Goal: Task Accomplishment & Management: Manage account settings

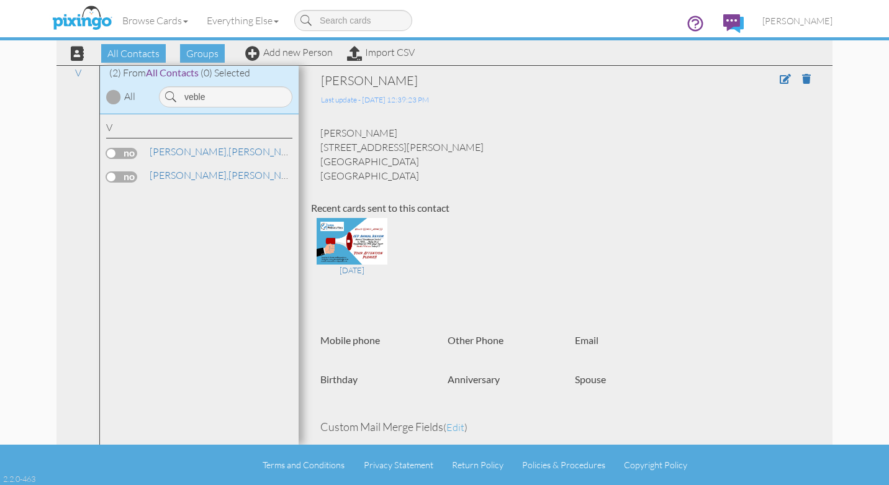
scroll to position [373, 0]
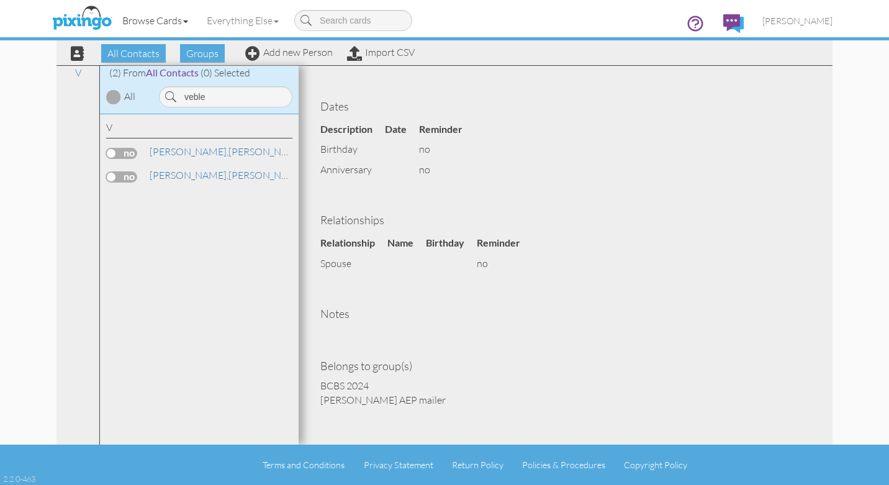
click at [166, 23] on link "Browse Cards" at bounding box center [155, 20] width 84 height 31
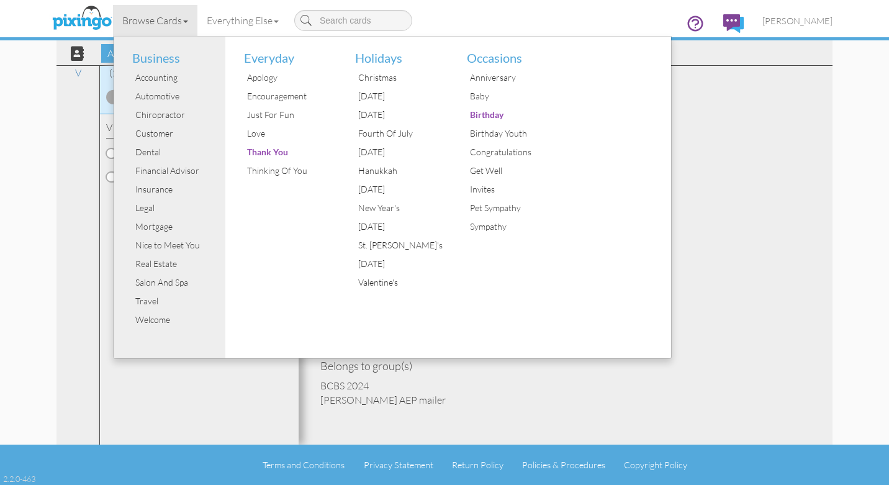
click at [706, 143] on div "Dates Description Date Reminder birthday no anniversary no" at bounding box center [565, 132] width 509 height 95
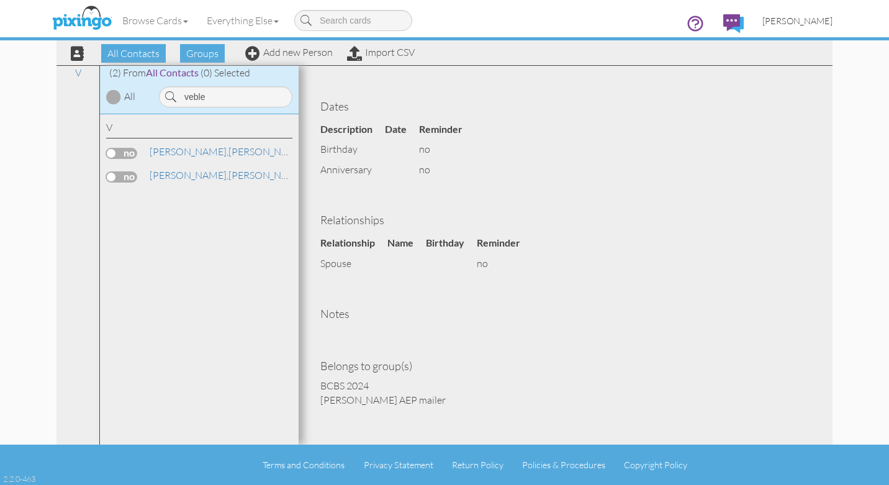
click at [807, 21] on span "[PERSON_NAME]" at bounding box center [797, 21] width 70 height 11
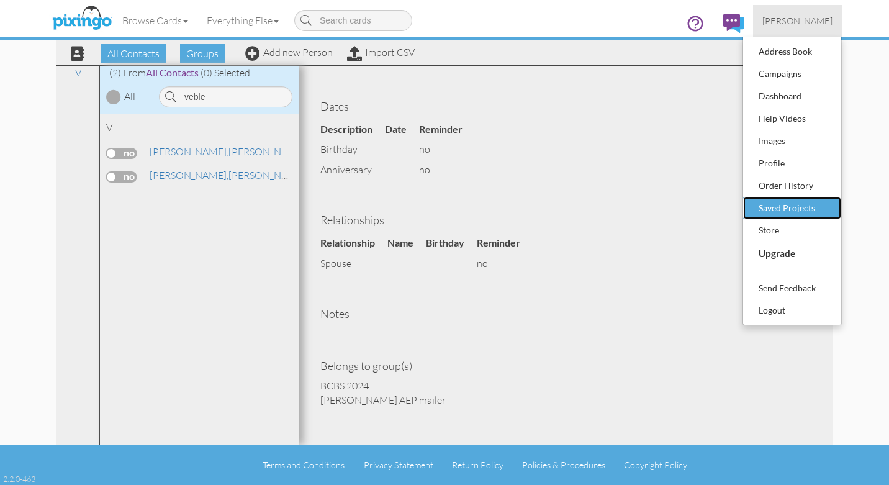
click at [784, 207] on div "Saved Projects" at bounding box center [791, 208] width 73 height 19
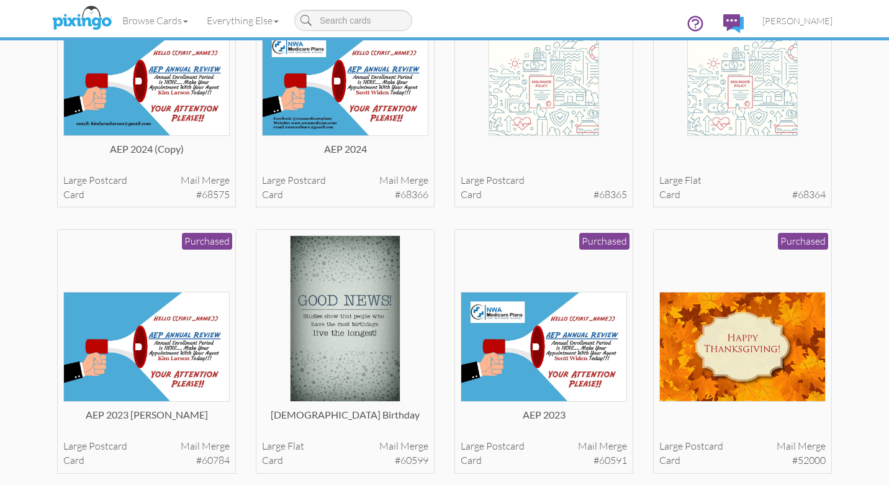
scroll to position [156, 0]
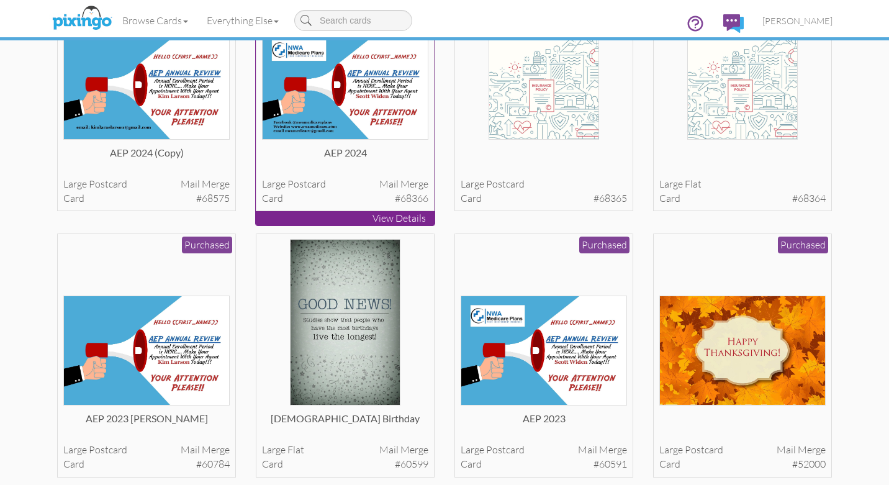
click at [349, 83] on img at bounding box center [345, 85] width 167 height 110
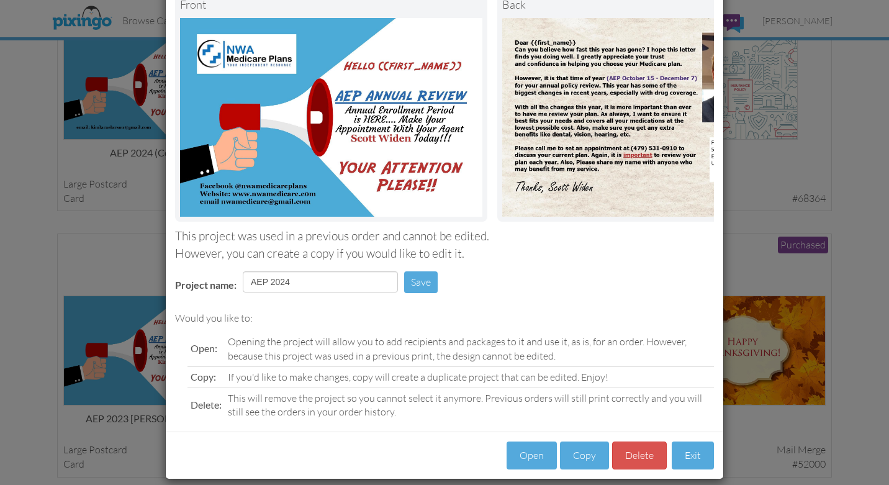
scroll to position [96, 0]
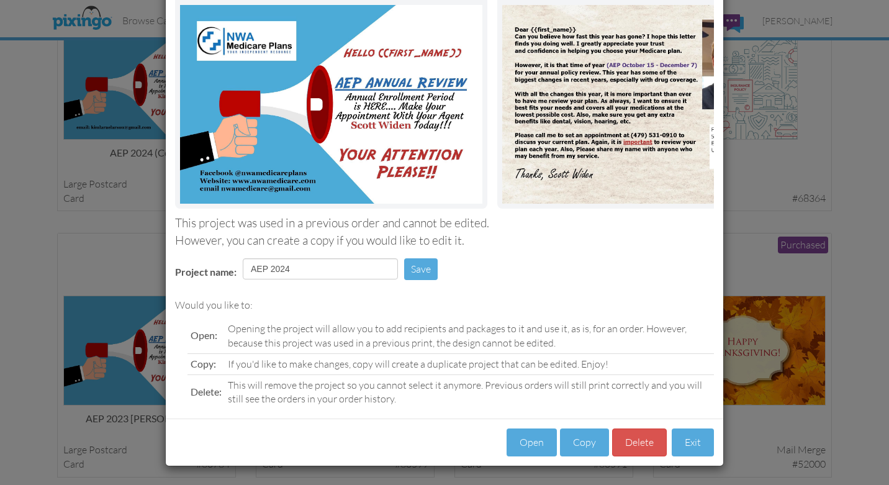
click at [869, 173] on div "Load Project Front back This project was used in a previous order and cannot be…" at bounding box center [444, 242] width 889 height 485
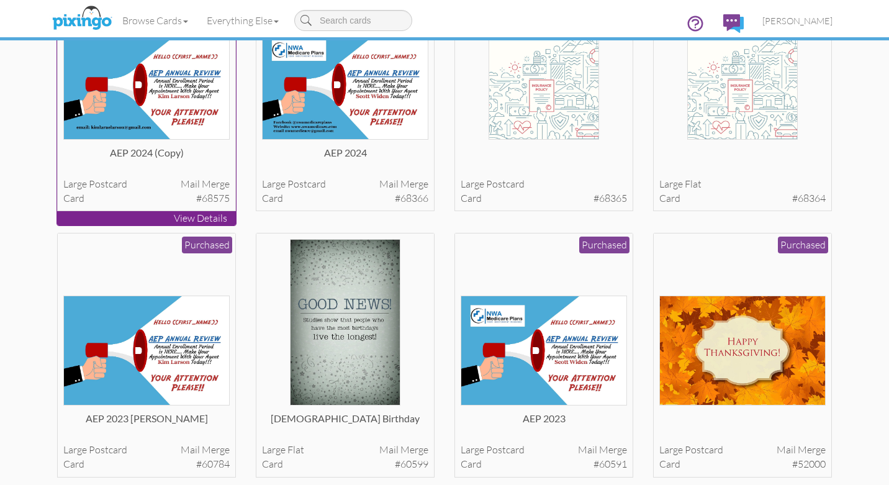
click at [164, 92] on img at bounding box center [146, 85] width 167 height 110
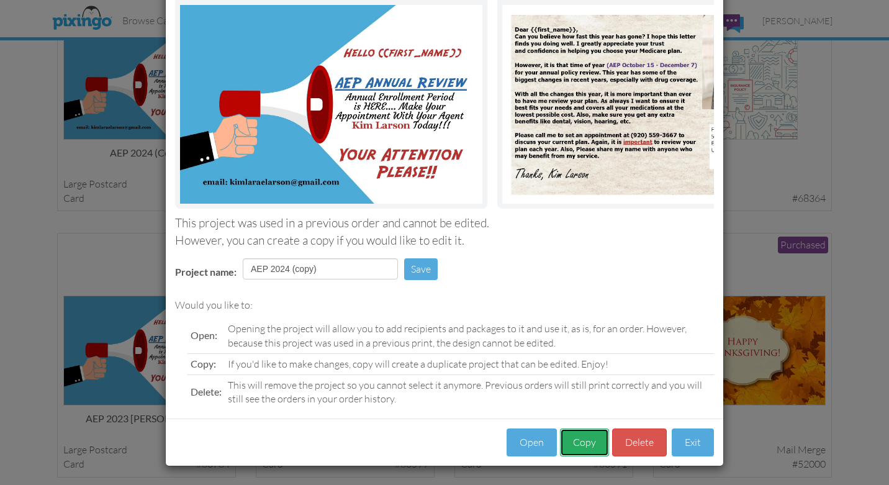
click at [583, 446] on button "Copy" at bounding box center [584, 442] width 49 height 28
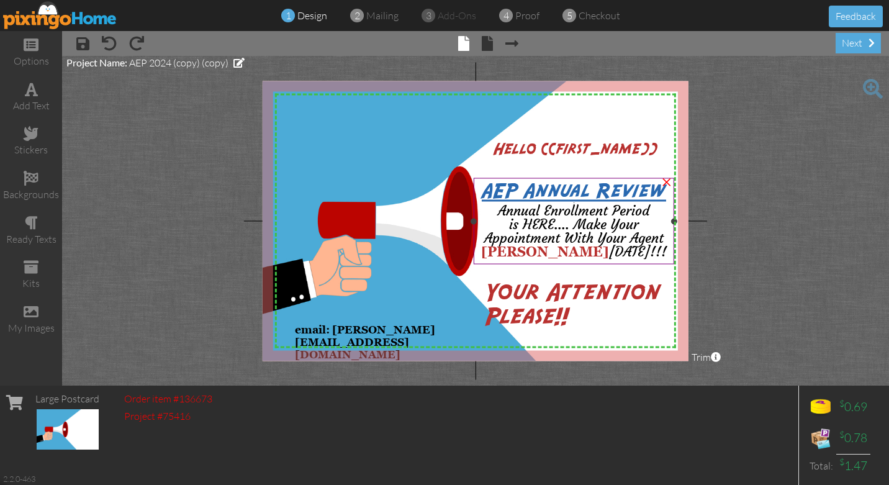
click at [522, 252] on span "[PERSON_NAME]" at bounding box center [545, 251] width 128 height 17
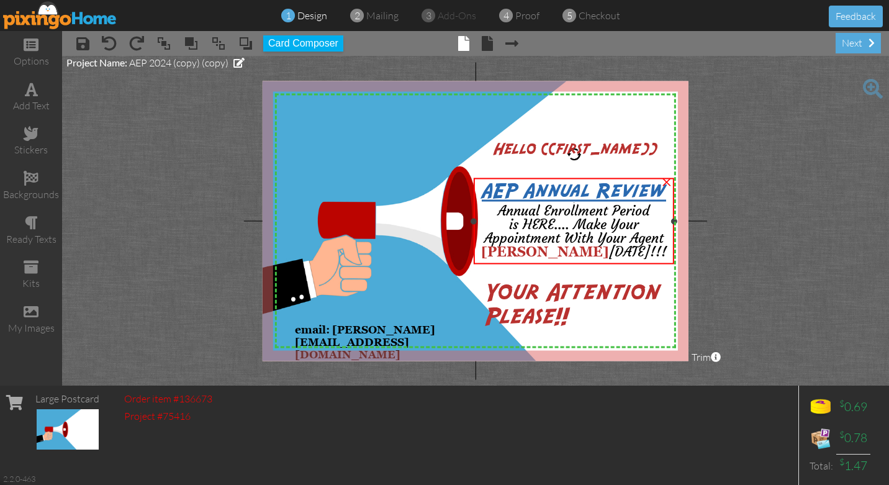
click at [521, 251] on span "[PERSON_NAME]" at bounding box center [545, 251] width 128 height 17
click at [583, 253] on span "[PERSON_NAME]" at bounding box center [545, 251] width 128 height 17
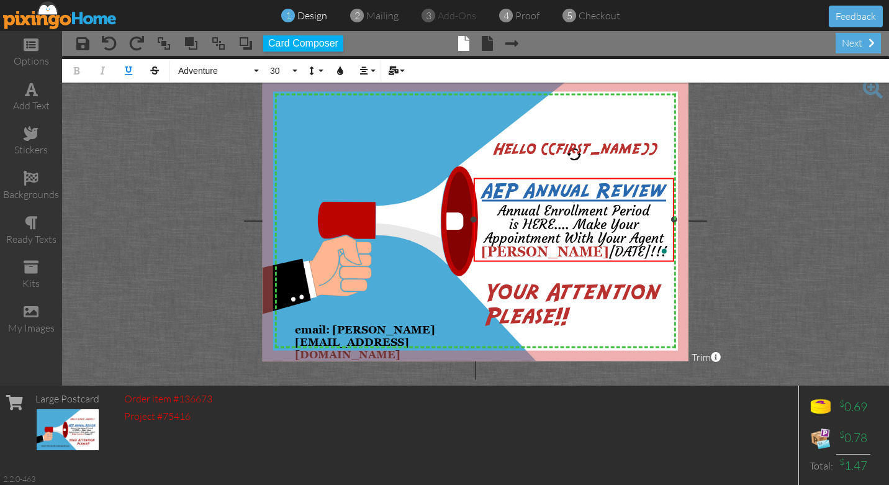
click at [586, 251] on span "[PERSON_NAME]" at bounding box center [545, 251] width 128 height 17
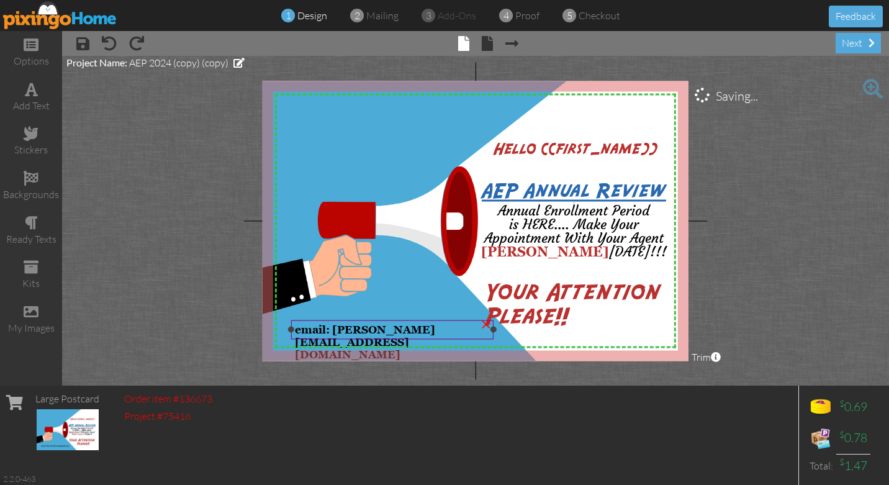
click at [425, 333] on span "email: kimlaraelarson@gmail.com" at bounding box center [365, 341] width 140 height 37
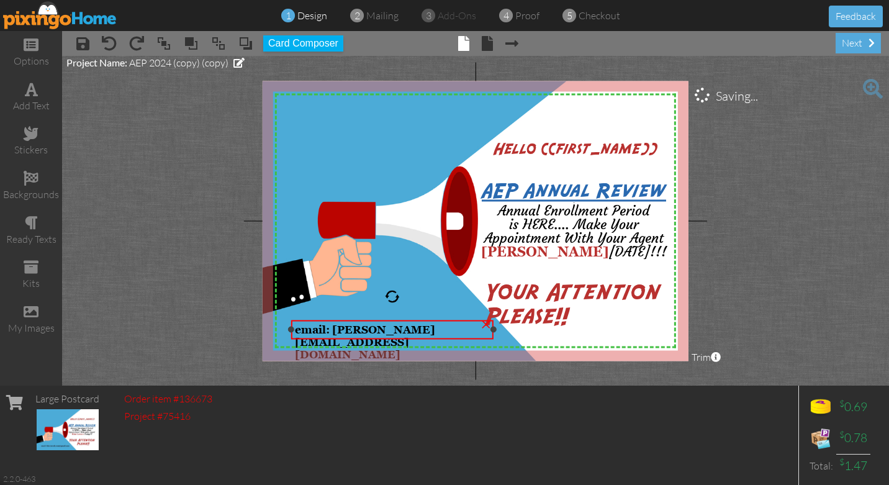
click at [425, 331] on span "email: kimlaraelarson@gmail.com" at bounding box center [365, 341] width 140 height 37
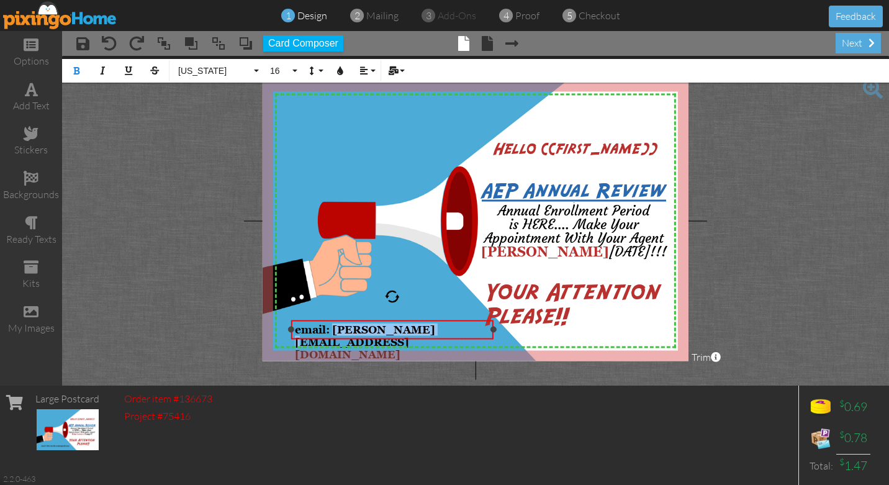
drag, startPoint x: 420, startPoint y: 330, endPoint x: 335, endPoint y: 330, distance: 84.4
click at [335, 330] on span "email: kimlaraelarson@gmail.com" at bounding box center [365, 341] width 140 height 37
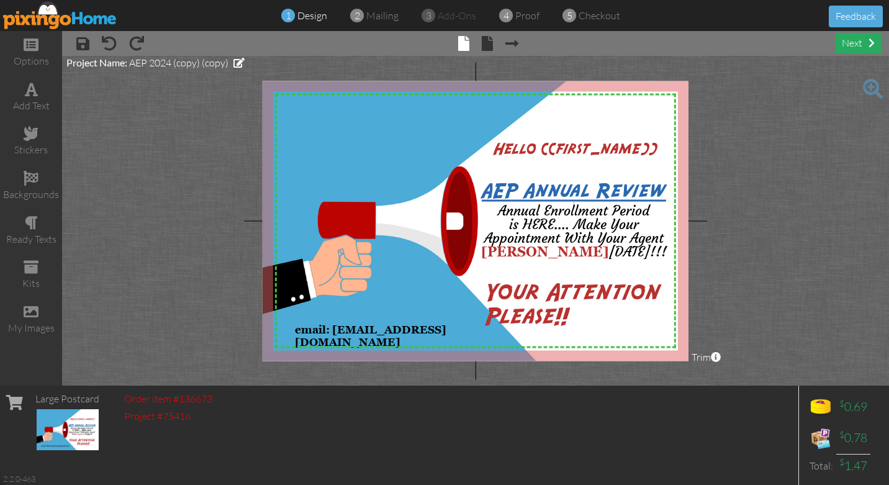
click at [861, 42] on div "next" at bounding box center [857, 43] width 45 height 20
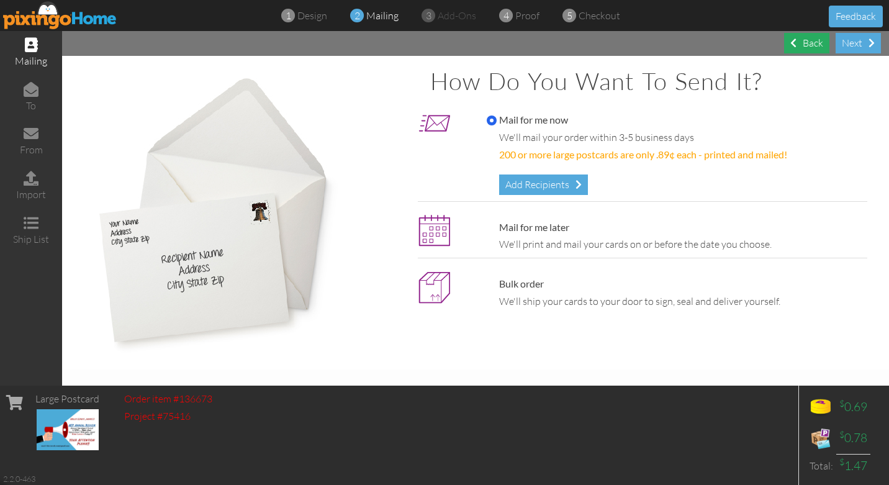
click at [803, 42] on div "Back" at bounding box center [806, 43] width 45 height 20
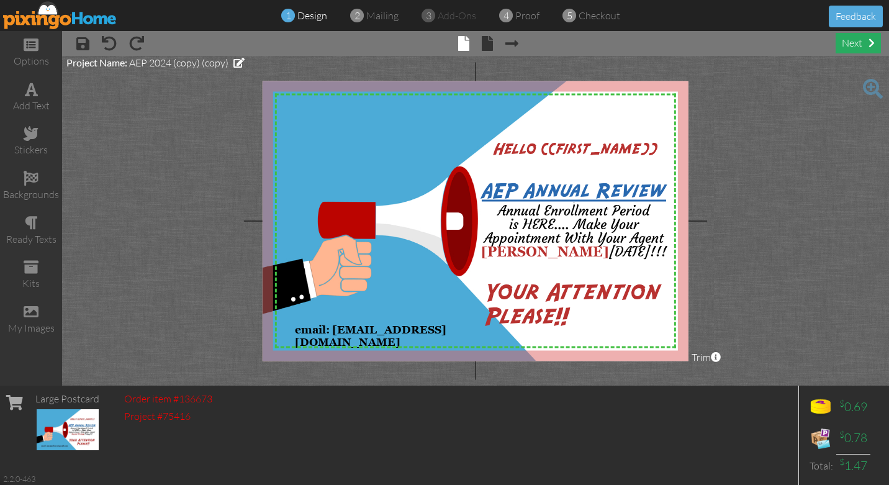
click at [856, 45] on div "next" at bounding box center [857, 43] width 45 height 20
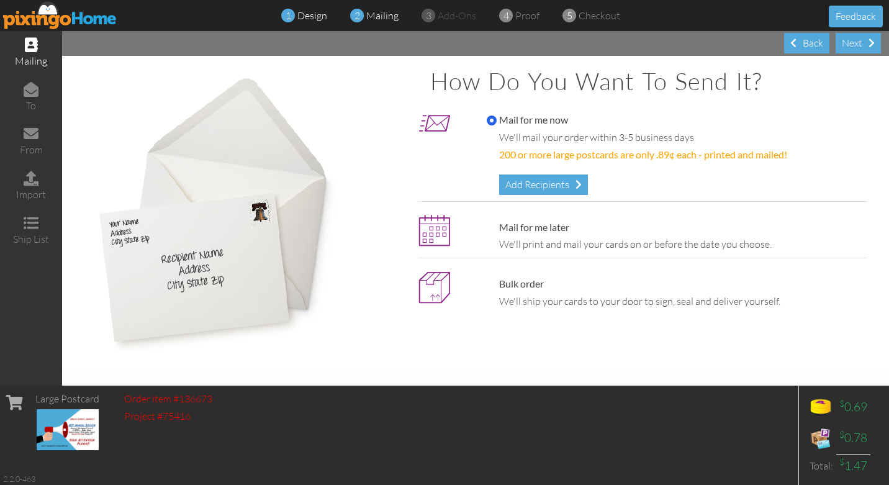
click at [305, 14] on span "design" at bounding box center [312, 15] width 30 height 12
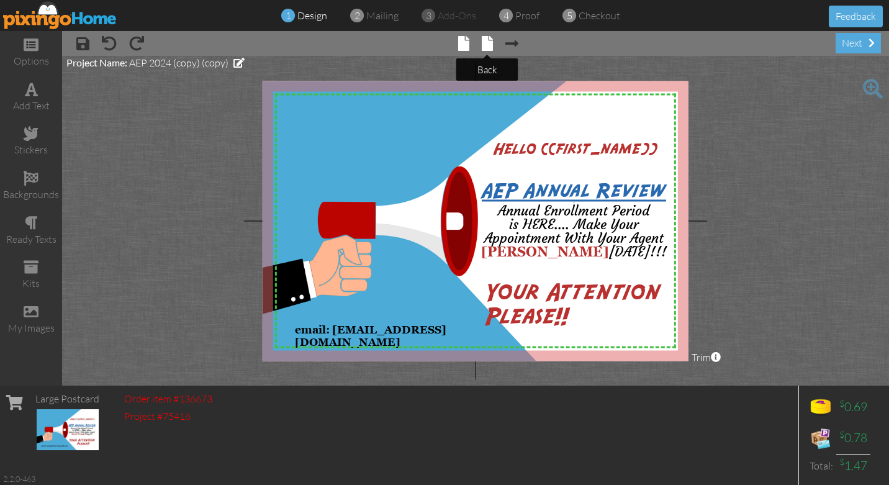
click at [485, 42] on span at bounding box center [487, 43] width 11 height 15
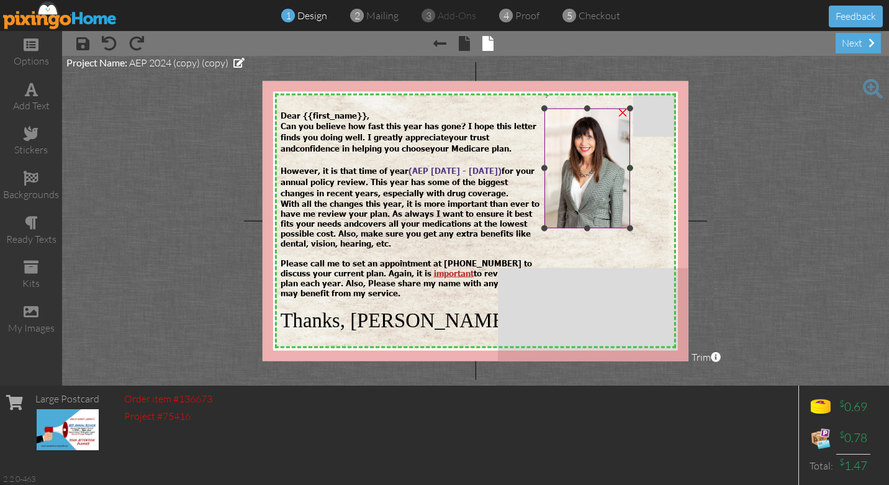
click at [580, 170] on img at bounding box center [587, 168] width 86 height 120
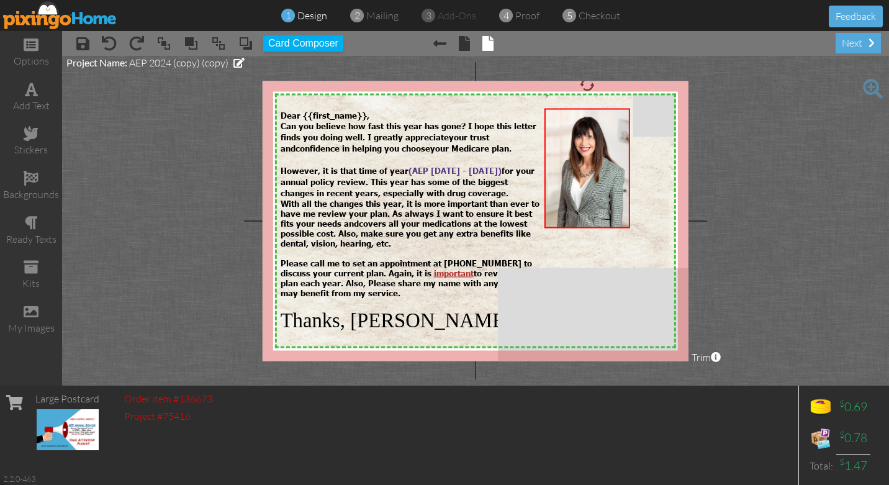
click at [151, 178] on project-studio-wrapper "X X X X X X X X X X X X X X X X X X X X X X X X X X X X X X X X X X X X X X X X…" at bounding box center [475, 221] width 827 height 330
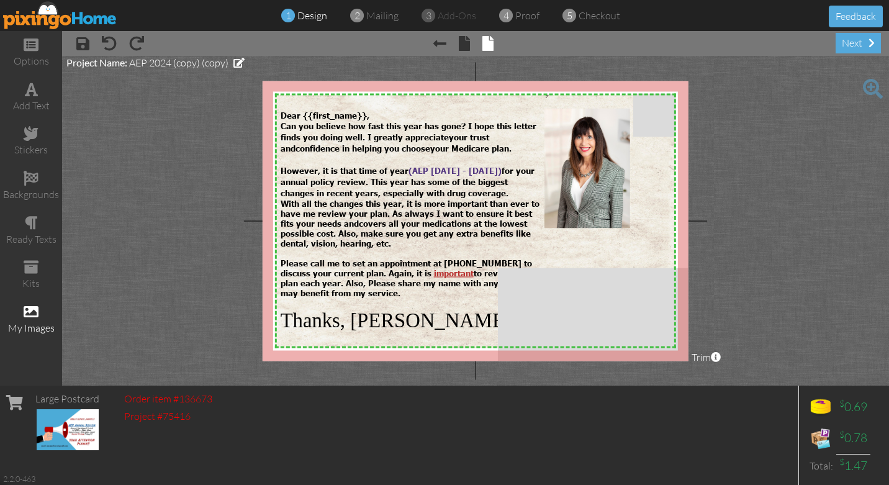
click at [30, 311] on span at bounding box center [31, 311] width 15 height 15
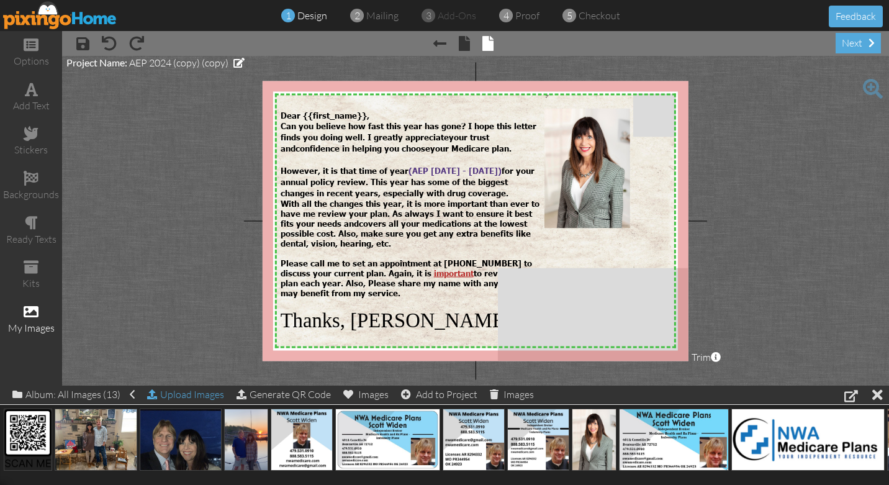
click at [195, 396] on div "Upload Images" at bounding box center [185, 394] width 77 height 18
click at [191, 394] on div "Upload Images" at bounding box center [185, 394] width 77 height 18
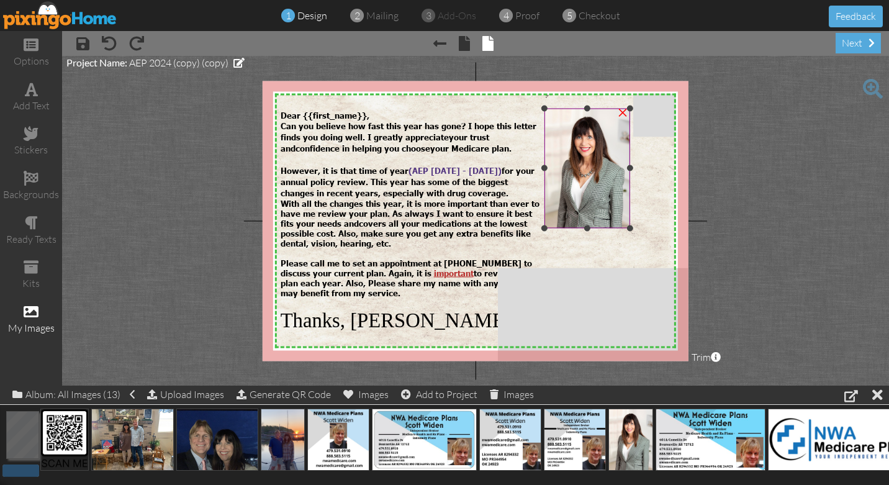
click at [600, 164] on img at bounding box center [587, 168] width 86 height 120
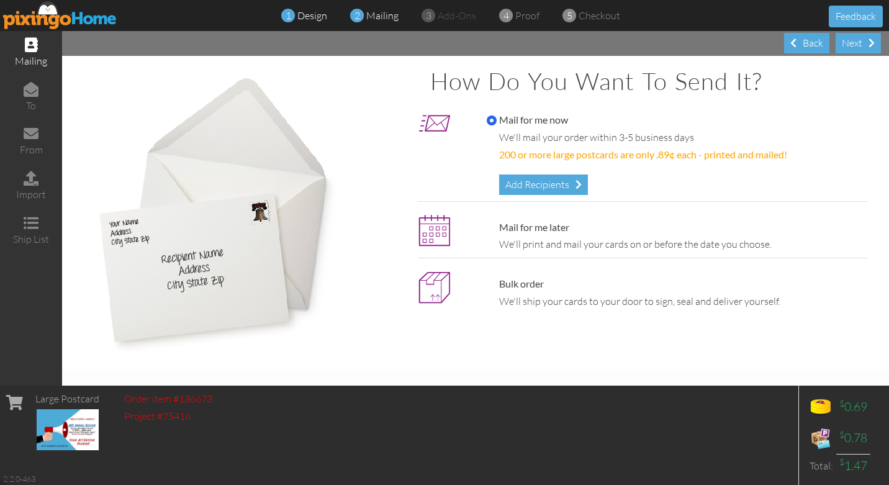
click at [307, 16] on span "design" at bounding box center [312, 15] width 30 height 12
click at [306, 19] on span "design" at bounding box center [312, 15] width 30 height 12
click at [310, 16] on span "design" at bounding box center [312, 15] width 30 height 12
click at [812, 44] on div "Back" at bounding box center [806, 43] width 45 height 20
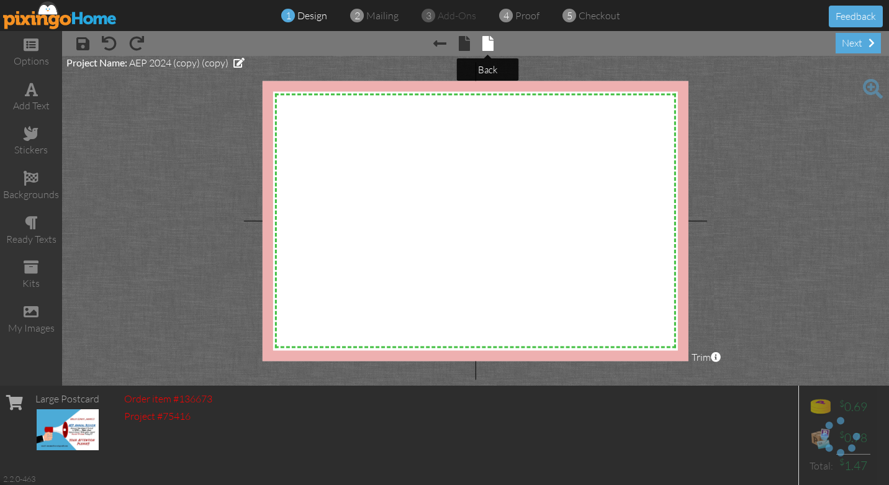
click at [490, 40] on span at bounding box center [487, 43] width 11 height 15
click at [487, 47] on span at bounding box center [487, 43] width 11 height 15
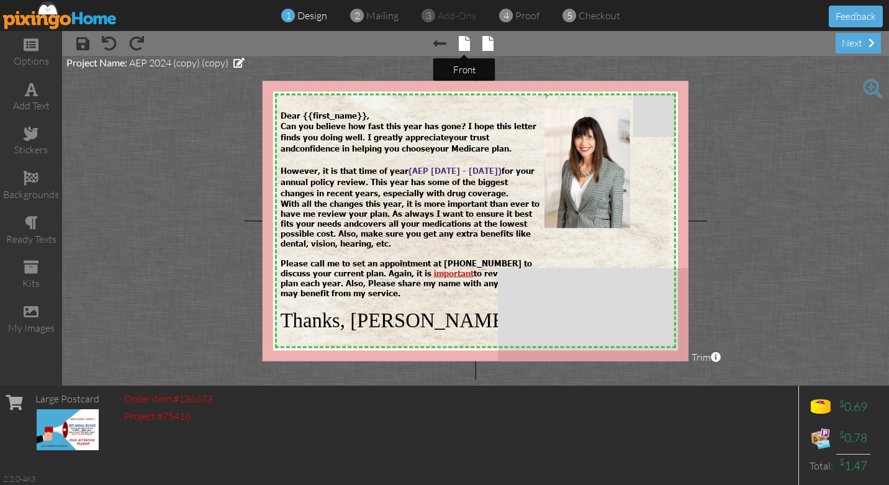
click at [463, 44] on span at bounding box center [464, 43] width 11 height 15
click at [438, 44] on span at bounding box center [439, 43] width 13 height 15
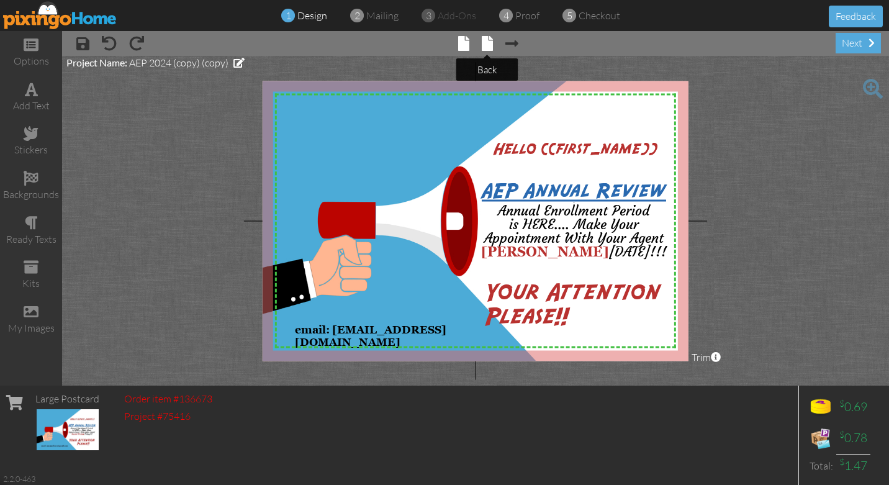
click at [488, 41] on span at bounding box center [487, 43] width 11 height 15
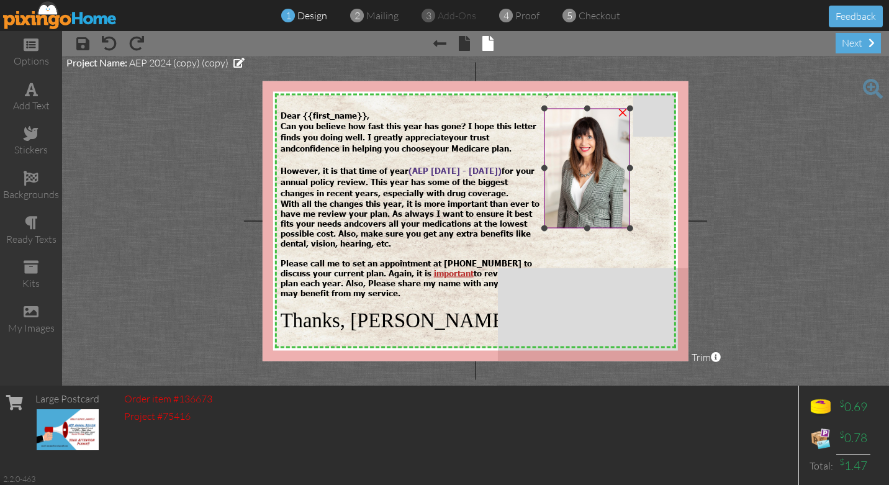
click at [623, 111] on div "×" at bounding box center [623, 111] width 20 height 20
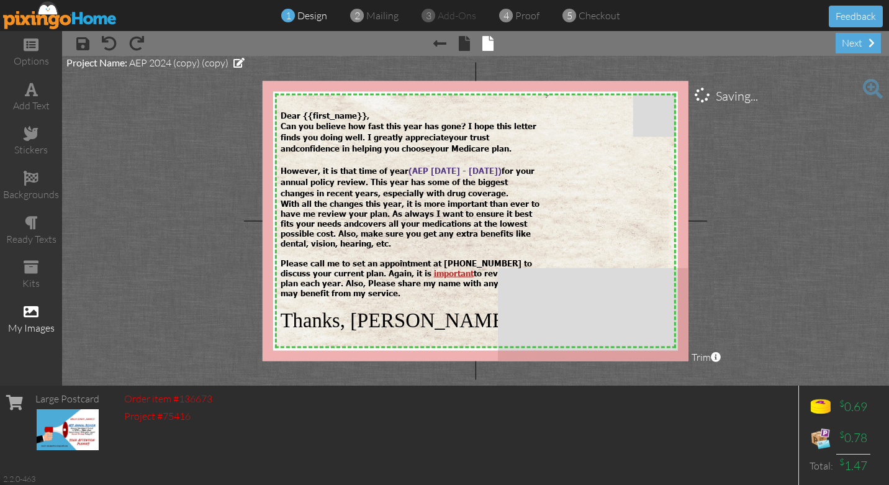
click at [32, 313] on span at bounding box center [31, 311] width 15 height 15
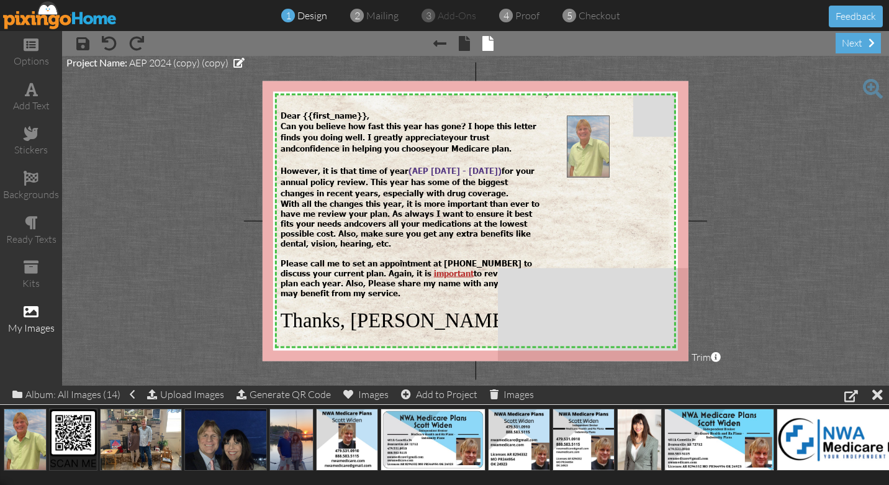
drag, startPoint x: 20, startPoint y: 439, endPoint x: 582, endPoint y: 141, distance: 635.3
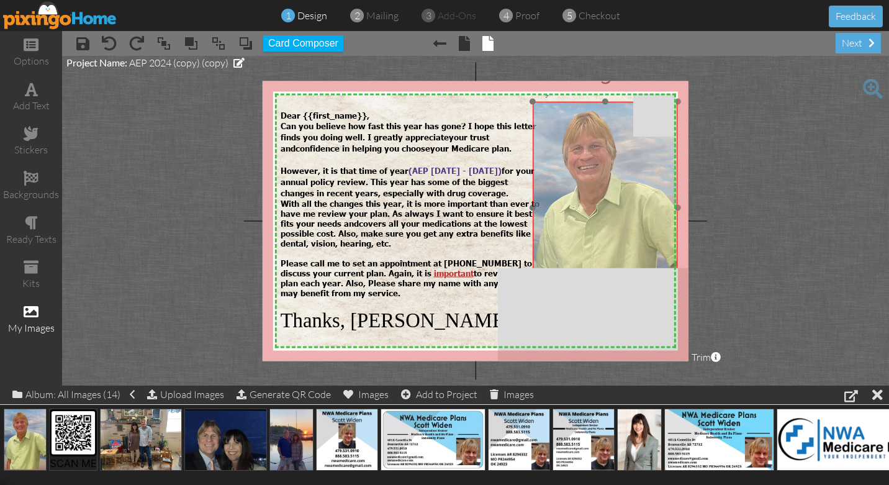
drag, startPoint x: 602, startPoint y: 161, endPoint x: 570, endPoint y: 152, distance: 33.6
click at [570, 153] on img at bounding box center [605, 207] width 145 height 213
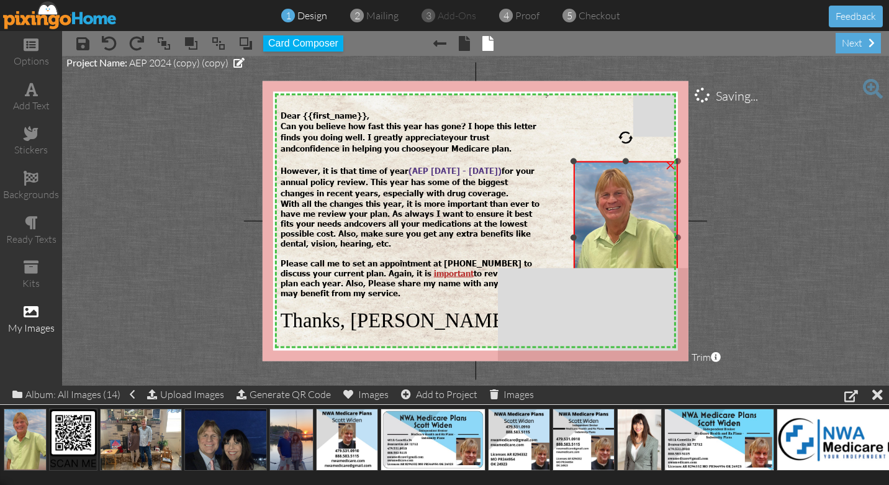
drag, startPoint x: 531, startPoint y: 101, endPoint x: 575, endPoint y: 161, distance: 75.0
click at [575, 161] on div at bounding box center [573, 161] width 6 height 6
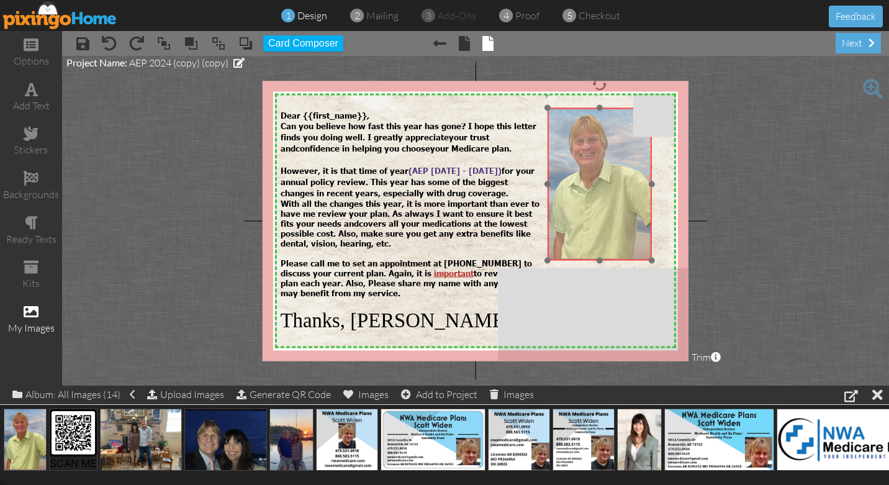
drag, startPoint x: 616, startPoint y: 224, endPoint x: 591, endPoint y: 169, distance: 60.6
click at [591, 169] on img at bounding box center [599, 183] width 104 height 153
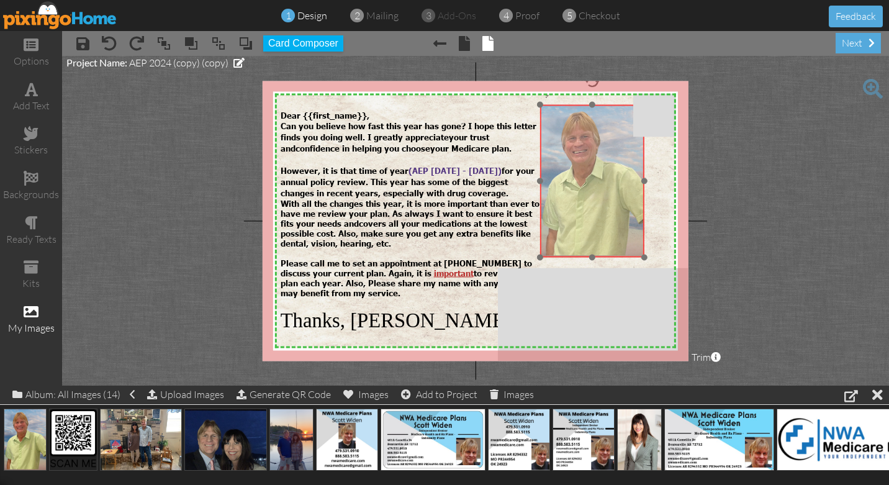
drag, startPoint x: 619, startPoint y: 193, endPoint x: 610, endPoint y: 191, distance: 8.9
click at [610, 191] on img at bounding box center [592, 180] width 104 height 153
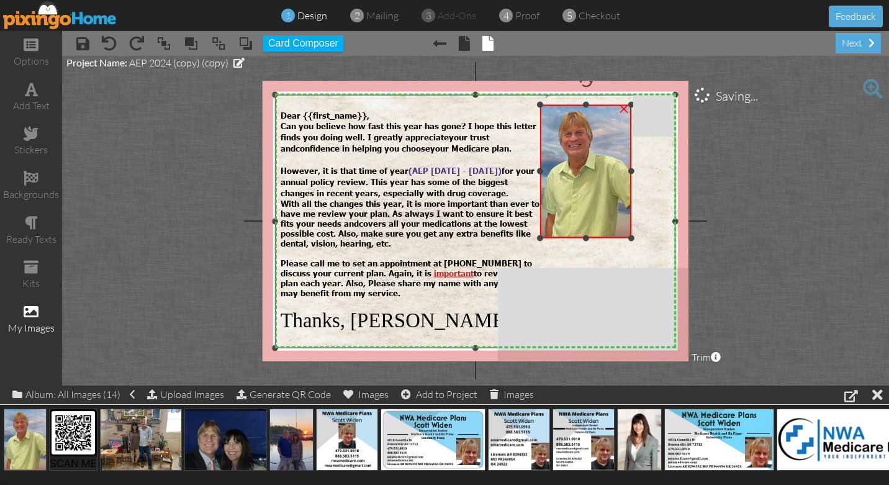
drag, startPoint x: 644, startPoint y: 256, endPoint x: 638, endPoint y: 237, distance: 20.2
click at [638, 237] on div "X X X X X X X X X X X X X X X X X X X X X X X X X X X X X X X X X X X X X X X X…" at bounding box center [476, 221] width 426 height 280
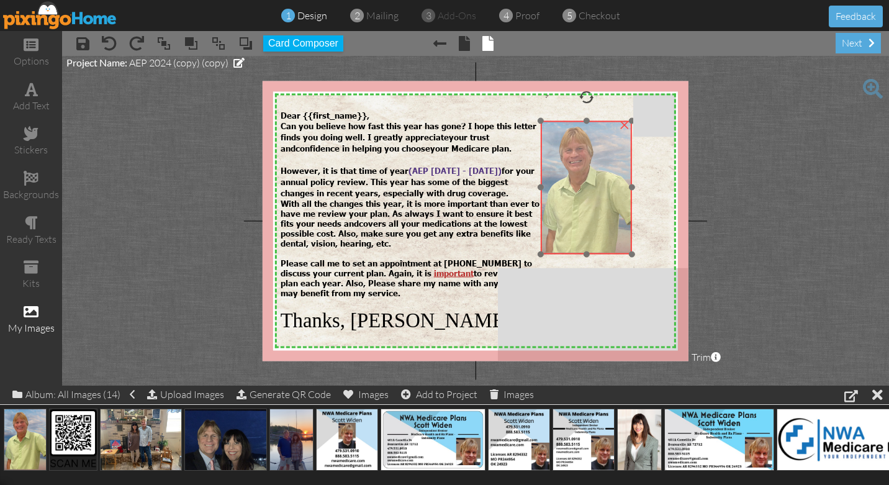
drag, startPoint x: 595, startPoint y: 180, endPoint x: 595, endPoint y: 196, distance: 16.1
click at [595, 196] on img at bounding box center [586, 186] width 91 height 133
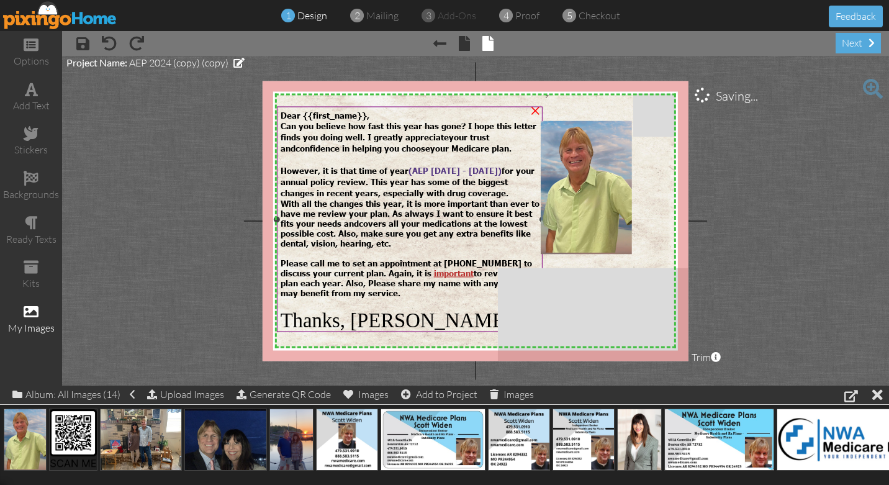
click at [387, 133] on span "Can you believe how fast this year has gone? I hope this letter finds you doing…" at bounding box center [409, 130] width 256 height 21
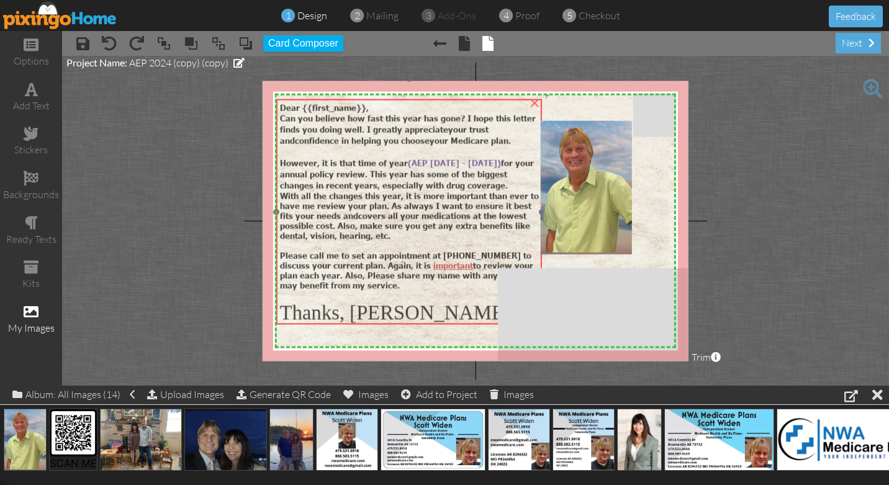
drag, startPoint x: 428, startPoint y: 114, endPoint x: 428, endPoint y: 106, distance: 7.5
click at [428, 106] on div "Dear {{first_name}}," at bounding box center [409, 107] width 259 height 10
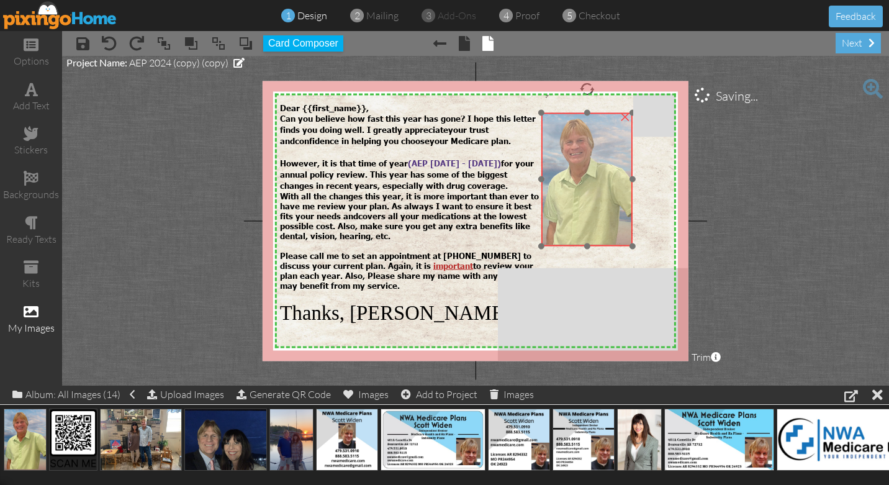
drag, startPoint x: 588, startPoint y: 170, endPoint x: 589, endPoint y: 162, distance: 8.1
click at [589, 162] on img at bounding box center [586, 178] width 91 height 133
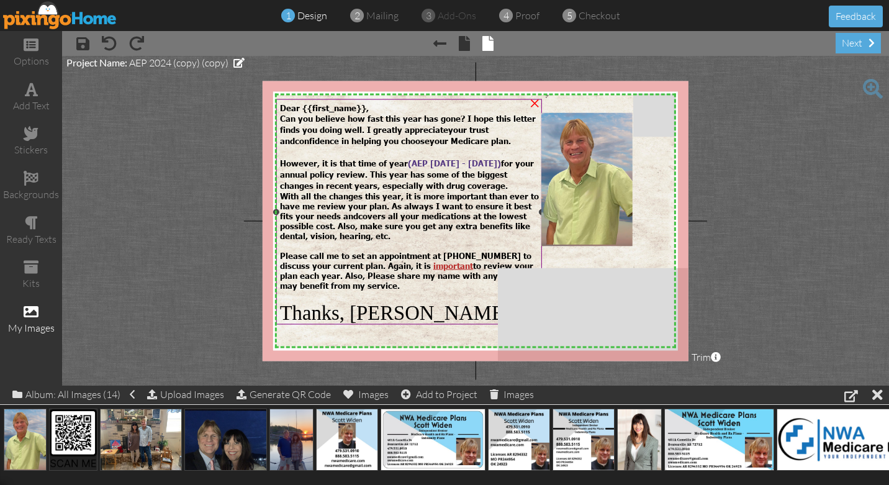
click at [443, 312] on span "Thanks, [PERSON_NAME]" at bounding box center [395, 312] width 231 height 22
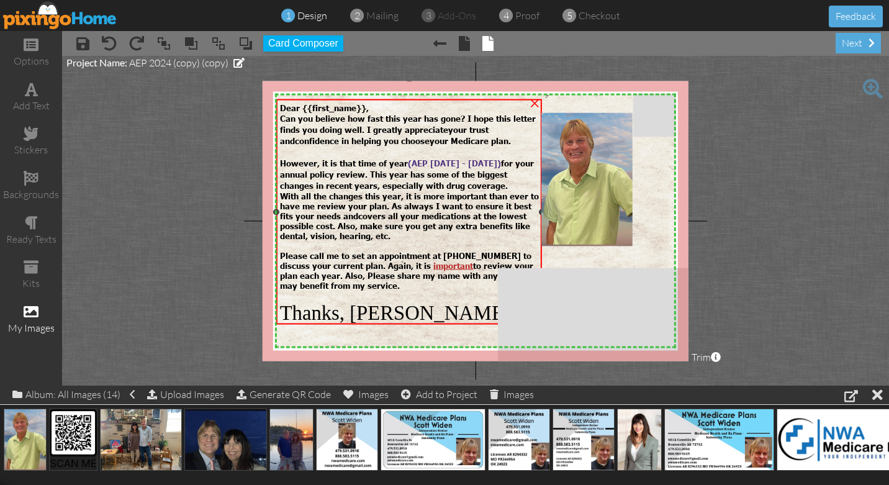
click at [438, 312] on span "Thanks, [PERSON_NAME]" at bounding box center [395, 312] width 231 height 22
click at [437, 308] on span "Thanks, [PERSON_NAME]" at bounding box center [395, 312] width 231 height 22
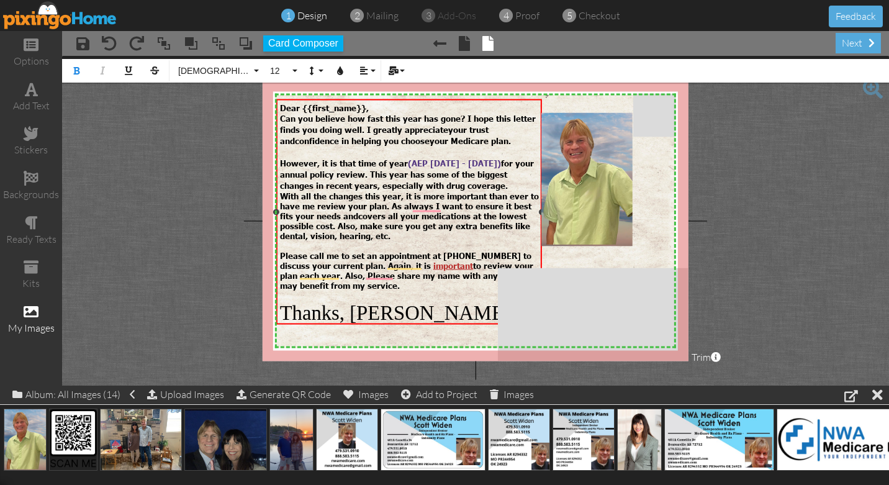
click at [446, 311] on span "Thanks, [PERSON_NAME]" at bounding box center [395, 312] width 231 height 22
click at [308, 175] on span "However, it is that time of year ( AEP October 15 - December 7) for your annual…" at bounding box center [407, 174] width 254 height 32
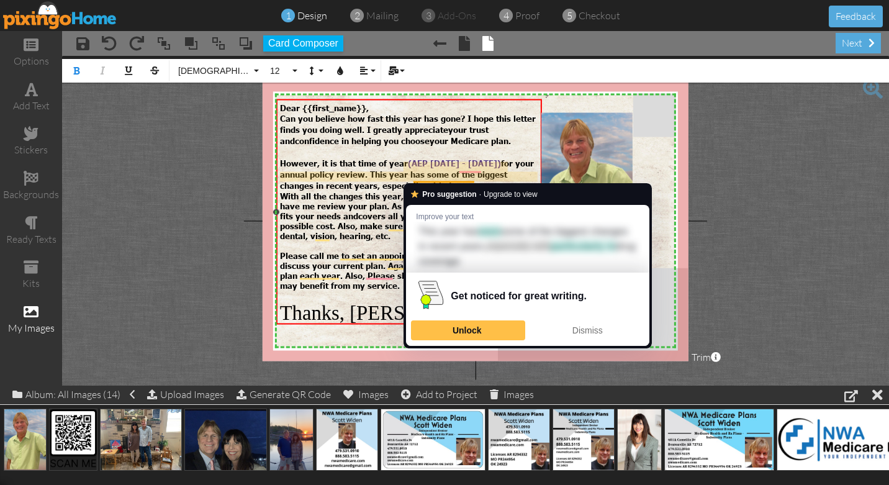
click at [457, 176] on span "However, it is that time of year ( AEP October 15 - December 7) for your annual…" at bounding box center [407, 174] width 254 height 32
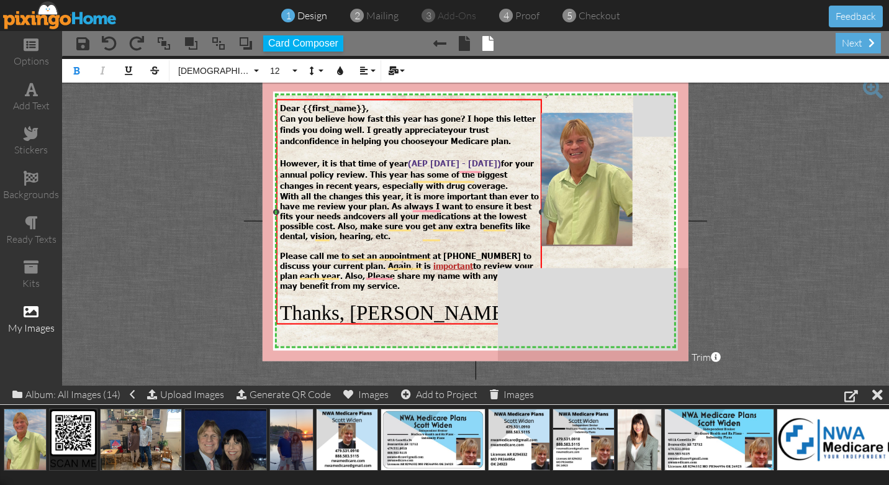
click at [534, 179] on span "However, it is that time of year ( AEP October 15 - December 7) for your annual…" at bounding box center [407, 174] width 254 height 32
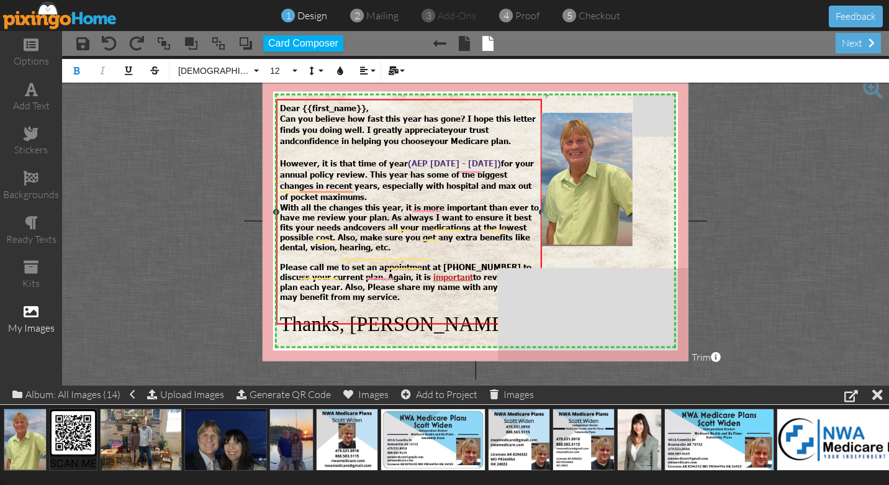
click at [281, 202] on span "With all the changes this year, it is more important than ever to have me revie…" at bounding box center [409, 217] width 259 height 30
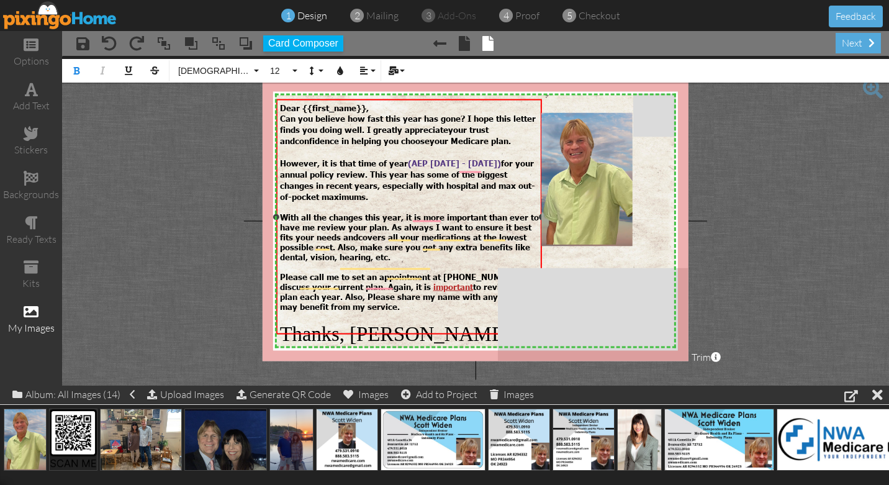
click at [485, 281] on span "important to review your plan each year. Also, Please share my name with anyone…" at bounding box center [406, 296] width 253 height 30
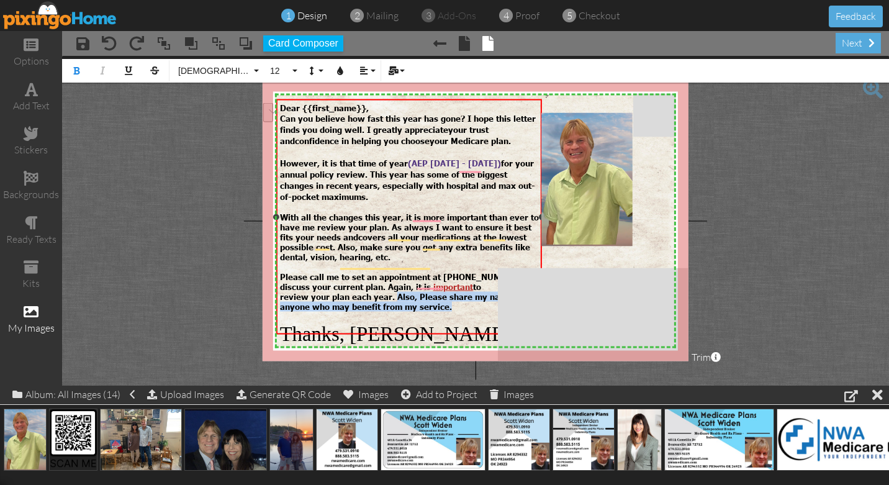
drag, startPoint x: 397, startPoint y: 286, endPoint x: 456, endPoint y: 292, distance: 59.3
click at [456, 292] on div "review your plan each year. Also, Please share my name with anyone who may bene…" at bounding box center [409, 301] width 259 height 20
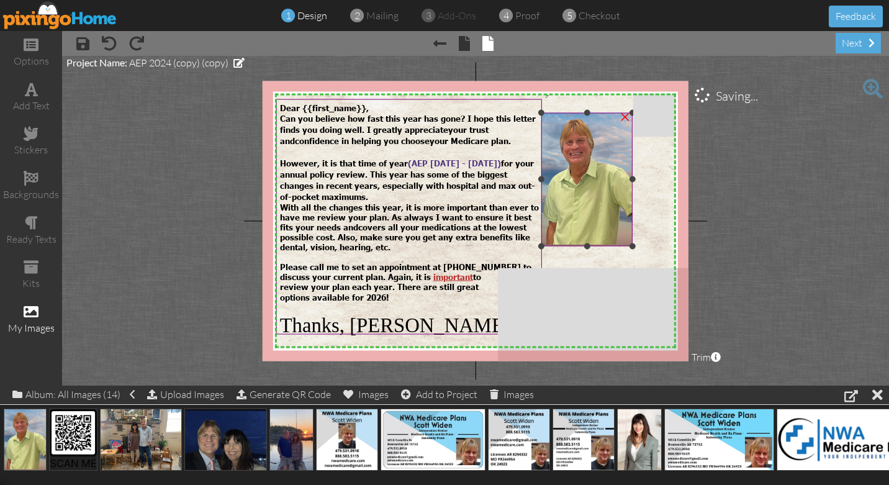
click at [584, 188] on img at bounding box center [586, 178] width 91 height 133
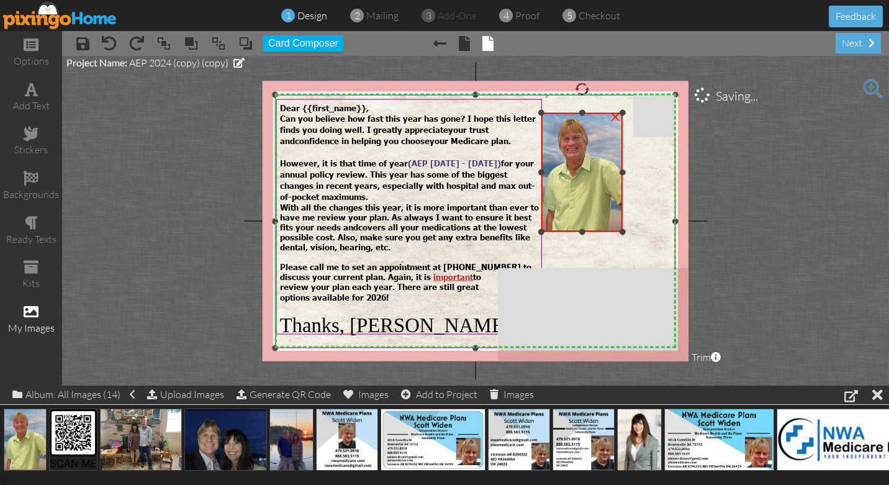
drag, startPoint x: 632, startPoint y: 245, endPoint x: 626, endPoint y: 231, distance: 15.3
click at [626, 231] on div "X X X X X X X X X X X X X X X X X X X X X X X X X X X X X X X X X X X X X X X X…" at bounding box center [476, 221] width 426 height 280
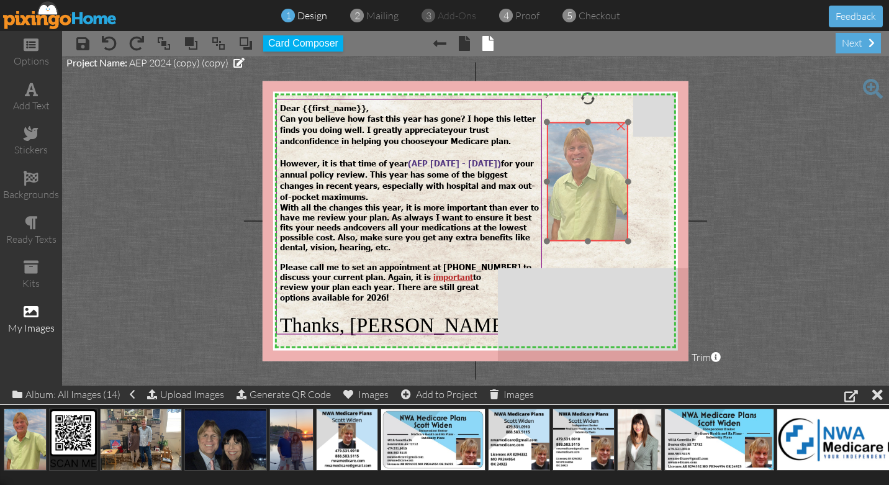
drag, startPoint x: 580, startPoint y: 169, endPoint x: 585, endPoint y: 178, distance: 10.0
click at [585, 178] on img at bounding box center [587, 181] width 81 height 119
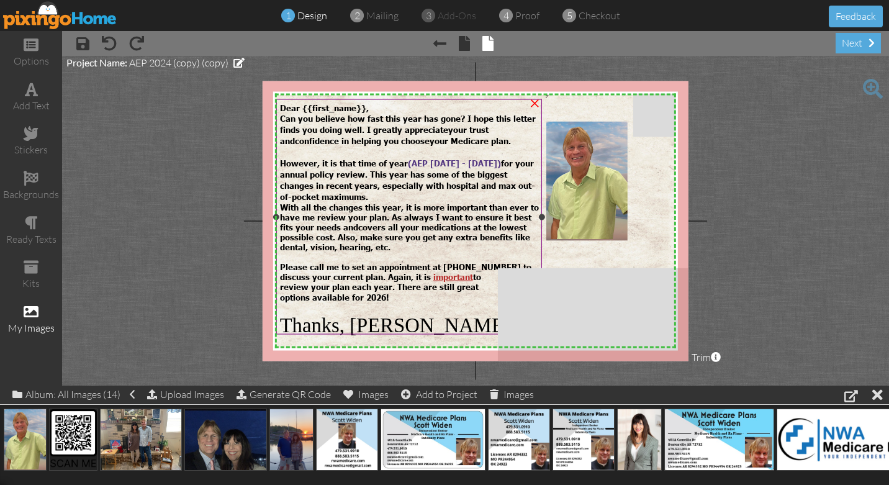
click at [495, 261] on span "Please call me to set an appointment at [PHONE_NUMBER] to discuss your current …" at bounding box center [405, 271] width 251 height 20
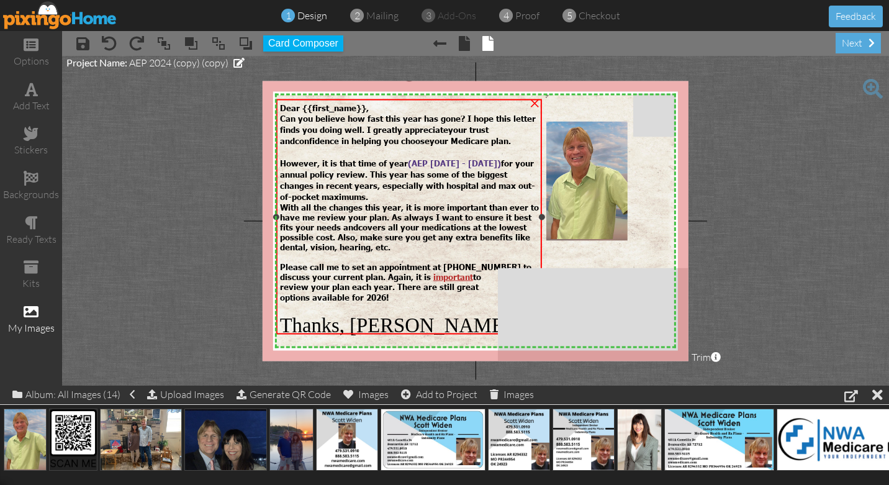
click at [506, 261] on span "Please call me to set an appointment at [PHONE_NUMBER] to discuss your current …" at bounding box center [405, 271] width 251 height 20
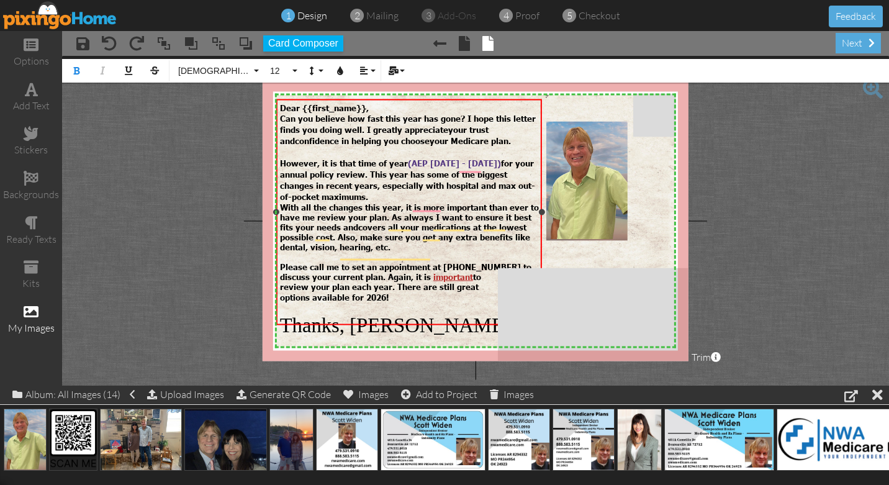
click at [506, 261] on span "Please call me to set an appointment at [PHONE_NUMBER] to discuss your current …" at bounding box center [405, 271] width 251 height 20
click at [280, 202] on span "With all the changes this year, it is more important than ever to have me revie…" at bounding box center [409, 217] width 259 height 30
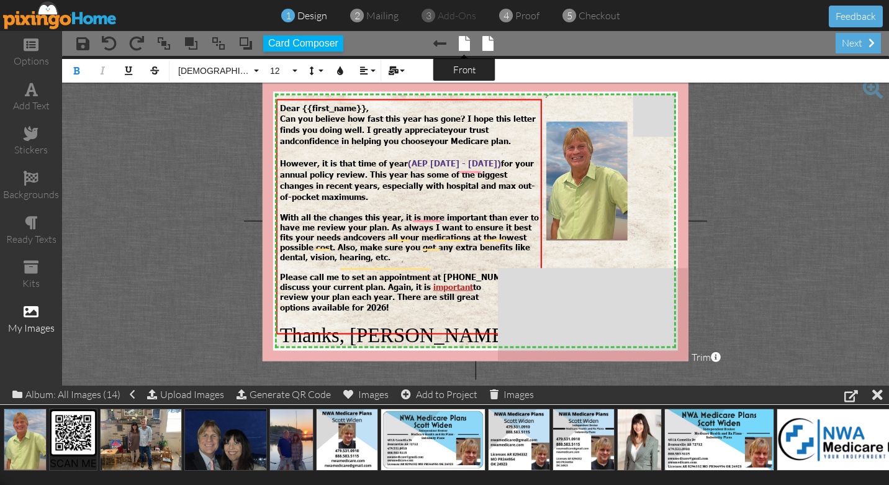
click at [464, 42] on span at bounding box center [464, 43] width 11 height 15
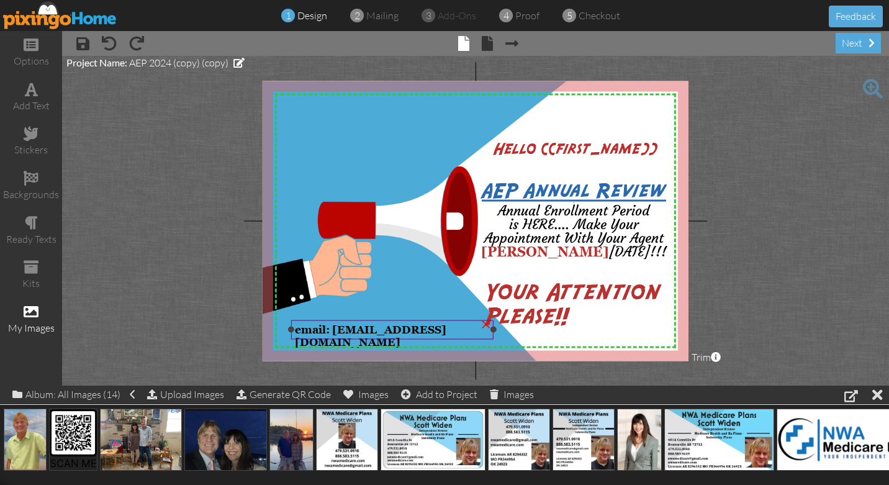
click at [382, 328] on span "email: [EMAIL_ADDRESS][DOMAIN_NAME]" at bounding box center [370, 335] width 151 height 25
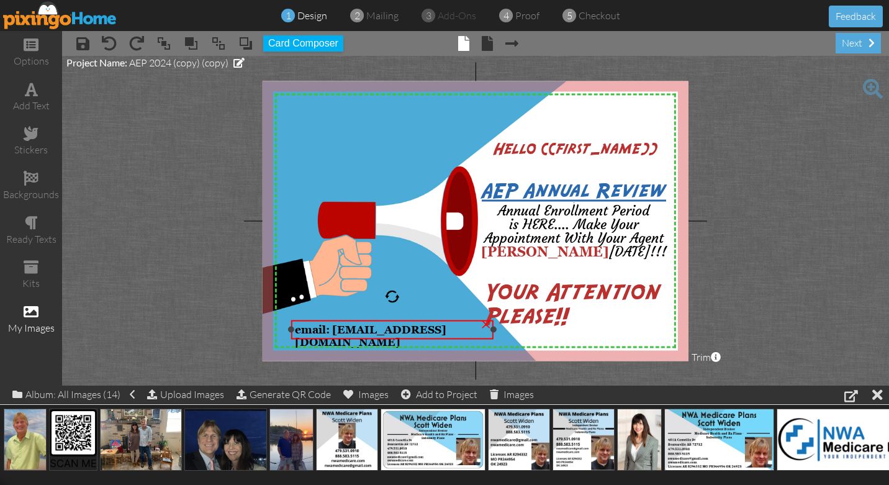
click at [446, 328] on span "email: [EMAIL_ADDRESS][DOMAIN_NAME]" at bounding box center [370, 335] width 151 height 25
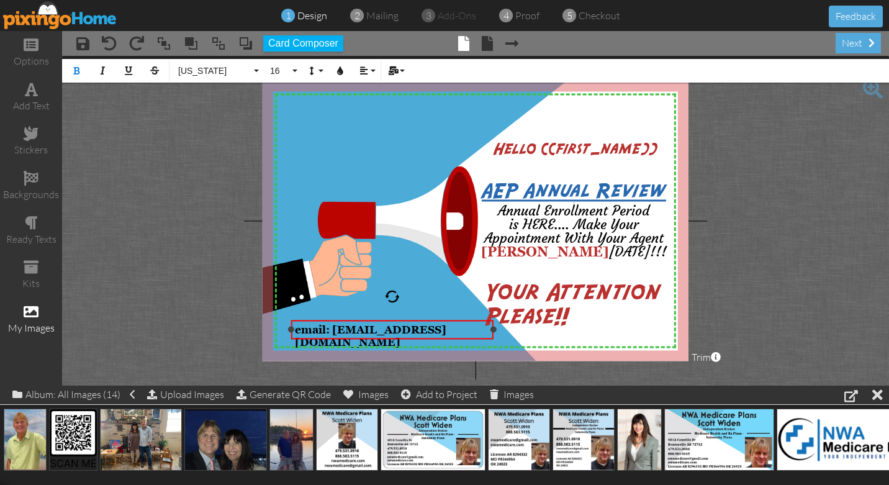
click at [477, 331] on div "email: [EMAIL_ADDRESS][DOMAIN_NAME]" at bounding box center [393, 335] width 196 height 25
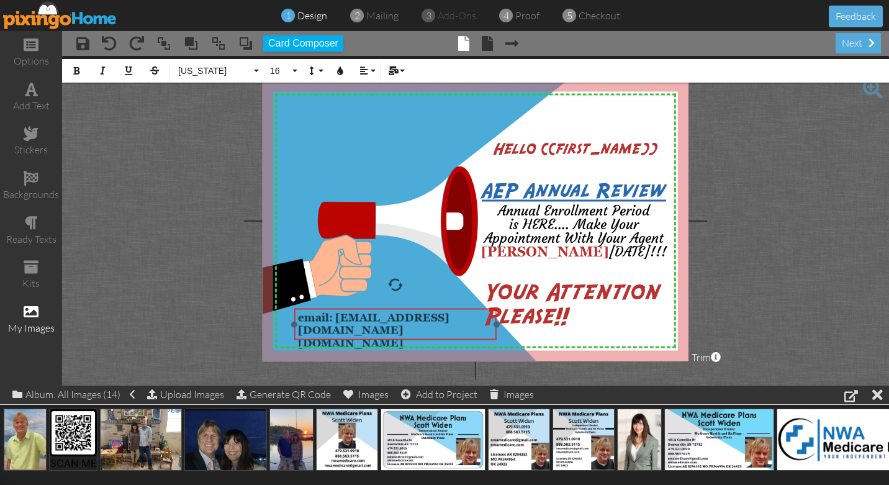
drag, startPoint x: 392, startPoint y: 320, endPoint x: 395, endPoint y: 308, distance: 12.2
click at [395, 308] on div "email: nwamedicare@gmail.com nwamedicare.com ​ ​" at bounding box center [395, 330] width 202 height 45
click at [299, 337] on span "nwamedicare.com" at bounding box center [351, 343] width 106 height 12
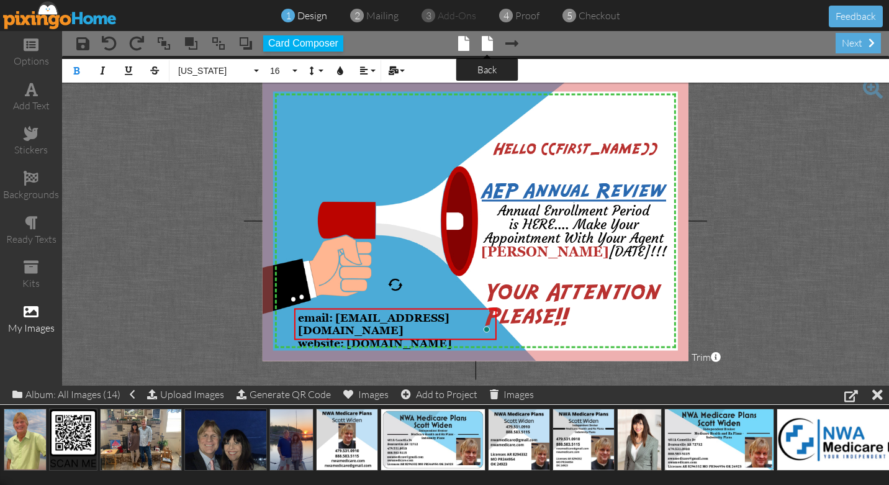
click at [487, 44] on span at bounding box center [487, 43] width 11 height 15
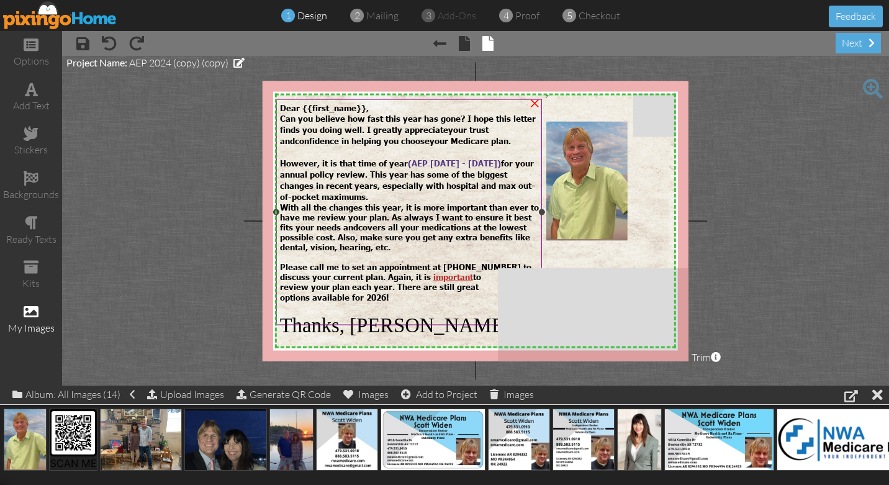
click at [399, 291] on div "options available for 2026!" at bounding box center [409, 296] width 259 height 11
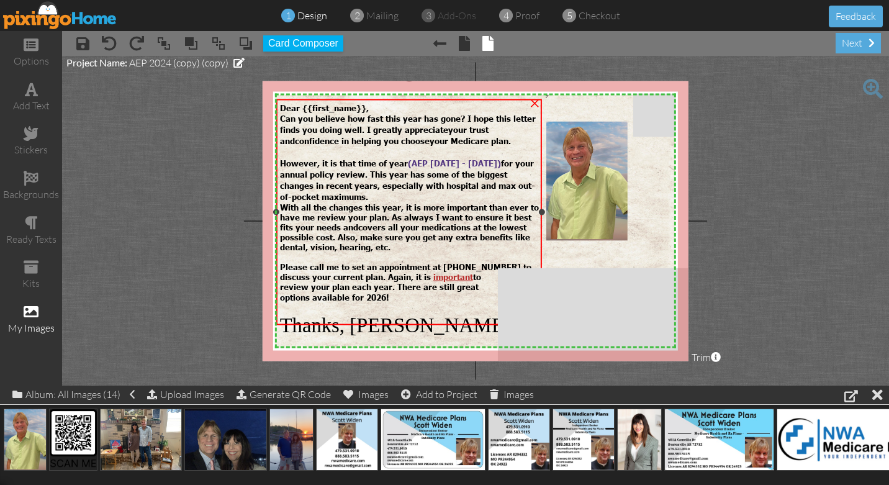
click at [399, 291] on div "options available for 2026!" at bounding box center [409, 296] width 259 height 11
click at [396, 291] on div "options available for 2026!" at bounding box center [409, 296] width 259 height 11
click at [396, 291] on div "options available for 2026!" at bounding box center [408, 296] width 259 height 11
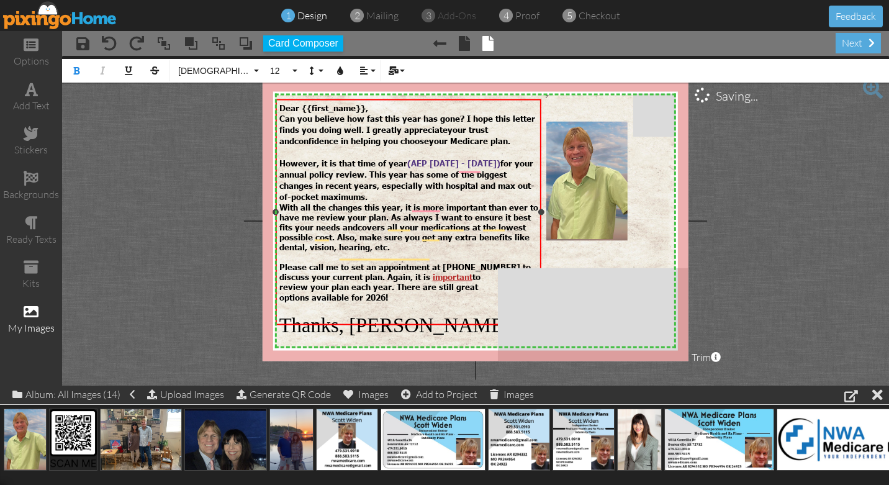
click at [402, 291] on div "options available for 2026!" at bounding box center [408, 296] width 259 height 11
click at [654, 193] on img at bounding box center [475, 297] width 405 height 405
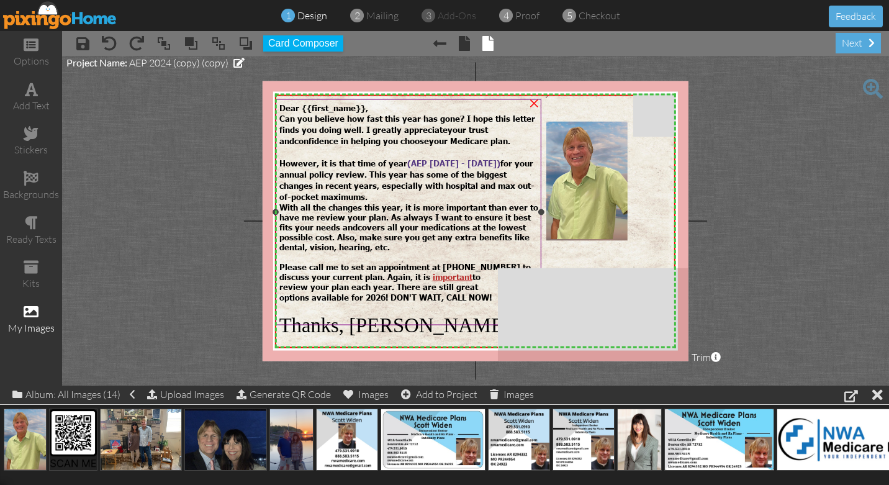
click at [402, 292] on span "options available for 2026! DON'T WAIT, CALL NOW!" at bounding box center [385, 297] width 212 height 10
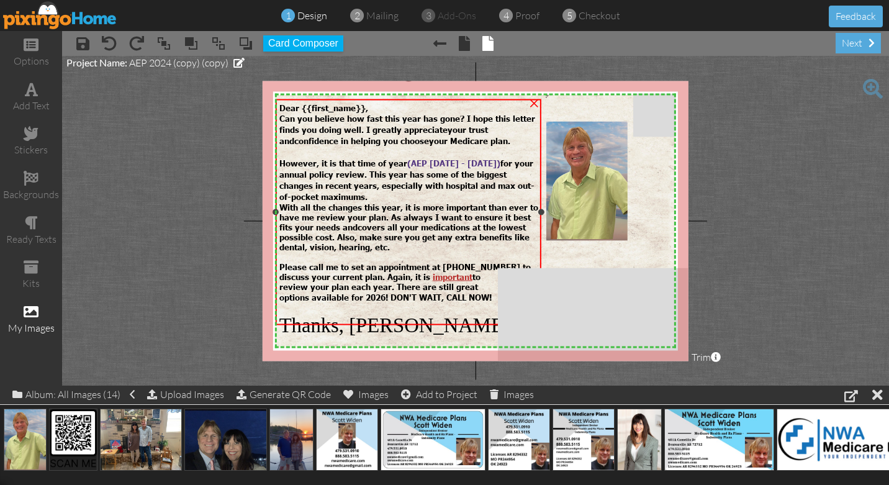
click at [402, 292] on span "options available for 2026! DON'T WAIT, CALL NOW!" at bounding box center [385, 297] width 212 height 10
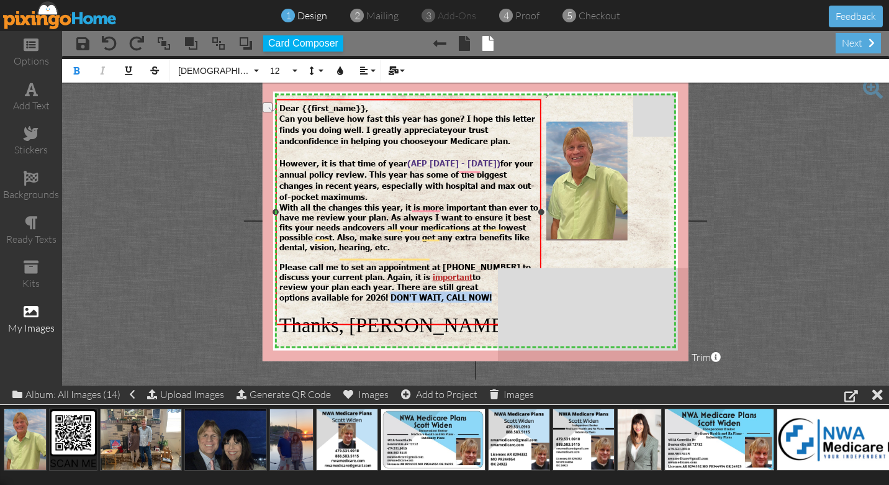
drag, startPoint x: 392, startPoint y: 283, endPoint x: 492, endPoint y: 283, distance: 100.5
click at [492, 292] on span "options available for 2026! DON'T WAIT, CALL NOW!" at bounding box center [385, 297] width 212 height 10
click at [130, 67] on icon "button" at bounding box center [128, 70] width 9 height 9
click at [472, 313] on div "Thanks, [PERSON_NAME]" at bounding box center [408, 324] width 259 height 23
click at [433, 271] on span "important" at bounding box center [453, 276] width 40 height 10
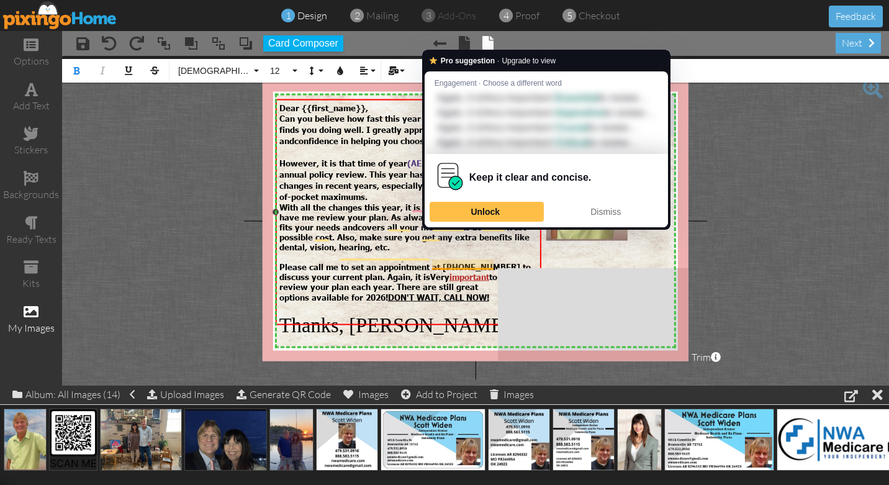
click at [449, 271] on span "Very" at bounding box center [439, 276] width 19 height 10
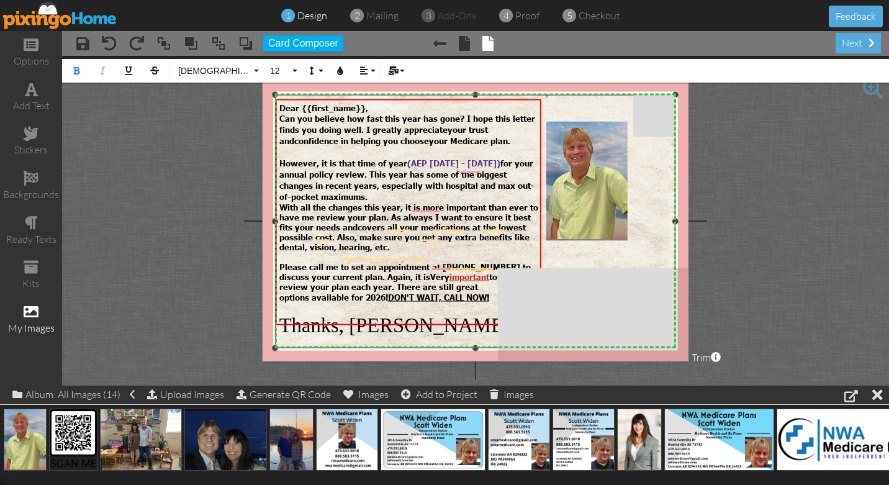
click at [355, 336] on img at bounding box center [475, 297] width 405 height 405
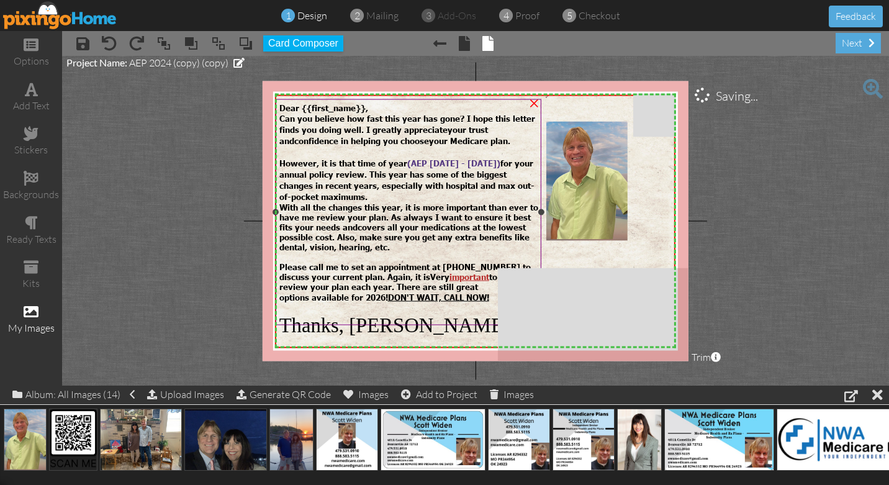
click at [444, 271] on span "Very" at bounding box center [439, 276] width 19 height 10
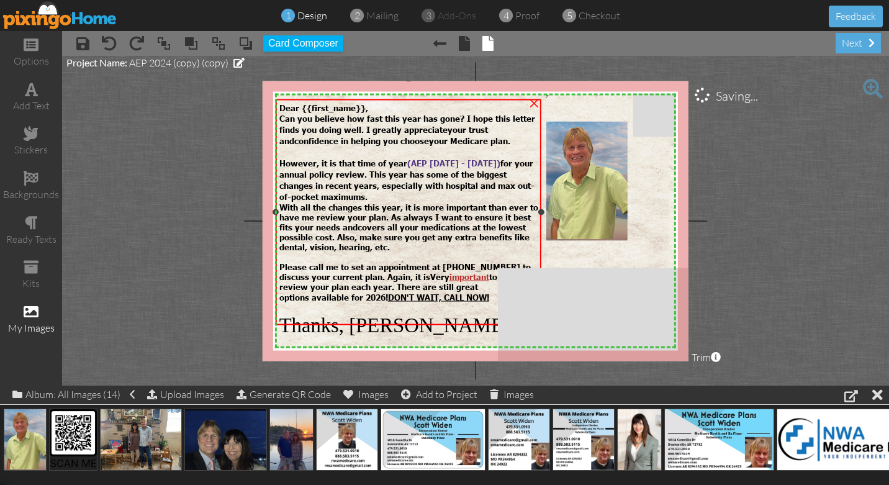
click at [444, 271] on span "Very" at bounding box center [439, 276] width 19 height 10
click at [446, 271] on span "Very" at bounding box center [439, 276] width 19 height 10
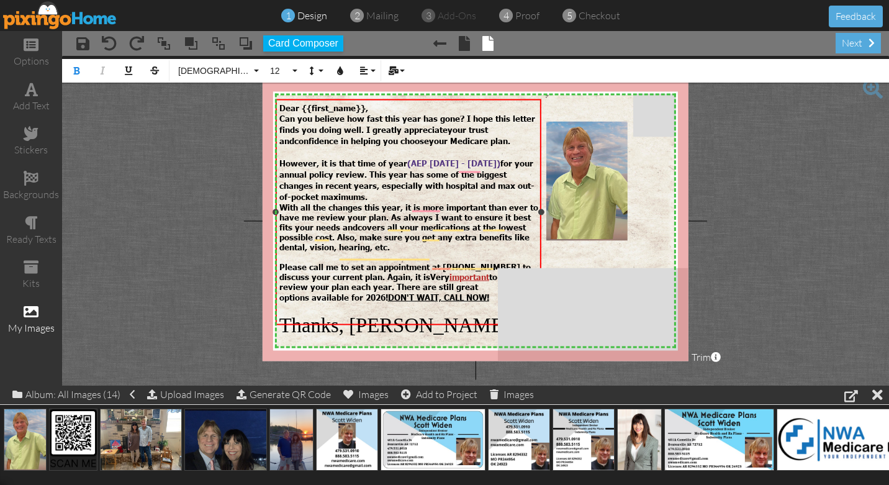
drag, startPoint x: 450, startPoint y: 266, endPoint x: 431, endPoint y: 266, distance: 19.2
click at [431, 271] on span "Very" at bounding box center [439, 276] width 19 height 10
click at [340, 68] on icon "button" at bounding box center [340, 70] width 9 height 9
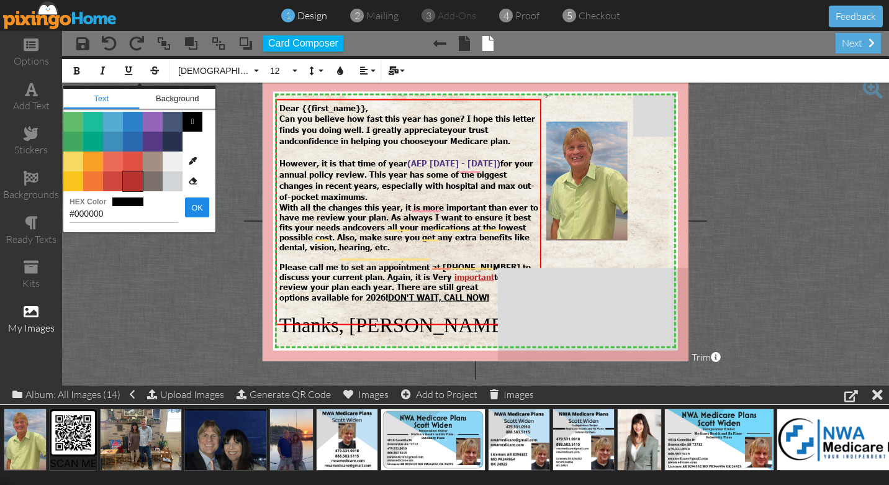
click at [135, 183] on span "Color #B8312F" at bounding box center [133, 181] width 20 height 20
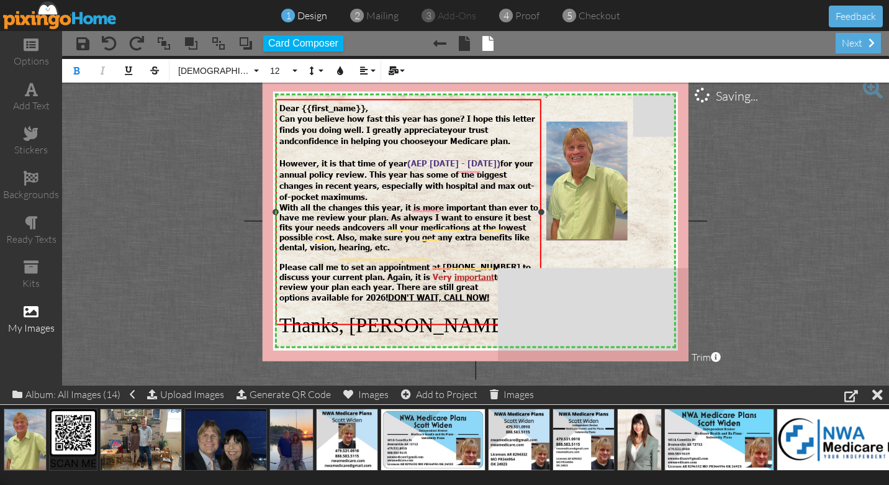
click at [380, 292] on span "options available for 2026! DON'T WAIT, CALL NOW!" at bounding box center [384, 297] width 210 height 10
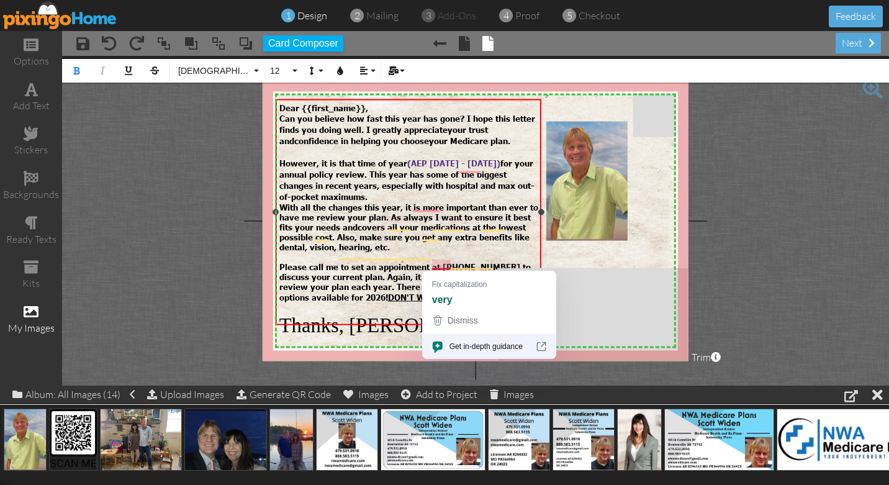
click at [391, 261] on span "Please call me to set an appointment at (479) 531-0910 to discuss your current …" at bounding box center [404, 271] width 251 height 20
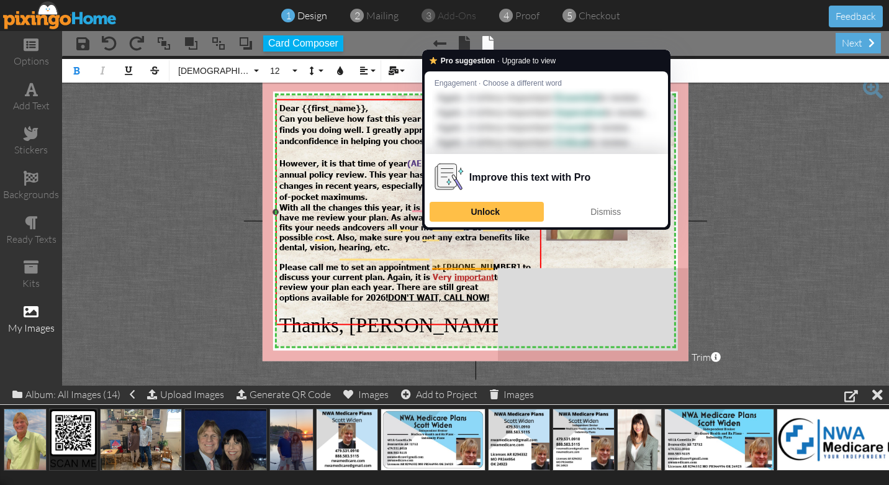
click at [456, 271] on span "important" at bounding box center [474, 276] width 40 height 10
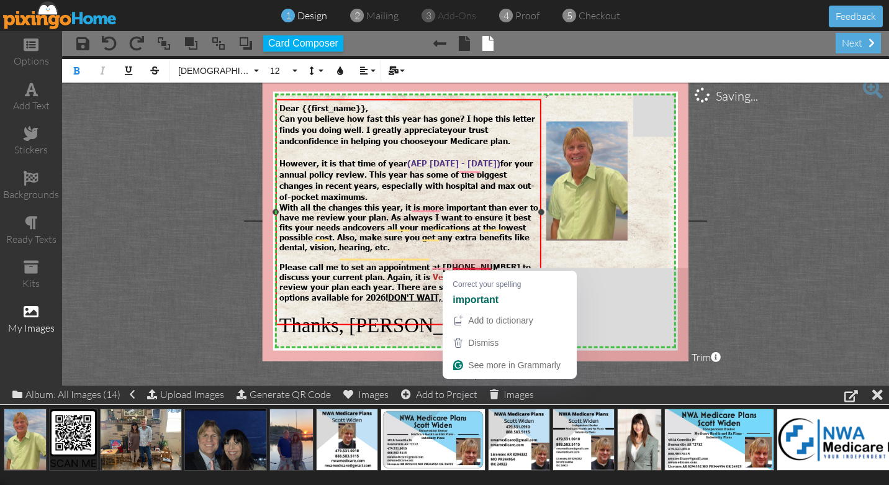
click at [460, 271] on span "mportant" at bounding box center [472, 276] width 37 height 10
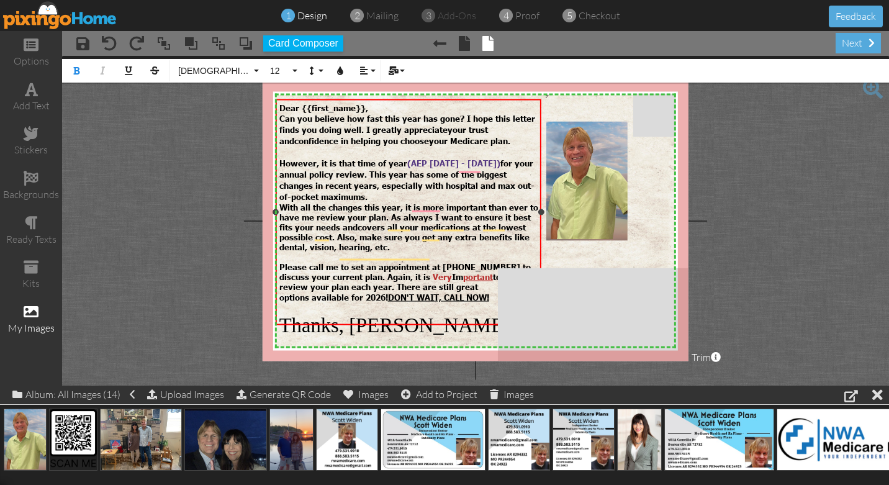
drag, startPoint x: 465, startPoint y: 265, endPoint x: 454, endPoint y: 264, distance: 11.2
click at [454, 264] on div "Please call me to set an appointment at (479) 531-0910 to discuss your current …" at bounding box center [408, 266] width 259 height 30
click at [341, 71] on icon "button" at bounding box center [340, 70] width 9 height 9
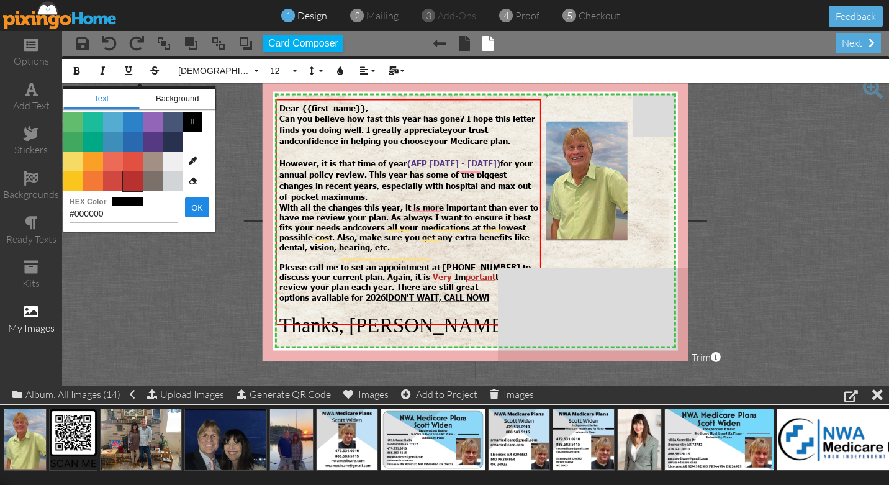
click at [135, 179] on span "Color #B8312F" at bounding box center [133, 181] width 20 height 20
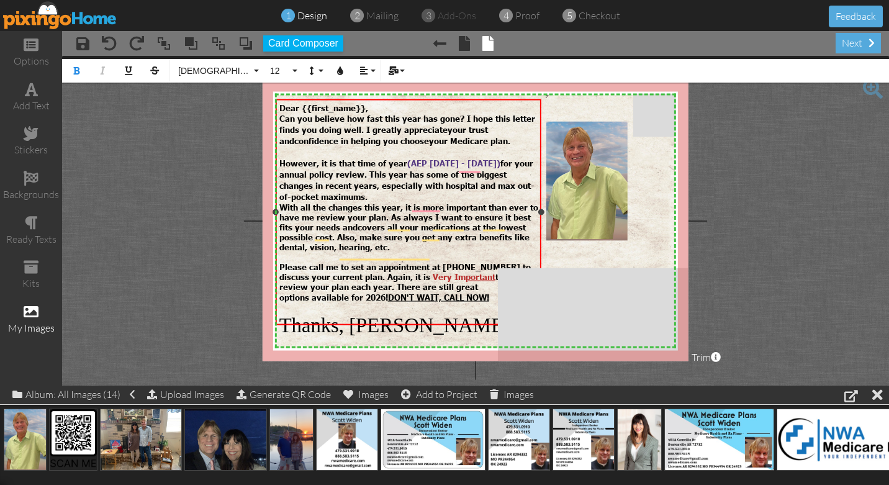
click at [320, 292] on span "options available for 2026! DON'T WAIT, CALL NOW!" at bounding box center [384, 297] width 210 height 10
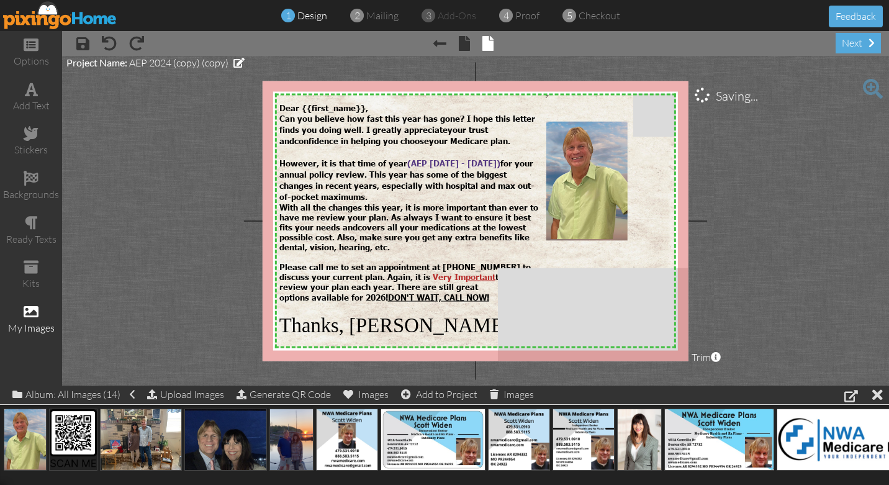
click at [162, 205] on project-studio-wrapper "X X X X X X X X X X X X X X X X X X X X X X X X X X X X X X X X X X X X X X X X…" at bounding box center [475, 221] width 827 height 330
click at [239, 61] on span at bounding box center [238, 63] width 11 height 10
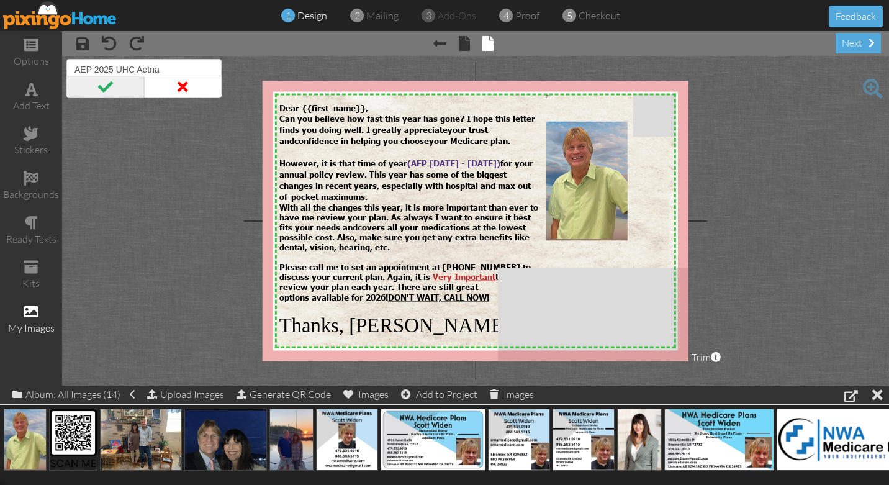
type input "AEP 2025 UHC Aetna"
click at [105, 85] on span at bounding box center [105, 87] width 78 height 22
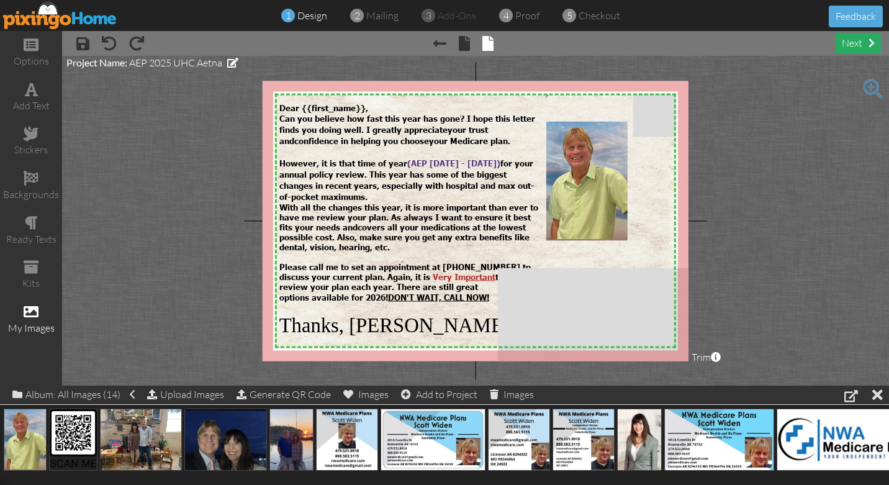
click at [855, 46] on div "next" at bounding box center [857, 43] width 45 height 20
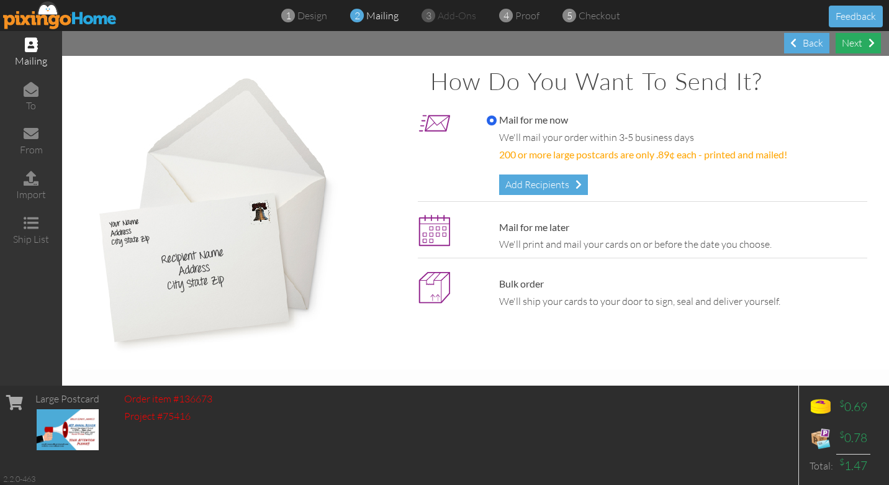
click at [854, 44] on div "Next" at bounding box center [857, 43] width 45 height 20
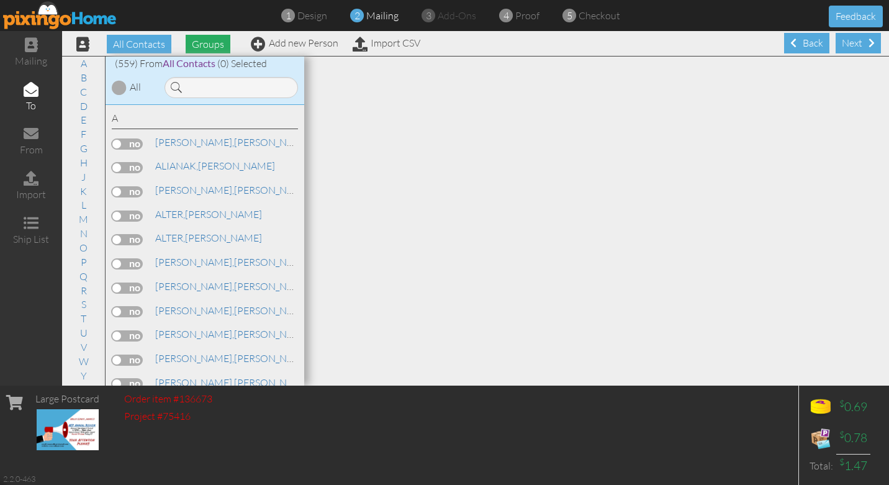
click at [204, 42] on span "Groups" at bounding box center [208, 44] width 45 height 19
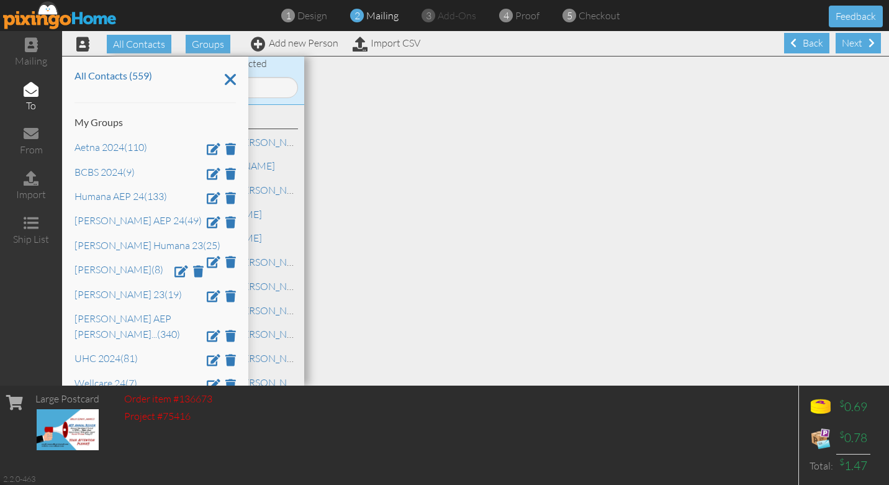
click at [194, 18] on div "1 design 2 mailing 3 add-ons 4 proof 5 checkout Feedback" at bounding box center [444, 15] width 889 height 31
click at [231, 80] on icon at bounding box center [230, 79] width 11 height 21
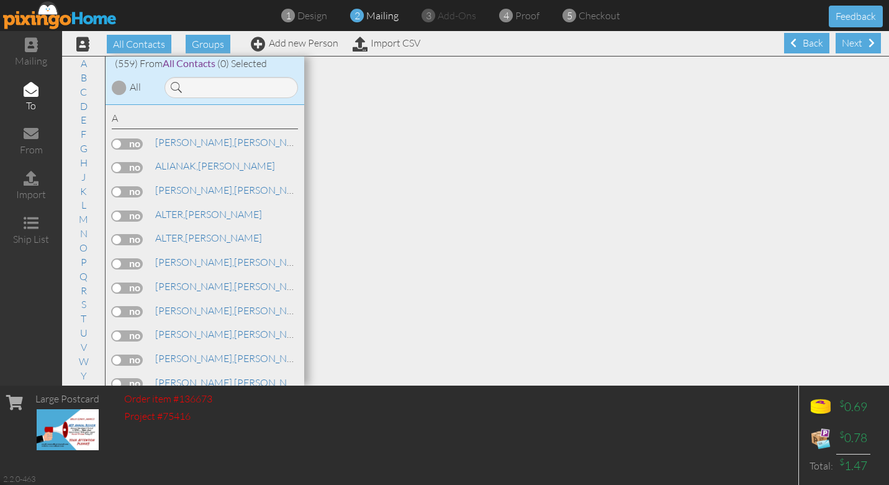
click at [44, 15] on img at bounding box center [60, 15] width 114 height 28
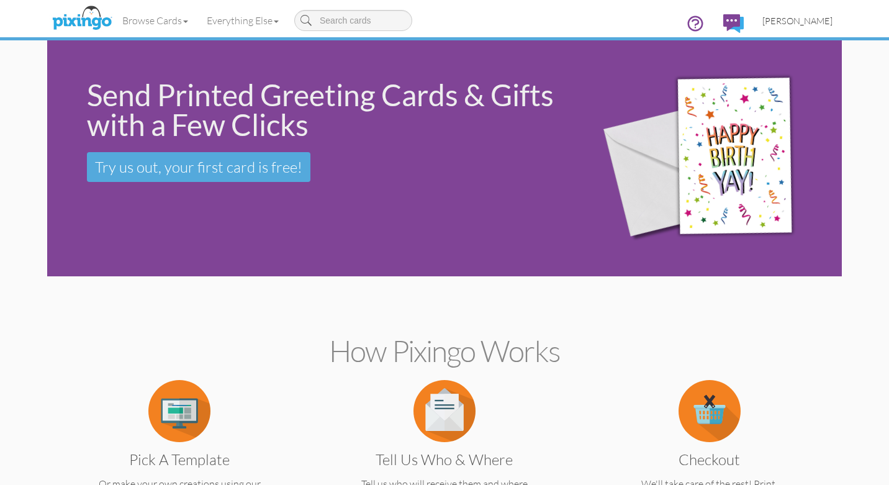
click at [807, 19] on span "[PERSON_NAME]" at bounding box center [797, 21] width 70 height 11
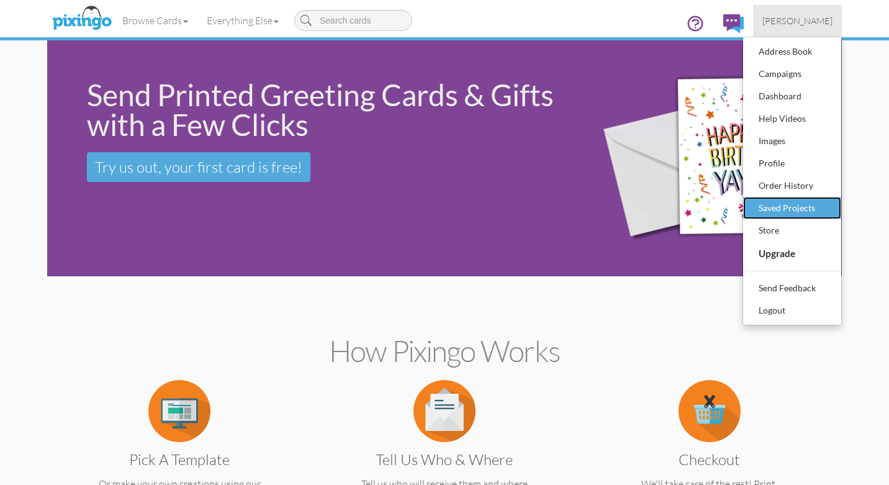
click at [785, 202] on div "Saved Projects" at bounding box center [791, 208] width 73 height 19
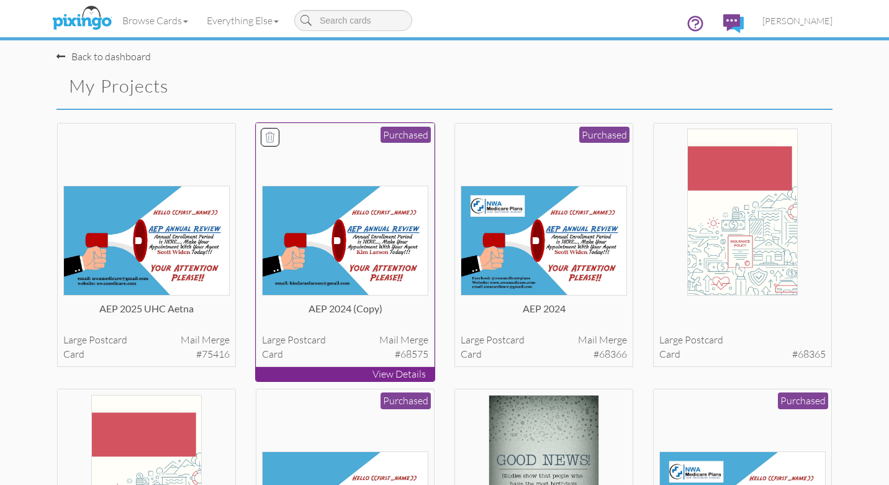
click at [352, 193] on img at bounding box center [345, 241] width 167 height 110
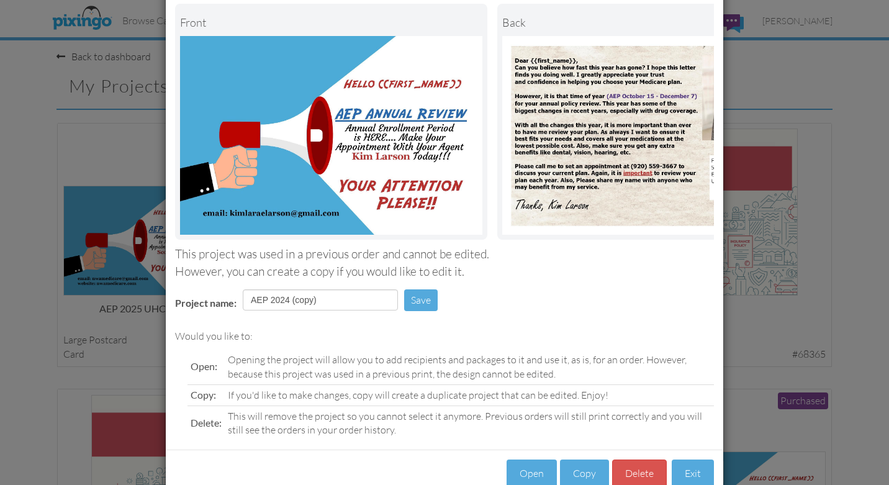
scroll to position [96, 0]
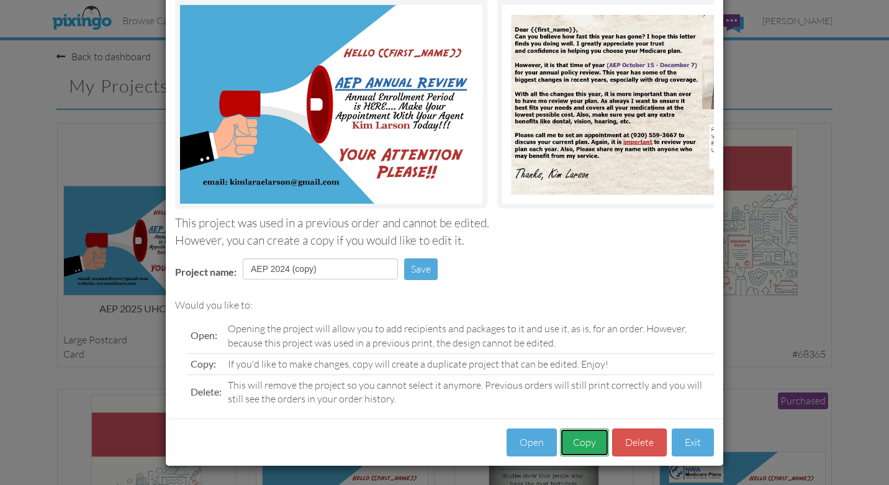
click at [588, 447] on button "Copy" at bounding box center [584, 442] width 49 height 28
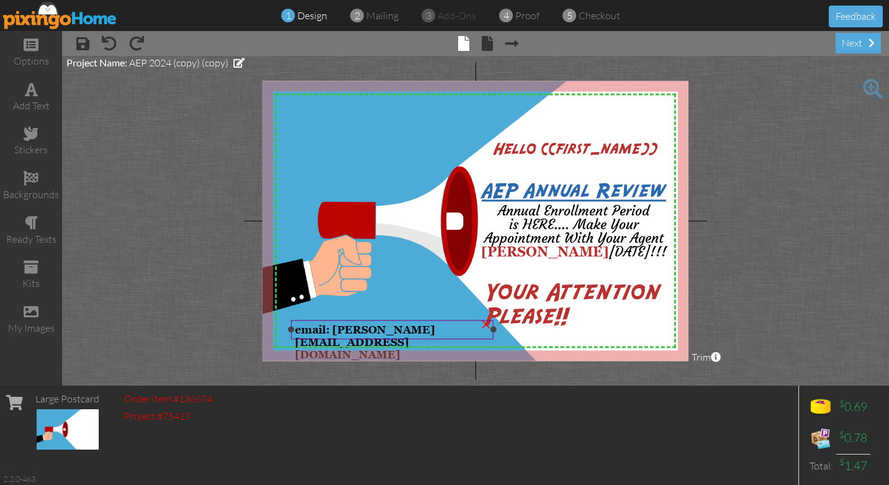
click at [384, 331] on span "email: kimlaraelarson@gmail.com" at bounding box center [365, 341] width 140 height 37
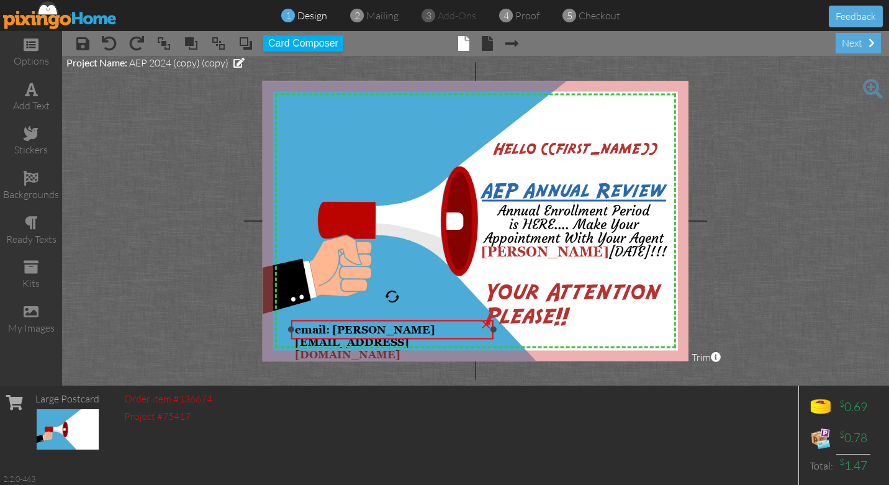
click at [435, 330] on span "email: kimlaraelarson@gmail.com" at bounding box center [365, 341] width 140 height 37
click at [480, 328] on div "×" at bounding box center [486, 323] width 20 height 20
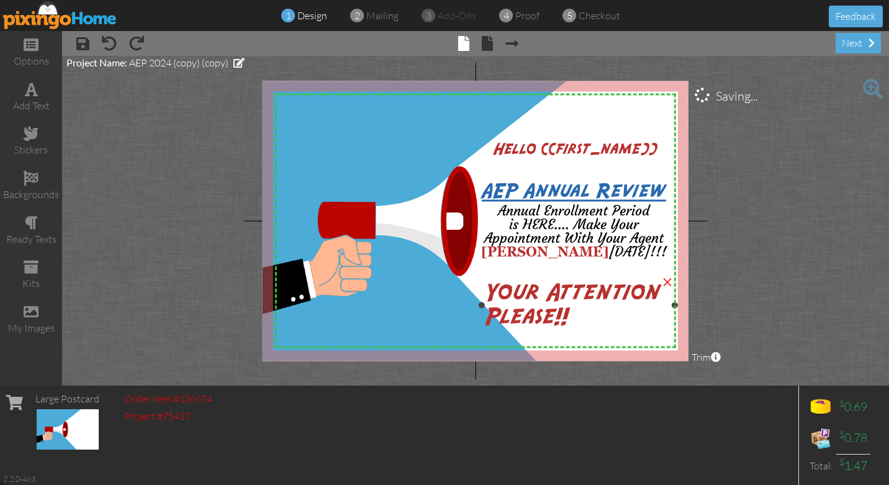
click at [480, 328] on div at bounding box center [578, 304] width 199 height 61
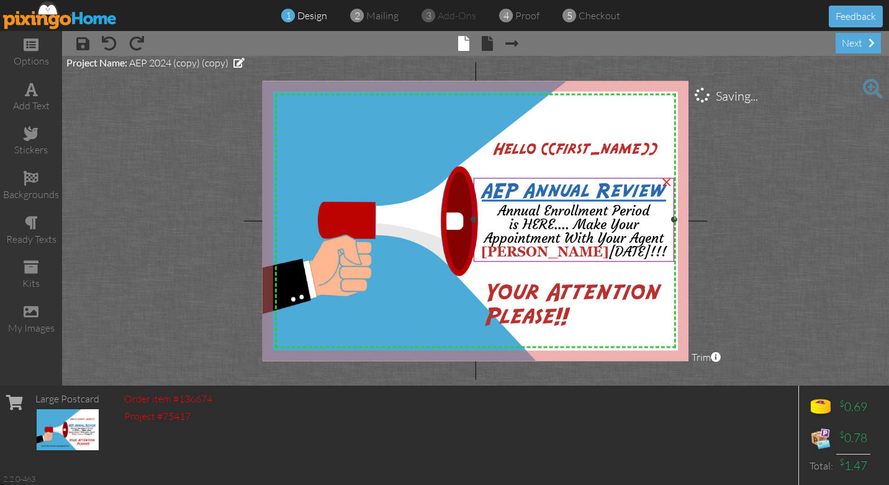
click at [583, 253] on span "Kim Larson" at bounding box center [545, 251] width 128 height 17
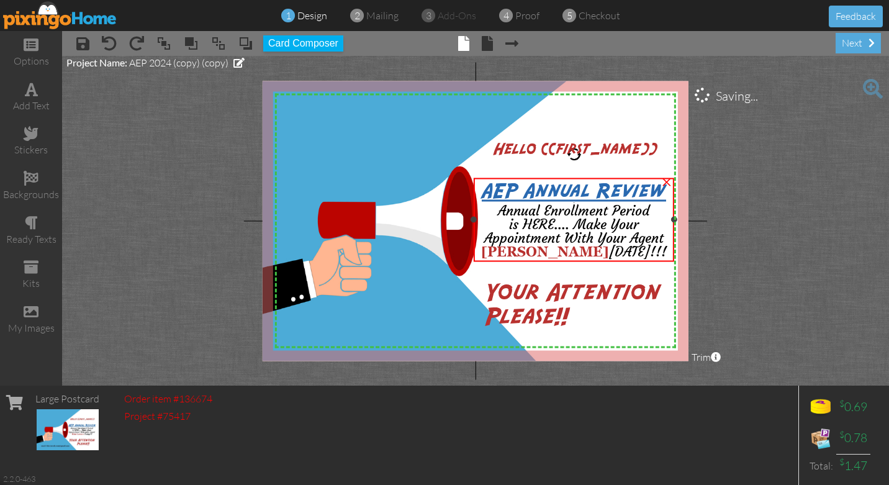
click at [609, 251] on span "Today!!!" at bounding box center [638, 251] width 58 height 17
click at [580, 249] on span "Kim Larson" at bounding box center [545, 251] width 128 height 17
click at [609, 252] on span "Today!!!" at bounding box center [638, 251] width 58 height 17
click at [583, 246] on span "Kim Larson" at bounding box center [545, 251] width 128 height 17
click at [582, 251] on span "Kim Larson" at bounding box center [545, 251] width 128 height 17
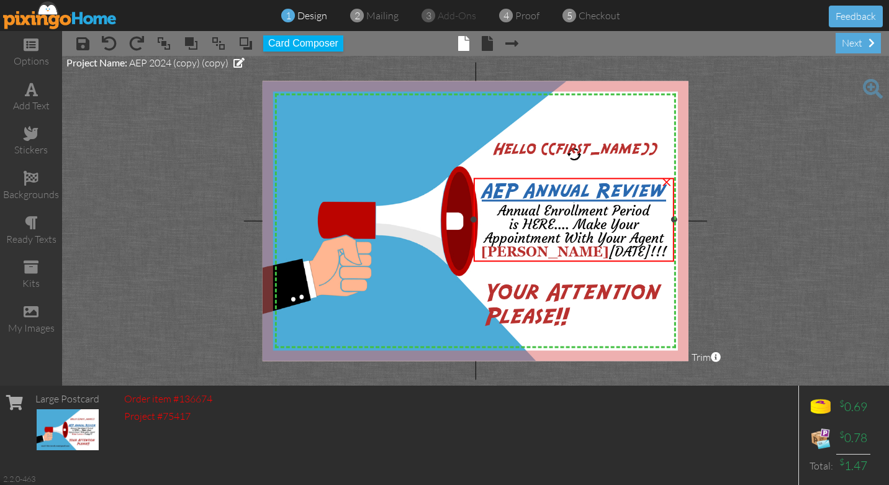
click at [582, 251] on span "Kim Larson" at bounding box center [545, 251] width 128 height 17
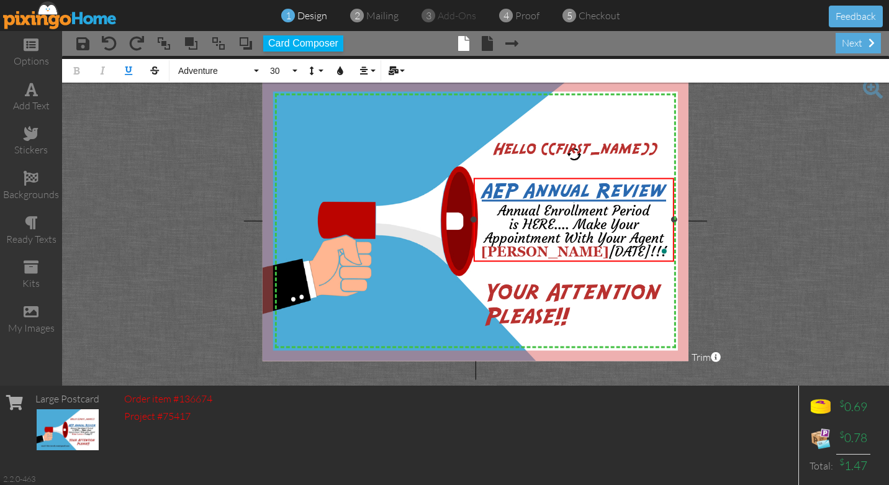
click at [609, 251] on span "Today!!!" at bounding box center [638, 251] width 58 height 17
click at [32, 99] on div "add text" at bounding box center [31, 106] width 62 height 14
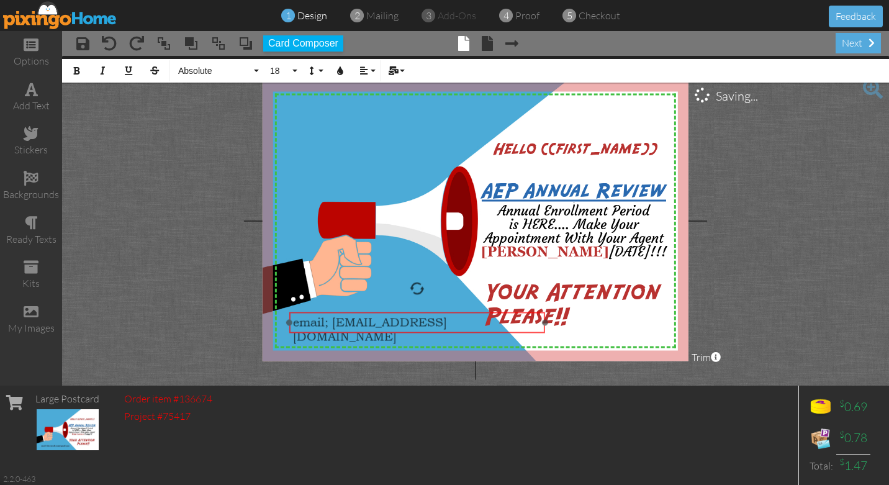
drag, startPoint x: 415, startPoint y: 302, endPoint x: 357, endPoint y: 313, distance: 59.4
click at [357, 313] on div "email; nwamedicare@gmail.com ​ ​" at bounding box center [417, 329] width 256 height 35
click at [400, 320] on span "email; nwamedicare@gmail.com" at bounding box center [370, 329] width 154 height 29
click at [328, 322] on span "email; nwamedicare@gmail.com" at bounding box center [370, 329] width 154 height 29
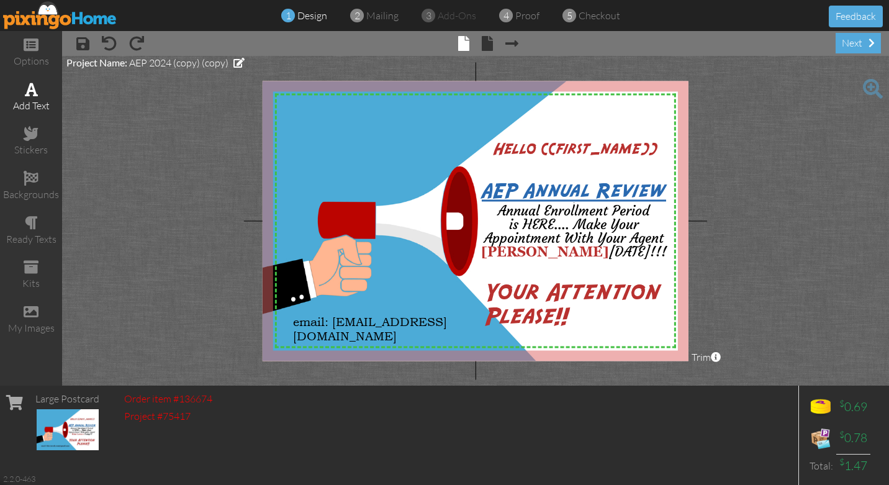
click at [36, 101] on div "add text" at bounding box center [31, 106] width 62 height 14
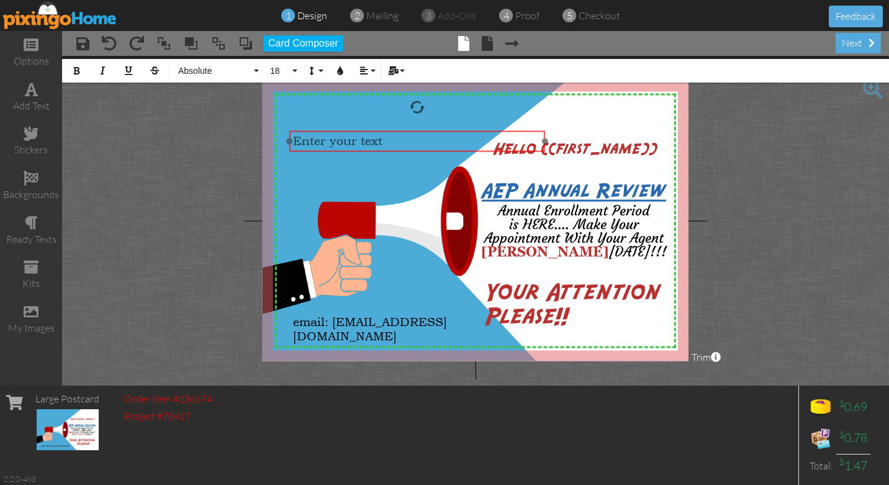
drag, startPoint x: 415, startPoint y: 335, endPoint x: 356, endPoint y: 132, distance: 211.9
click at [356, 132] on div "​ Enter your text ​" at bounding box center [417, 140] width 256 height 21
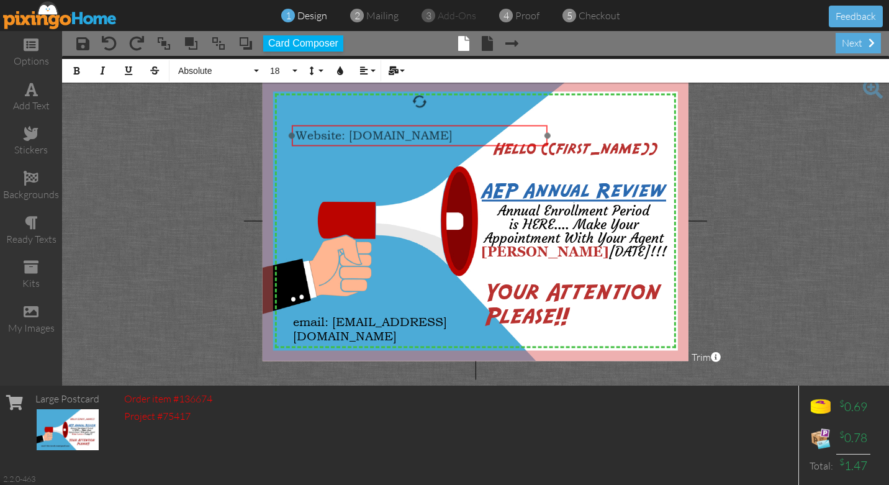
click at [367, 124] on div at bounding box center [420, 135] width 262 height 27
click at [461, 137] on div "Website: nwamedicare.com" at bounding box center [419, 135] width 249 height 14
drag, startPoint x: 461, startPoint y: 137, endPoint x: 297, endPoint y: 135, distance: 163.9
click at [297, 135] on div "Website: nwamedicare.com" at bounding box center [419, 135] width 249 height 14
click at [75, 70] on icon "button" at bounding box center [76, 70] width 9 height 9
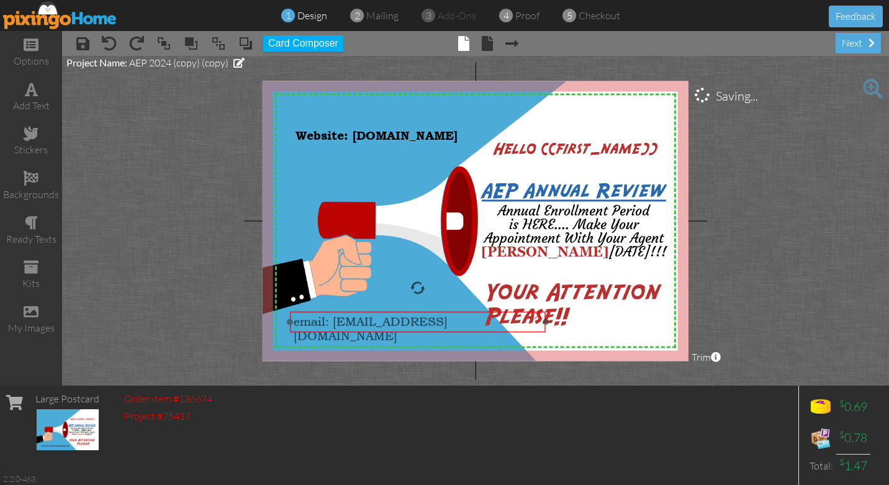
click at [402, 322] on span "email: nwamedicare@gmail.com" at bounding box center [371, 329] width 154 height 29
click at [447, 322] on span "email: nwamedicare@gmail.com" at bounding box center [371, 329] width 154 height 29
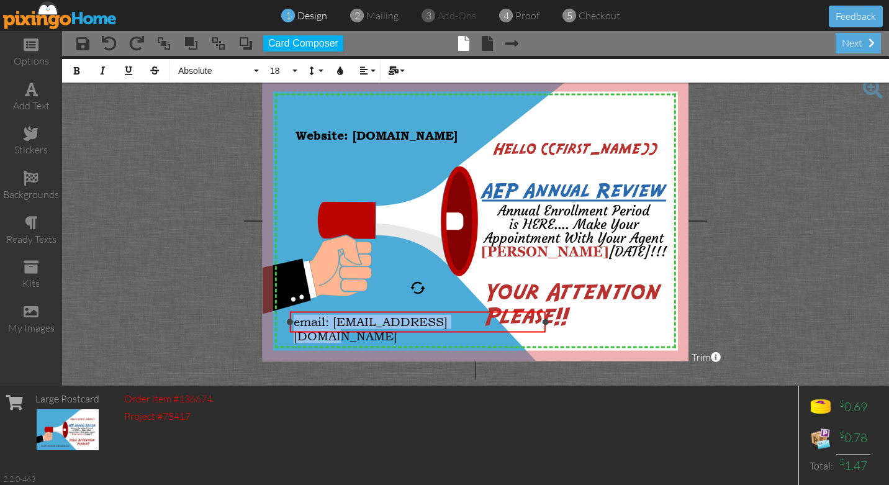
drag, startPoint x: 487, startPoint y: 324, endPoint x: 294, endPoint y: 322, distance: 193.0
click at [294, 322] on div "email: nwamedicare@gmail.com" at bounding box center [418, 329] width 249 height 29
click at [74, 68] on icon "button" at bounding box center [76, 70] width 9 height 9
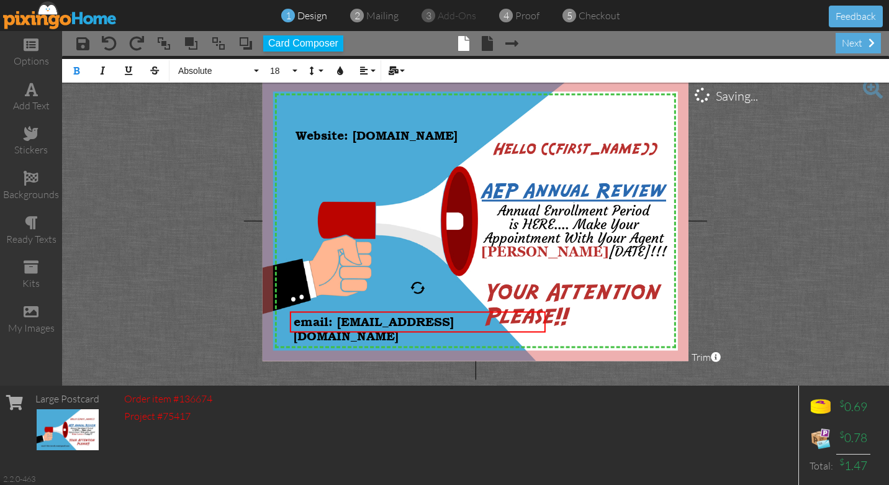
click at [135, 141] on project-studio-wrapper "X X X X X X X X X X X X X X X X X X X X X X X X X X X X X X X X X X X X X X X X…" at bounding box center [475, 221] width 827 height 330
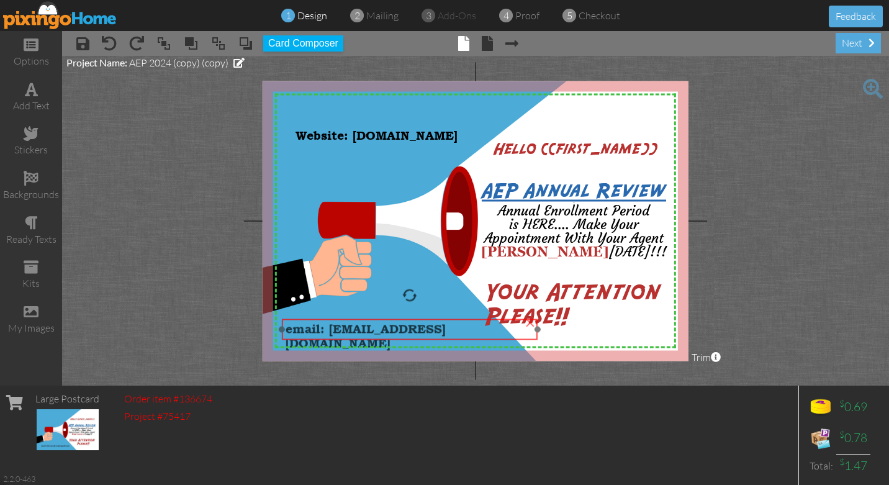
drag, startPoint x: 400, startPoint y: 315, endPoint x: 392, endPoint y: 323, distance: 11.0
click at [392, 323] on span "email: nwamedicare@gmail.com" at bounding box center [366, 336] width 160 height 29
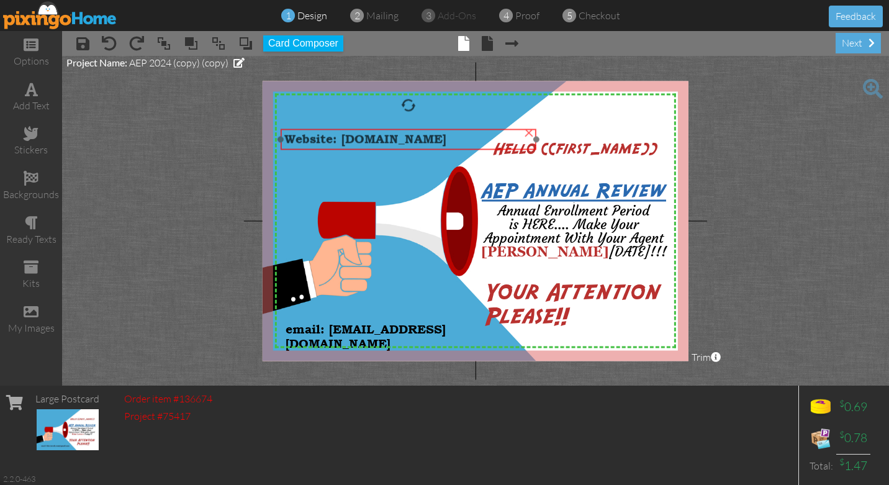
drag, startPoint x: 371, startPoint y: 138, endPoint x: 359, endPoint y: 142, distance: 11.8
click at [359, 142] on span "Website: nwamedicare.com" at bounding box center [365, 139] width 162 height 14
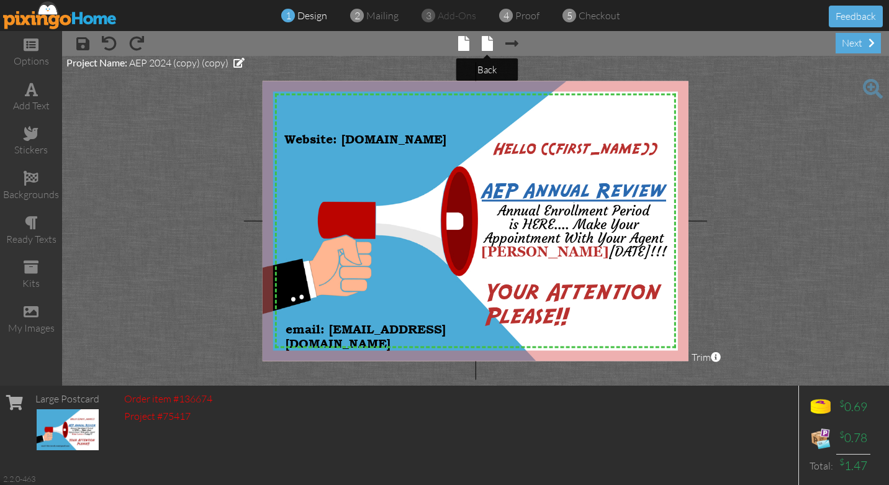
click at [488, 43] on span at bounding box center [487, 43] width 11 height 15
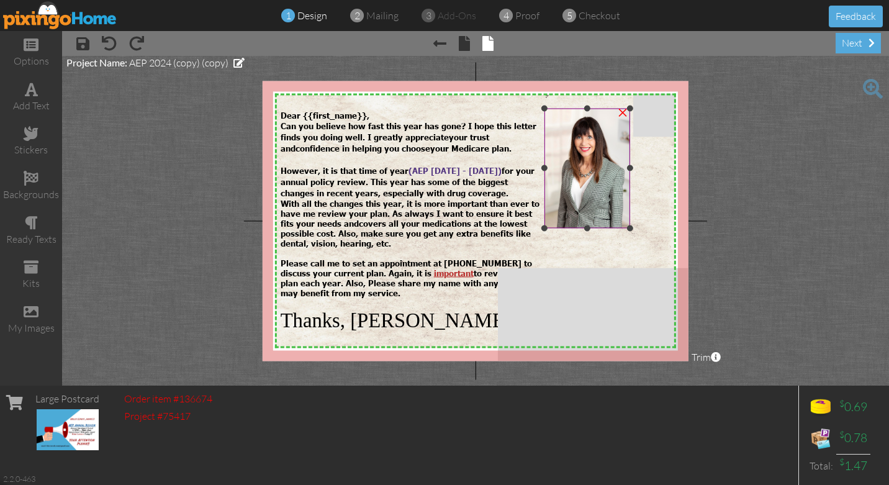
click at [623, 111] on div "×" at bounding box center [623, 111] width 20 height 20
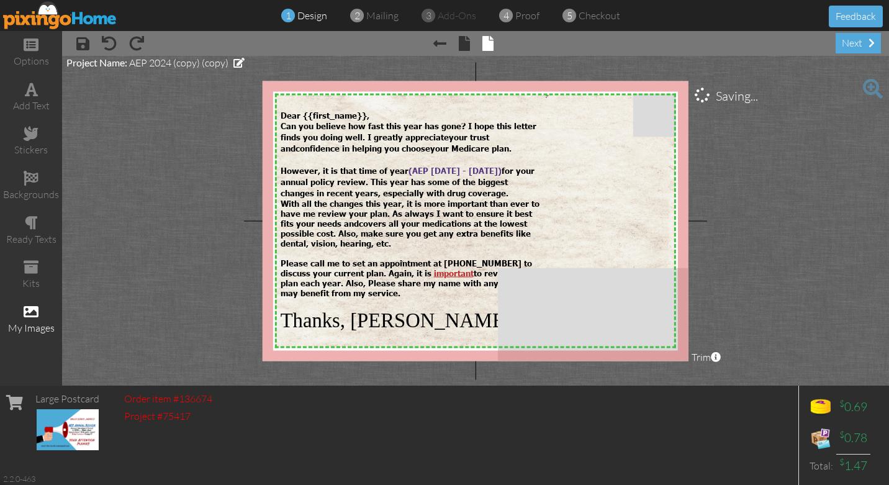
click at [32, 304] on span at bounding box center [31, 311] width 15 height 15
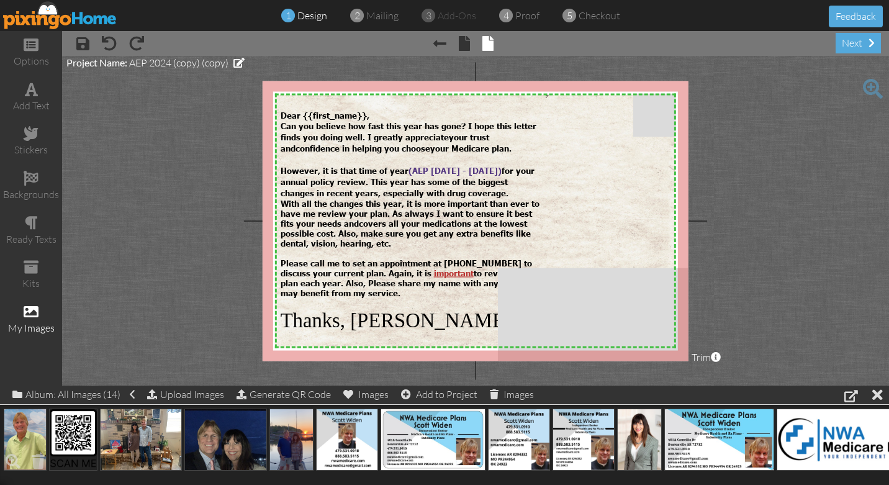
click at [26, 440] on img at bounding box center [25, 439] width 43 height 62
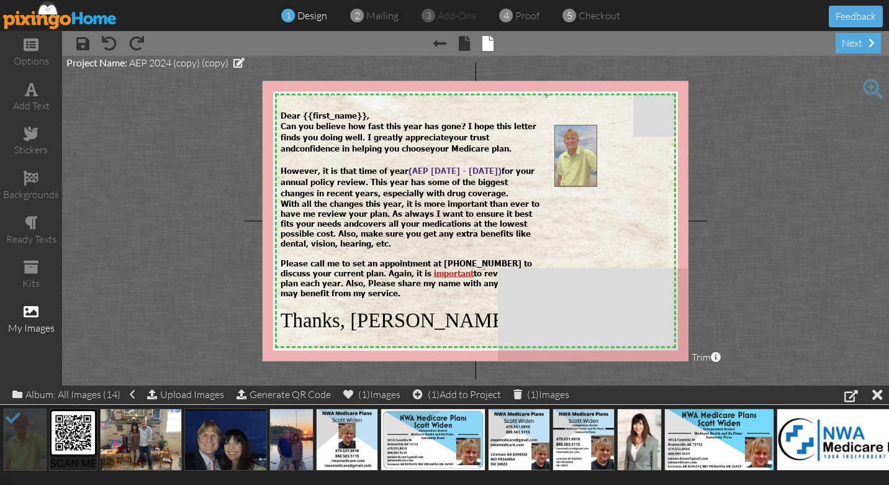
drag, startPoint x: 25, startPoint y: 435, endPoint x: 576, endPoint y: 152, distance: 619.0
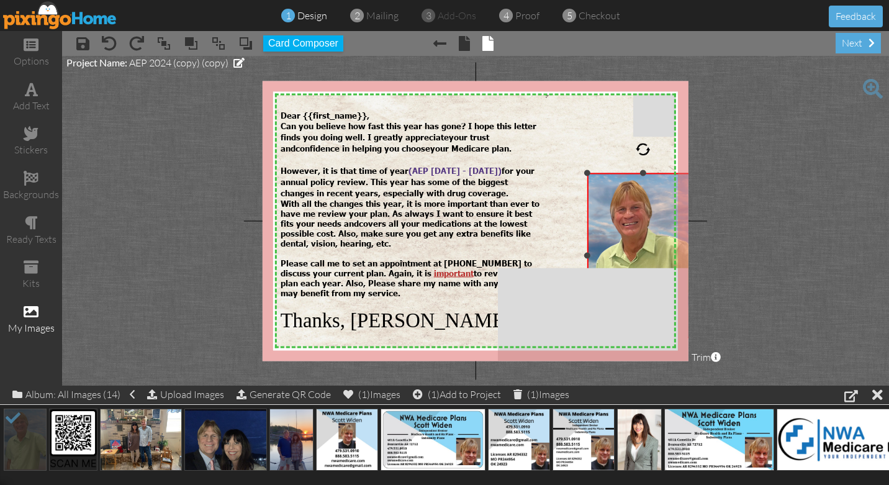
drag, startPoint x: 553, startPoint y: 122, endPoint x: 588, endPoint y: 171, distance: 60.1
click at [588, 171] on div at bounding box center [587, 172] width 6 height 6
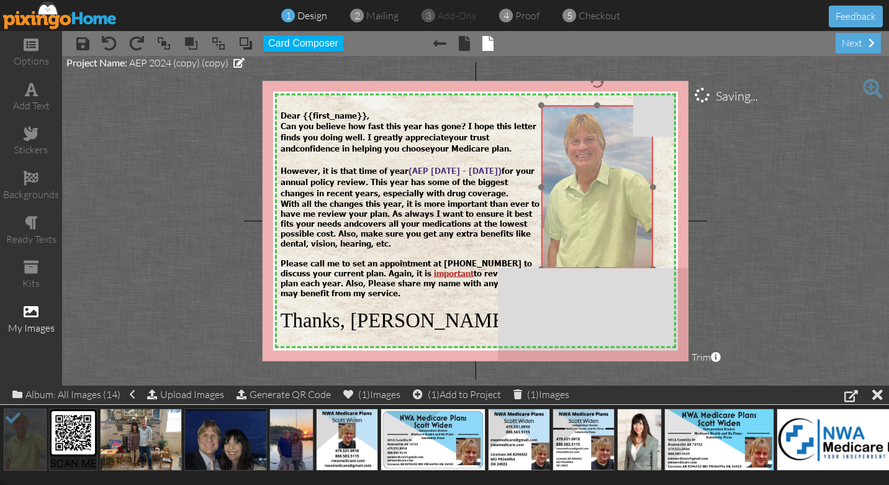
drag, startPoint x: 621, startPoint y: 230, endPoint x: 575, endPoint y: 161, distance: 83.7
click at [575, 161] on img at bounding box center [597, 187] width 112 height 164
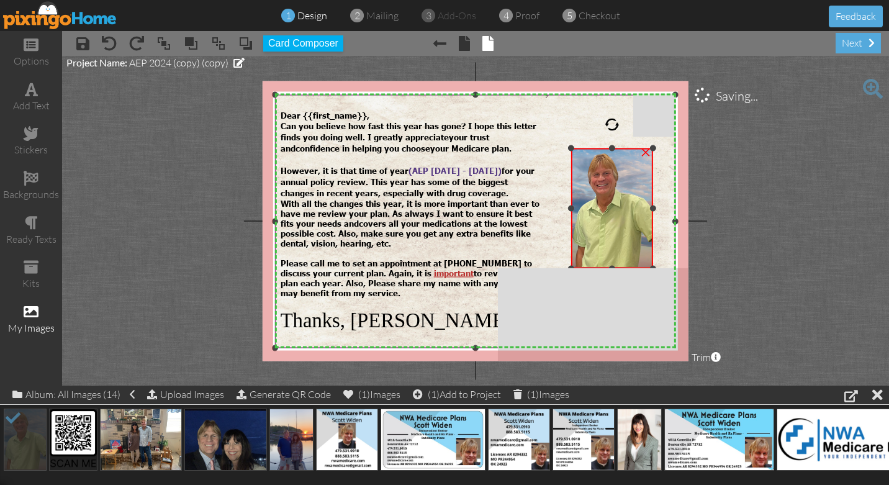
drag, startPoint x: 541, startPoint y: 104, endPoint x: 565, endPoint y: 148, distance: 49.7
click at [565, 148] on div "X X X X X X X X X X X X X X X X X X X X X X X X X X X X X X X X X X X X X X X X…" at bounding box center [476, 221] width 426 height 280
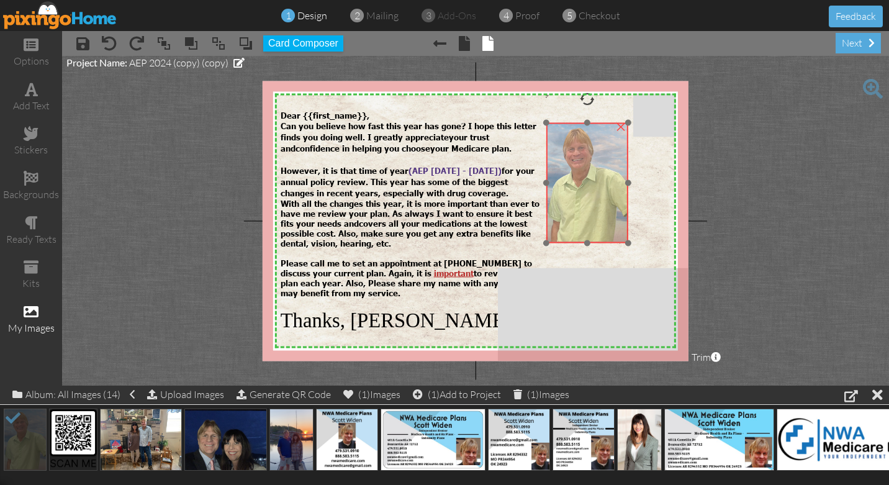
drag, startPoint x: 608, startPoint y: 230, endPoint x: 583, endPoint y: 205, distance: 35.6
click at [583, 205] on img at bounding box center [587, 182] width 82 height 120
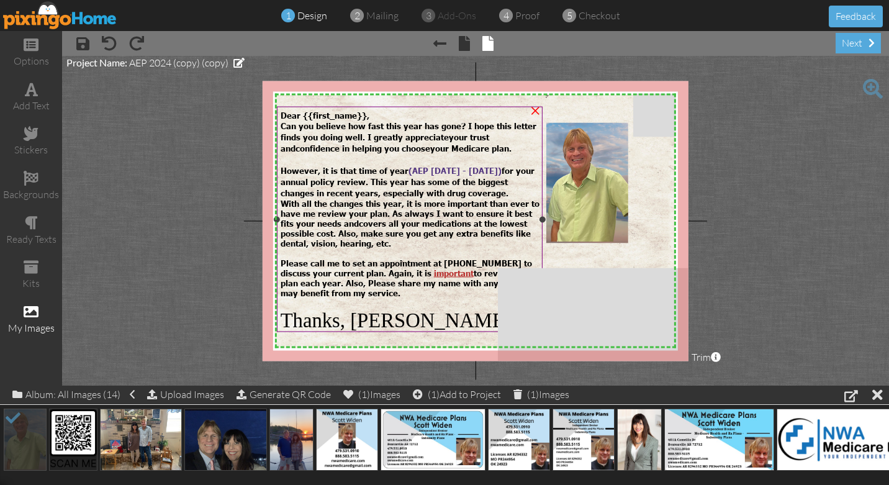
click at [534, 184] on span "However, it is that time of year ( AEP October 15 - December 7) for your annual…" at bounding box center [408, 181] width 254 height 32
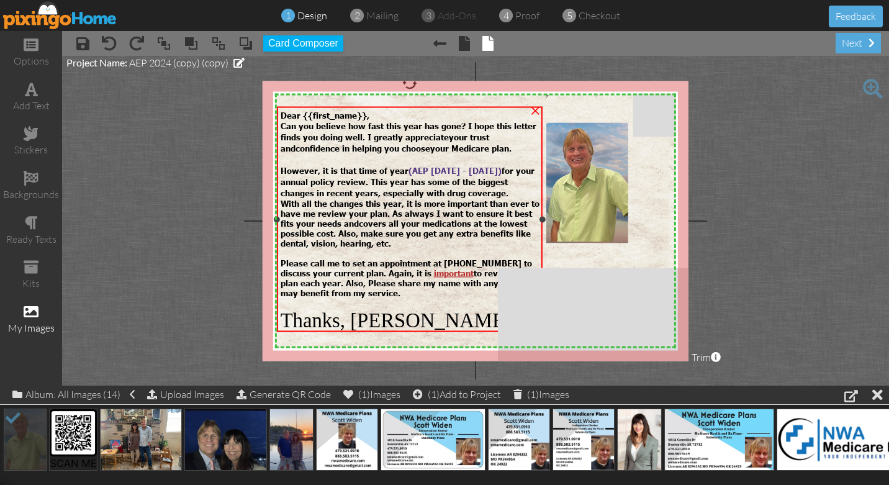
click at [534, 183] on span "However, it is that time of year ( AEP October 15 - December 7) for your annual…" at bounding box center [408, 181] width 254 height 32
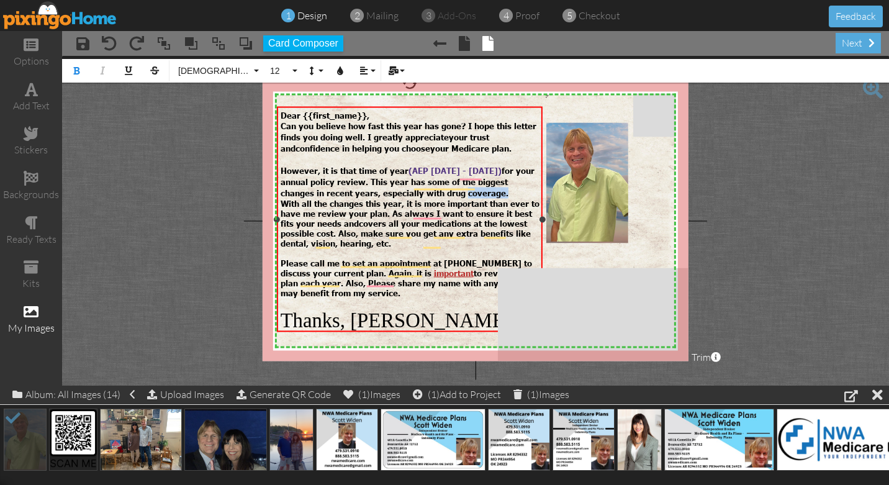
drag, startPoint x: 536, startPoint y: 187, endPoint x: 495, endPoint y: 186, distance: 41.0
click at [495, 186] on span "However, it is that time of year ( AEP October 15 - December 7) for your annual…" at bounding box center [408, 181] width 254 height 32
click at [534, 185] on span "However, it is that time of year ( AEP October 15 - December 7) for your annual…" at bounding box center [408, 181] width 254 height 32
drag, startPoint x: 537, startPoint y: 185, endPoint x: 404, endPoint y: 172, distance: 134.1
click at [404, 172] on span "However, it is that time of year ( AEP October 15 - December 7) for your annual…" at bounding box center [408, 181] width 254 height 32
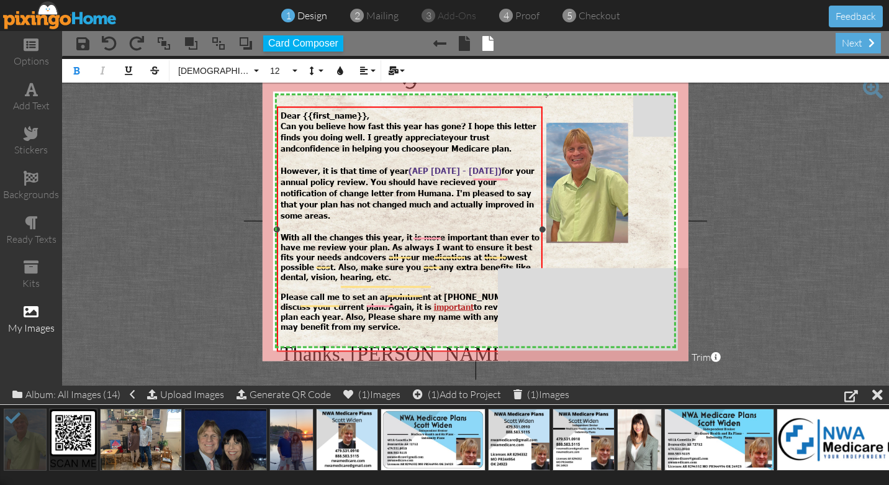
click at [406, 232] on span "With all the changes this year, it is more important than ever to have me revie…" at bounding box center [410, 247] width 259 height 30
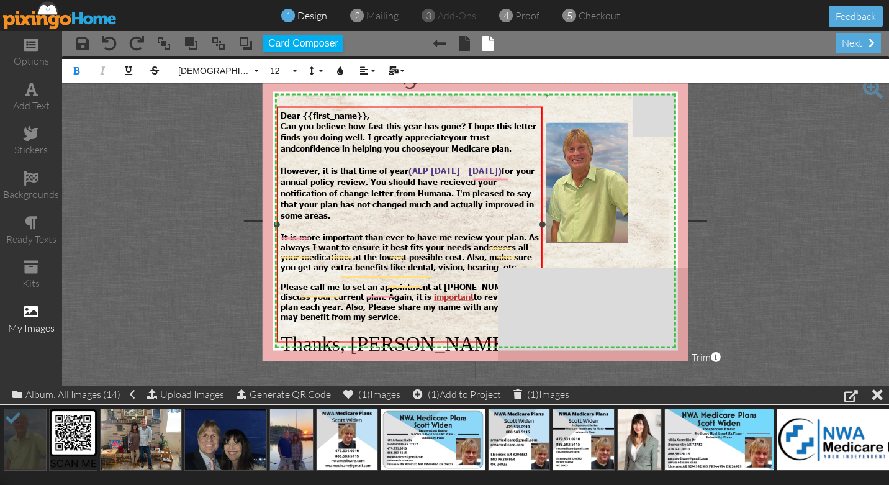
click at [366, 232] on span "It is more important than ever to have me review your plan. As always I want to…" at bounding box center [410, 242] width 258 height 20
click at [322, 232] on span "It is more important than ever to have me review your plan. As always I want to…" at bounding box center [410, 242] width 258 height 20
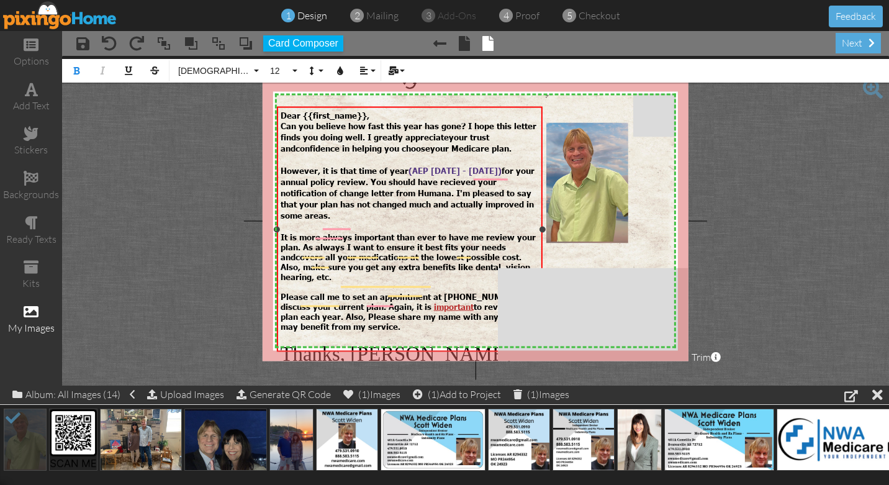
click at [437, 232] on span "It is more always important than ever to have me review your plan. As always I …" at bounding box center [408, 247] width 255 height 30
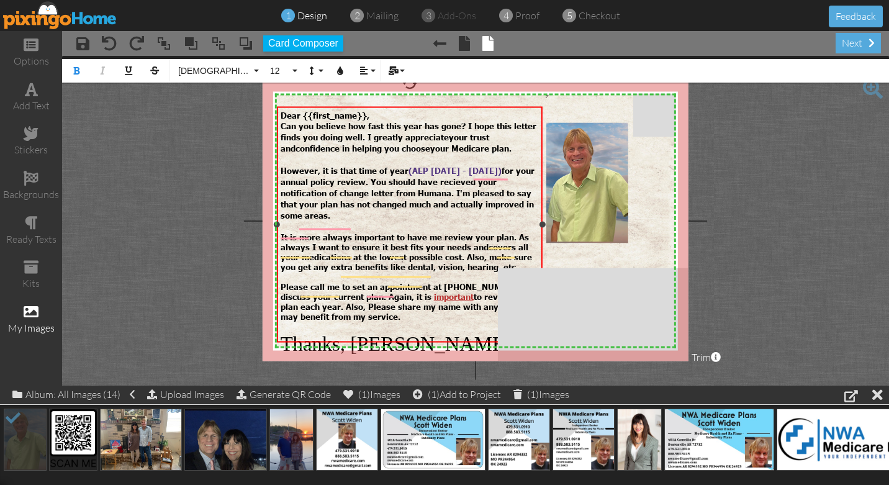
click at [516, 232] on span "It is more always important to have me review your plan. As always I want to en…" at bounding box center [405, 242] width 248 height 20
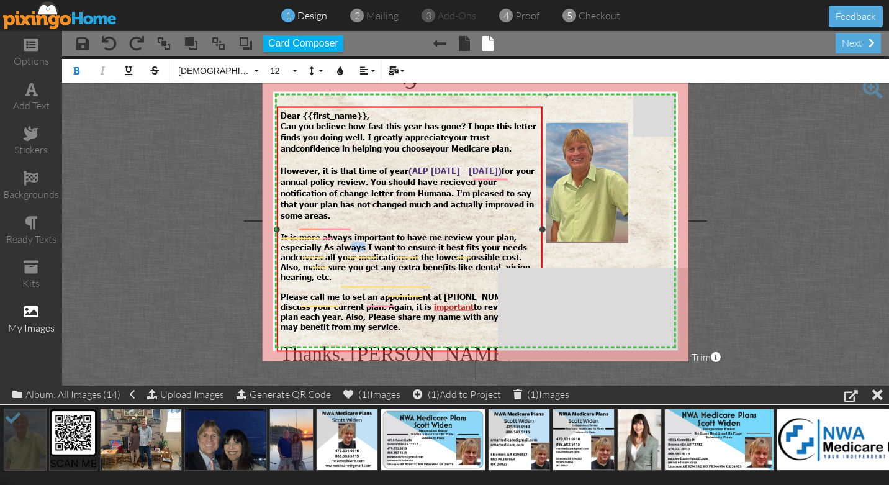
drag, startPoint x: 364, startPoint y: 235, endPoint x: 350, endPoint y: 235, distance: 13.7
click at [350, 235] on span "It is more always important to have me review your plan, especially As always I…" at bounding box center [404, 247] width 246 height 30
click at [364, 235] on span "It is more always important to have me review your plan, especially As always I…" at bounding box center [404, 247] width 246 height 30
click at [516, 234] on span "It is more always important to have me review your plan, especially if your nee…" at bounding box center [409, 247] width 256 height 30
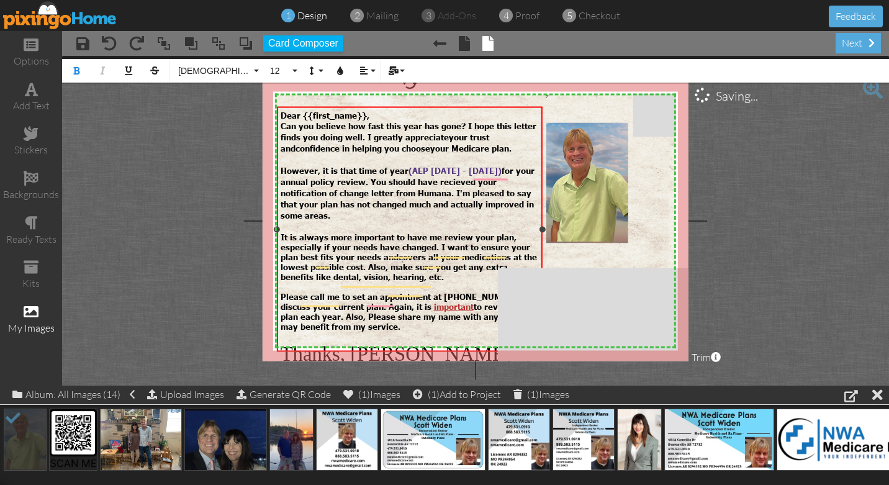
click at [350, 232] on span "It is always more important to have me review your plan, especially if your nee…" at bounding box center [406, 247] width 250 height 30
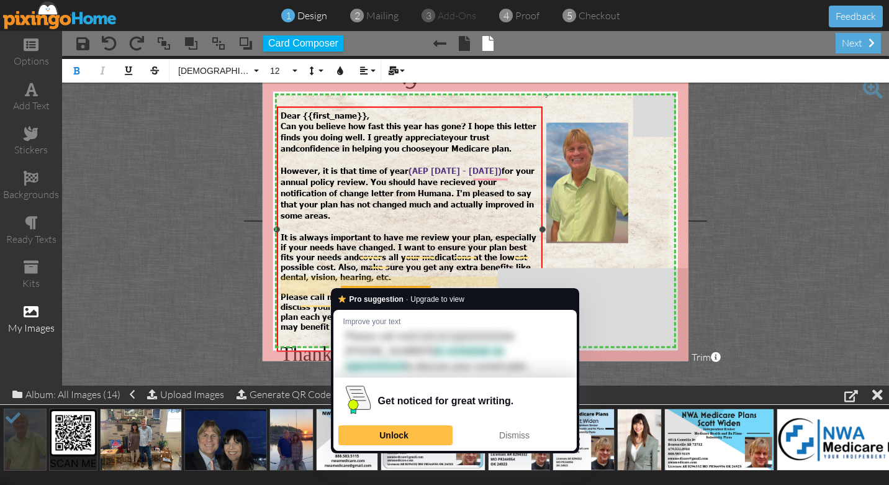
click at [375, 291] on span "Please call me to set an appointment at [PHONE_NUMBER] to discuss your current …" at bounding box center [406, 301] width 251 height 20
click at [360, 291] on span "Please call me to set up an appointment at [PHONE_NUMBER] to discuss your curre…" at bounding box center [407, 301] width 253 height 20
click at [364, 291] on span "Please call me to set up an appointment at [PHONE_NUMBER] to discuss your curre…" at bounding box center [407, 301] width 253 height 20
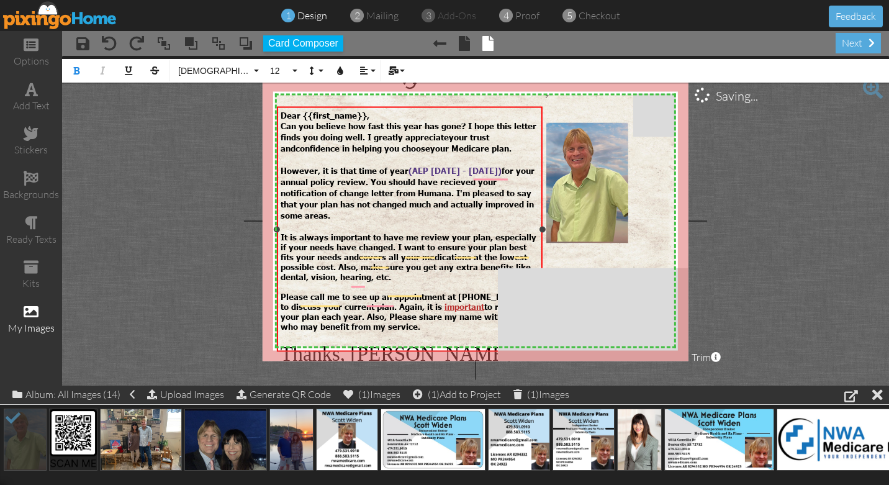
click at [459, 291] on span "Please call me to see up an appointment at [PHONE_NUMBER] to discuss your curre…" at bounding box center [408, 301] width 255 height 20
click at [448, 291] on span "Please call me to see up an appointment at (" at bounding box center [371, 296] width 181 height 10
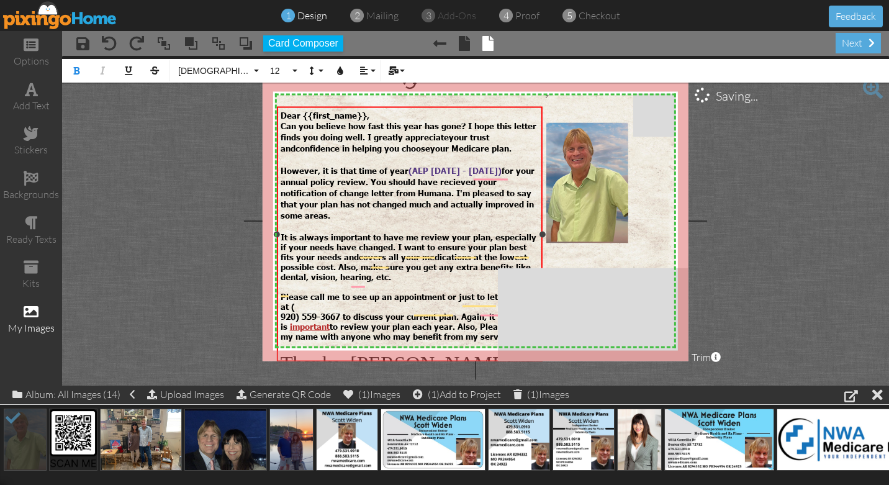
click at [486, 291] on span "Please call me to see up an appointment or just to let" at bounding box center [389, 296] width 217 height 10
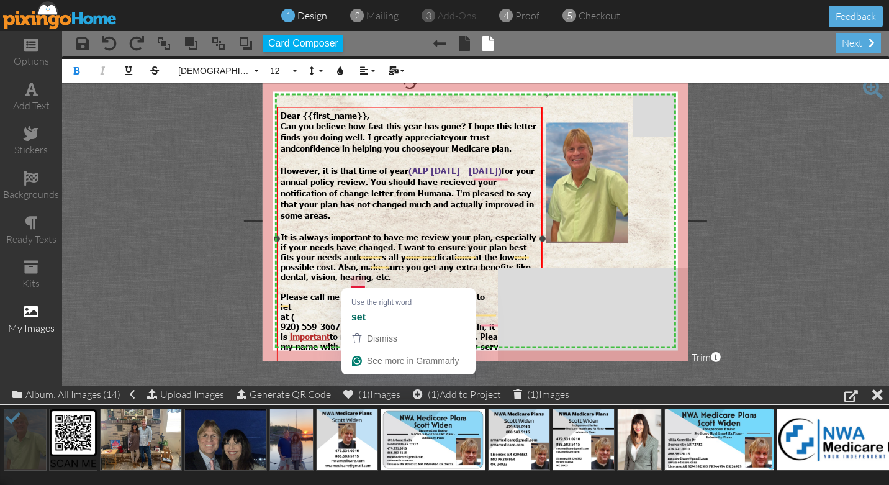
click at [363, 291] on span "Please call me to see up an appointment or just to" at bounding box center [383, 296] width 204 height 10
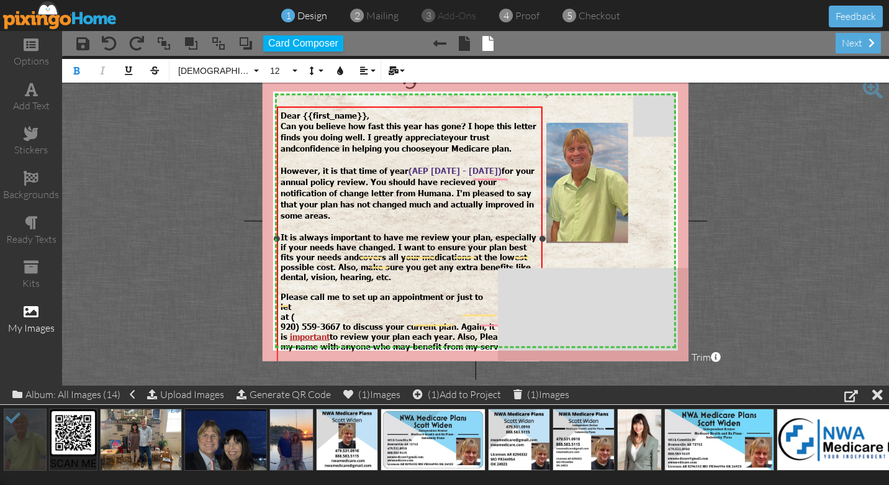
click at [291, 301] on span "let" at bounding box center [286, 306] width 11 height 10
click at [457, 291] on span "Please call me to set up an appointment or just to" at bounding box center [382, 296] width 202 height 10
click at [337, 301] on span "let me review" at bounding box center [309, 306] width 56 height 10
click at [281, 301] on span "let me review the changes" at bounding box center [335, 306] width 108 height 10
click at [497, 291] on span "let me review the changes" at bounding box center [410, 301] width 259 height 20
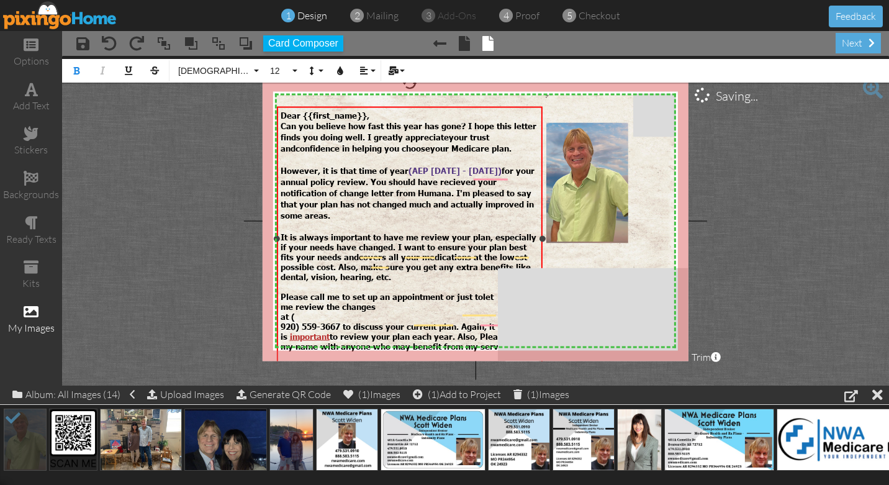
click at [284, 301] on span "me review the changes" at bounding box center [328, 306] width 95 height 10
click at [338, 291] on span "Please call me to set up an appointment or just to" at bounding box center [382, 296] width 202 height 10
click at [376, 301] on span "me review the changes" at bounding box center [328, 306] width 95 height 10
click at [281, 311] on span "at (" at bounding box center [288, 316] width 14 height 10
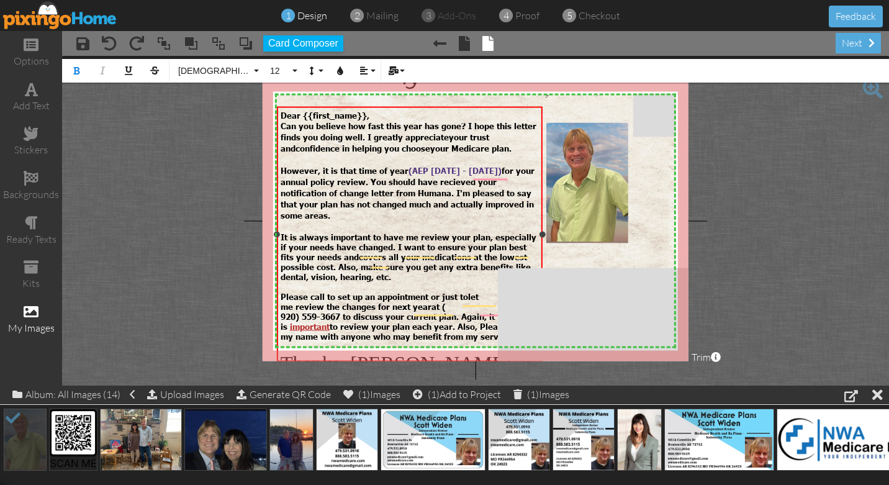
click at [340, 311] on span "920) 559-3667 to discuss your current plan. Again, it is" at bounding box center [388, 321] width 214 height 20
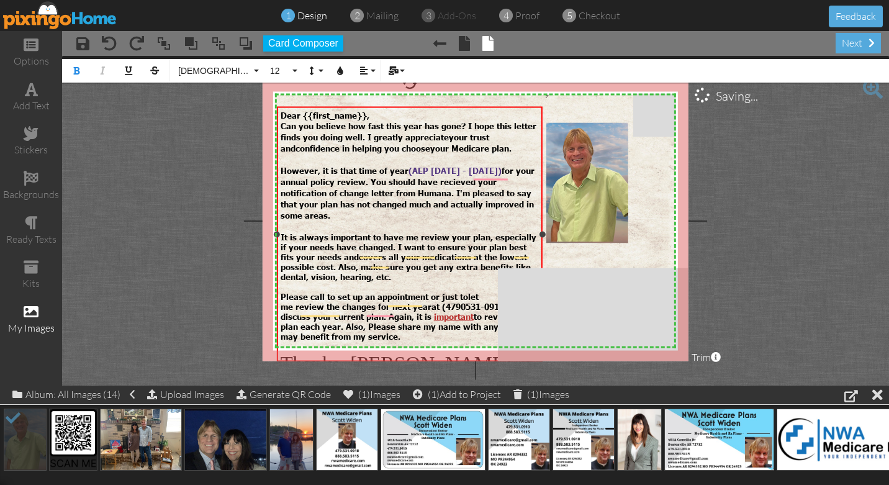
click at [462, 301] on span "at (4790531-0910" at bounding box center [467, 306] width 73 height 10
click at [472, 301] on span "at (479)0531-0910" at bounding box center [475, 306] width 88 height 10
click at [444, 301] on span "at (479) 531-0910" at bounding box center [475, 306] width 88 height 10
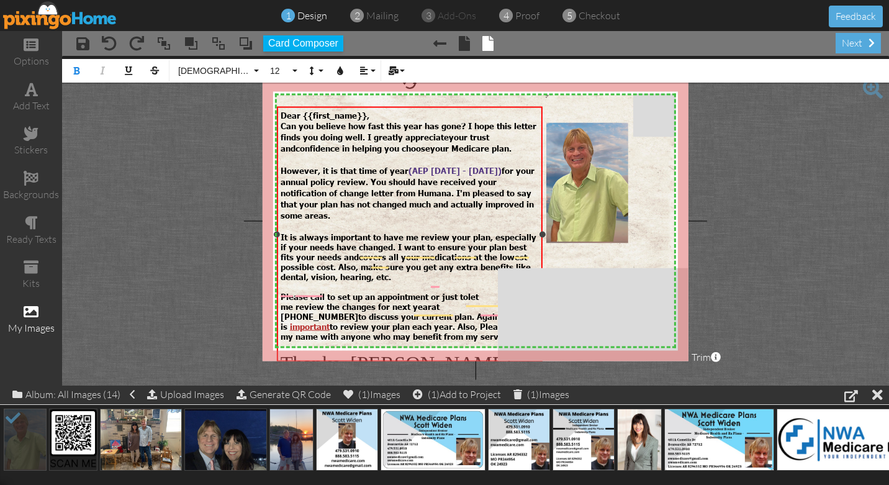
click at [376, 301] on span "me review the changes for next year" at bounding box center [356, 306] width 151 height 10
click at [462, 311] on span "to discuss your current plan. Again, it is" at bounding box center [396, 321] width 230 height 20
click at [381, 323] on div "(479) 531-0910 Again, it is important to review your plan each year. Also, Plea…" at bounding box center [410, 326] width 259 height 30
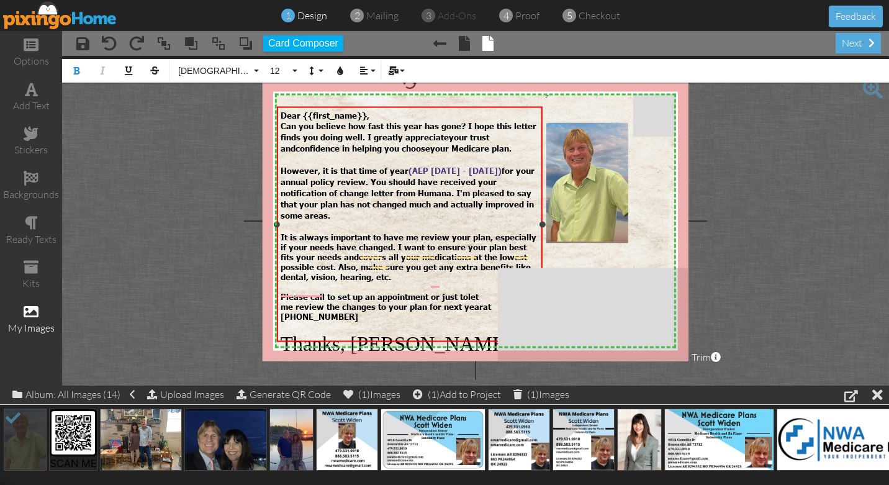
click at [310, 291] on span "Please call to set up an appointment or just to" at bounding box center [374, 296] width 187 height 10
click at [494, 291] on span "Please give me call to set up an appointment or just to" at bounding box center [392, 296] width 222 height 10
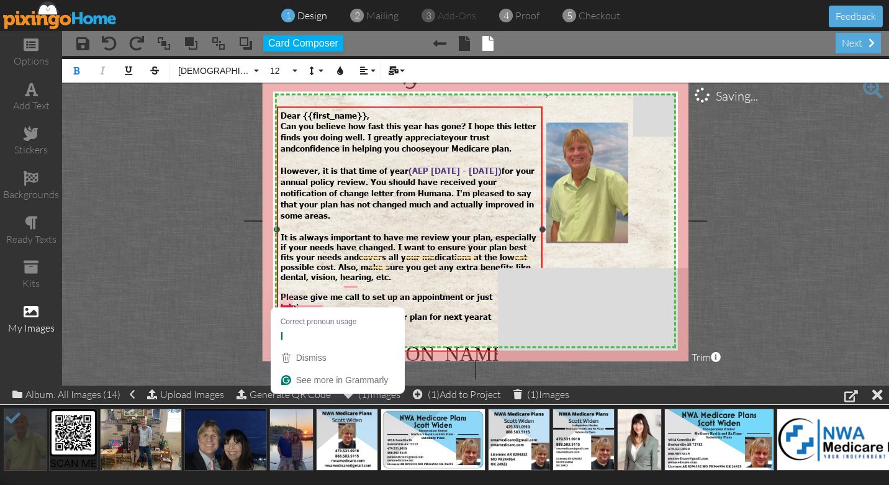
click at [282, 311] on span "me review the changes to your plan for next year" at bounding box center [382, 316] width 202 height 10
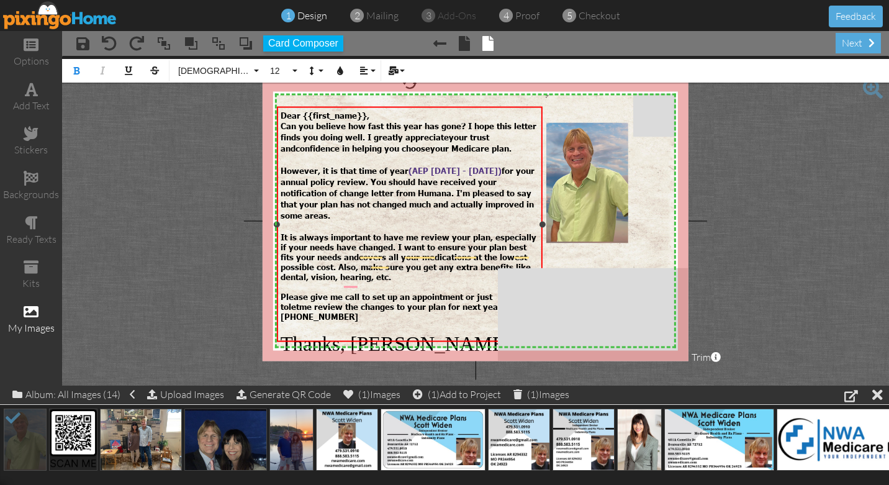
click at [486, 301] on span "me review the changes to your plan for next year" at bounding box center [400, 306] width 202 height 10
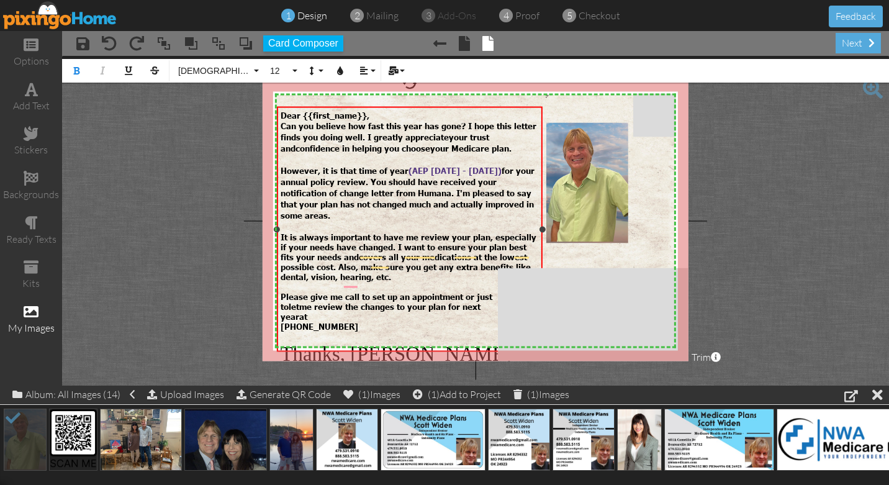
click at [360, 291] on span "Please give me call to set up an appointment or just" at bounding box center [387, 296] width 212 height 10
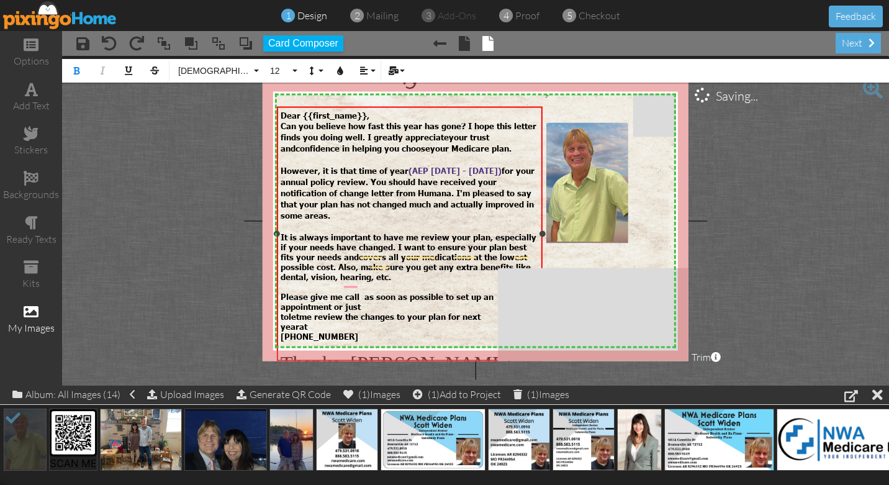
click at [281, 311] on span "to" at bounding box center [285, 316] width 8 height 10
click at [494, 301] on span "me review the changes to your plan for next" at bounding box center [403, 311] width 245 height 20
click at [281, 321] on span "year" at bounding box center [290, 326] width 19 height 10
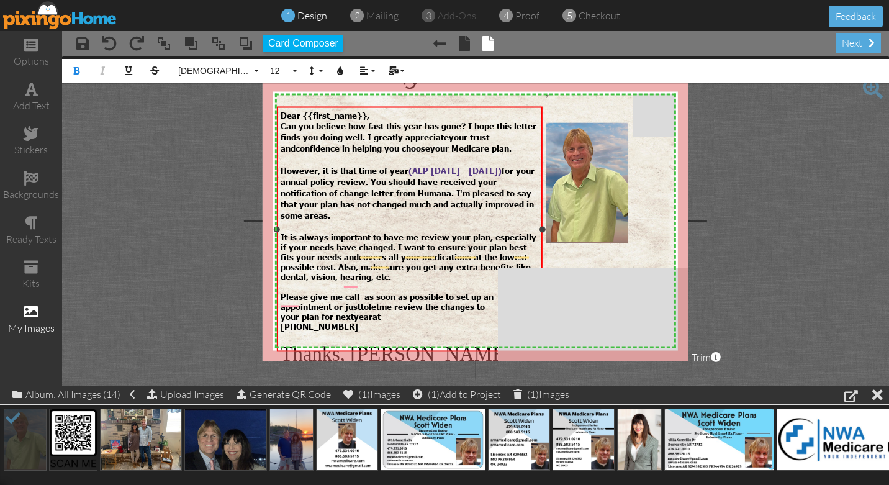
click at [282, 321] on span "(479) 531-0910" at bounding box center [320, 326] width 78 height 10
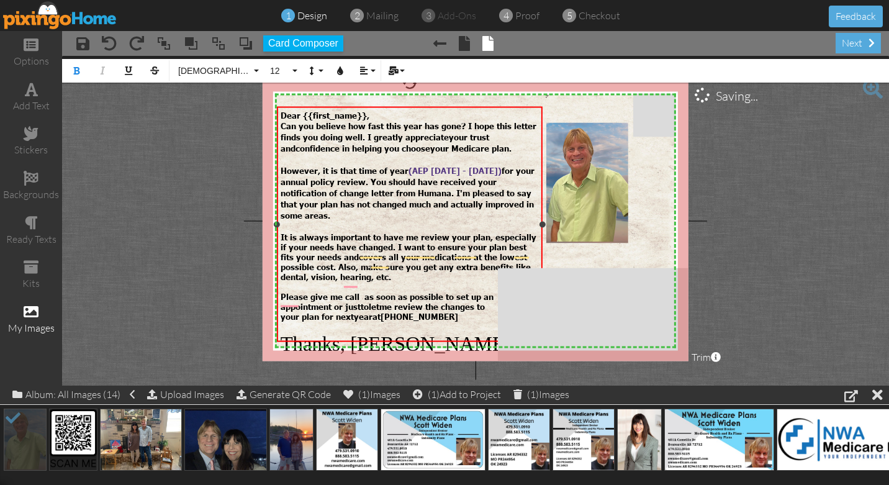
click at [458, 311] on span "To enrich screen reader interactions, please activate Accessibility in Grammarl…" at bounding box center [459, 316] width 2 height 10
click at [447, 332] on span "Thanks, Kim Larson" at bounding box center [396, 343] width 231 height 22
click at [451, 186] on span "However, it is that time of year ( AEP October 15 - December 7) for your annual…" at bounding box center [408, 192] width 254 height 55
click at [512, 194] on div "However, it is that time of year ( AEP October 15 - December 7) for your annual…" at bounding box center [410, 186] width 259 height 67
click at [248, 191] on project-studio-wrapper "X X X X X X X X X X X X X X X X X X X X X X X X X X X X X X X X X X X X X X X X…" at bounding box center [475, 221] width 827 height 330
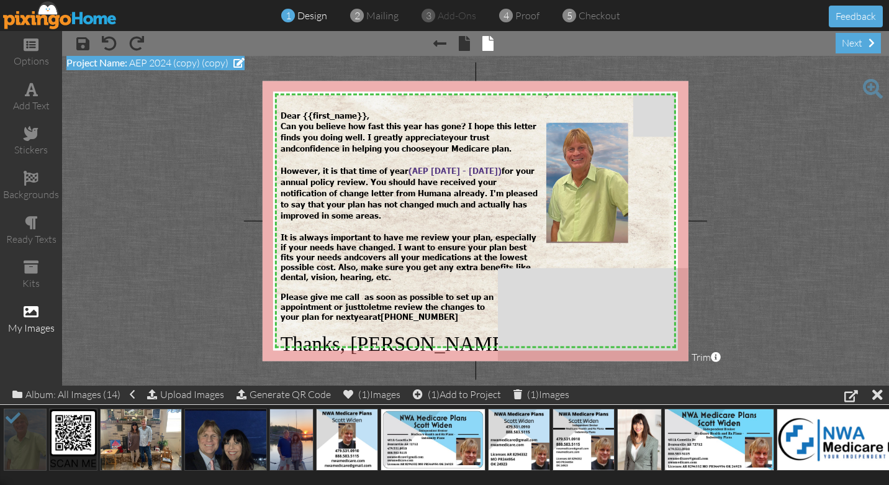
click at [178, 63] on span "AEP 2024 (copy) (copy)" at bounding box center [178, 62] width 99 height 12
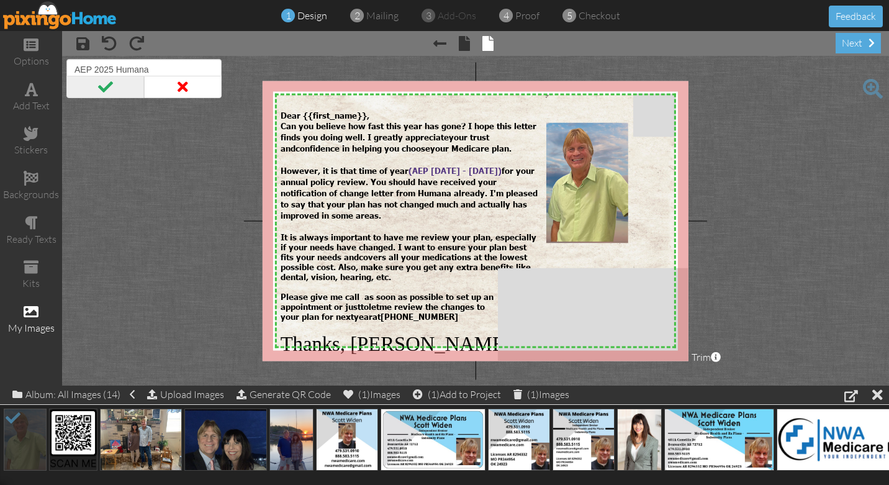
type input "AEP 2025 Humana"
click at [102, 88] on span at bounding box center [105, 87] width 78 height 22
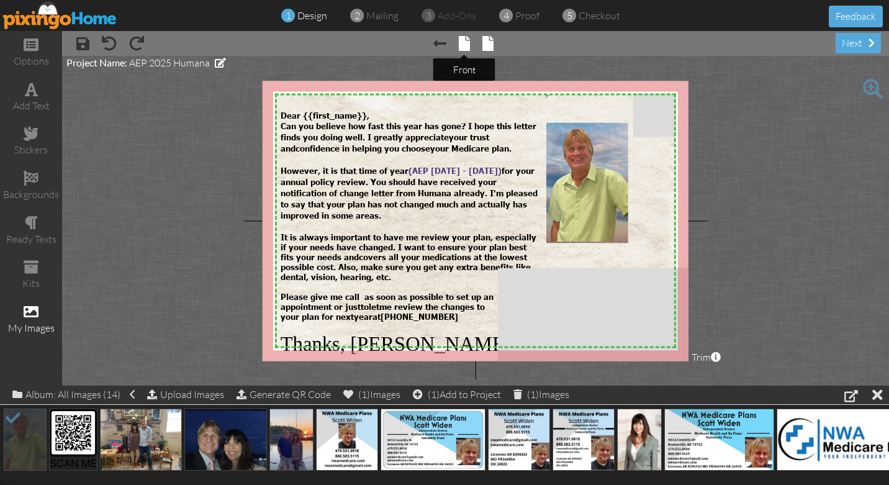
click at [462, 47] on span at bounding box center [464, 43] width 11 height 15
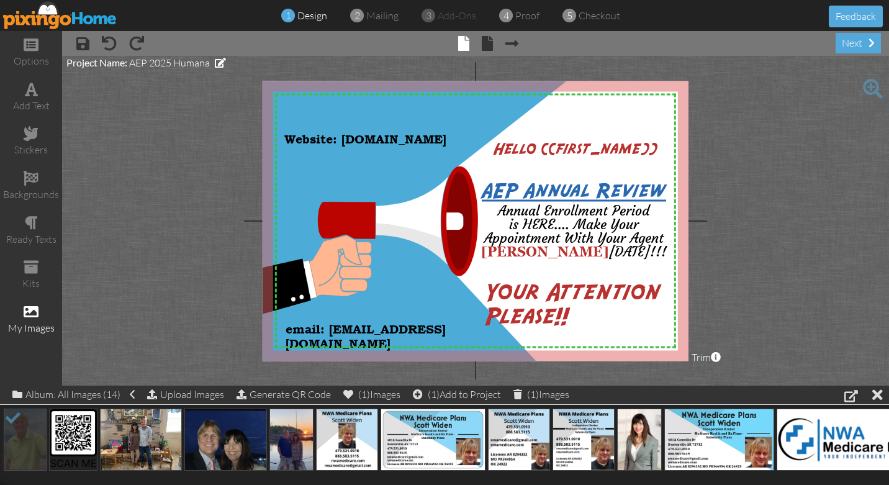
click at [47, 17] on img at bounding box center [60, 15] width 114 height 28
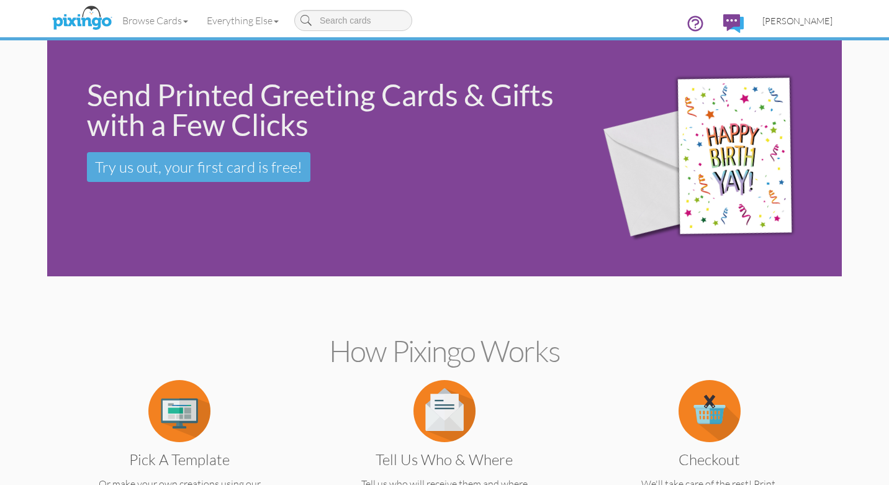
click at [814, 19] on span "[PERSON_NAME]" at bounding box center [797, 21] width 70 height 11
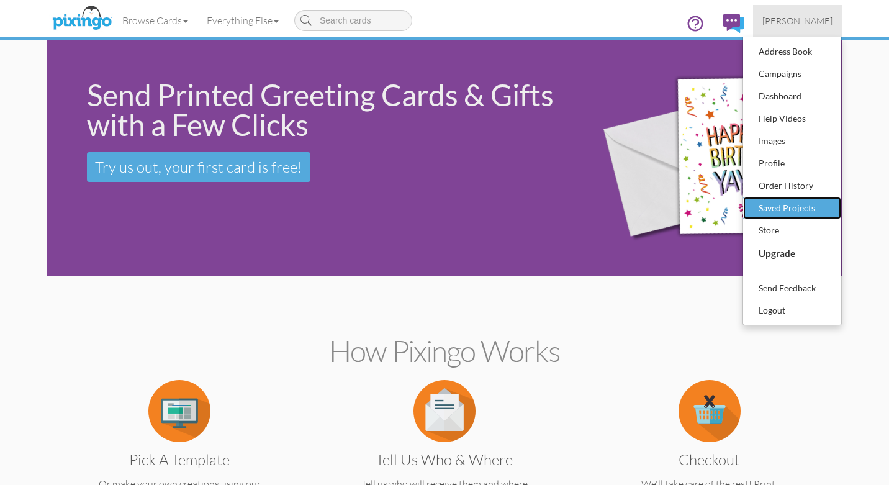
click at [819, 210] on div "Saved Projects" at bounding box center [791, 208] width 73 height 19
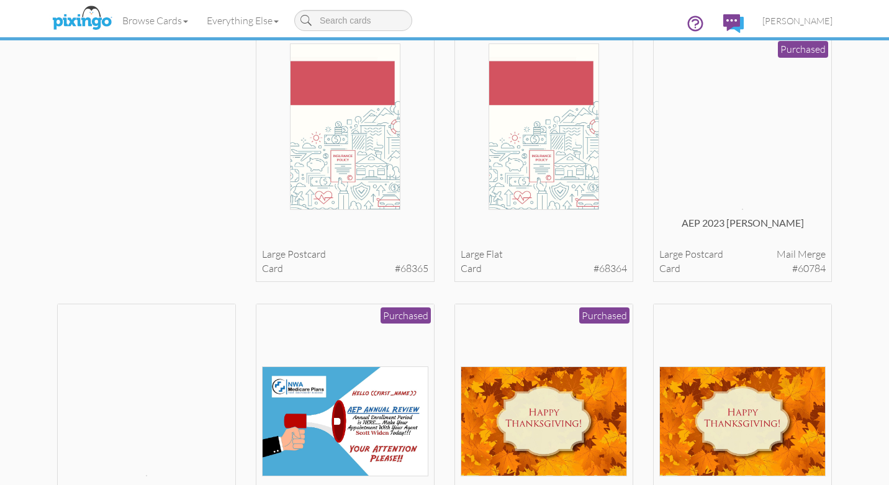
scroll to position [362, 0]
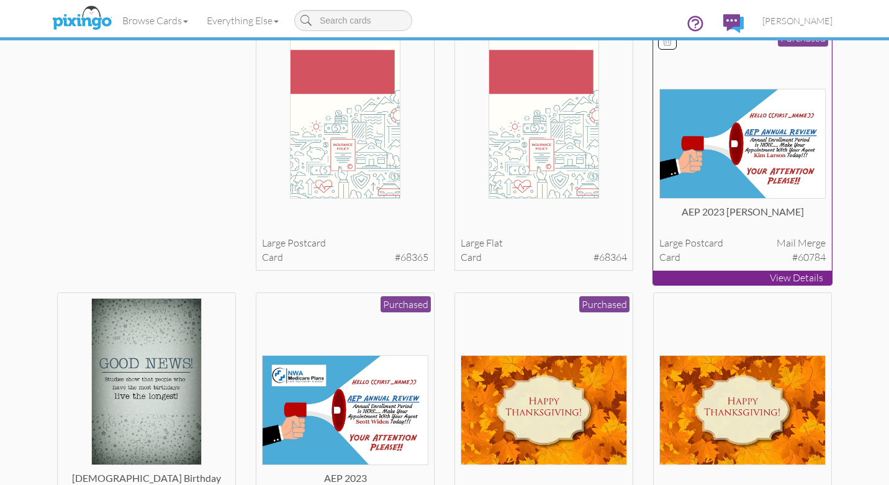
click at [755, 154] on img at bounding box center [742, 144] width 167 height 110
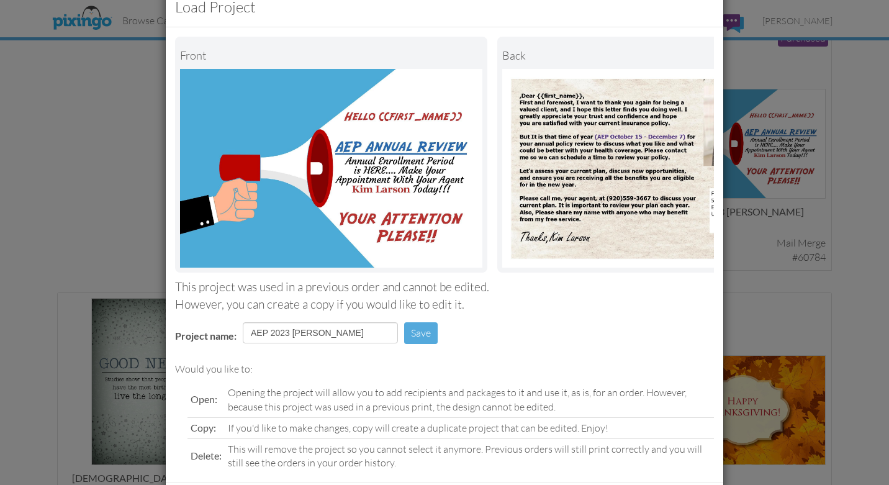
scroll to position [96, 0]
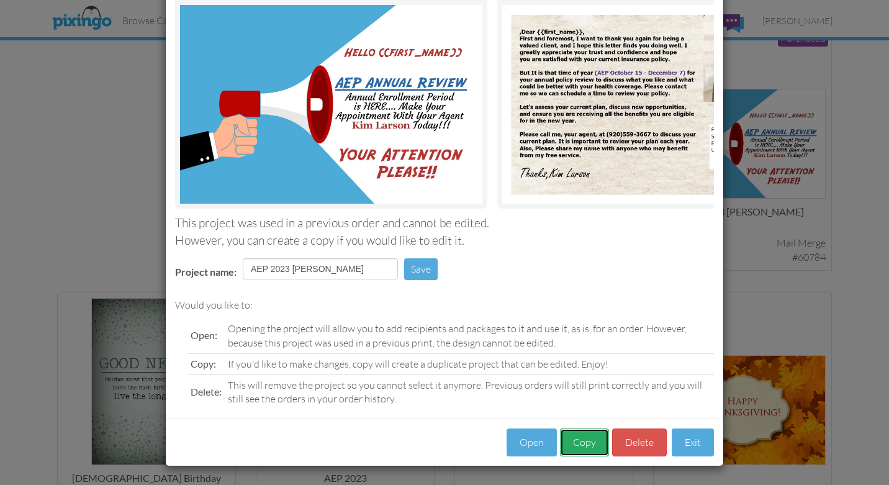
click at [583, 446] on button "Copy" at bounding box center [584, 442] width 49 height 28
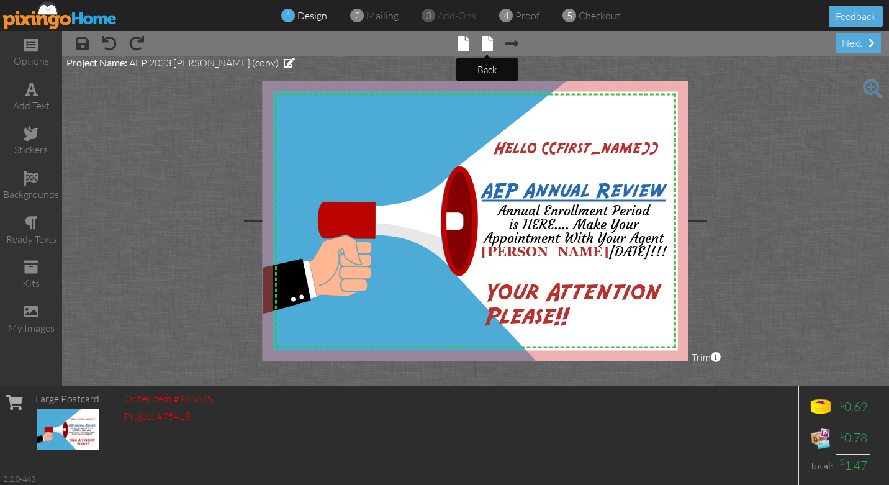
click at [483, 46] on span at bounding box center [487, 43] width 11 height 15
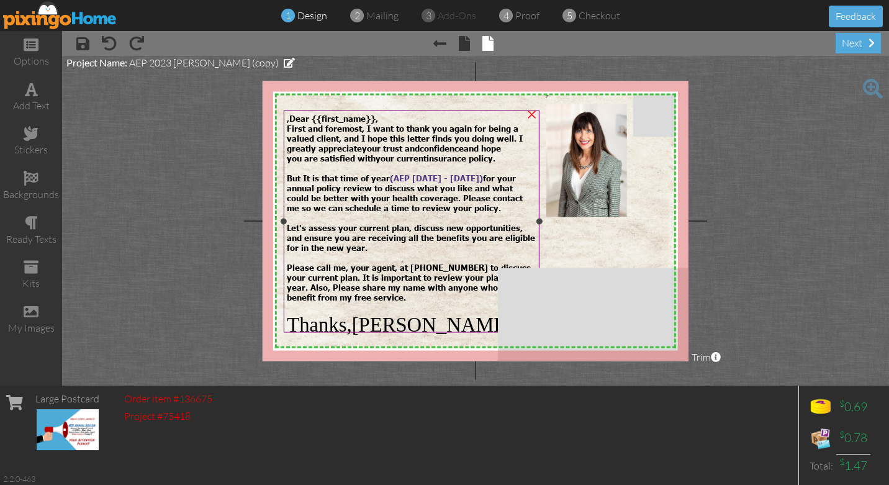
click at [503, 158] on div "you are satisfied with your current insurance policy." at bounding box center [411, 158] width 249 height 10
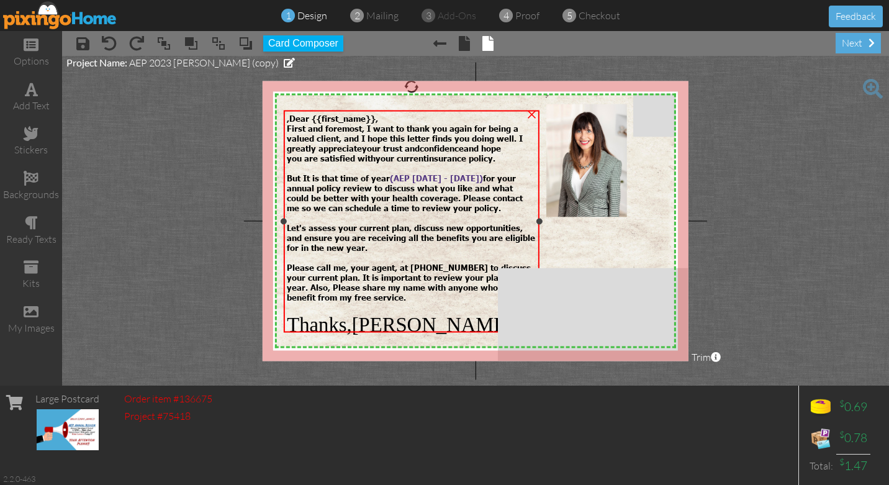
click at [503, 159] on div "you are satisfied with your current insurance policy." at bounding box center [411, 158] width 249 height 10
click at [503, 155] on div "you are satisfied with your current insurance policy." at bounding box center [411, 158] width 249 height 10
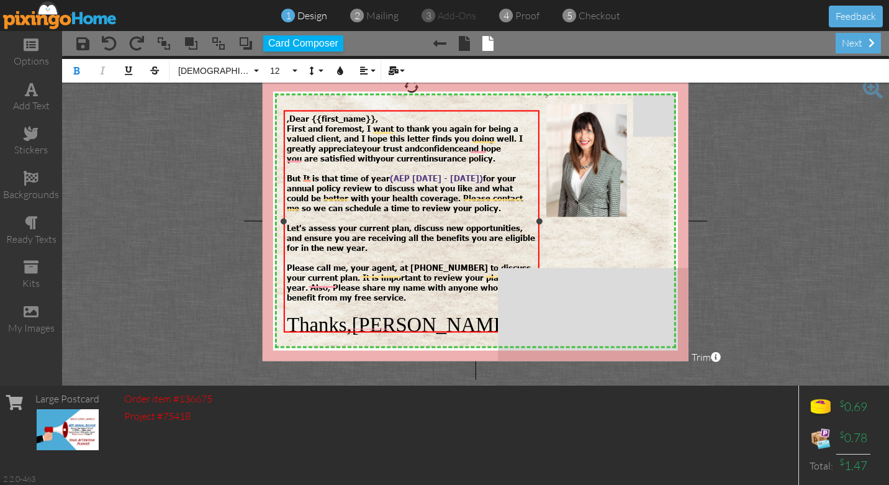
click at [500, 159] on div "you are satisfied with your current insurance policy." at bounding box center [411, 158] width 249 height 10
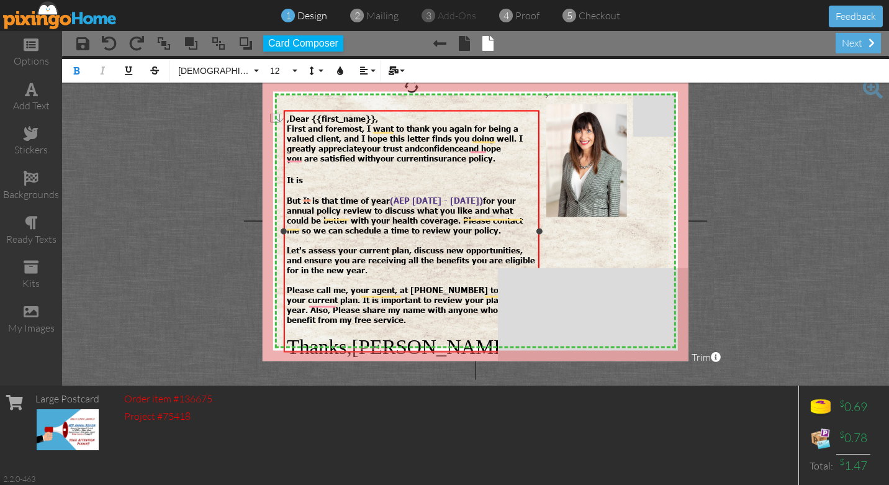
drag, startPoint x: 304, startPoint y: 176, endPoint x: 293, endPoint y: 177, distance: 11.2
click at [292, 177] on span "It is" at bounding box center [295, 179] width 16 height 10
click at [306, 178] on div "It is" at bounding box center [411, 179] width 249 height 11
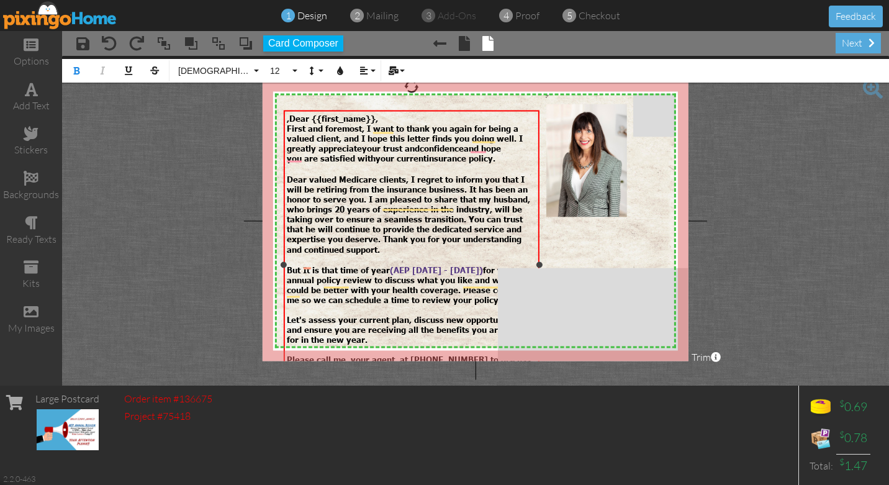
click at [287, 178] on span "Dear valued Medicare clients, I regret to inform you that I will be retiring fr…" at bounding box center [408, 214] width 243 height 80
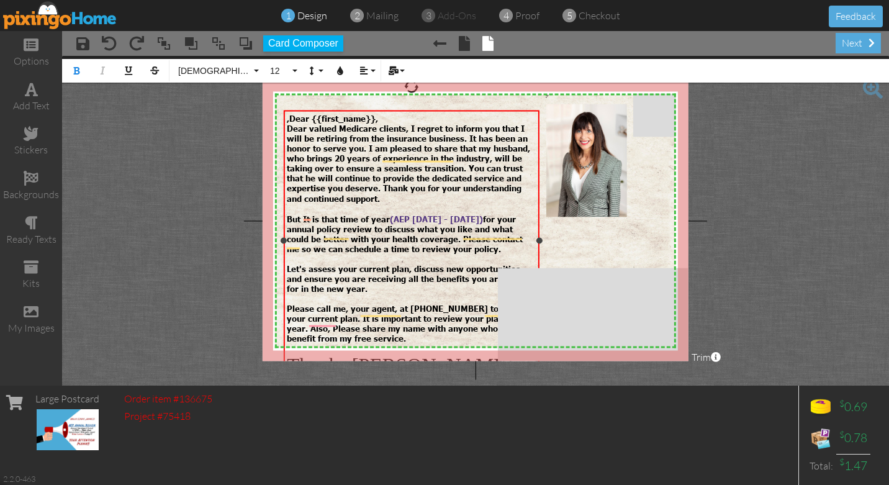
click at [309, 130] on span "Dear valued Medicare clients, I regret to inform you that I will be retiring fr…" at bounding box center [408, 163] width 243 height 80
click at [389, 127] on span "Dear my valued Medicare clients, I regret to inform you that I will be retiring…" at bounding box center [410, 163] width 247 height 80
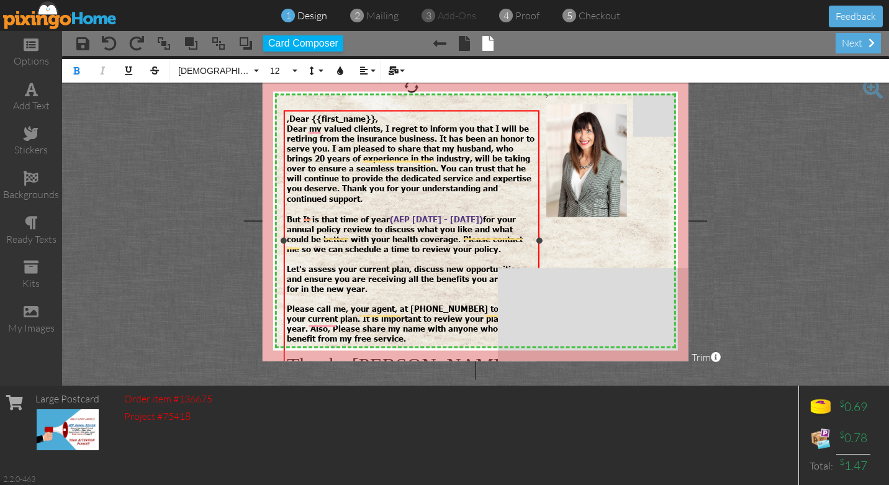
click at [323, 132] on span "Dear my valued clients, I regret to inform you that I will be retiring from the…" at bounding box center [411, 163] width 248 height 80
click at [302, 246] on span "But It is that time of year ( AEP October 15 - December 7) for your annual poli…" at bounding box center [405, 234] width 236 height 40
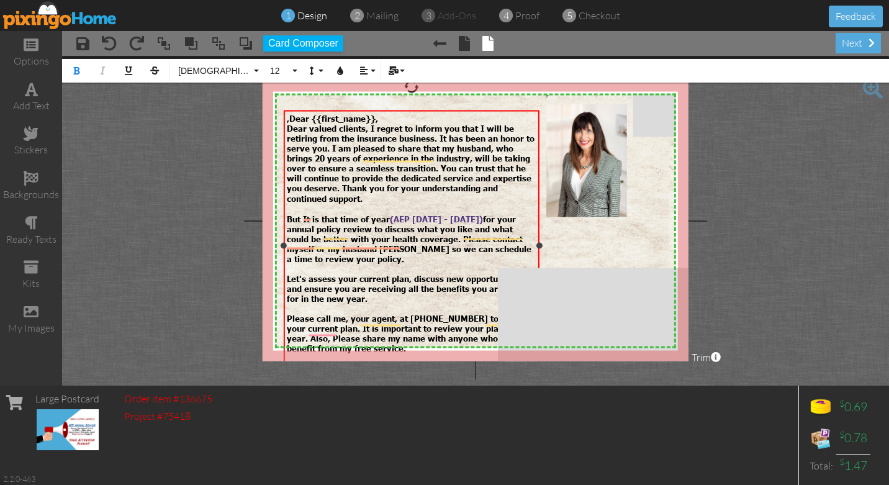
click at [371, 292] on div "Let's assess your current plan, discuss new opportunities, and ensure you are r…" at bounding box center [411, 283] width 249 height 40
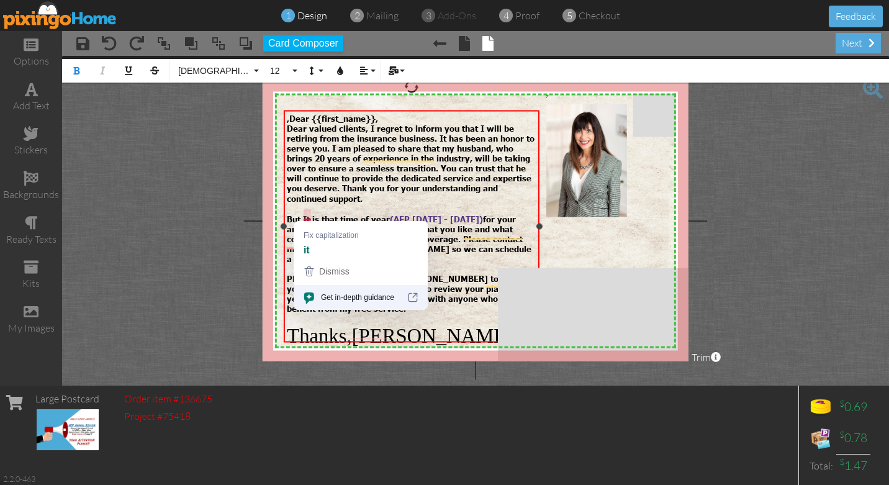
click at [307, 215] on span "But It is that time of year ( AEP October 15 - December 7) for your annual poli…" at bounding box center [409, 239] width 245 height 50
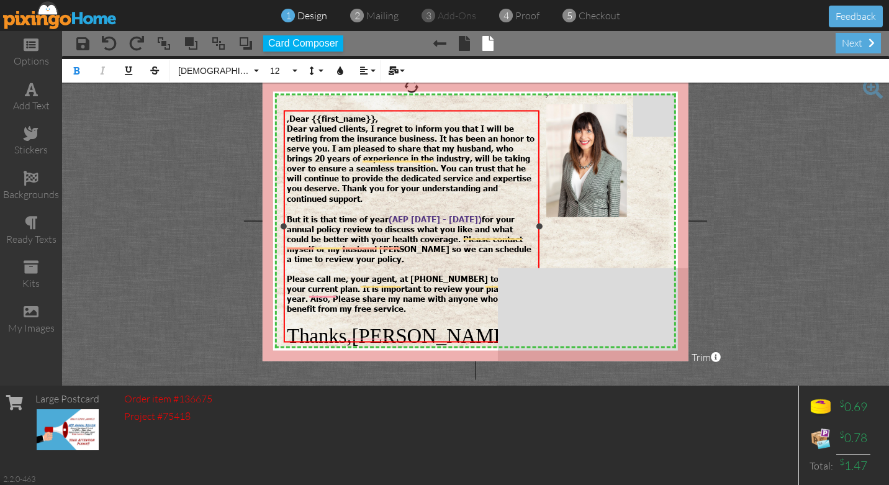
click at [394, 274] on span "Please call me, your agent, at [PHONE_NUMBER] to discuss your current plan. It …" at bounding box center [409, 283] width 244 height 20
click at [425, 274] on span "Please call me at (920)559-3667 to discuss your current plan. It is" at bounding box center [410, 283] width 246 height 20
click at [422, 275] on span "Please call me at (920)559-3667 to discuss your current plan. It is" at bounding box center [410, 283] width 246 height 20
click at [458, 274] on span "Please call me at (920)559-3667 or Scott @" at bounding box center [408, 278] width 243 height 10
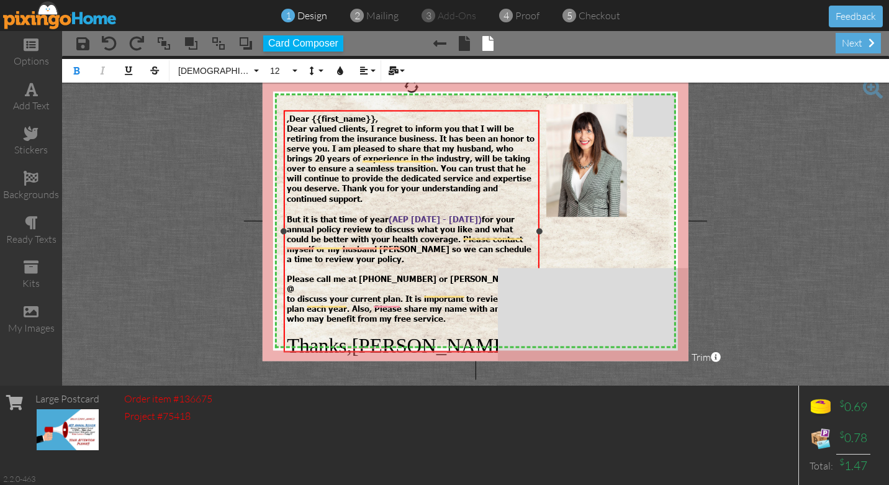
click at [287, 294] on span "to discuss your current plan. It is" at bounding box center [354, 298] width 135 height 10
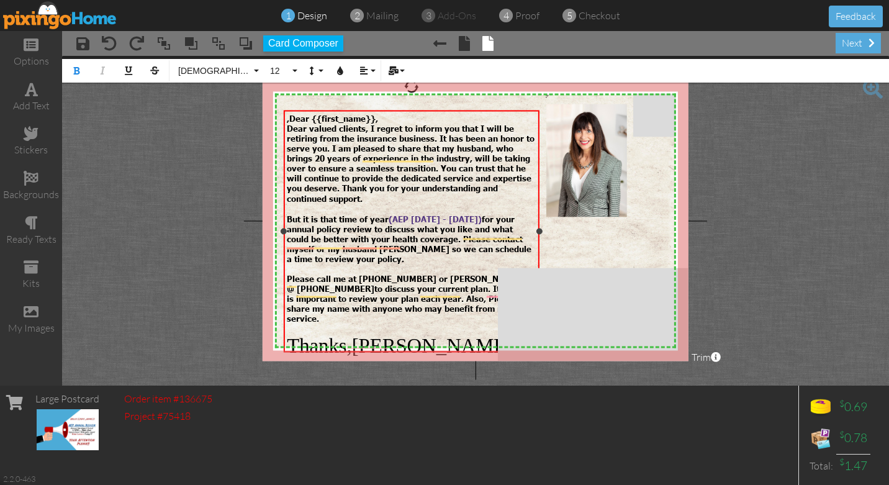
click at [464, 294] on span "important to review your plan each year. Also, Please share my name with anyone…" at bounding box center [408, 308] width 242 height 30
drag, startPoint x: 465, startPoint y: 295, endPoint x: 482, endPoint y: 311, distance: 22.8
click at [482, 311] on div "@ (479)531-0910 to discuss your current plan. It is important to review your pl…" at bounding box center [411, 303] width 249 height 40
click at [461, 323] on div "To enrich screen reader interactions, please activate Accessibility in Grammarl…" at bounding box center [411, 328] width 249 height 11
click at [323, 312] on div "@ (479)531-0910 to discuss your current plan. It is important to review your pl…" at bounding box center [411, 303] width 249 height 40
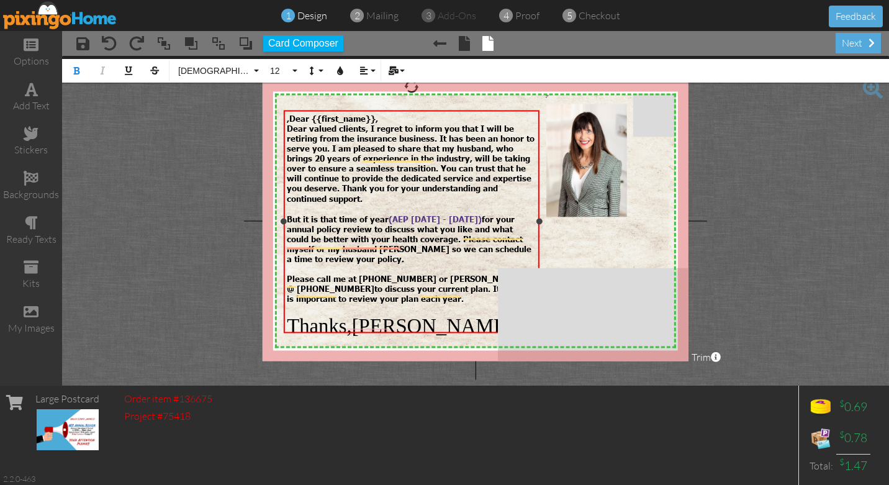
click at [379, 273] on span "Please call me at (920)559-3667 or Scott" at bounding box center [403, 278] width 233 height 10
click at [321, 283] on span "@ (479)531-0910" at bounding box center [331, 288] width 88 height 10
click at [369, 253] on div "But it is that time of year ( AEP October 15 - December 7) for your annual poli…" at bounding box center [411, 234] width 249 height 60
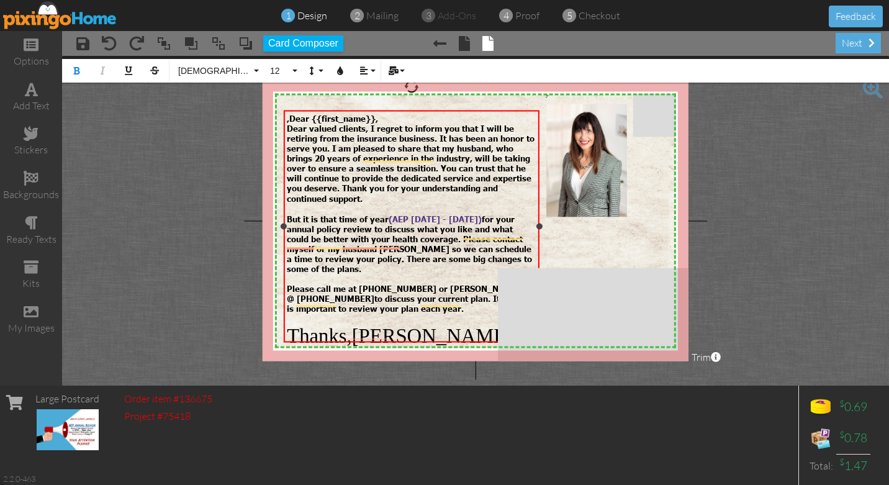
click at [294, 293] on span "@ (479) 531-0910" at bounding box center [331, 298] width 88 height 10
click at [466, 303] on div "at (479) 531-0910 to discuss your current plan. It is important to review your …" at bounding box center [411, 303] width 249 height 20
click at [449, 330] on span "Thanks,[PERSON_NAME]" at bounding box center [400, 335] width 226 height 22
click at [454, 332] on div "Thanks,[PERSON_NAME]" at bounding box center [411, 335] width 249 height 23
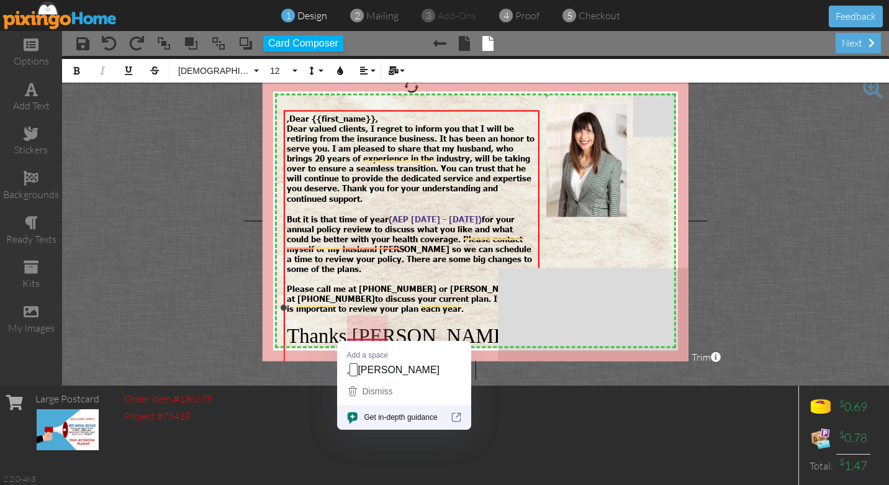
click at [354, 328] on span "Thanks,[PERSON_NAME]" at bounding box center [400, 335] width 226 height 22
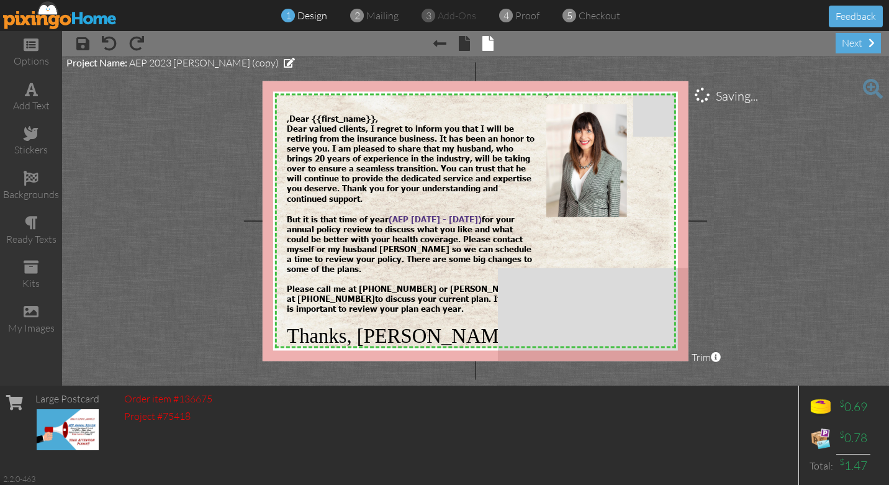
click at [158, 164] on project-studio-wrapper "X X X X X X X X X X X X X X X X X X X X X X X X X X X X X X X X X X X X X X X X…" at bounding box center [475, 221] width 827 height 330
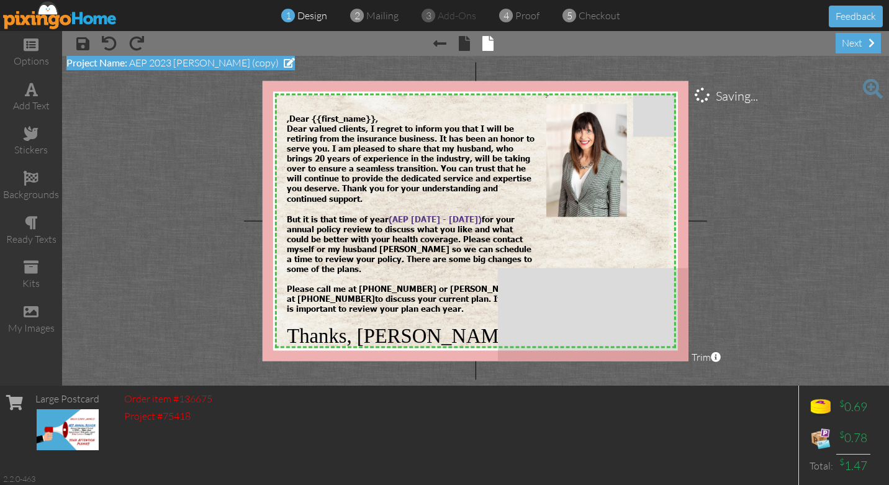
click at [174, 63] on span "AEP 2023 [PERSON_NAME] (copy)" at bounding box center [204, 62] width 150 height 12
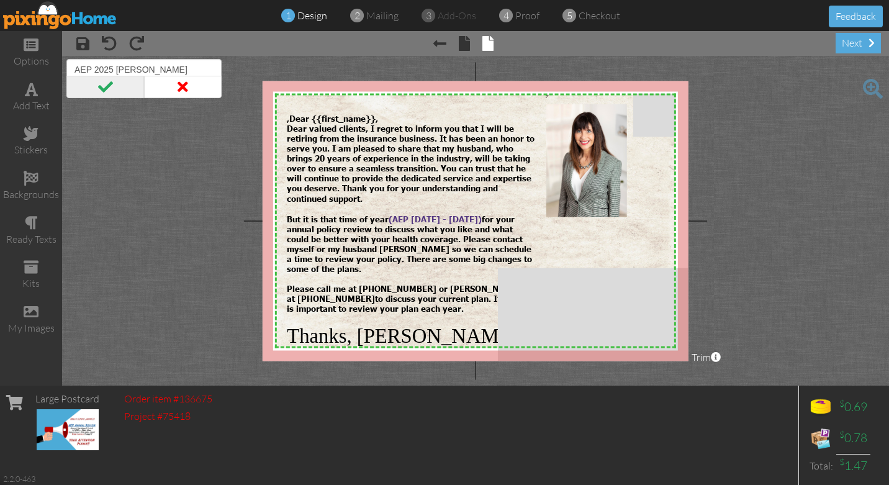
type input "AEP 2025 Kim"
click at [104, 89] on span at bounding box center [105, 87] width 78 height 22
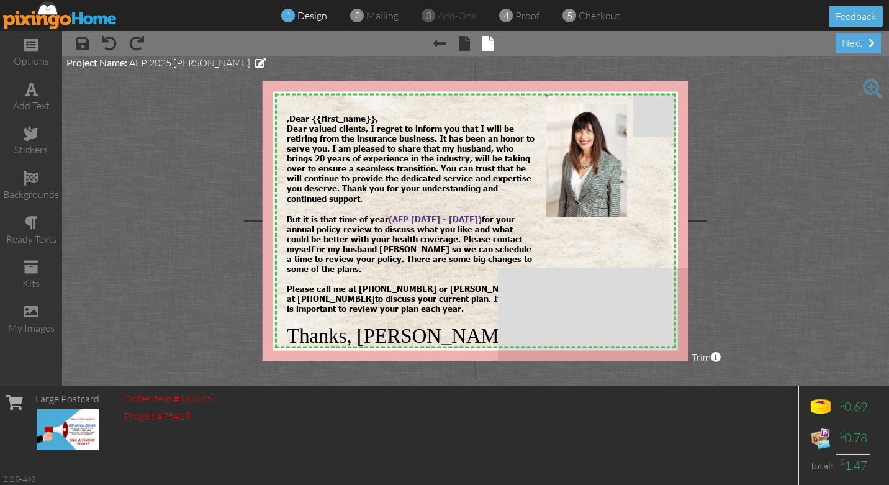
click at [43, 16] on img at bounding box center [60, 15] width 114 height 28
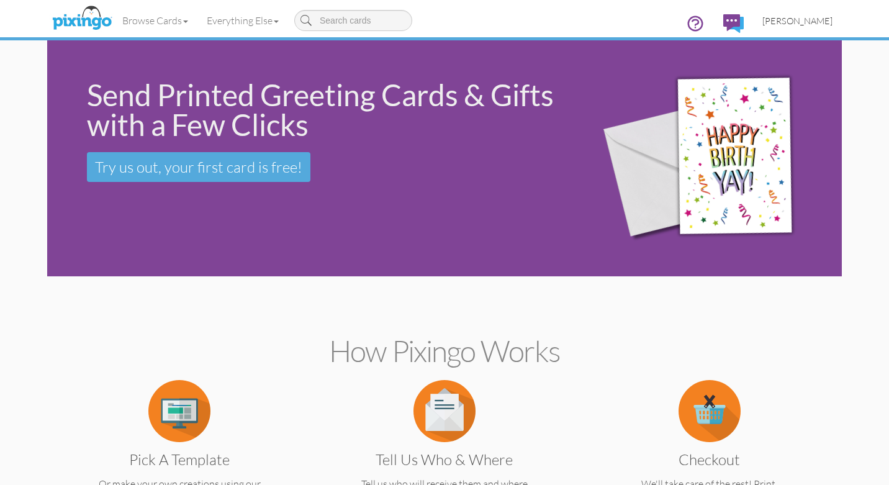
click at [816, 22] on span "[PERSON_NAME]" at bounding box center [797, 21] width 70 height 11
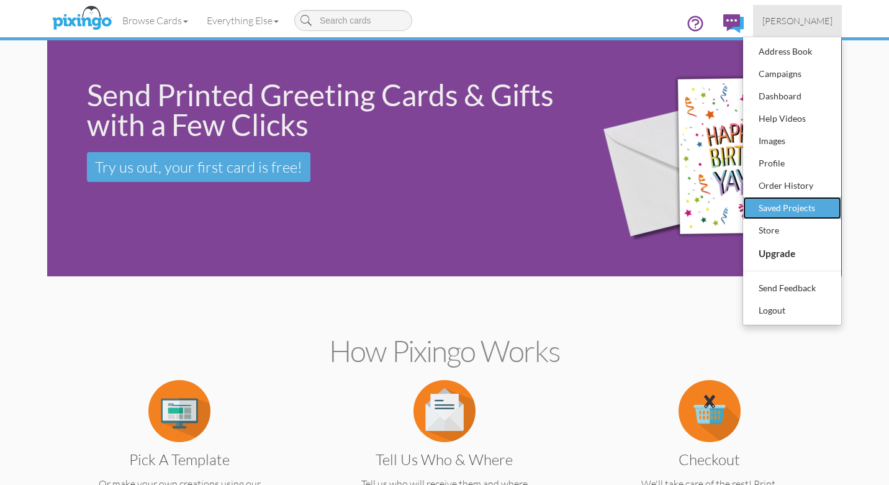
click at [786, 208] on div "Saved Projects" at bounding box center [791, 208] width 73 height 19
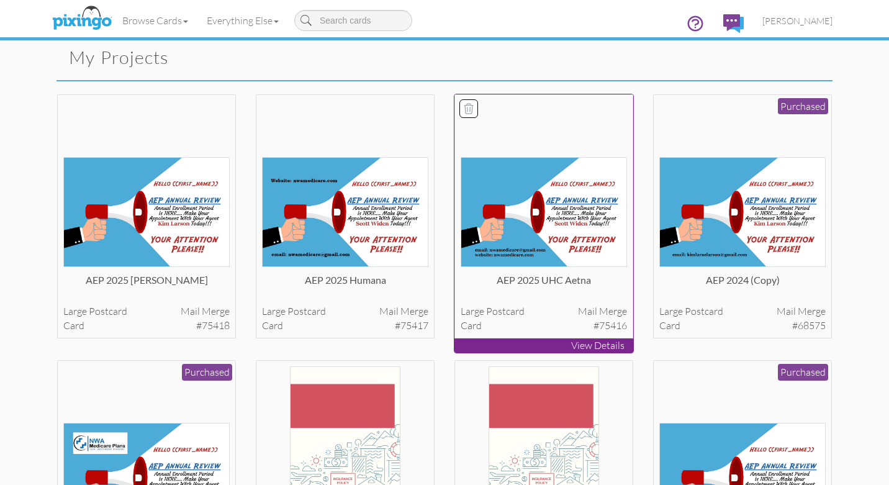
scroll to position [37, 0]
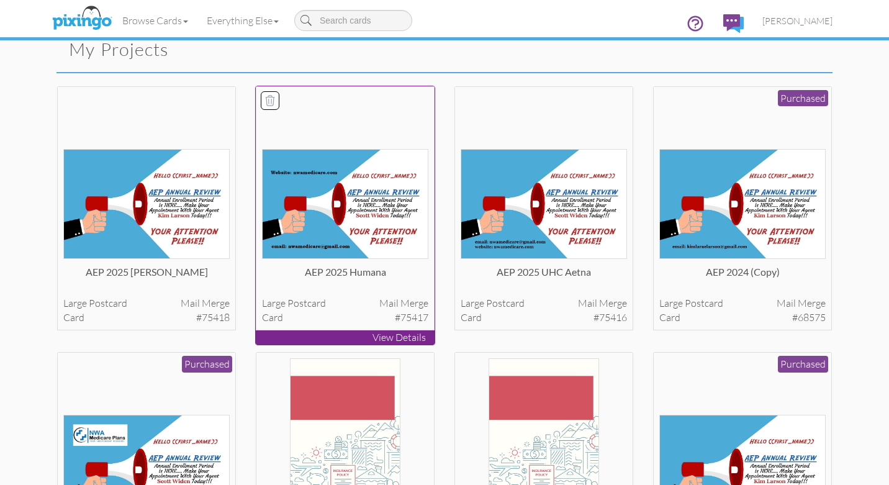
click at [346, 205] on img at bounding box center [345, 204] width 167 height 110
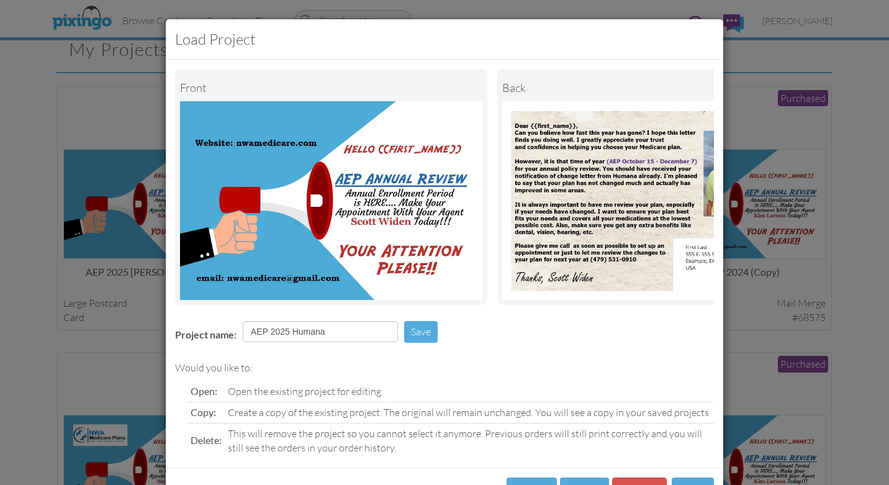
click at [97, 110] on div "Load Project Front back Project name: AEP 2025 Humana Save Would you like to: O…" at bounding box center [444, 242] width 889 height 485
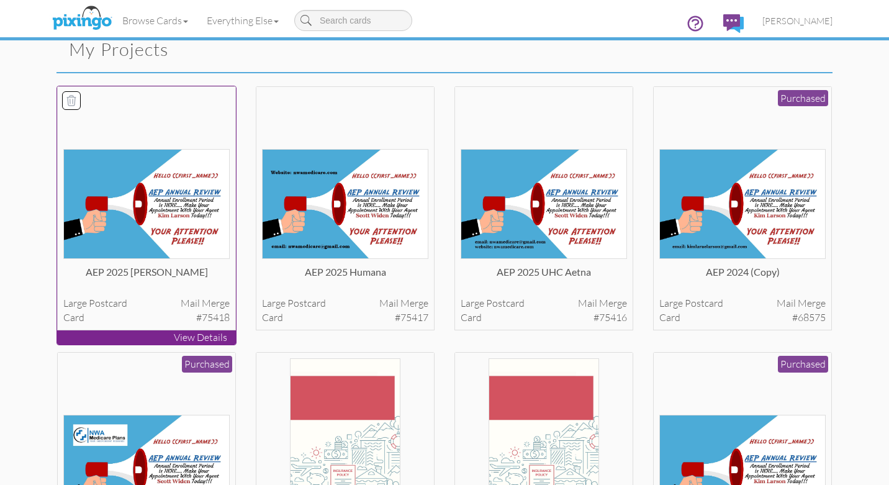
click at [137, 199] on img at bounding box center [146, 204] width 167 height 110
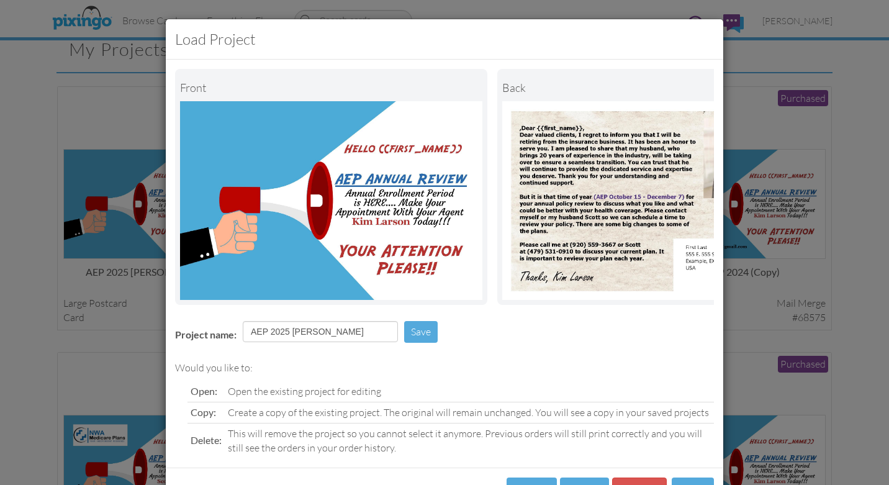
scroll to position [48, 0]
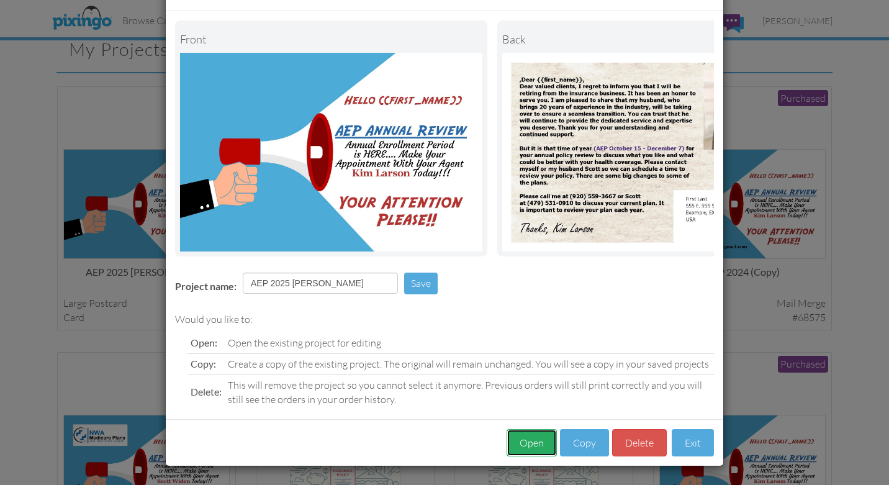
click at [527, 444] on button "Open" at bounding box center [531, 443] width 50 height 28
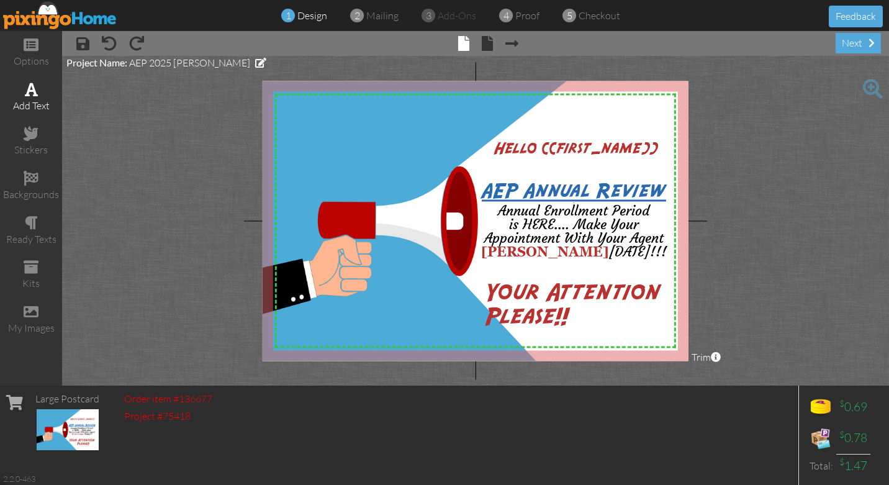
click at [30, 99] on div "add text" at bounding box center [31, 106] width 62 height 14
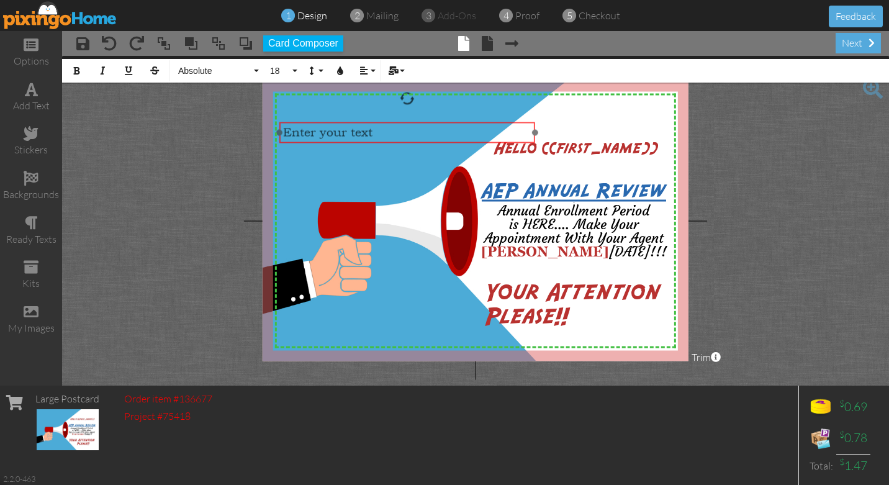
drag, startPoint x: 393, startPoint y: 158, endPoint x: 325, endPoint y: 122, distance: 77.2
click at [325, 122] on div "​ Enter your text ​" at bounding box center [407, 132] width 256 height 21
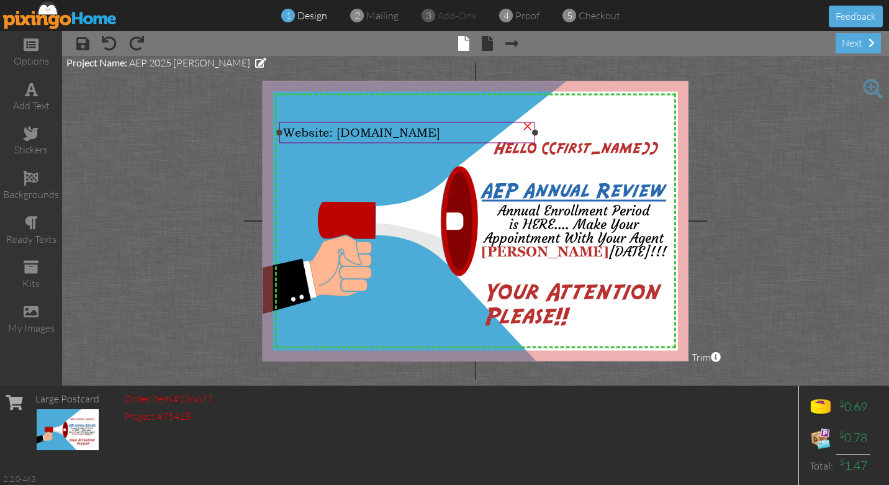
click at [318, 129] on span "Website: [DOMAIN_NAME]" at bounding box center [361, 132] width 157 height 14
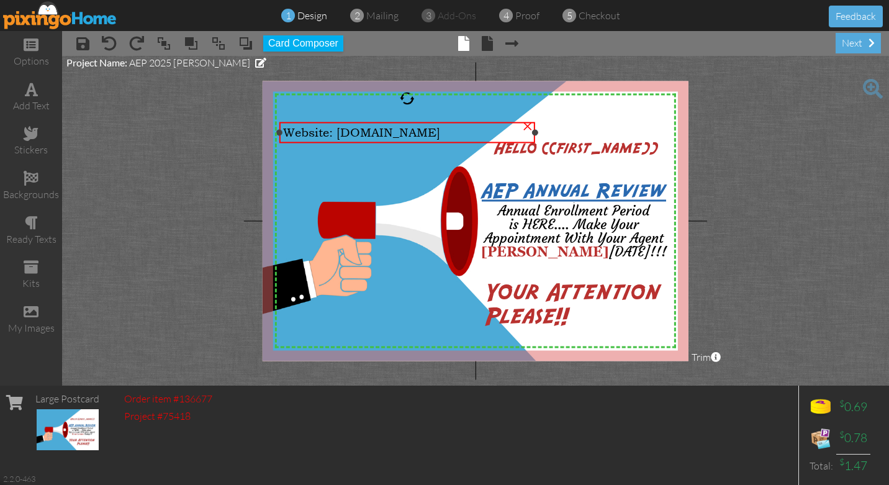
click at [440, 135] on span "Website: [DOMAIN_NAME]" at bounding box center [361, 132] width 157 height 14
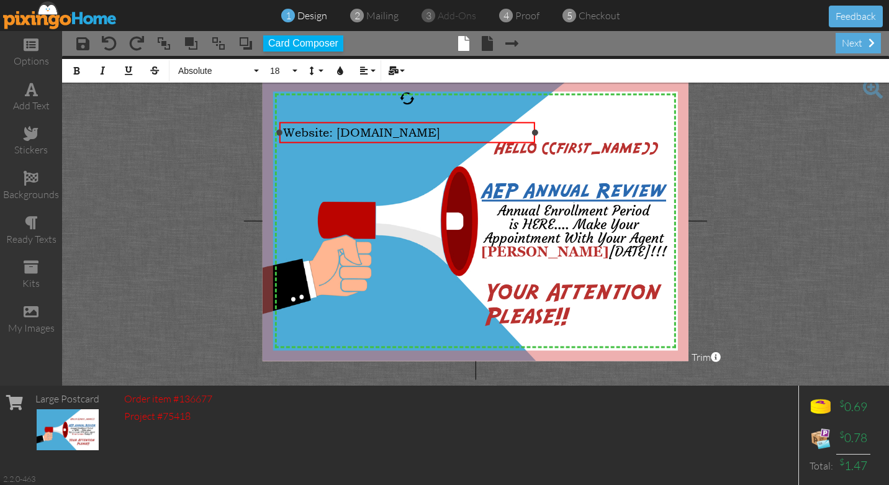
click at [440, 135] on span "Website: [DOMAIN_NAME]" at bounding box center [361, 132] width 157 height 14
click at [76, 69] on icon "button" at bounding box center [76, 70] width 9 height 9
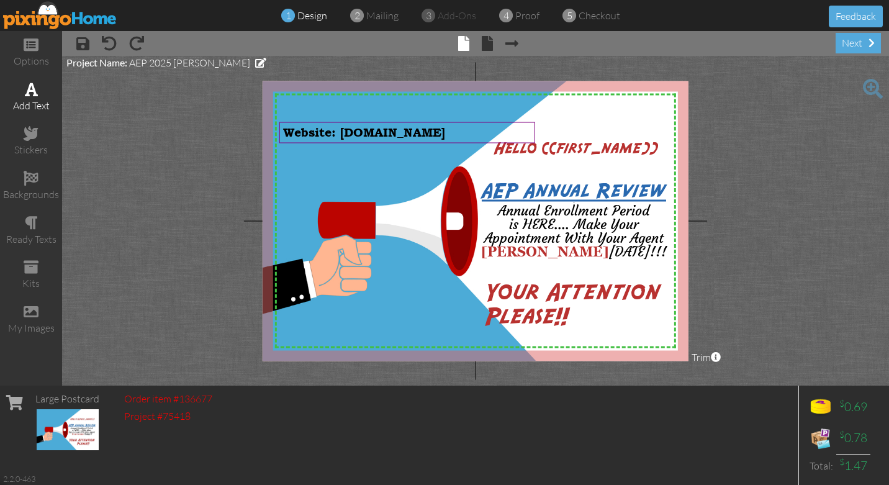
click at [27, 104] on div "add text" at bounding box center [31, 106] width 62 height 14
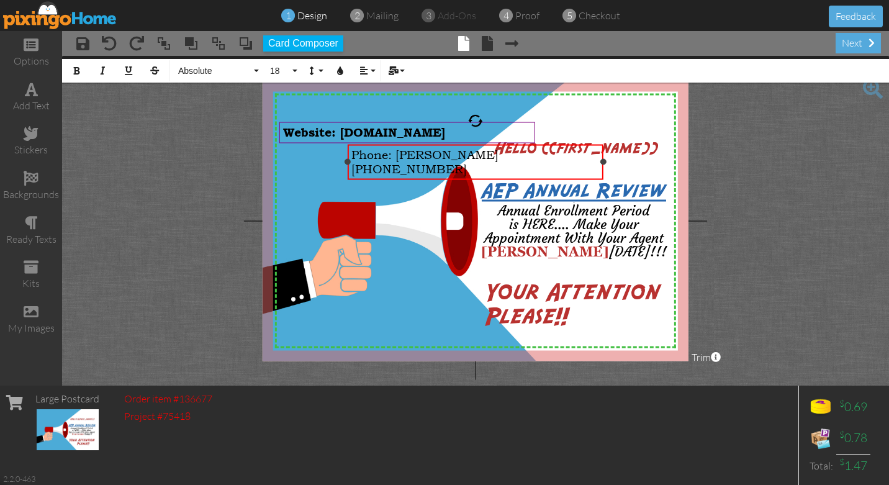
click at [397, 153] on span "Phone: Kim (920) 559-3667" at bounding box center [424, 162] width 147 height 29
click at [356, 169] on div "​" at bounding box center [475, 169] width 249 height 14
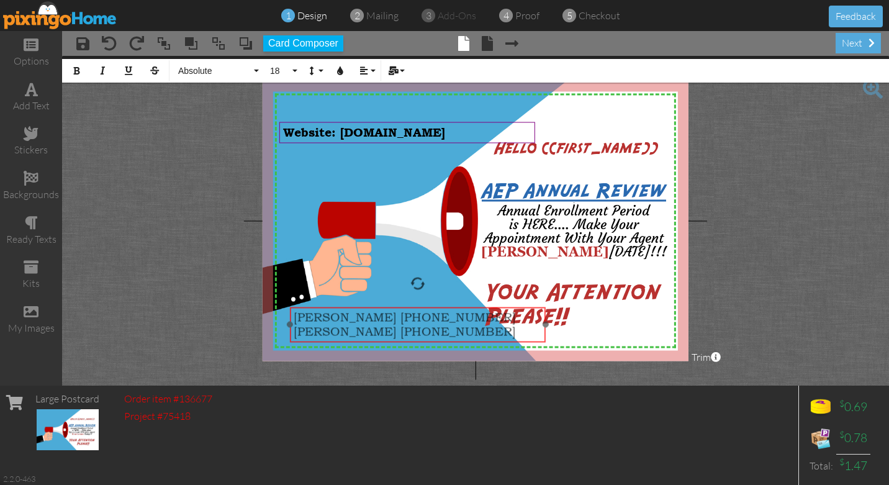
drag, startPoint x: 425, startPoint y: 143, endPoint x: 367, endPoint y: 305, distance: 172.6
click at [367, 305] on div at bounding box center [418, 325] width 262 height 42
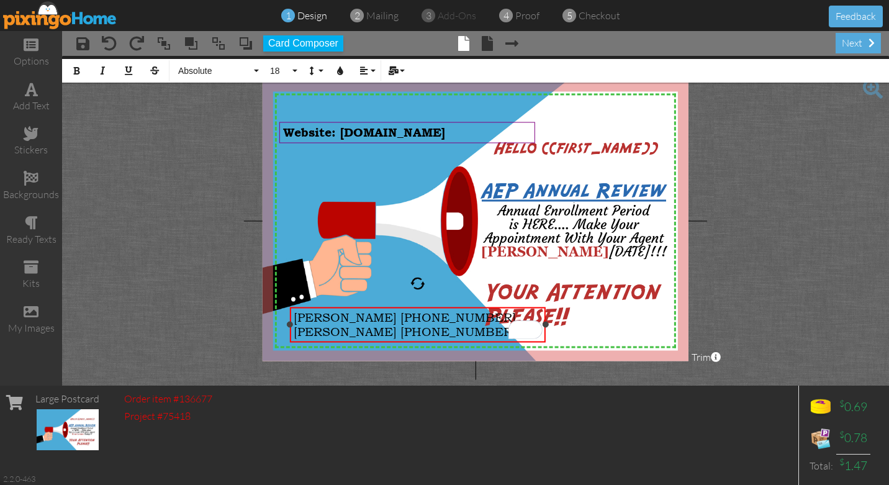
click at [426, 330] on div "Scott (479) 531-0910" at bounding box center [418, 332] width 249 height 14
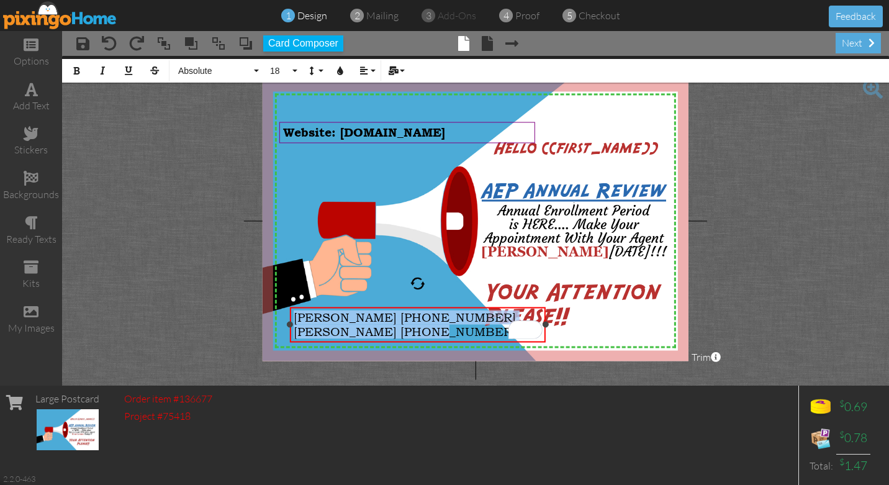
drag, startPoint x: 426, startPoint y: 330, endPoint x: 294, endPoint y: 315, distance: 132.4
click at [294, 315] on div "Kim (920) 559-3667 Scott (479) 531-0910" at bounding box center [418, 324] width 249 height 29
click at [76, 66] on icon "button" at bounding box center [76, 70] width 9 height 9
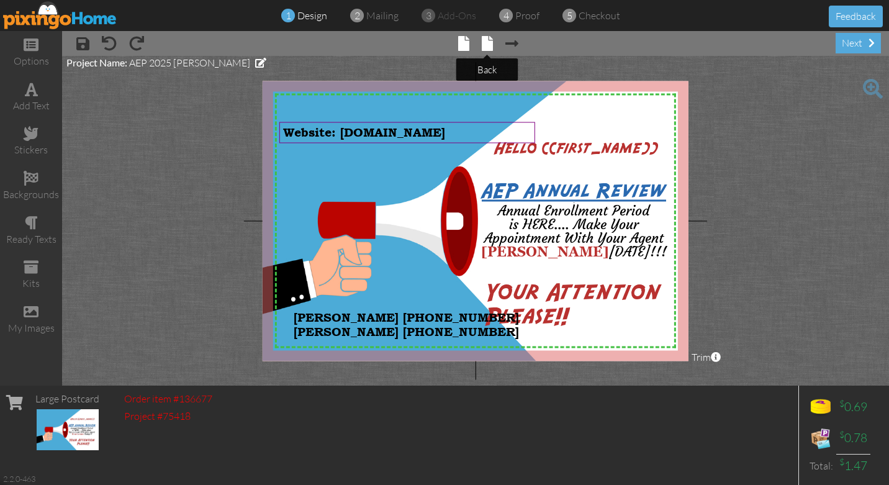
click at [487, 47] on span at bounding box center [487, 43] width 11 height 15
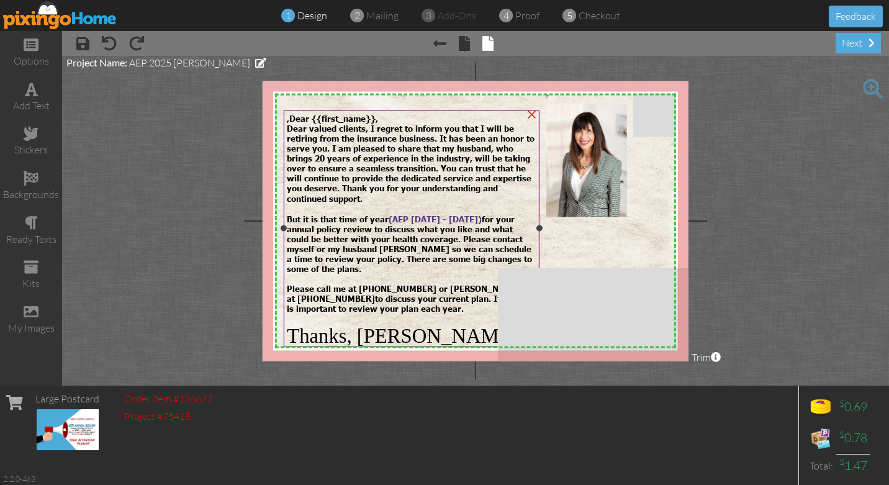
click at [427, 253] on span "But it is that time of year ( AEP October 15 - December 7) for your annual poli…" at bounding box center [409, 244] width 245 height 60
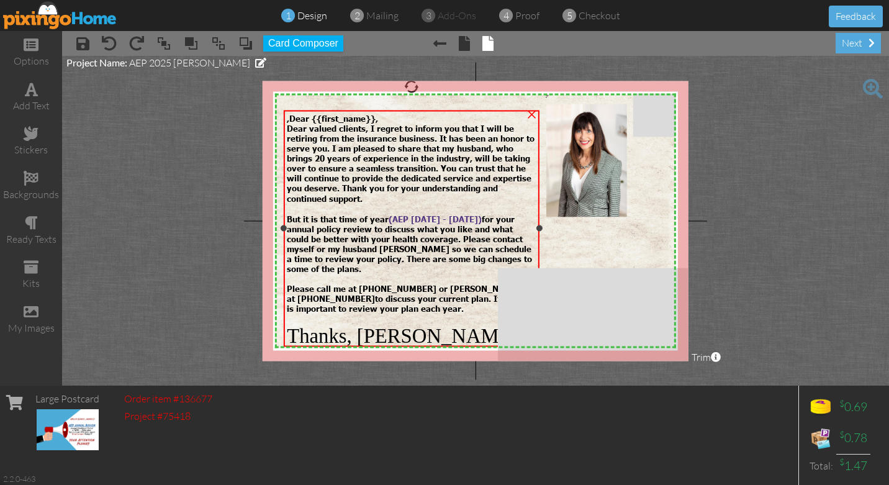
click at [427, 253] on span "But it is that time of year ( AEP October 15 - December 7) for your annual poli…" at bounding box center [409, 244] width 245 height 60
click at [428, 256] on span "But it is that time of year ( AEP October 15 - December 7) for your annual poli…" at bounding box center [409, 244] width 245 height 60
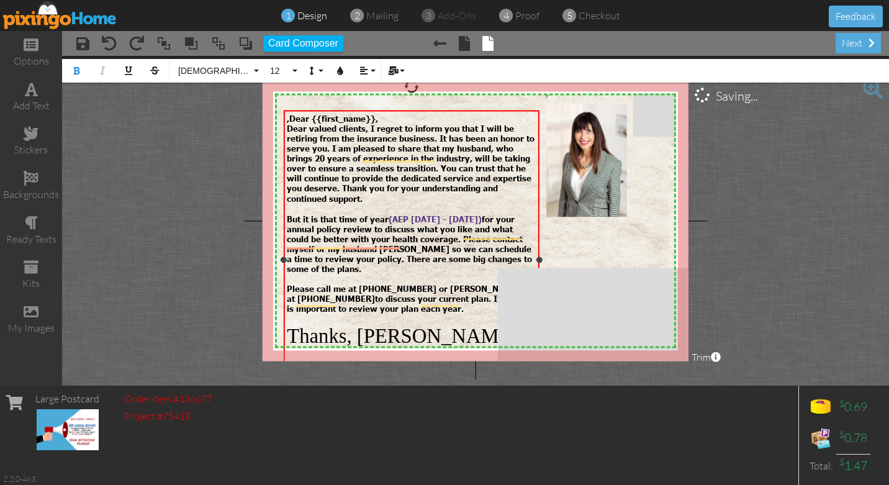
click at [429, 254] on span "But it is that time of year ( AEP October 15 - December 7) for your annual poli…" at bounding box center [409, 244] width 245 height 60
click at [320, 261] on div "But it is that time of year ( AEP October 15 - December 7) for your annual poli…" at bounding box center [411, 239] width 249 height 70
click at [464, 303] on div "at (479) 531-0910 to discuss your current plan. It is important to review your …" at bounding box center [411, 303] width 249 height 20
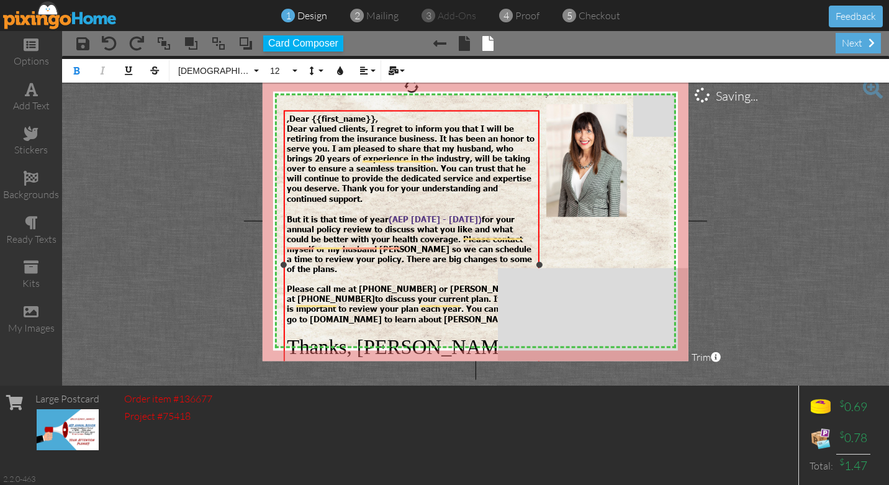
click at [287, 335] on span "Thanks, [PERSON_NAME]" at bounding box center [402, 346] width 231 height 22
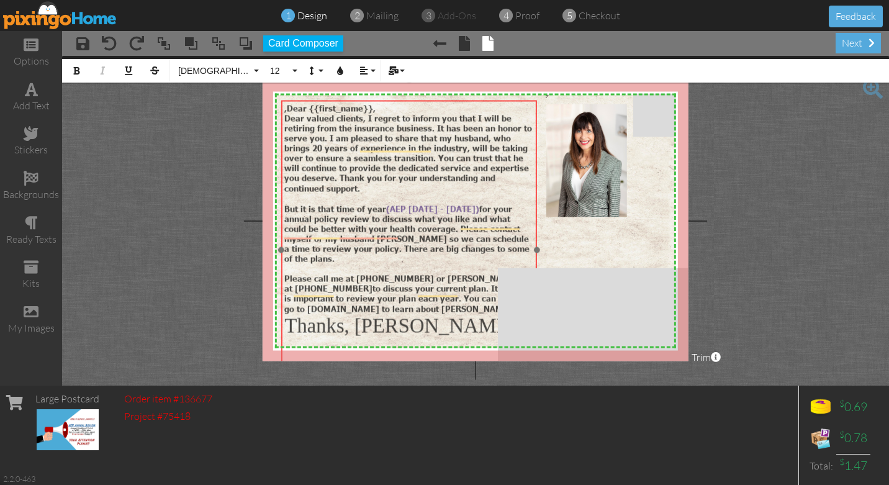
drag, startPoint x: 421, startPoint y: 110, endPoint x: 418, endPoint y: 101, distance: 10.2
click at [418, 101] on div ",Dear {{first_name}}, Dear valued clients, I regret to inform you that I will b…" at bounding box center [409, 259] width 256 height 319
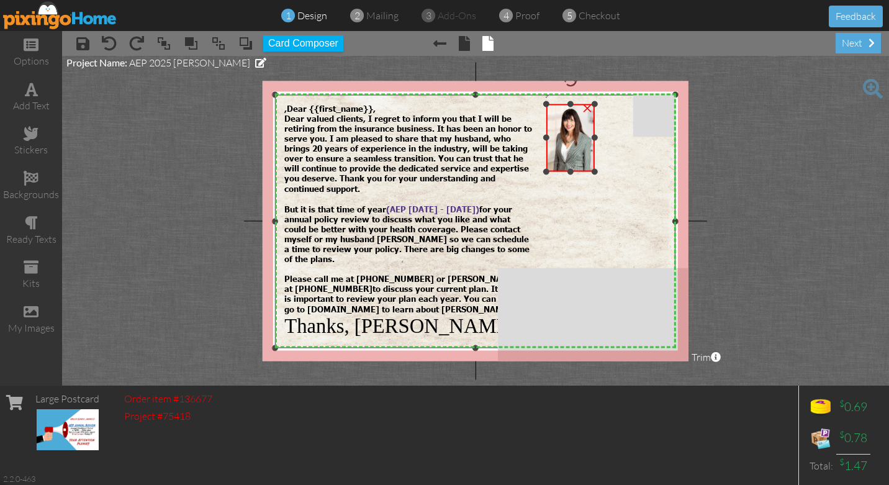
drag, startPoint x: 626, startPoint y: 215, endPoint x: 603, endPoint y: 170, distance: 51.1
click at [603, 170] on div "X X X X X X X X X X X X X X X X X X X X X X X X X X X X X X X X X X X X X X X X…" at bounding box center [476, 221] width 426 height 280
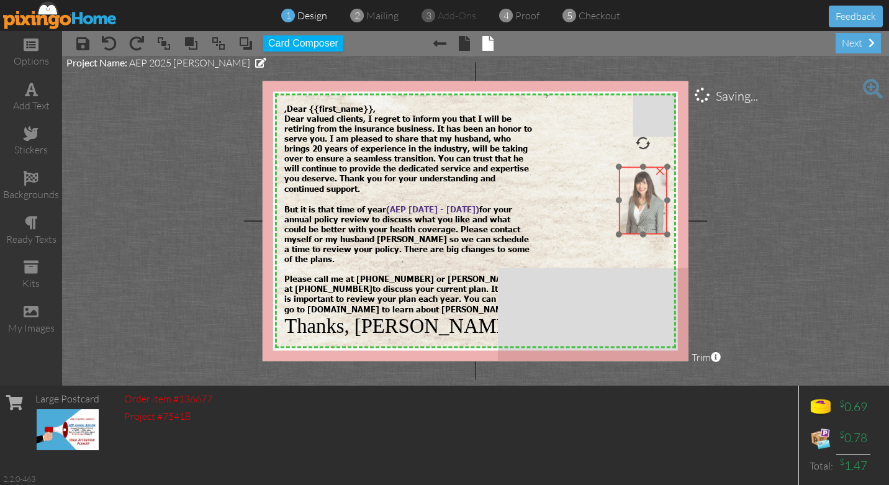
drag, startPoint x: 572, startPoint y: 140, endPoint x: 644, endPoint y: 201, distance: 94.7
click at [644, 201] on img at bounding box center [643, 200] width 48 height 68
click at [31, 313] on span at bounding box center [31, 311] width 15 height 15
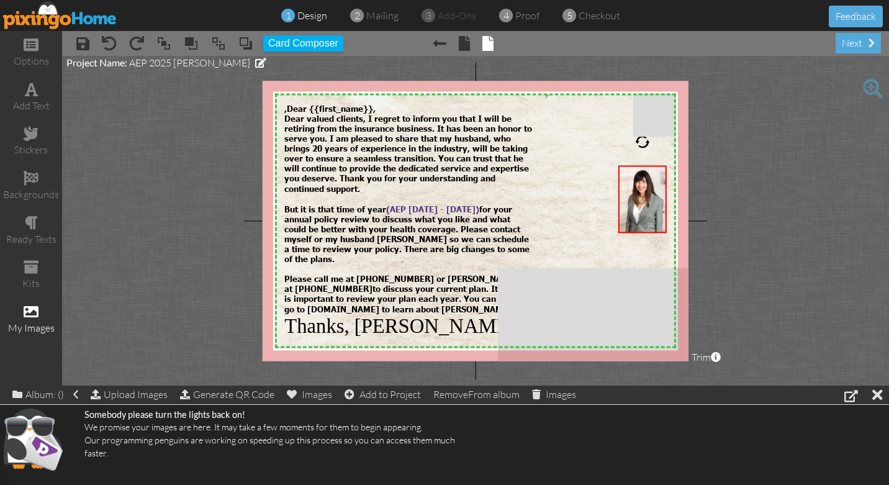
click at [209, 279] on project-studio-wrapper "X X X X X X X X X X X X X X X X X X X X X X X X X X X X X X X X X X X X X X X X…" at bounding box center [475, 221] width 827 height 330
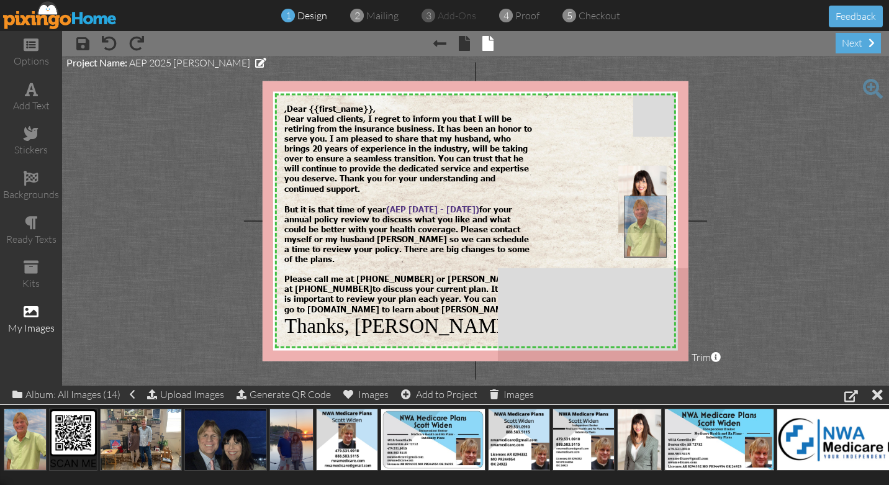
drag, startPoint x: 22, startPoint y: 438, endPoint x: 640, endPoint y: 224, distance: 654.2
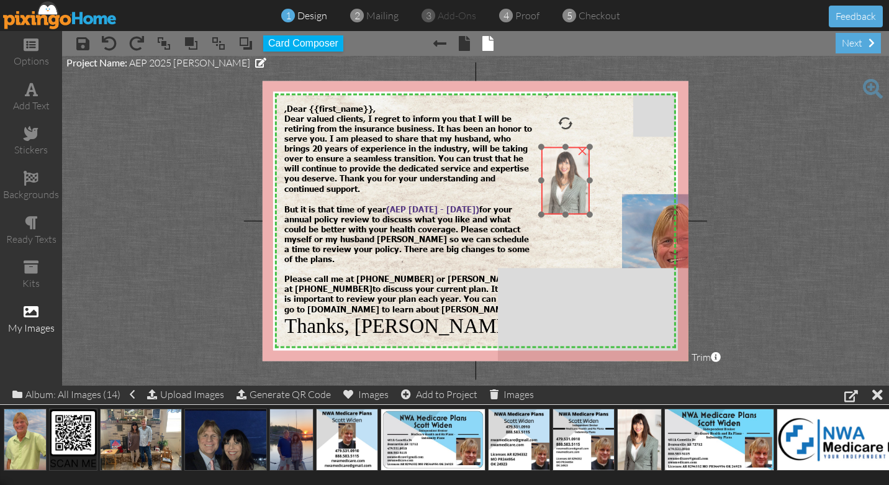
drag, startPoint x: 641, startPoint y: 176, endPoint x: 564, endPoint y: 158, distance: 79.2
click at [564, 158] on img at bounding box center [565, 180] width 48 height 68
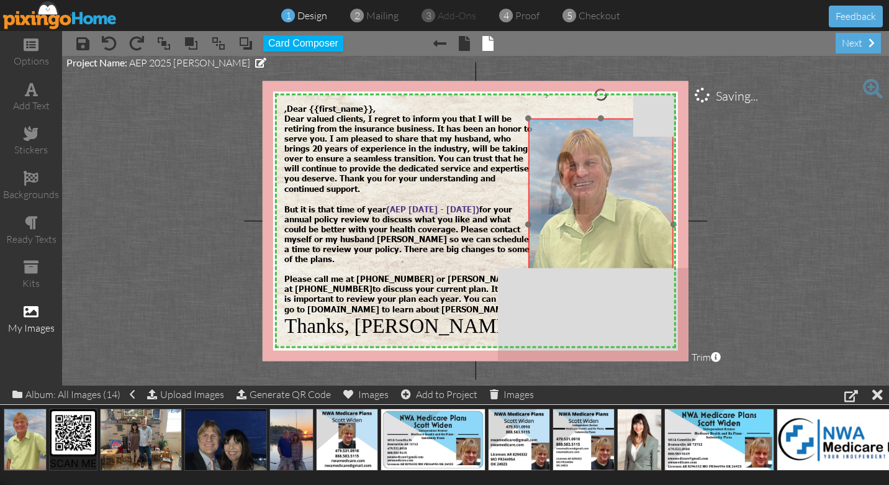
drag, startPoint x: 655, startPoint y: 229, endPoint x: 562, endPoint y: 153, distance: 120.9
click at [562, 153] on img at bounding box center [600, 224] width 145 height 213
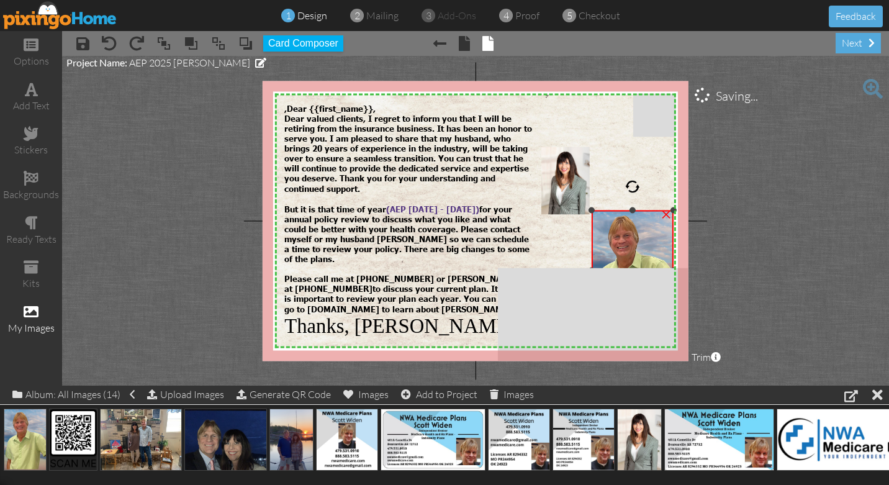
drag, startPoint x: 528, startPoint y: 115, endPoint x: 615, endPoint y: 205, distance: 125.1
click at [615, 210] on div "×" at bounding box center [632, 270] width 82 height 120
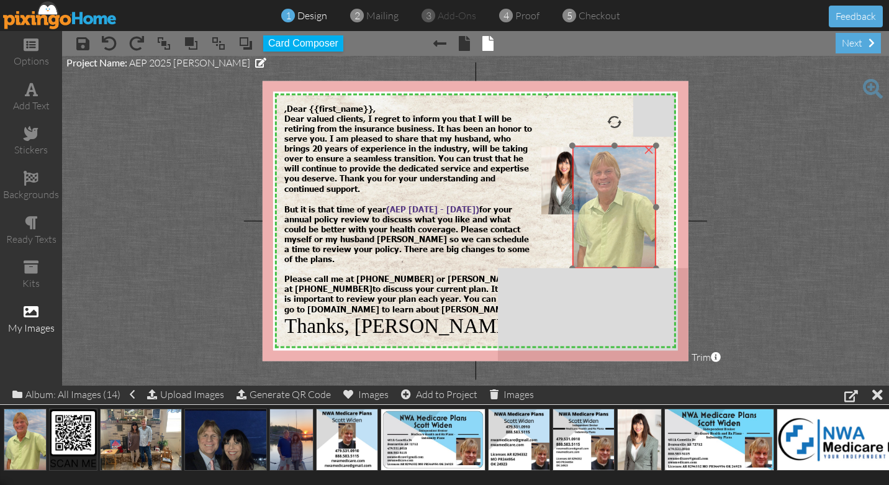
drag, startPoint x: 629, startPoint y: 240, endPoint x: 611, endPoint y: 177, distance: 65.1
click at [611, 177] on img at bounding box center [614, 206] width 84 height 123
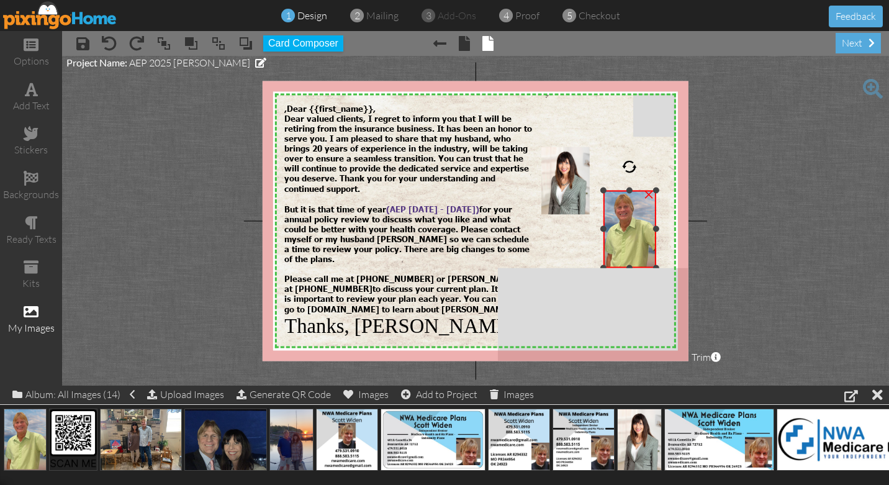
drag, startPoint x: 573, startPoint y: 144, endPoint x: 606, endPoint y: 189, distance: 55.9
click at [606, 190] on div "×" at bounding box center [629, 229] width 53 height 78
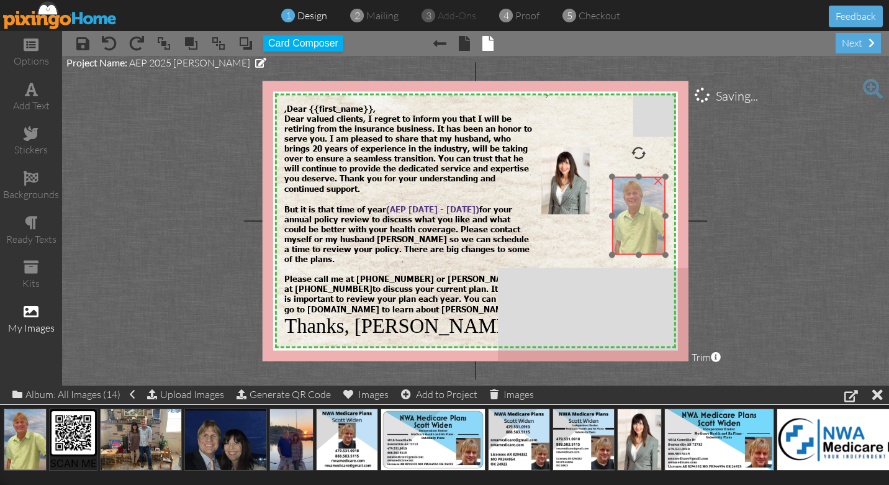
drag, startPoint x: 629, startPoint y: 224, endPoint x: 639, endPoint y: 211, distance: 16.0
click at [639, 211] on img at bounding box center [638, 215] width 53 height 78
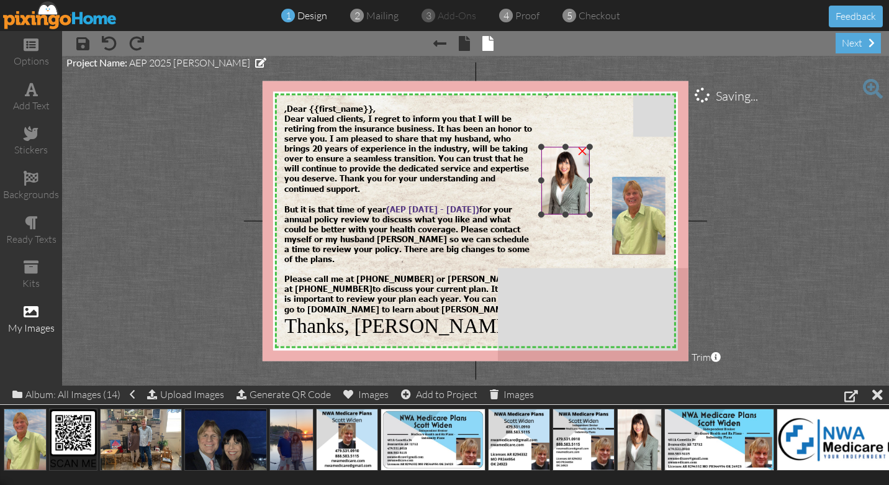
click at [571, 184] on img at bounding box center [565, 180] width 48 height 68
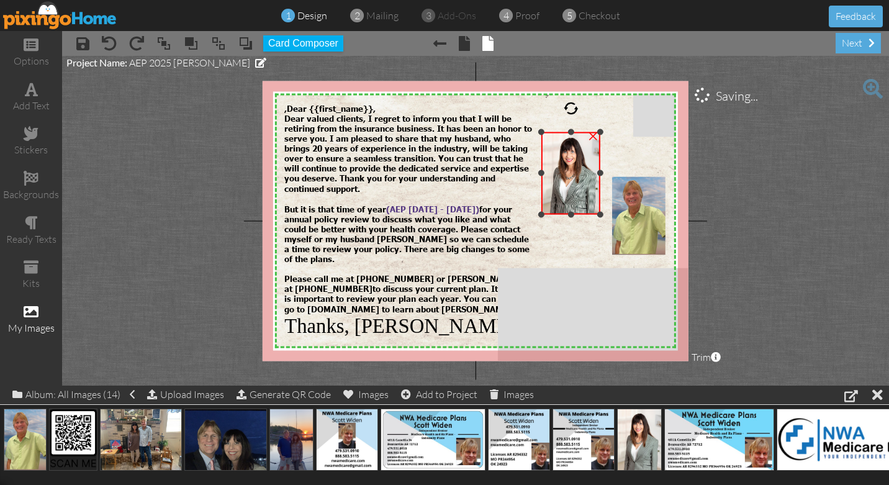
drag, startPoint x: 589, startPoint y: 145, endPoint x: 596, endPoint y: 130, distance: 16.4
click at [596, 132] on div "×" at bounding box center [570, 173] width 59 height 83
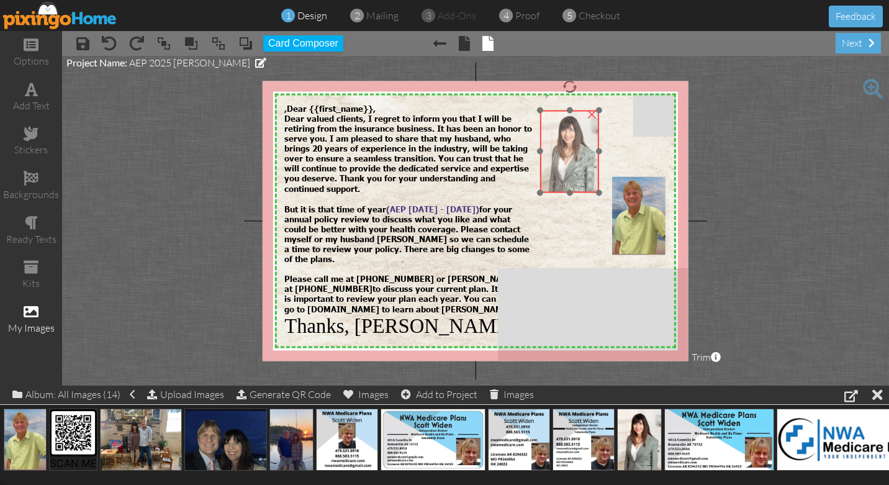
drag, startPoint x: 571, startPoint y: 171, endPoint x: 570, endPoint y: 149, distance: 21.8
click at [570, 149] on img at bounding box center [569, 151] width 59 height 83
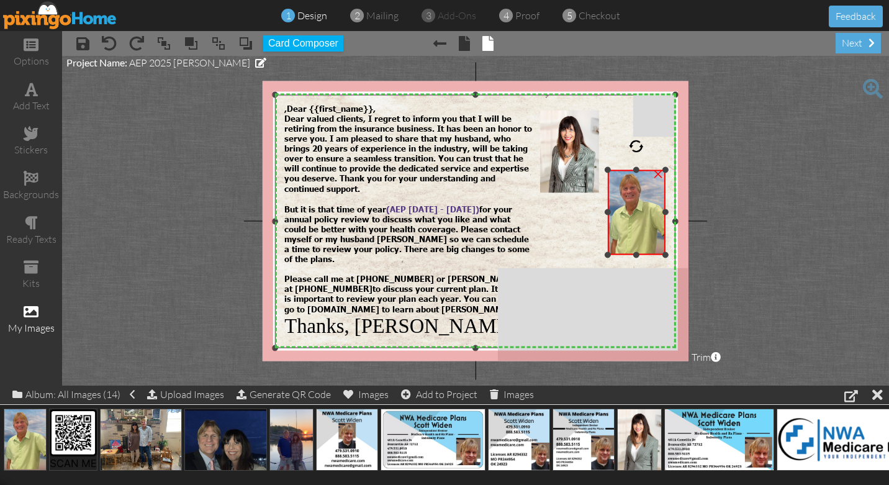
drag, startPoint x: 613, startPoint y: 176, endPoint x: 603, endPoint y: 169, distance: 11.5
click at [603, 169] on div "X X X X X X X X X X X X X X X X X X X X X X X X X X X X X X X X X X X X X X X X…" at bounding box center [476, 221] width 426 height 280
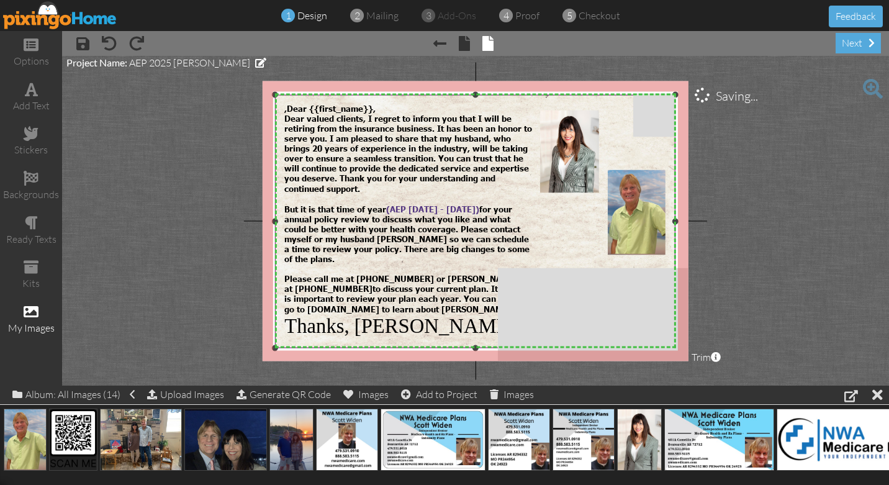
click at [567, 227] on img at bounding box center [475, 297] width 405 height 405
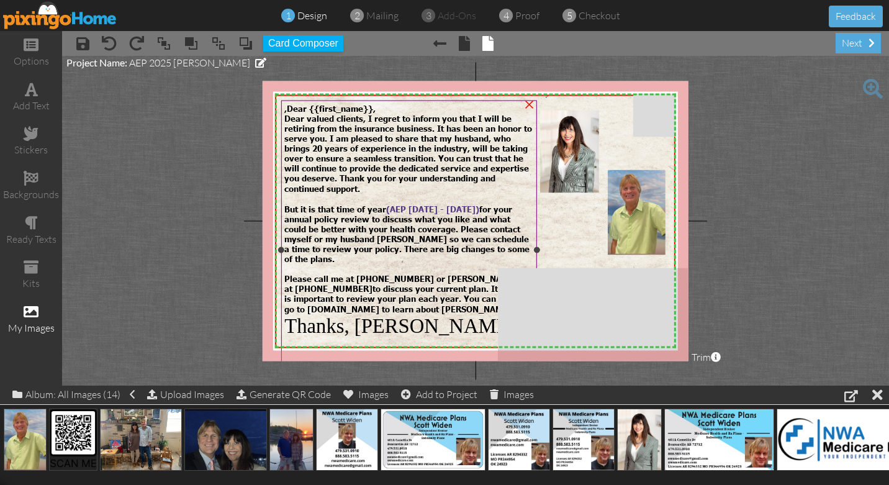
click at [289, 263] on div "Please call me at (920) 559-3667 or Scott" at bounding box center [408, 273] width 249 height 20
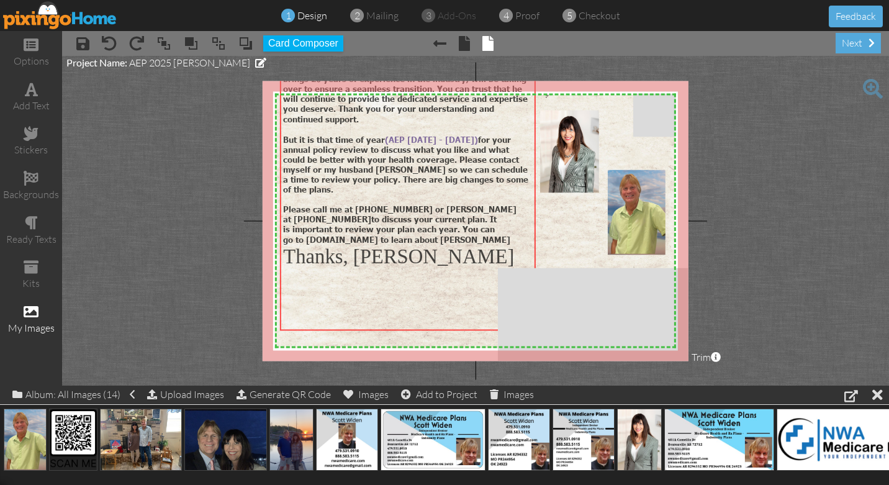
drag, startPoint x: 387, startPoint y: 145, endPoint x: 385, endPoint y: 76, distance: 68.9
click at [385, 76] on project-studio-wrapper "X X X X X X X X X X X X X X X X X X X X X X X X X X X X X X X X X X X X X X X X…" at bounding box center [475, 221] width 827 height 330
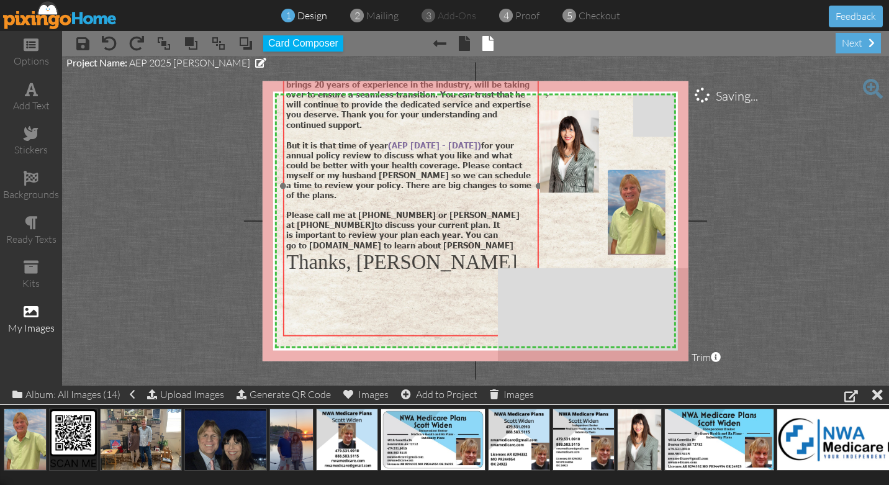
click at [283, 335] on div ",Dear {{first_name}}, Dear valued clients, I regret to inform you that I will b…" at bounding box center [411, 195] width 256 height 319
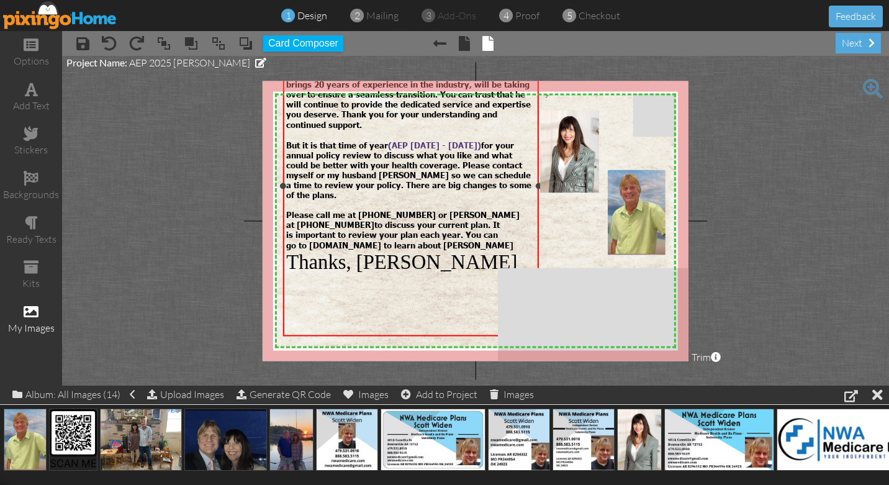
click at [296, 340] on div at bounding box center [410, 345] width 249 height 11
click at [298, 340] on div at bounding box center [410, 345] width 249 height 11
click at [312, 329] on div at bounding box center [410, 334] width 249 height 11
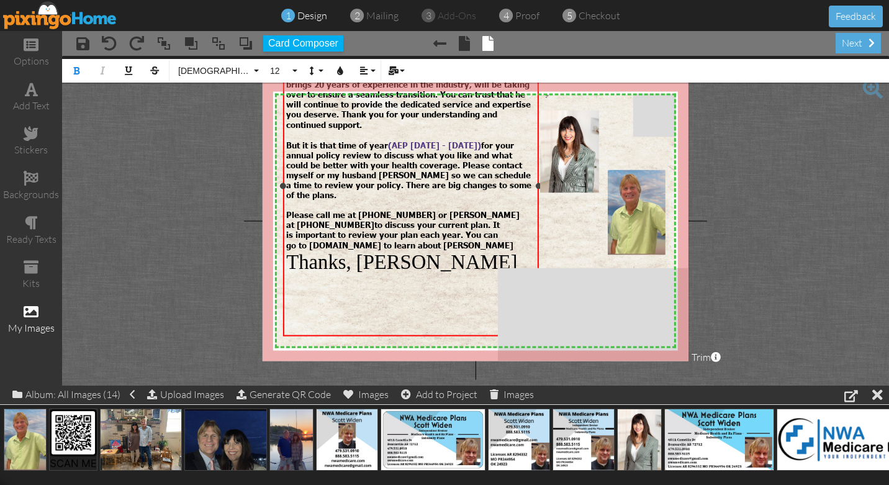
click at [312, 329] on div "To enrich screen reader interactions, please activate Accessibility in Grammarl…" at bounding box center [410, 334] width 249 height 11
click at [290, 340] on div "To enrich screen reader interactions, please activate Accessibility in Grammarl…" at bounding box center [410, 345] width 249 height 11
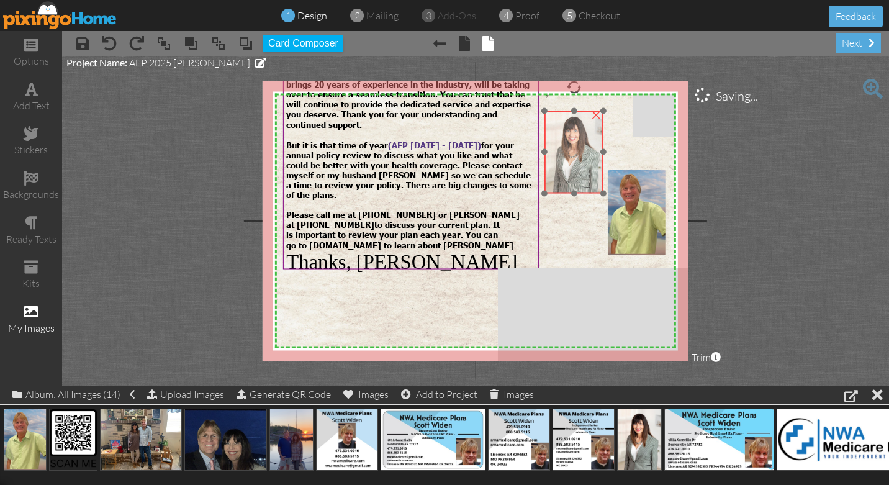
click at [541, 121] on div at bounding box center [573, 151] width 65 height 89
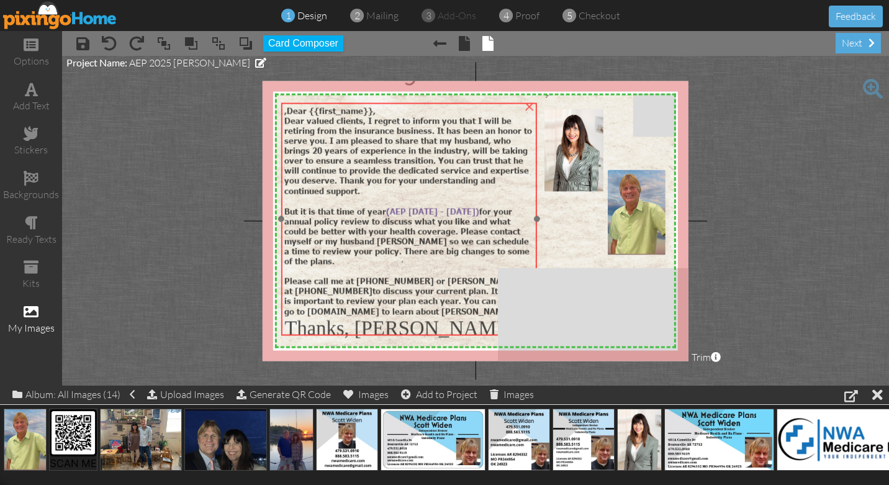
drag, startPoint x: 284, startPoint y: 130, endPoint x: 282, endPoint y: 196, distance: 66.4
click at [282, 196] on div ",Dear {{first_name}}, Dear valued clients, I regret to inform you that I will b…" at bounding box center [409, 222] width 256 height 241
click at [378, 333] on div at bounding box center [408, 216] width 262 height 239
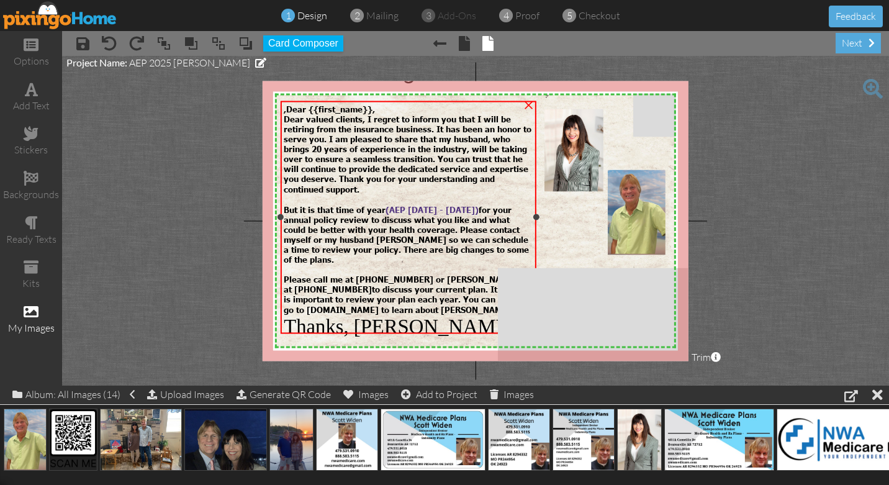
click at [286, 319] on span "Thanks, [PERSON_NAME]" at bounding box center [399, 326] width 231 height 22
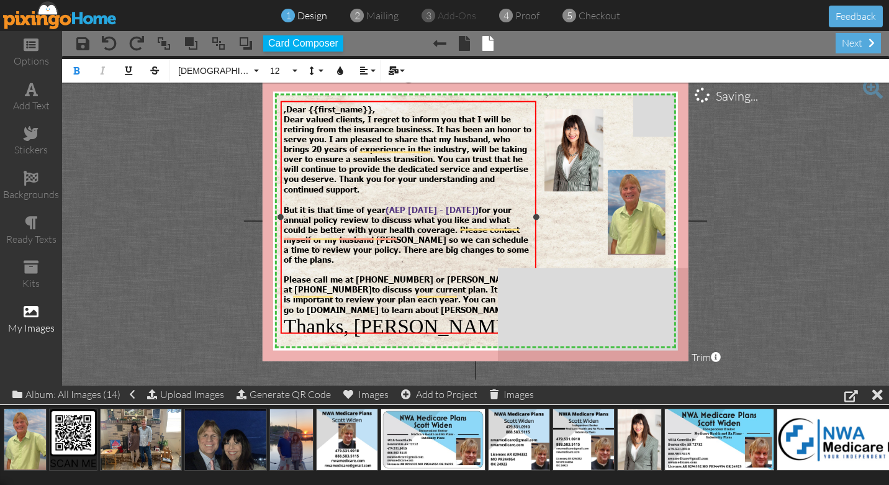
click at [285, 315] on span "Thanks, [PERSON_NAME]" at bounding box center [399, 326] width 231 height 22
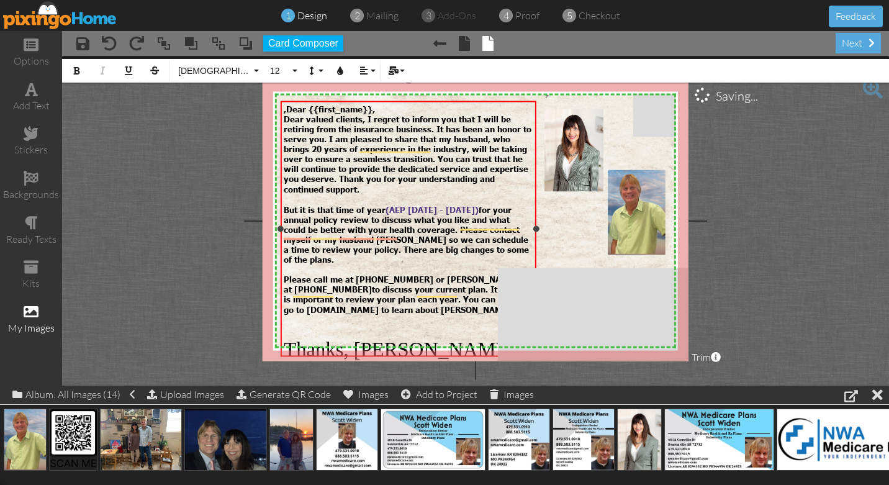
click at [286, 340] on span "Thanks, [PERSON_NAME]" at bounding box center [399, 349] width 231 height 22
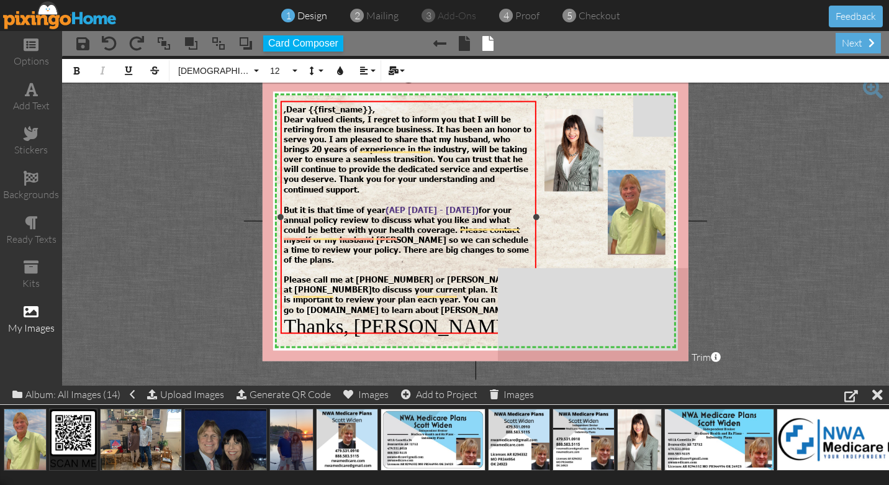
click at [466, 304] on div "go to nwamedicare.com to learn about Scott" at bounding box center [408, 309] width 249 height 11
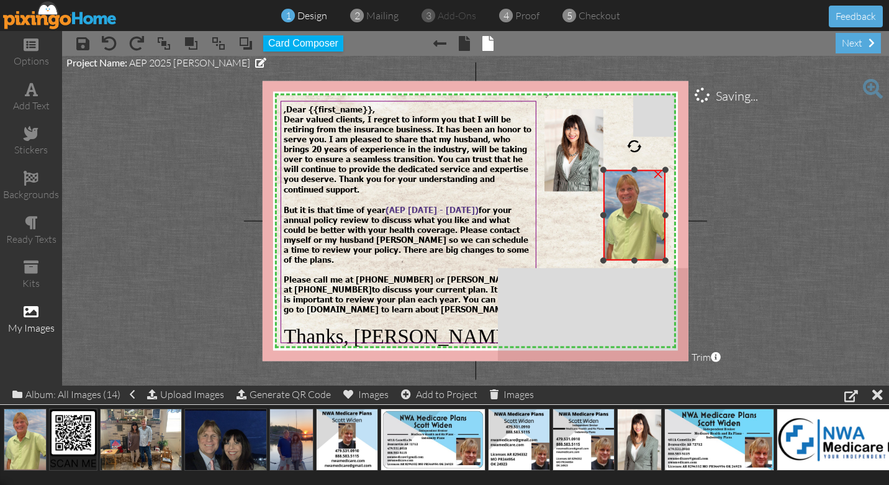
click at [606, 260] on div at bounding box center [603, 260] width 6 height 6
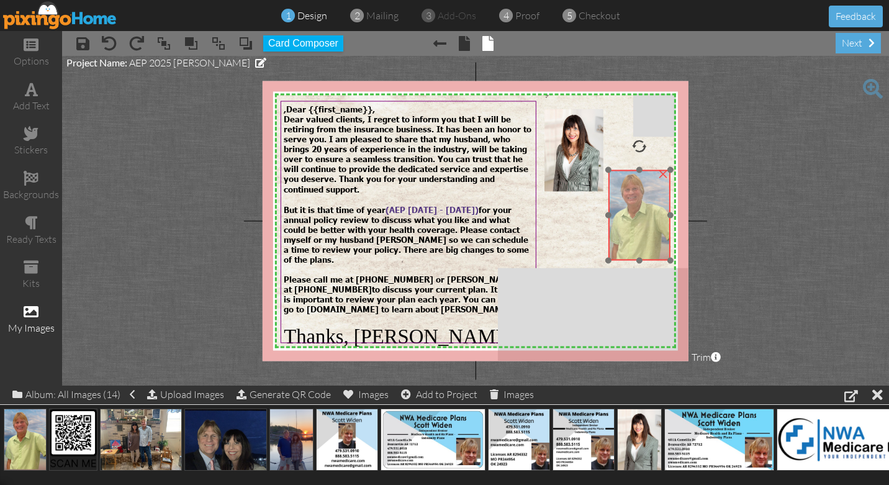
click at [632, 215] on img at bounding box center [639, 214] width 62 height 91
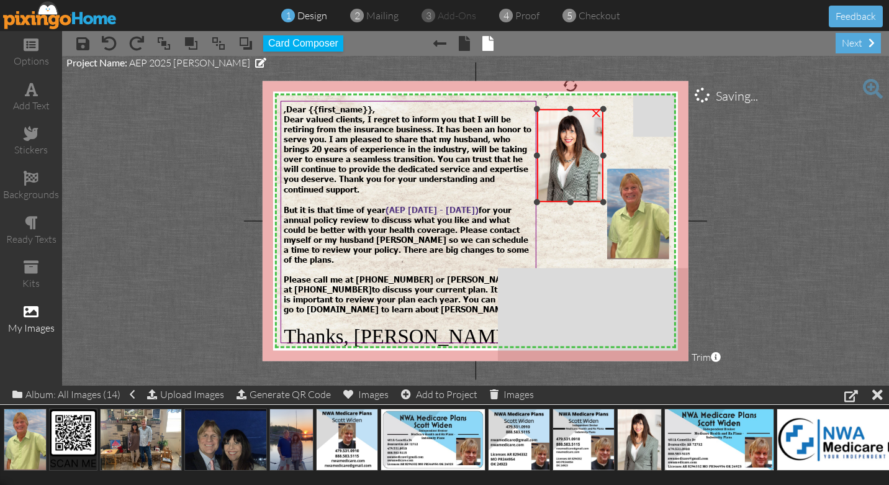
drag, startPoint x: 545, startPoint y: 188, endPoint x: 544, endPoint y: 198, distance: 10.0
click at [544, 198] on div "×" at bounding box center [570, 156] width 67 height 94
click at [565, 168] on img at bounding box center [570, 151] width 66 height 93
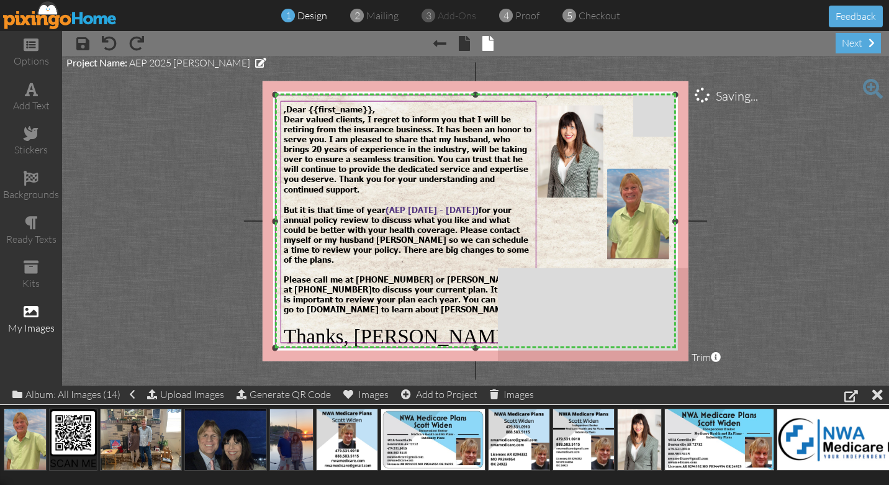
click at [567, 238] on img at bounding box center [475, 297] width 405 height 405
click at [300, 111] on span ",Dear {{first_name}}," at bounding box center [329, 109] width 91 height 10
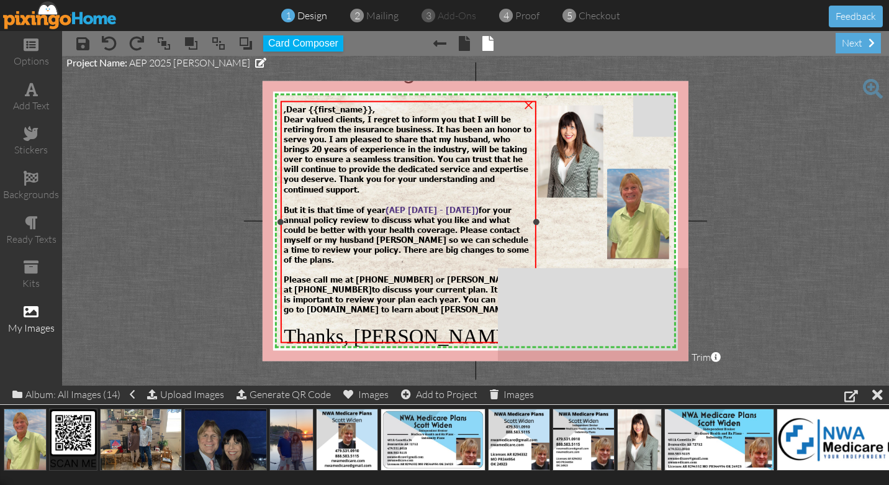
click at [304, 110] on span ",Dear {{first_name}}," at bounding box center [329, 109] width 91 height 10
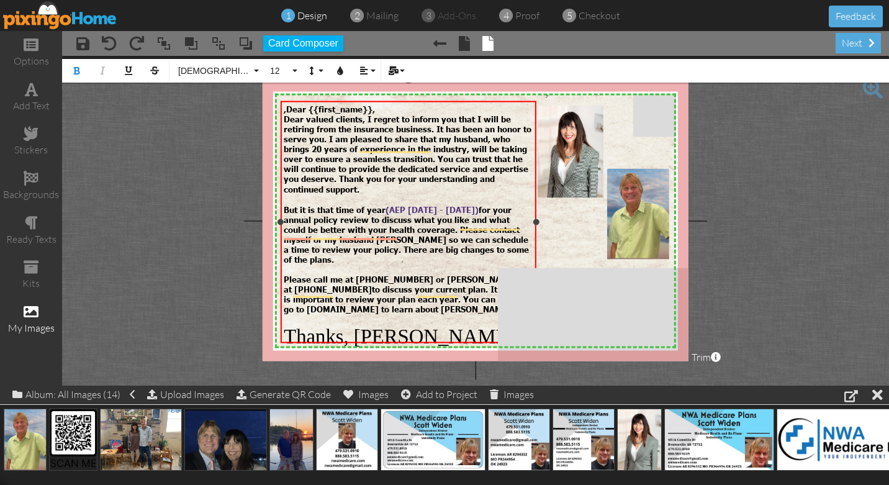
click at [305, 110] on span ",Dear {{first_name}}," at bounding box center [329, 109] width 91 height 10
click at [461, 45] on span at bounding box center [464, 43] width 11 height 15
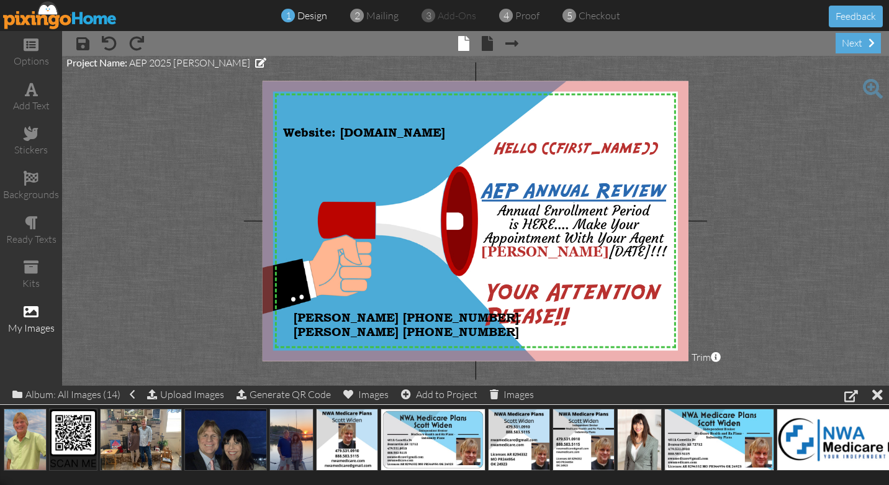
click at [207, 191] on project-studio-wrapper "X X X X X X X X X X X X X X X X X X X X X X X X X X X X X X X X X X X X X X X X…" at bounding box center [475, 221] width 827 height 330
click at [54, 16] on img at bounding box center [60, 15] width 114 height 28
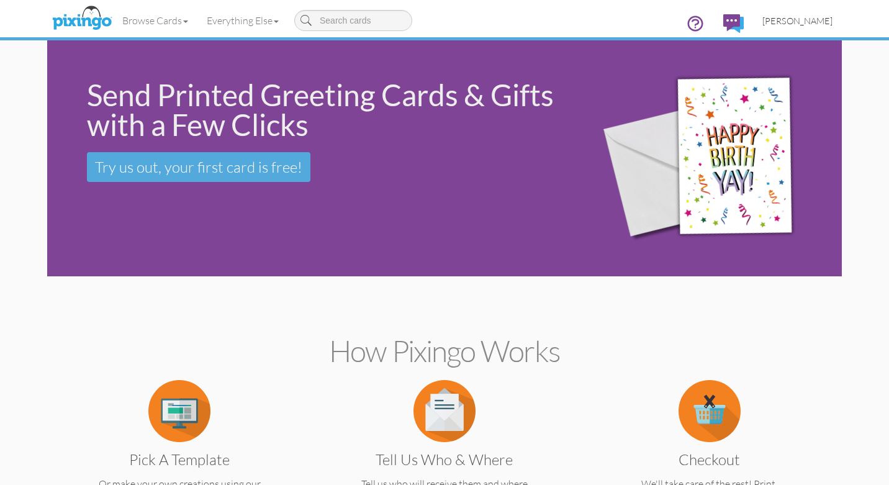
click at [803, 21] on span "[PERSON_NAME]" at bounding box center [797, 21] width 70 height 11
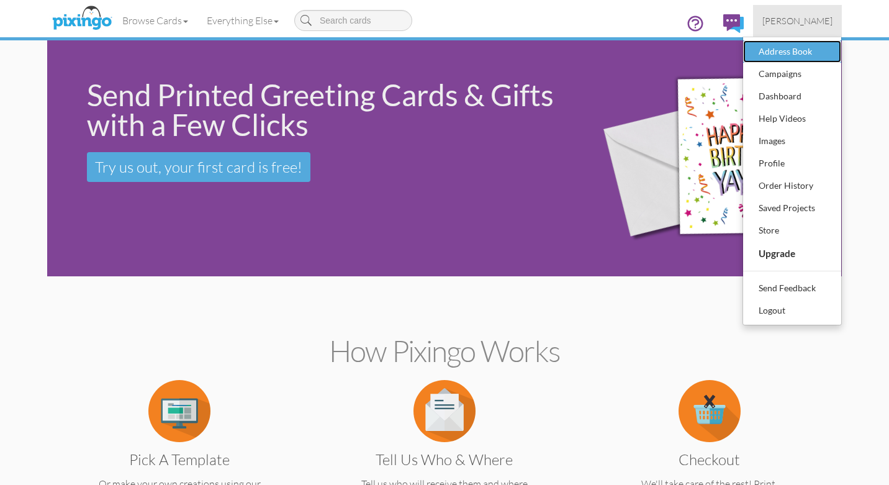
click at [783, 50] on div "Address Book" at bounding box center [791, 51] width 73 height 19
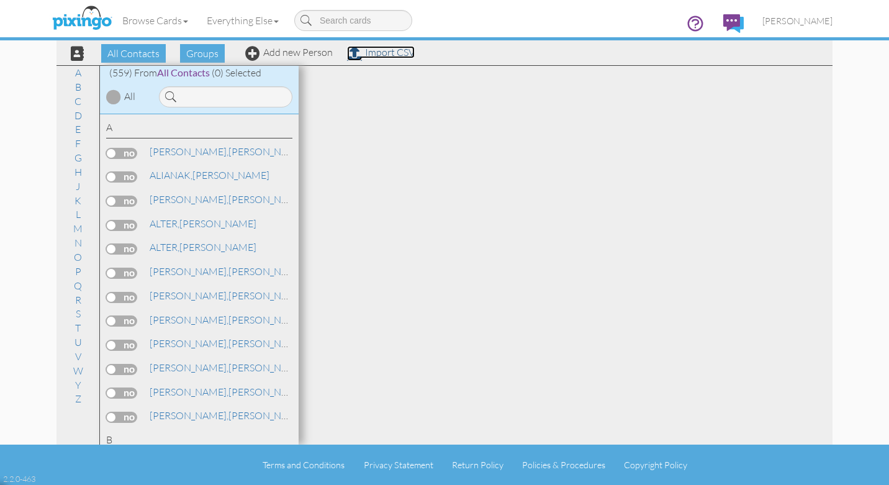
click at [382, 53] on link "Import CSV" at bounding box center [381, 52] width 68 height 12
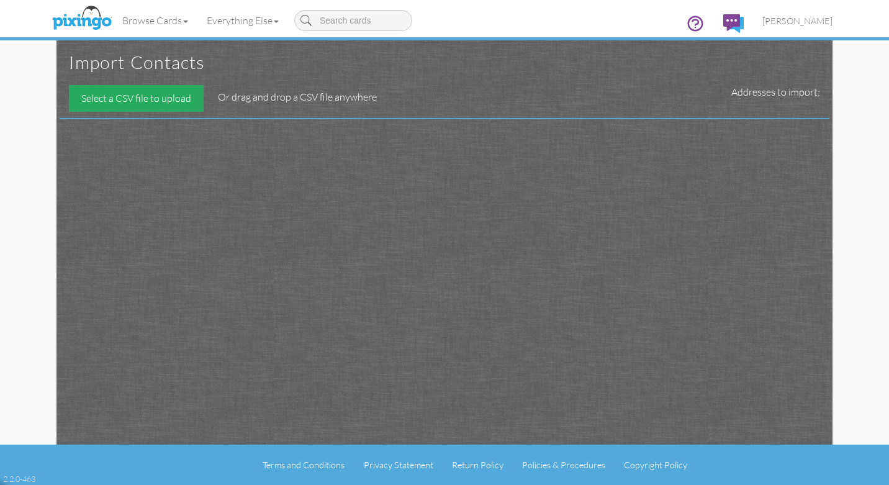
click at [139, 101] on div "Select a CSV file to upload" at bounding box center [136, 98] width 135 height 27
type input "C:\fakepath\Humana Active Policies 26.csv"
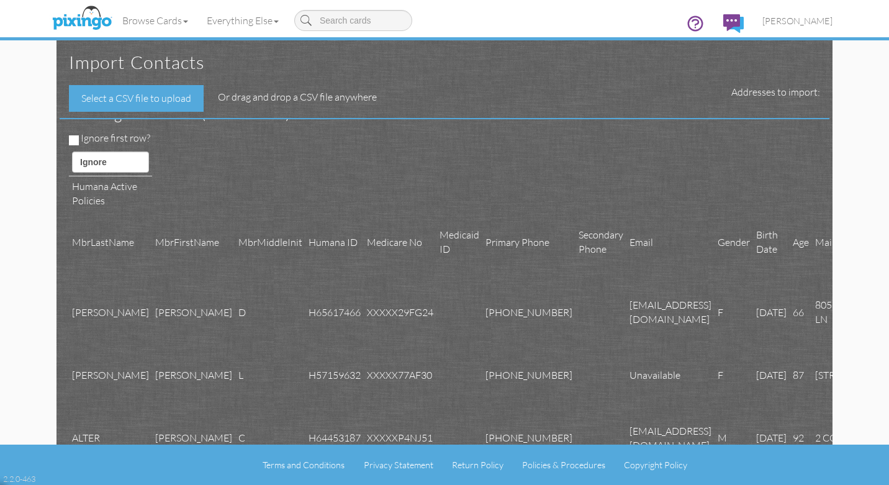
scroll to position [29, 0]
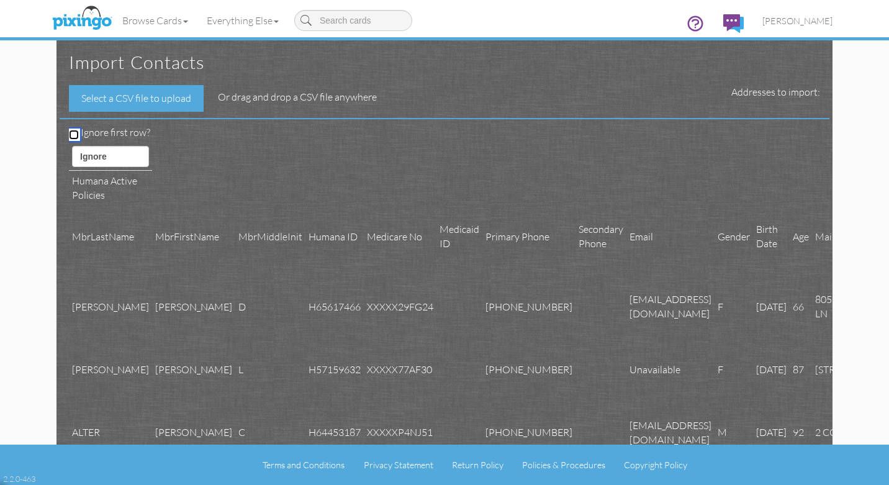
click at [73, 132] on input "Ignore first row?" at bounding box center [74, 135] width 10 height 10
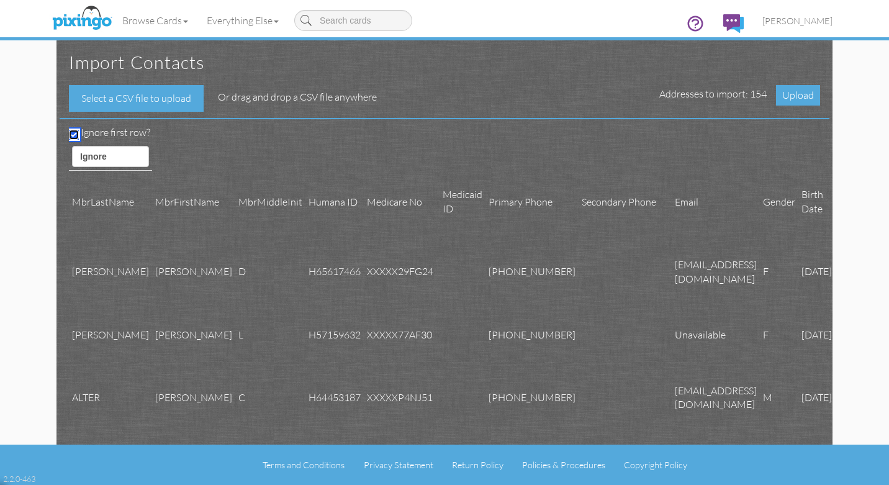
click at [73, 131] on input "Ignore first row?" at bounding box center [74, 135] width 10 height 10
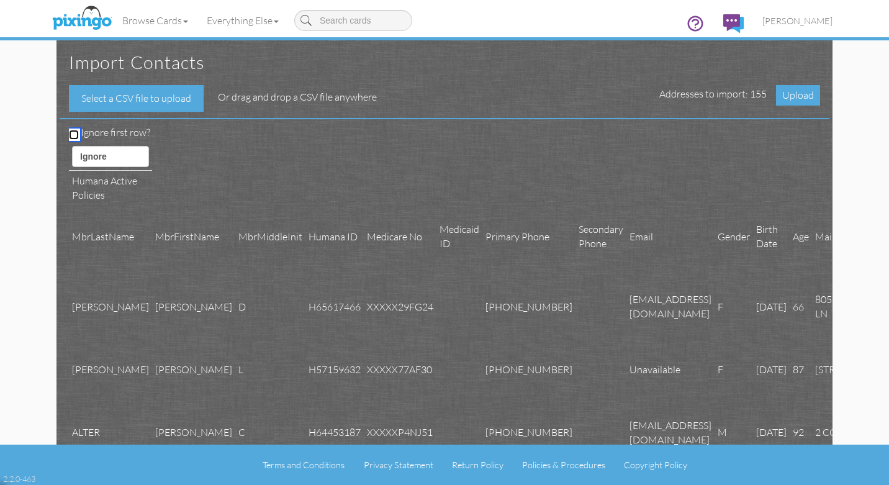
click at [73, 131] on input "Ignore first row?" at bounding box center [74, 135] width 10 height 10
checkbox input "true"
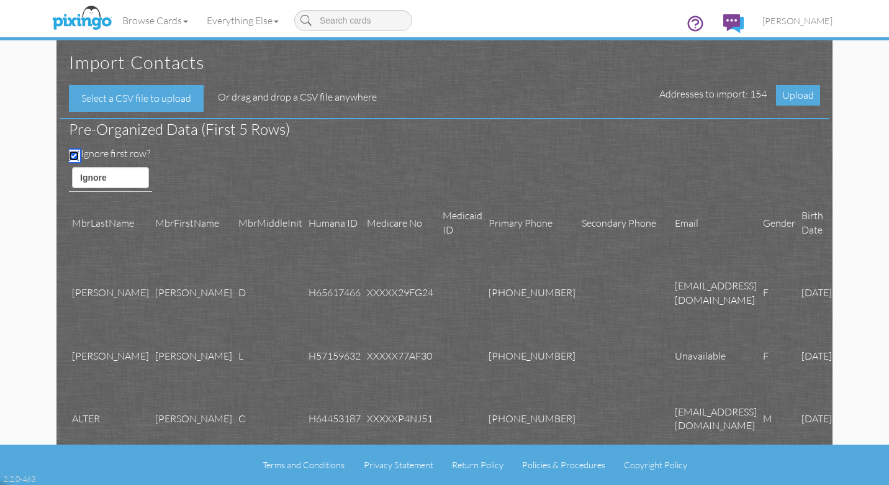
scroll to position [0, 0]
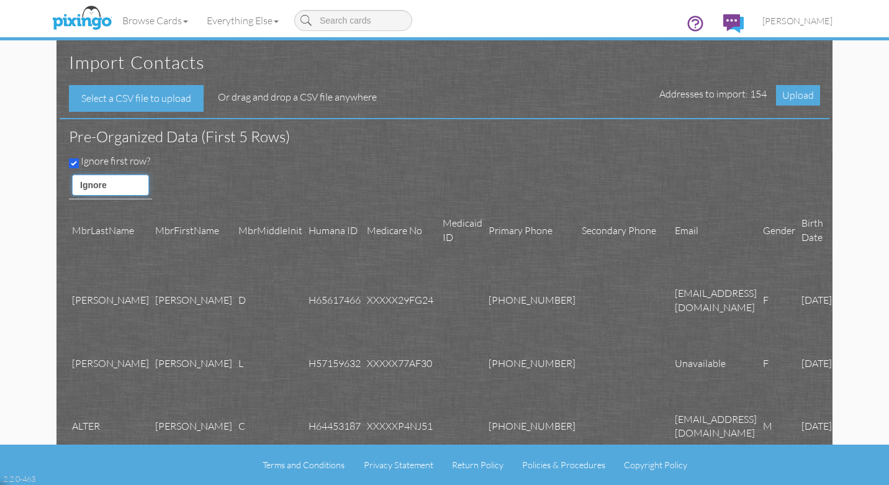
click at [128, 182] on select "Ignore ---------- First name Last name ---------- Address 1 Address 2 City Stat…" at bounding box center [110, 184] width 77 height 21
click at [128, 185] on select "Ignore ---------- First name Last name ---------- Address 1 Address 2 City Stat…" at bounding box center [110, 184] width 77 height 21
click at [72, 174] on select "Ignore ---------- First name Last name ---------- Address 1 Address 2 City Stat…" at bounding box center [110, 184] width 77 height 21
click at [130, 184] on select "Ignore ---------- First name Last name ---------- Address 1 Address 2 City Stat…" at bounding box center [110, 184] width 77 height 21
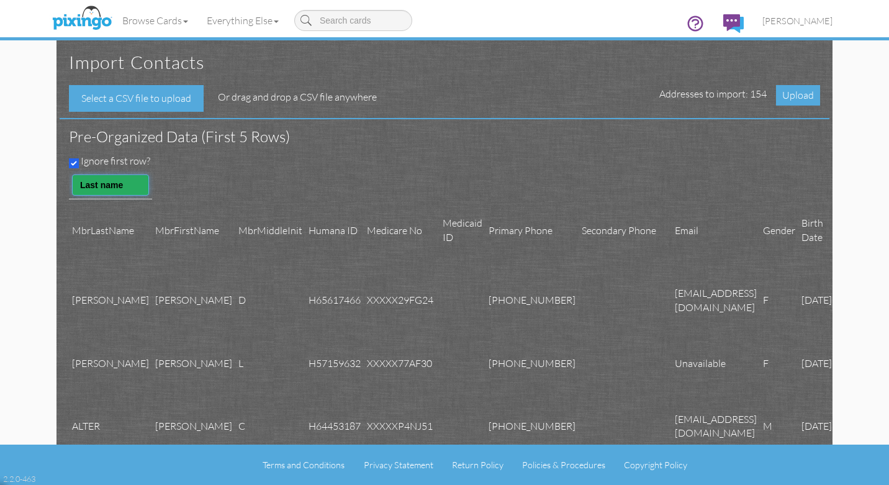
click at [72, 174] on select "Ignore ---------- First name Last name ---------- Address 1 Address 2 City Stat…" at bounding box center [110, 184] width 77 height 21
click at [129, 182] on select "Ignore ---------- First name Last name ---------- Address 1 Address 2 City Stat…" at bounding box center [110, 184] width 77 height 21
select select "object:9687"
click at [72, 174] on select "Ignore ---------- First name Last name ---------- Address 1 Address 2 City Stat…" at bounding box center [110, 184] width 77 height 21
click at [73, 161] on input "Ignore first row?" at bounding box center [74, 163] width 10 height 10
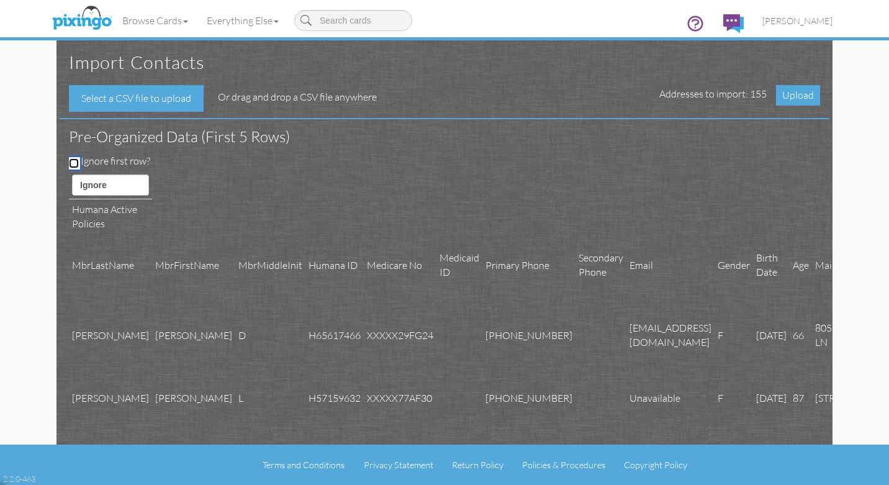
click at [73, 161] on input "Ignore first row?" at bounding box center [74, 163] width 10 height 10
checkbox input "true"
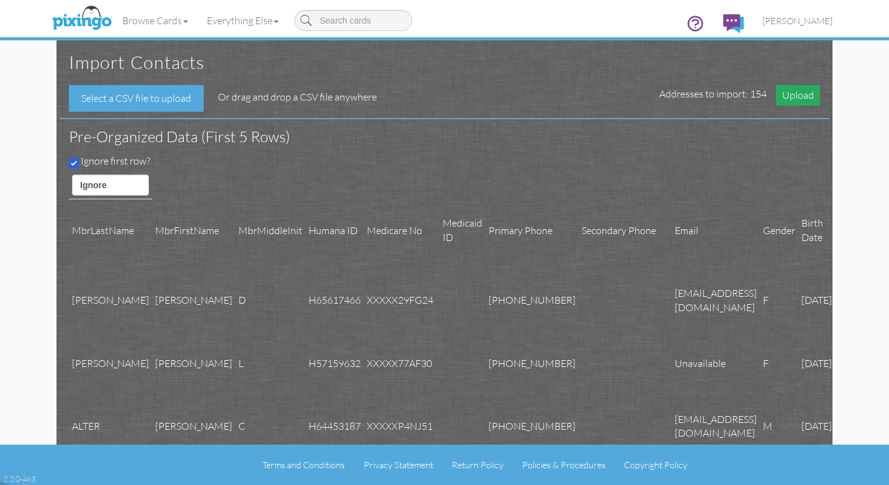
click at [801, 97] on span "Upload" at bounding box center [798, 95] width 44 height 20
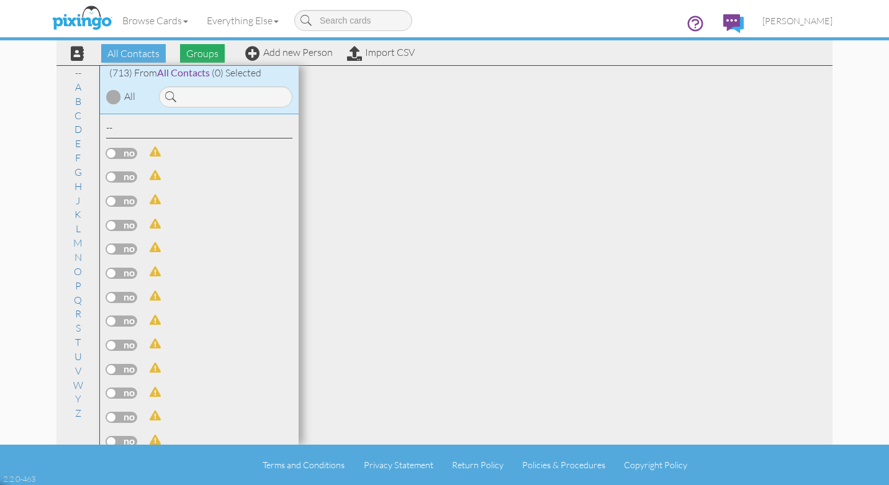
click at [203, 53] on span "Groups" at bounding box center [202, 53] width 45 height 19
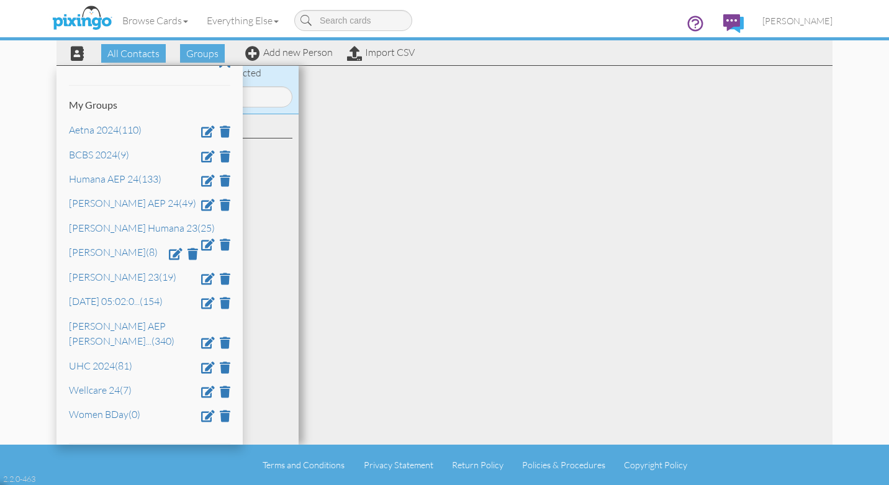
scroll to position [29, 0]
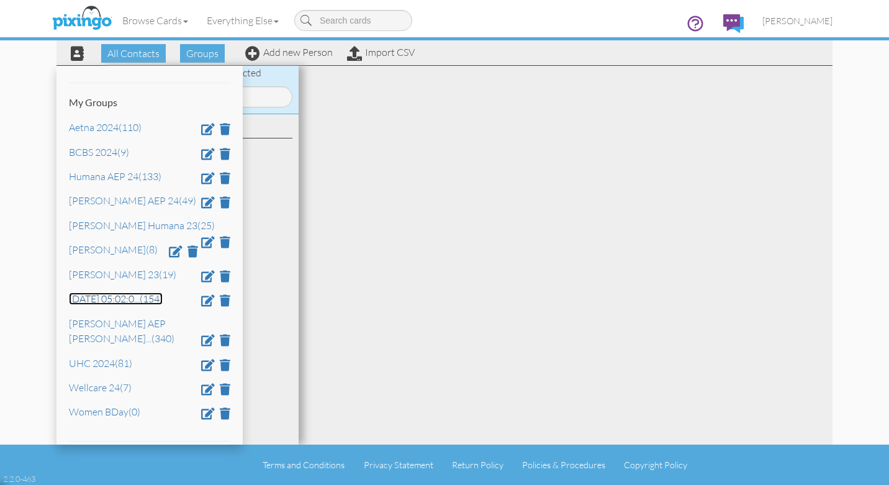
click at [86, 304] on link "Oct 11, 05:02:0 ... (154)" at bounding box center [116, 298] width 94 height 12
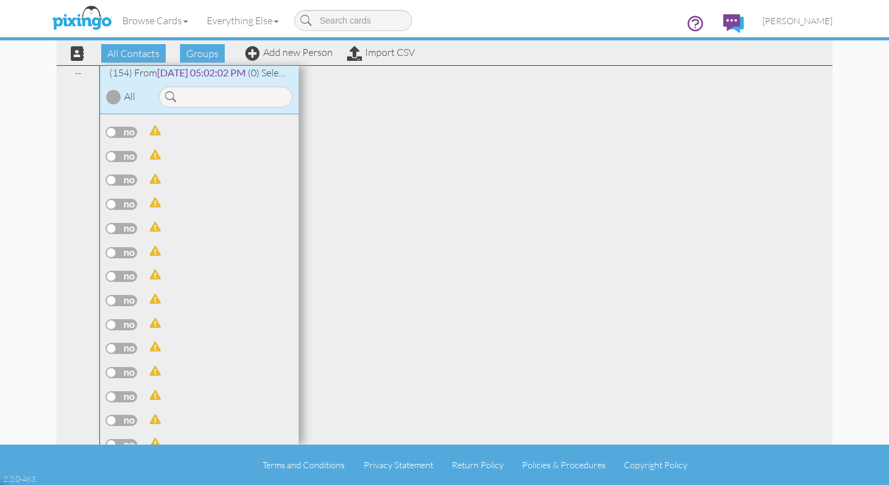
scroll to position [654, 0]
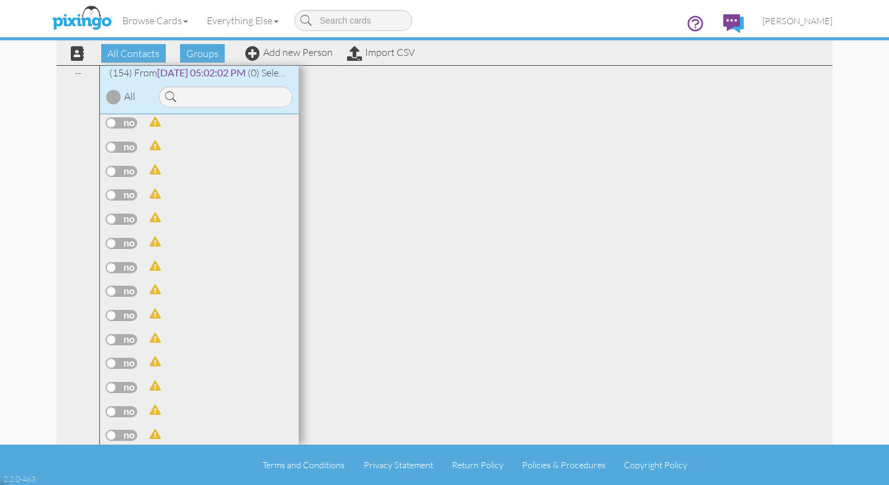
click at [112, 94] on div at bounding box center [113, 96] width 15 height 15
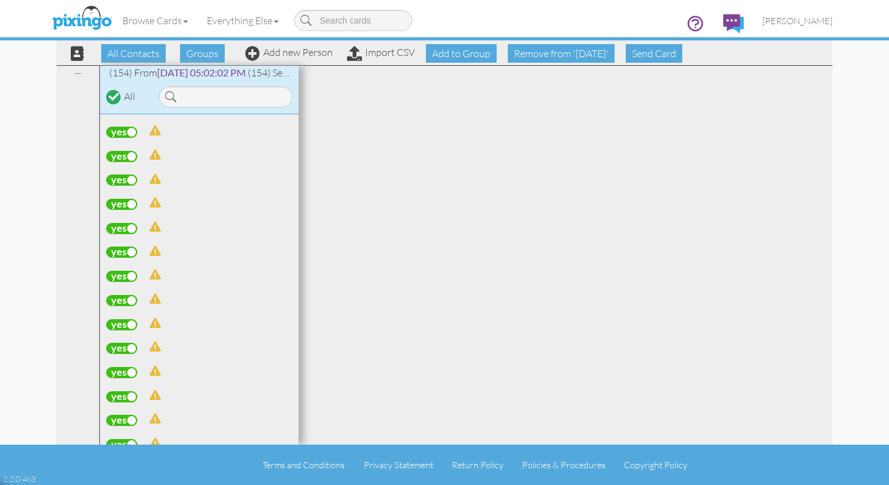
scroll to position [3290, 0]
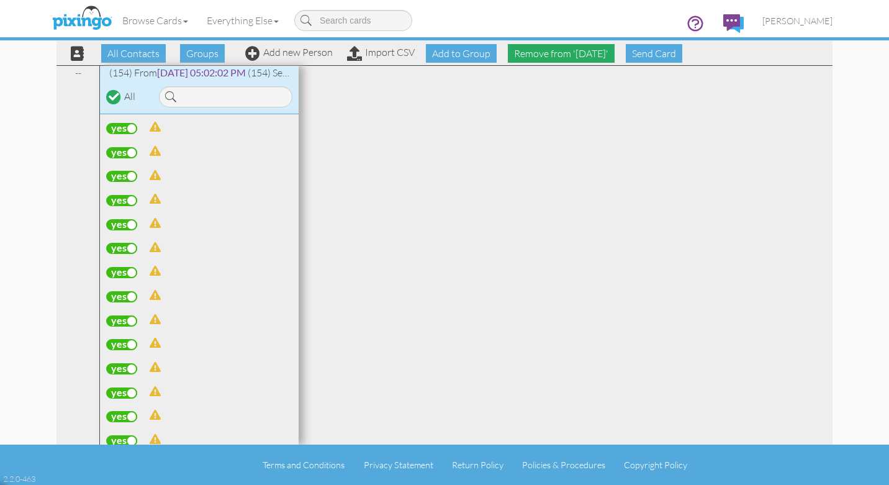
click at [565, 54] on span "Remove from 'Oct 11, 05 '" at bounding box center [561, 53] width 107 height 19
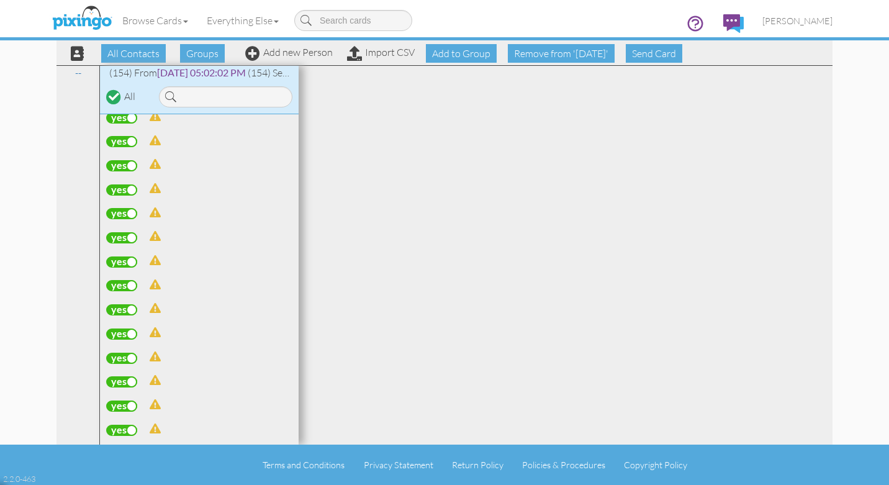
scroll to position [0, 0]
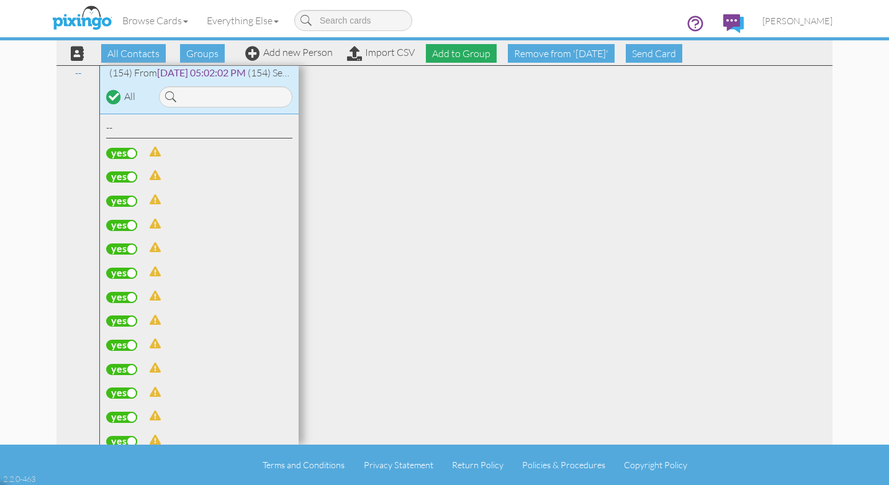
click at [458, 56] on span "Add to Group" at bounding box center [461, 53] width 71 height 19
click at [503, 81] on select "-- Select a group -- Aetna 2024 BCBS 2024 Humana AEP 24 KIM AEP 24 Kim Humana 2…" at bounding box center [461, 83] width 107 height 21
select select "10900"
click at [408, 73] on select "-- Select a group -- Aetna 2024 BCBS 2024 Humana AEP 24 KIM AEP 24 Kim Humana 2…" at bounding box center [461, 83] width 107 height 21
click at [436, 106] on icon at bounding box center [435, 105] width 8 height 12
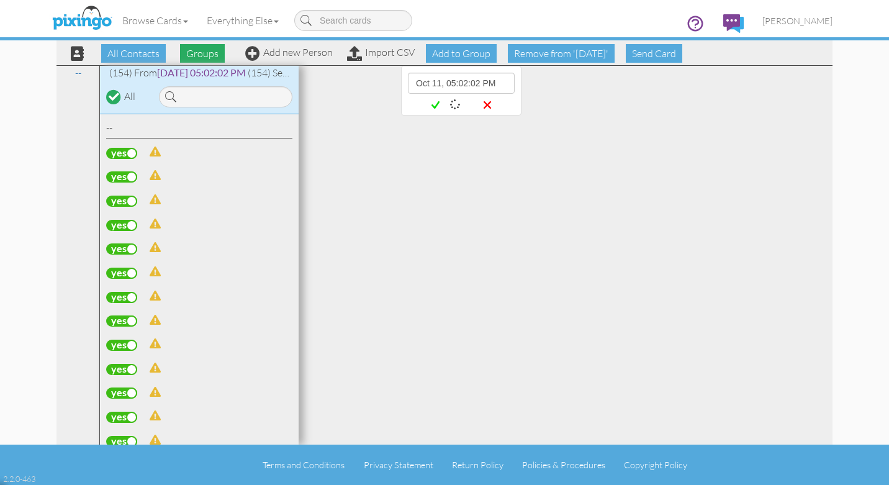
click at [196, 53] on span "Groups" at bounding box center [202, 53] width 45 height 19
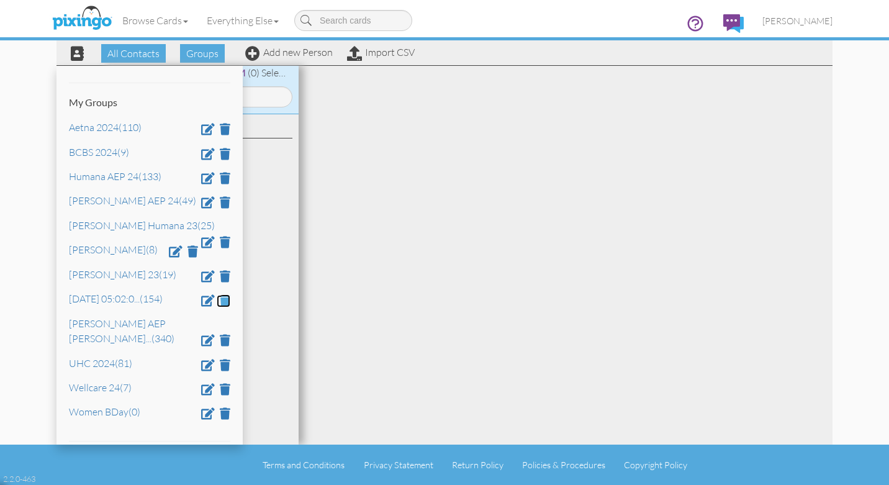
click at [224, 304] on span at bounding box center [225, 300] width 11 height 12
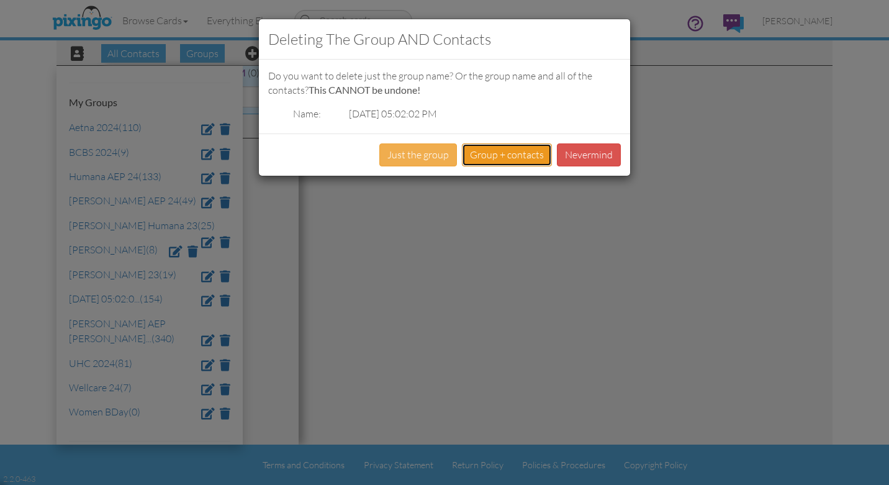
click at [501, 155] on button "Group + contacts" at bounding box center [507, 154] width 90 height 23
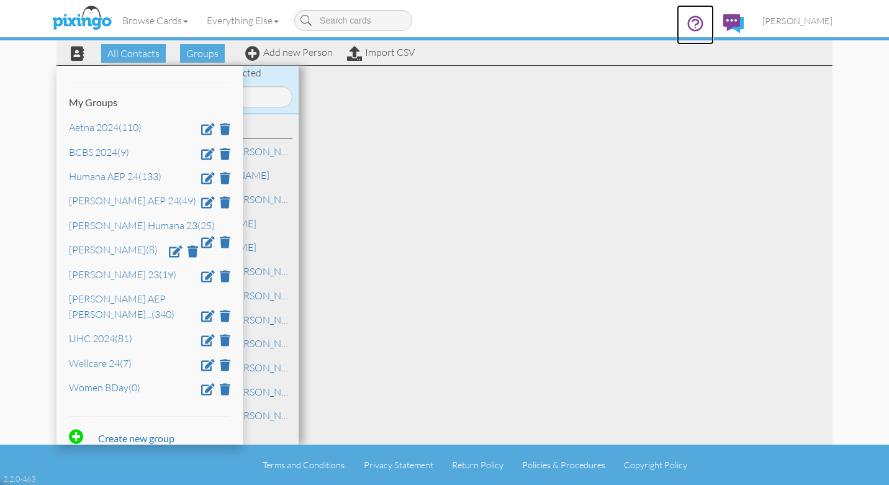
click at [704, 28] on icon at bounding box center [695, 23] width 19 height 19
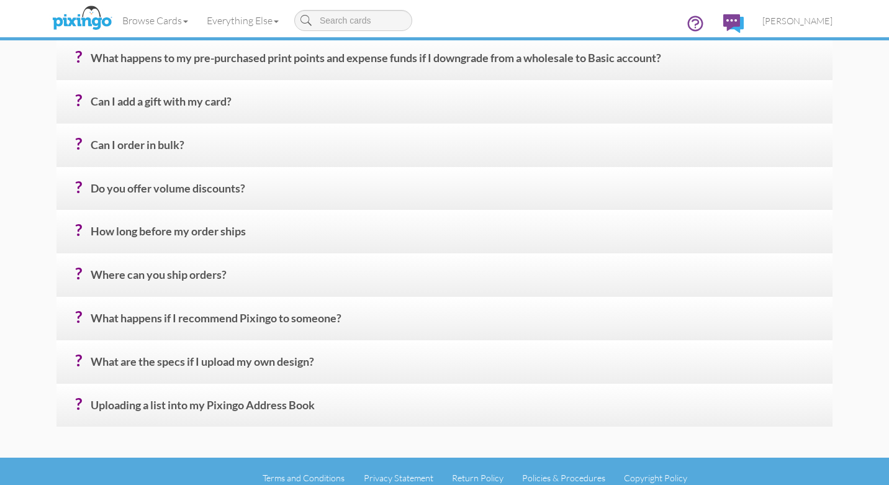
scroll to position [513, 0]
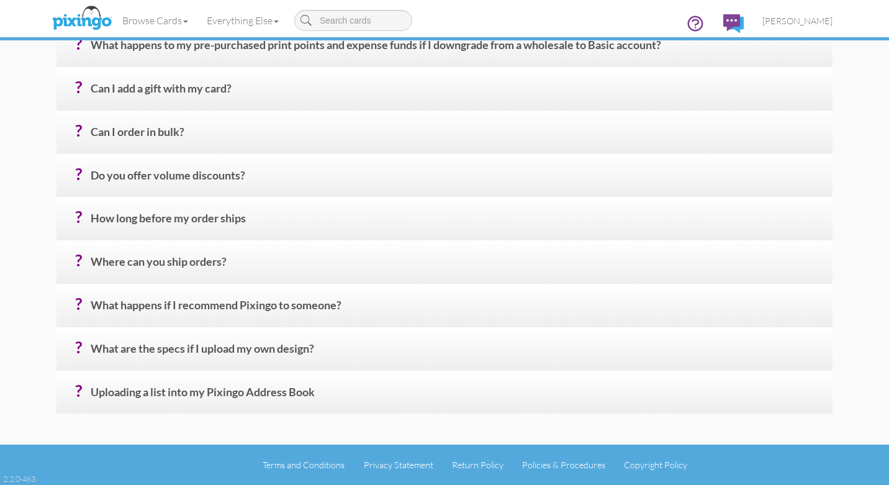
click at [177, 394] on h4 "? Uploading a list into my Pixingo Address Book" at bounding box center [457, 397] width 732 height 22
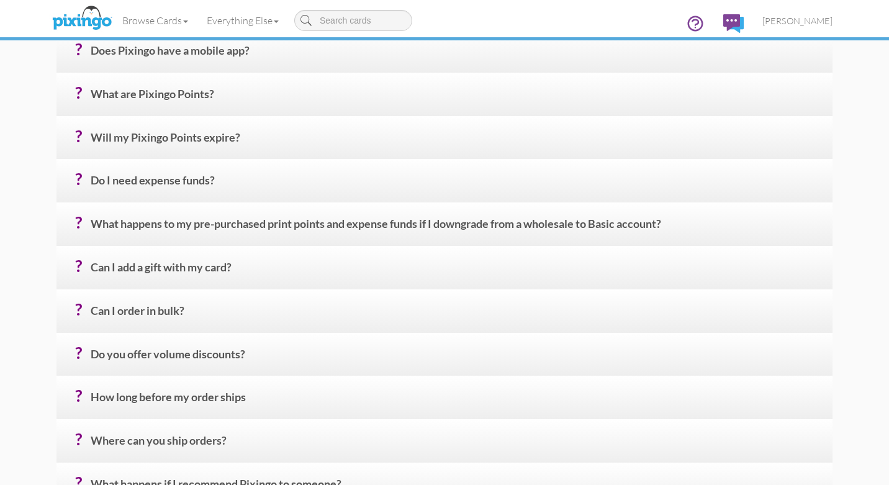
scroll to position [285, 0]
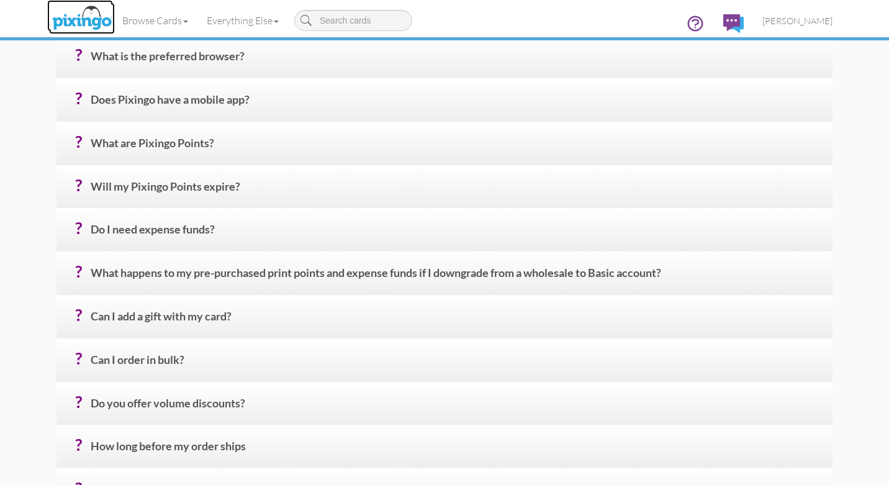
click at [84, 21] on img at bounding box center [82, 18] width 66 height 31
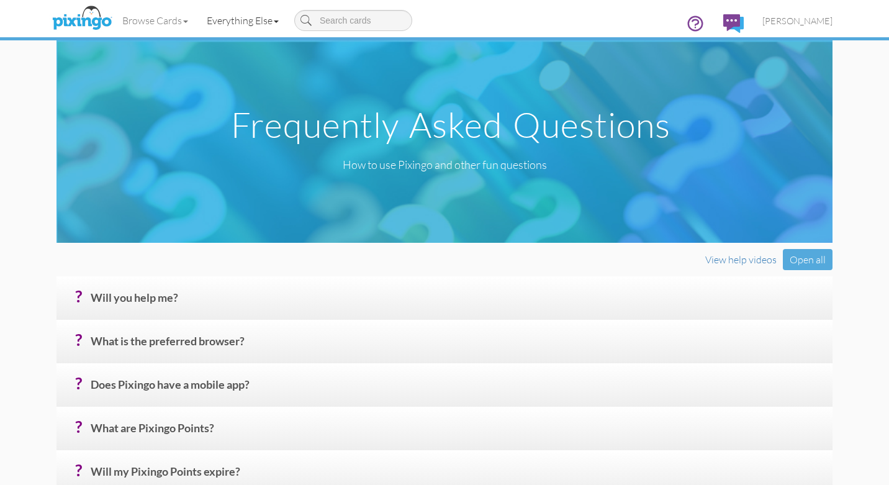
click at [246, 18] on link "Everything Else" at bounding box center [242, 20] width 91 height 31
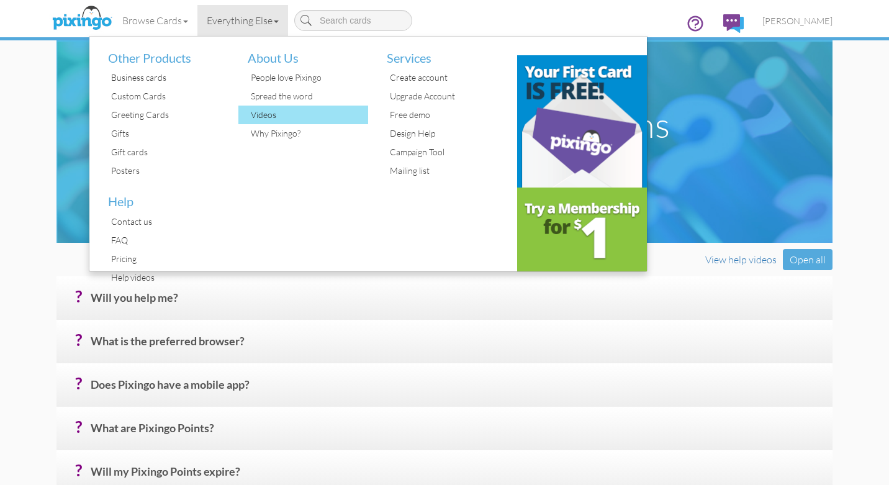
click at [271, 112] on div "Videos" at bounding box center [308, 115] width 121 height 19
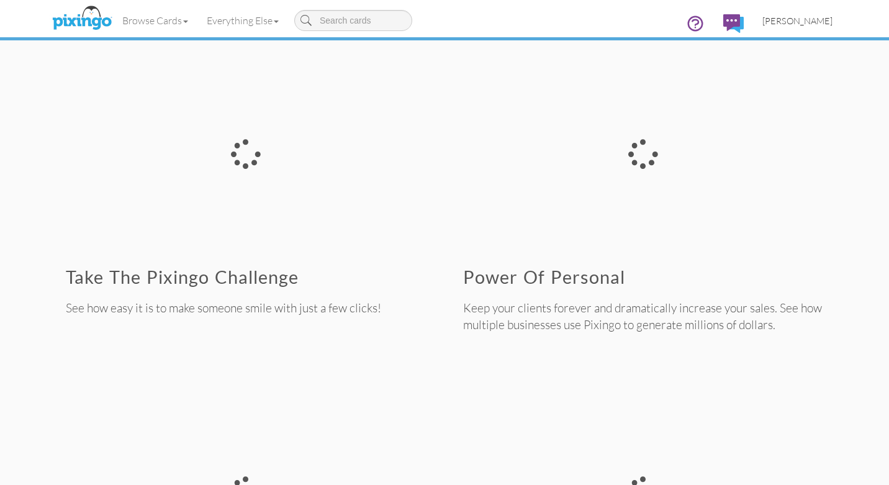
click at [805, 21] on span "[PERSON_NAME]" at bounding box center [797, 21] width 70 height 11
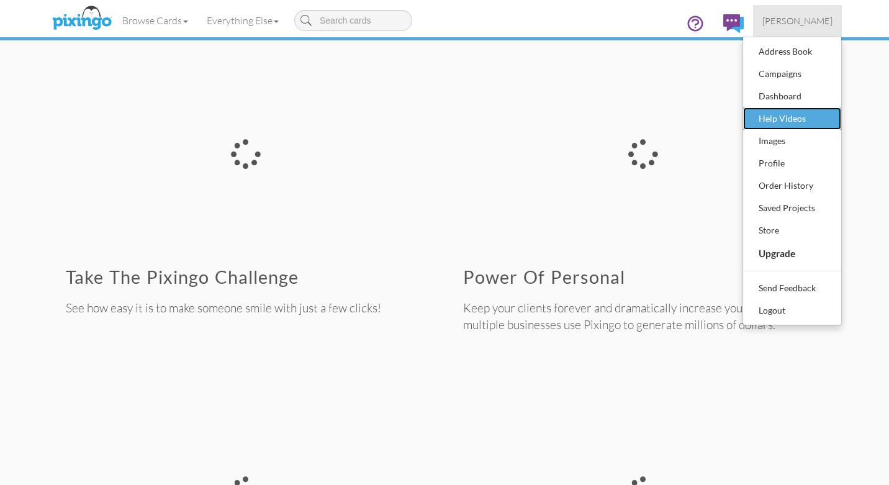
click at [792, 120] on div "Help Videos" at bounding box center [791, 118] width 73 height 19
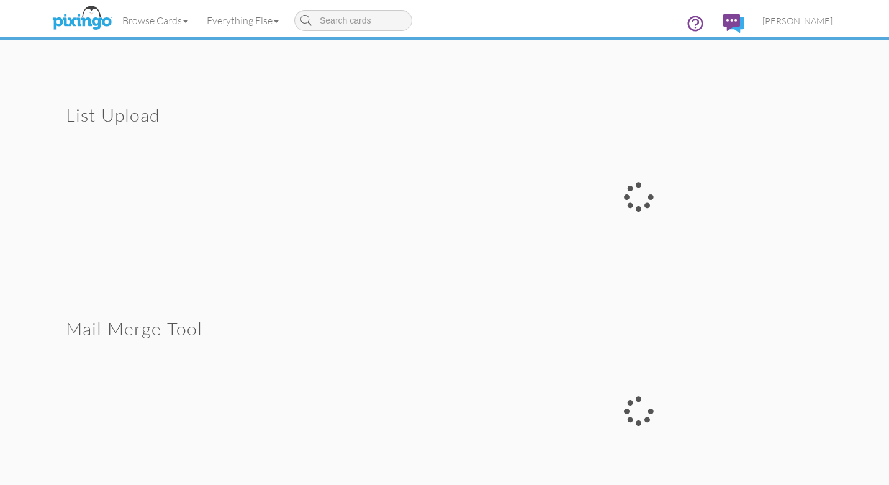
scroll to position [3214, 0]
click at [637, 200] on div at bounding box center [638, 196] width 388 height 208
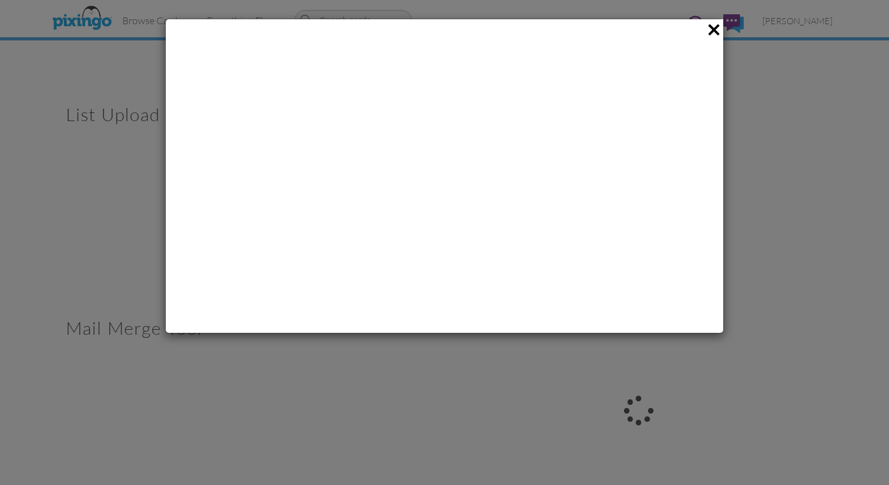
scroll to position [0, 0]
click at [713, 30] on span at bounding box center [713, 29] width 19 height 21
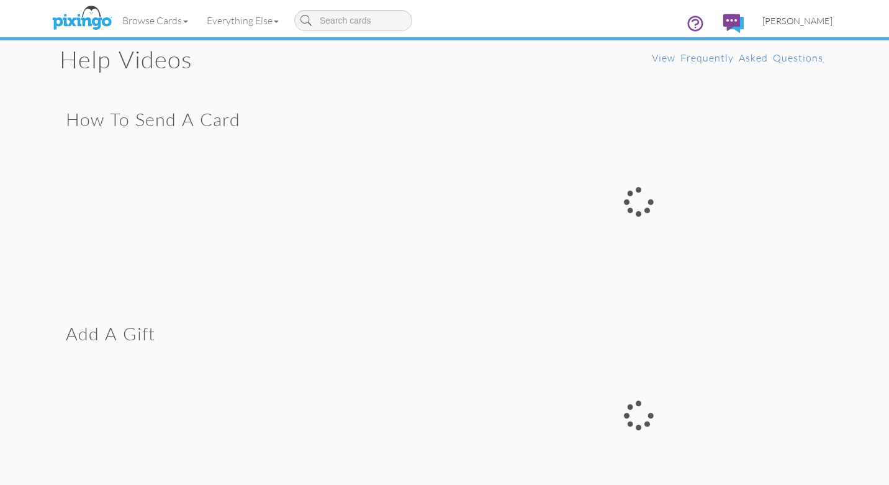
click at [813, 21] on span "[PERSON_NAME]" at bounding box center [797, 21] width 70 height 11
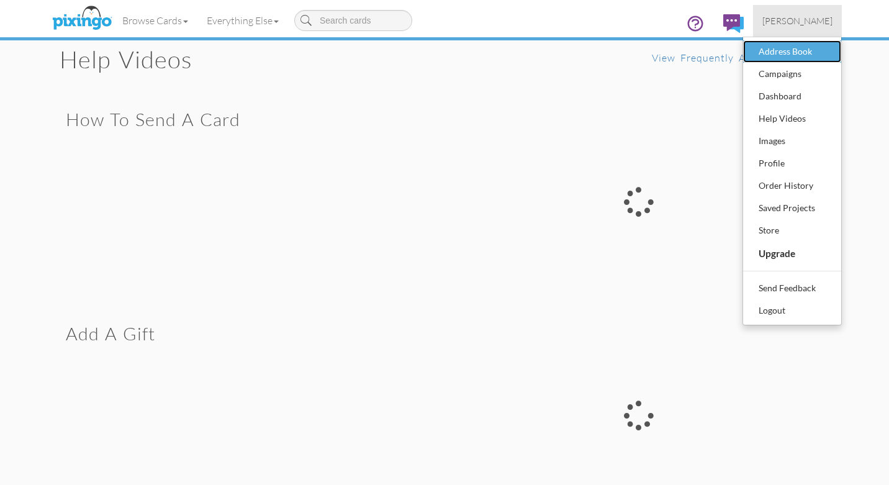
click at [793, 49] on div "Address Book" at bounding box center [791, 51] width 73 height 19
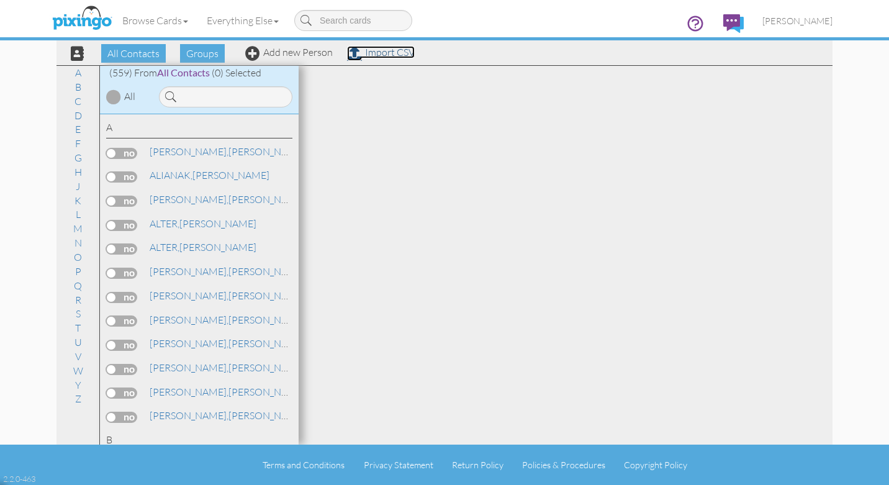
click at [381, 54] on link "Import CSV" at bounding box center [381, 52] width 68 height 12
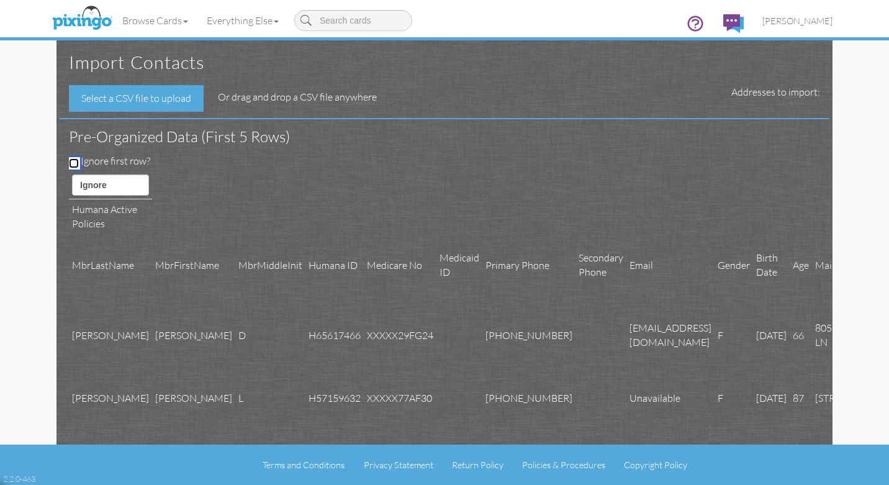
click at [74, 159] on input "Ignore first row?" at bounding box center [74, 163] width 10 height 10
checkbox input "true"
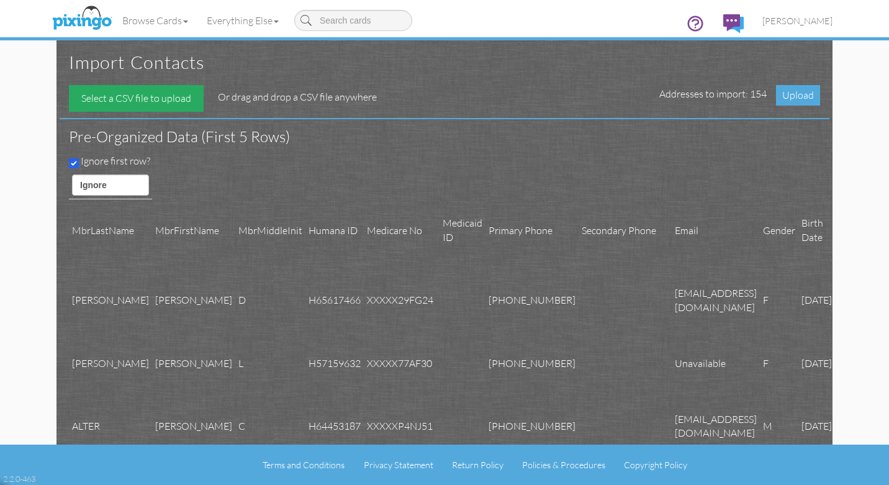
click at [119, 99] on div "Select a CSV file to upload" at bounding box center [136, 98] width 135 height 27
type input "C:\fakepath\Humana Active Policies 26.csv"
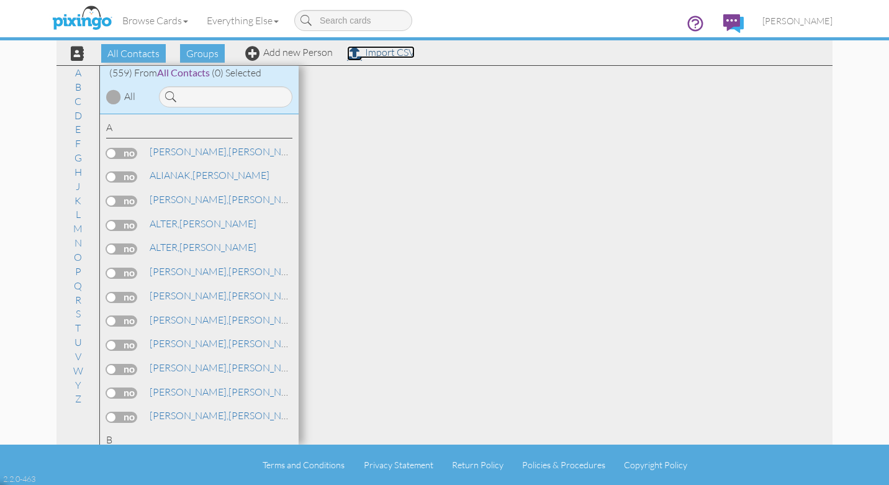
click at [383, 57] on link "Import CSV" at bounding box center [381, 52] width 68 height 12
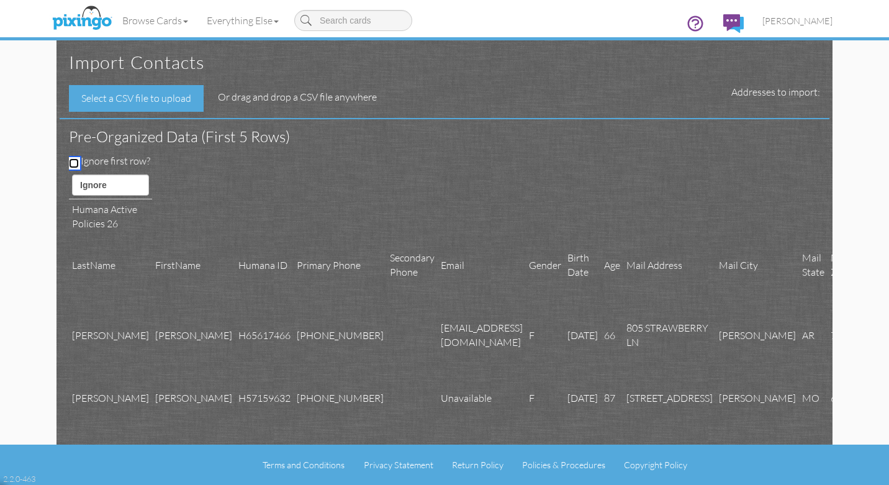
click at [73, 161] on input "Ignore first row?" at bounding box center [74, 163] width 10 height 10
checkbox input "true"
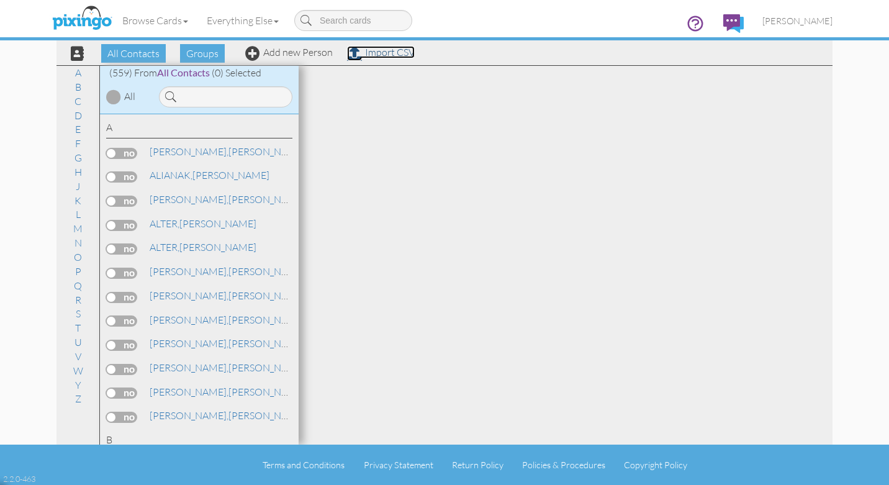
click at [383, 53] on link "Import CSV" at bounding box center [381, 52] width 68 height 12
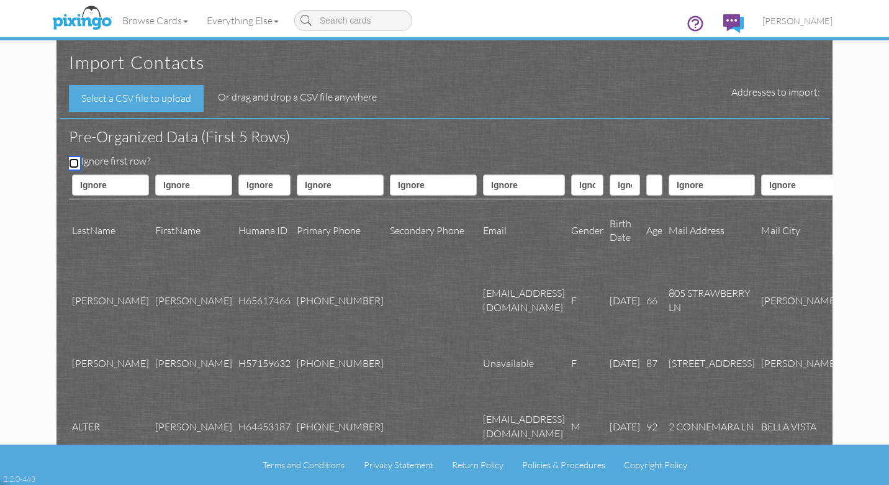
click at [73, 160] on input "Ignore first row?" at bounding box center [74, 163] width 10 height 10
checkbox input "true"
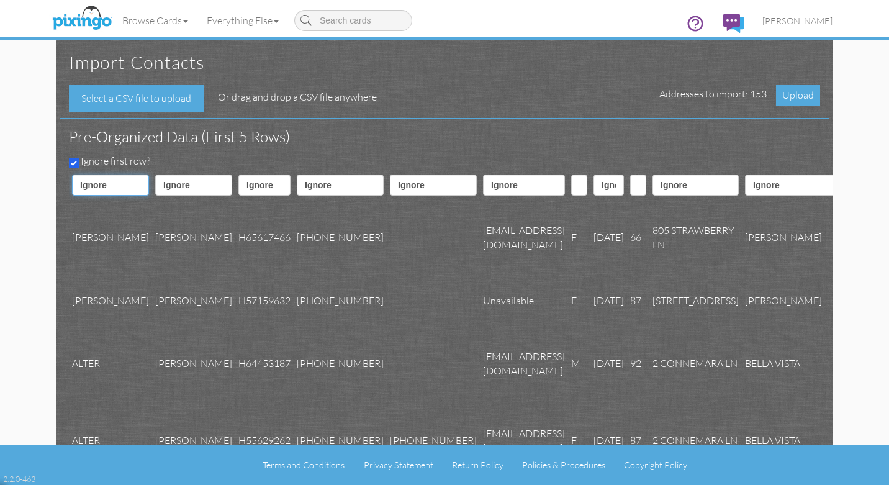
click at [122, 185] on select "Ignore ---------- First name Last name ---------- Address 1 Address 2 City Stat…" at bounding box center [110, 184] width 77 height 21
select select "object:21749"
click at [72, 174] on select "Ignore ---------- First name Last name ---------- Address 1 Address 2 City Stat…" at bounding box center [110, 184] width 77 height 21
click at [169, 186] on select "Ignore ---------- First name Last name ---------- Address 1 Address 2 City Stat…" at bounding box center [193, 184] width 77 height 21
select select "object:21748"
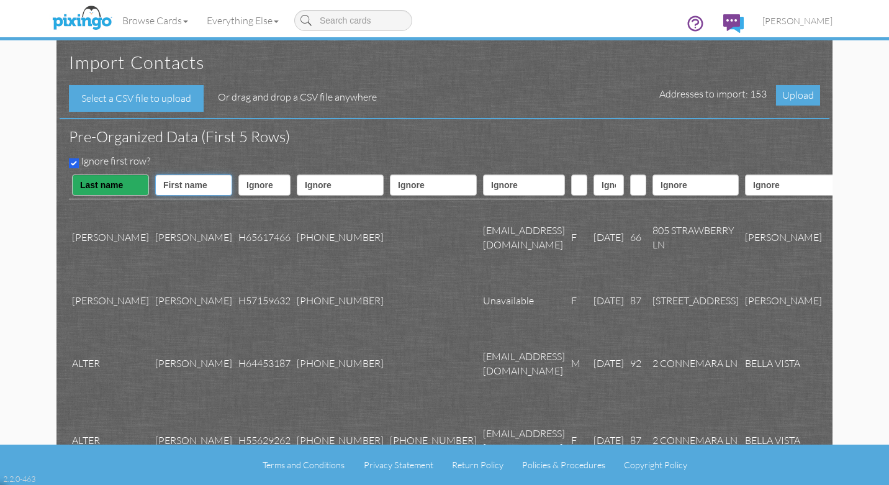
click at [155, 174] on select "Ignore ---------- First name Last name ---------- Address 1 Address 2 City Stat…" at bounding box center [193, 184] width 77 height 21
click at [297, 184] on select "Ignore ---------- First name Last name ---------- Address 1 Address 2 City Stat…" at bounding box center [340, 184] width 87 height 21
select select "object:21762"
click at [297, 174] on select "Ignore ---------- First name Last name ---------- Address 1 Address 2 City Stat…" at bounding box center [340, 184] width 87 height 21
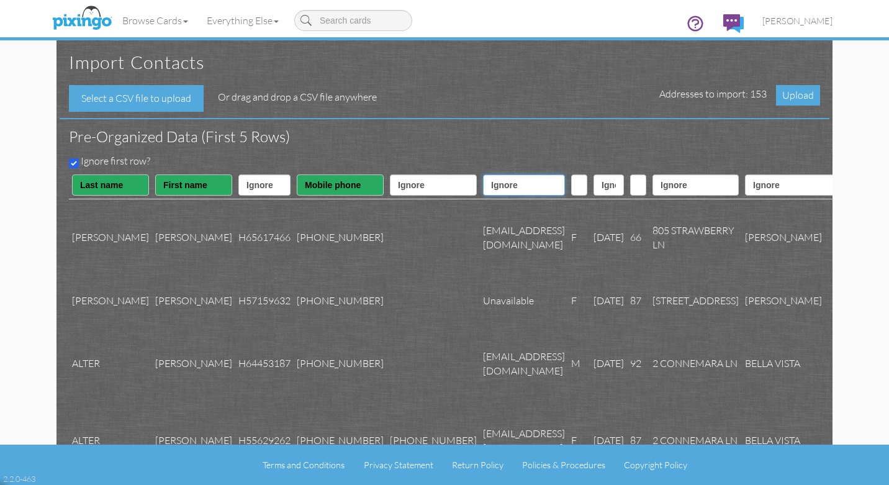
click at [483, 184] on select "Ignore ---------- First name Last name ---------- Address 1 Address 2 City Stat…" at bounding box center [524, 184] width 82 height 21
select select "object:21761"
click at [483, 174] on select "Ignore ---------- First name Last name ---------- Address 1 Address 2 City Stat…" at bounding box center [524, 184] width 82 height 21
click at [571, 181] on select "Ignore ---------- First name Last name ---------- Address 1 Address 2 City Stat…" at bounding box center [579, 184] width 16 height 21
click at [593, 185] on select "Ignore ---------- First name Last name ---------- Address 1 Address 2 City Stat…" at bounding box center [608, 184] width 30 height 21
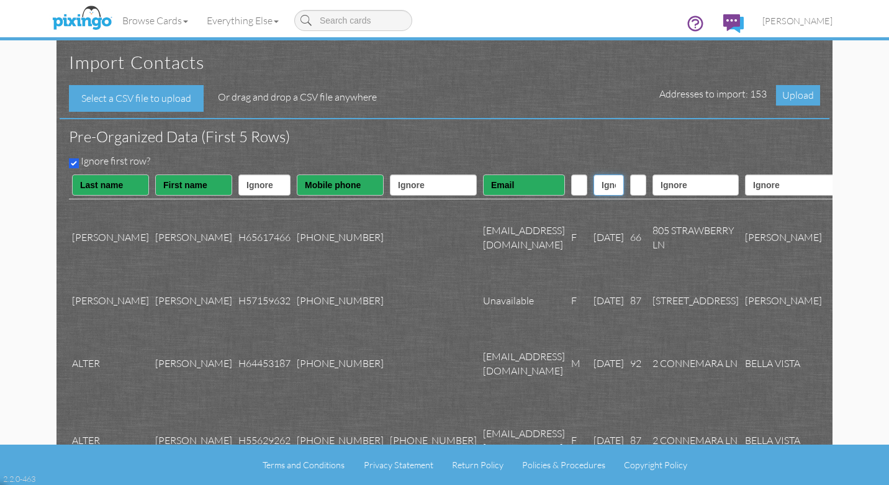
select select "object:21759"
click at [593, 174] on select "Ignore ---------- First name Last name ---------- Address 1 Address 2 City Stat…" at bounding box center [608, 184] width 30 height 21
click at [652, 183] on select "Ignore ---------- First name Last name ---------- Address 1 Address 2 City Stat…" at bounding box center [695, 184] width 86 height 21
select select "object:21751"
click at [652, 174] on select "Ignore ---------- First name Last name ---------- Address 1 Address 2 City Stat…" at bounding box center [695, 184] width 86 height 21
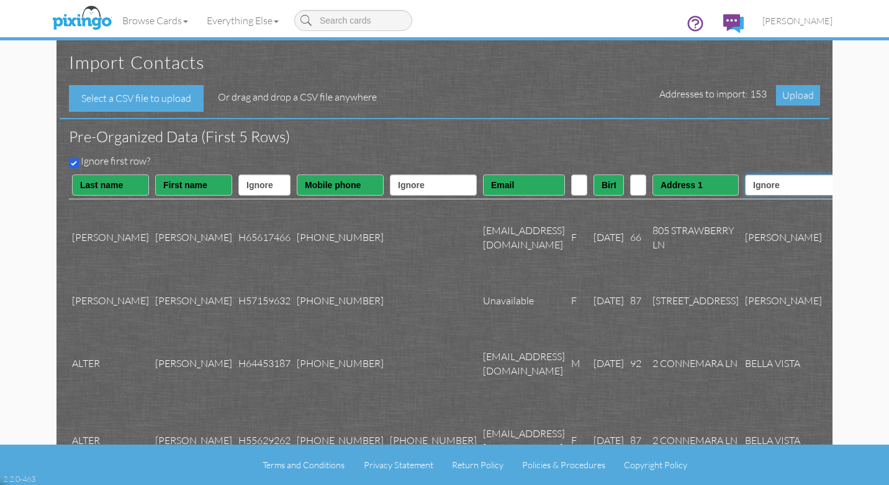
click at [745, 183] on select "Ignore ---------- First name Last name ---------- Address 1 Address 2 City Stat…" at bounding box center [794, 184] width 99 height 21
select select "object:21753"
click at [745, 174] on select "Ignore ---------- First name Last name ---------- Address 1 Address 2 City Stat…" at bounding box center [794, 184] width 99 height 21
click at [850, 185] on select "Ignore ---------- First name Last name ---------- Address 1 Address 2 City Stat…" at bounding box center [858, 184] width 17 height 21
select select "object:21754"
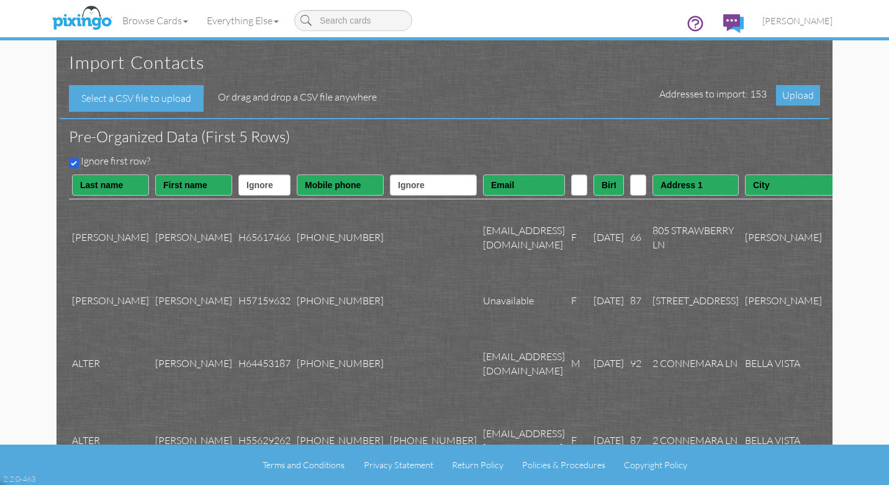
click at [850, 174] on select "Ignore ---------- First name Last name ---------- Address 1 Address 2 City Stat…" at bounding box center [858, 184] width 17 height 21
click at [873, 184] on select "Ignore ---------- First name Last name ---------- Address 1 Address 2 City Stat…" at bounding box center [887, 184] width 28 height 21
select select "object:21755"
click at [873, 174] on select "Ignore ---------- First name Last name ---------- Address 1 Address 2 City Stat…" at bounding box center [887, 184] width 28 height 21
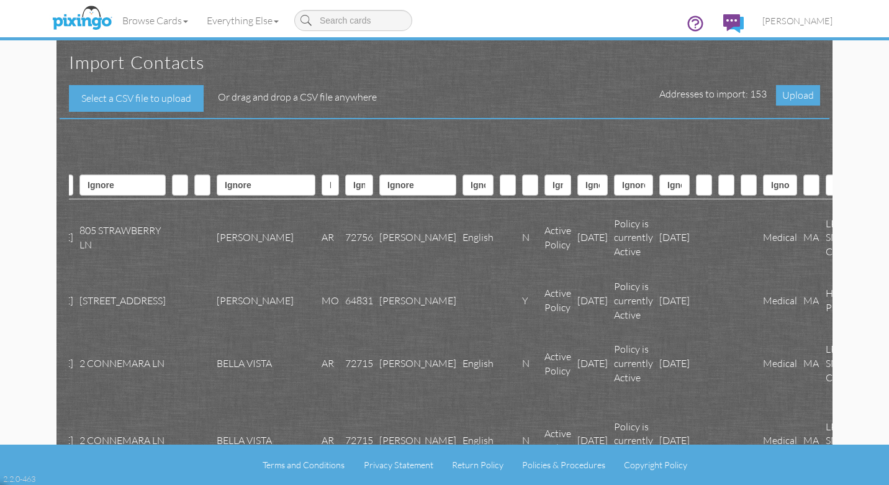
scroll to position [0, 913]
click at [855, 183] on select "Ignore ---------- First name Last name ---------- Address 1 Address 2 City Stat…" at bounding box center [896, 184] width 82 height 21
select select "object:21760"
click at [855, 174] on select "Ignore ---------- First name Last name ---------- Address 1 Address 2 City Stat…" at bounding box center [896, 184] width 82 height 21
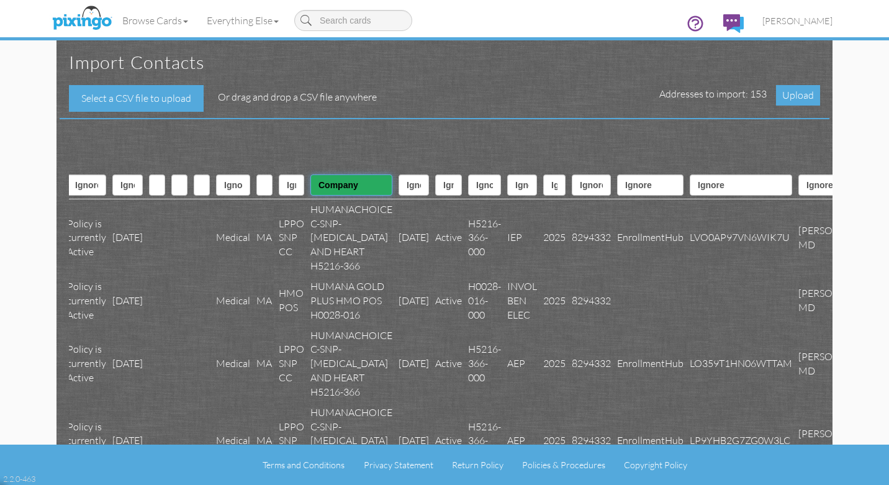
scroll to position [0, 1462]
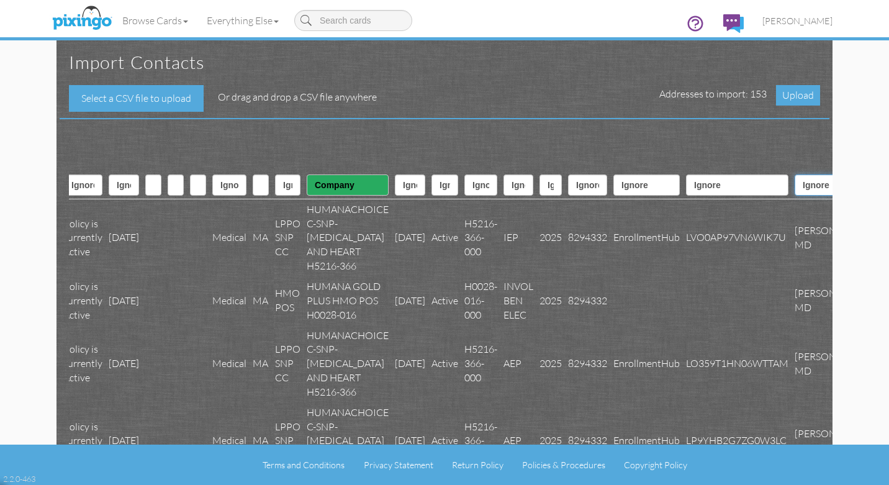
click at [794, 183] on select "Ignore ---------- First name Last name ---------- Address 1 Address 2 City Stat…" at bounding box center [832, 184] width 77 height 21
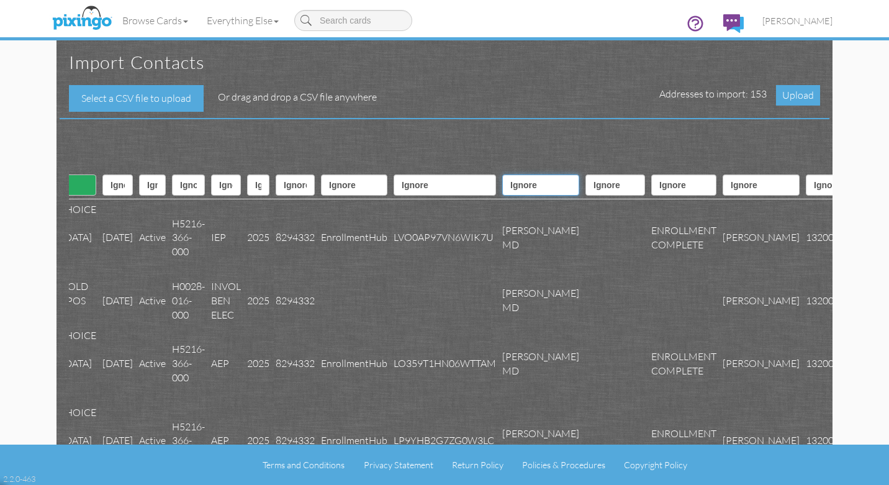
scroll to position [0, 1755]
click at [798, 95] on span "Upload" at bounding box center [798, 95] width 44 height 20
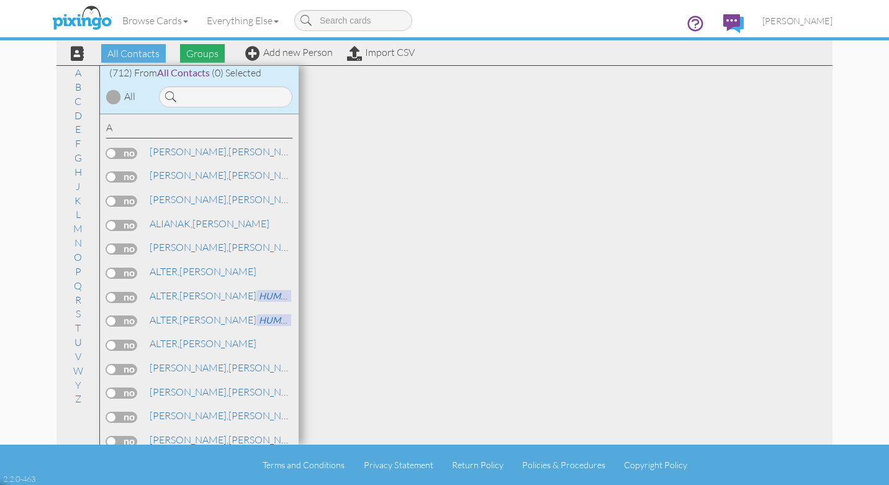
click at [202, 50] on span "Groups" at bounding box center [202, 53] width 45 height 19
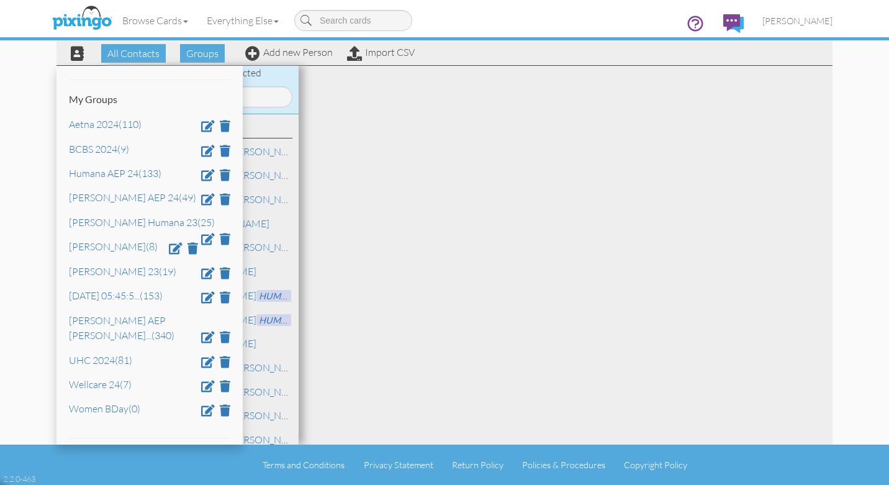
scroll to position [56, 0]
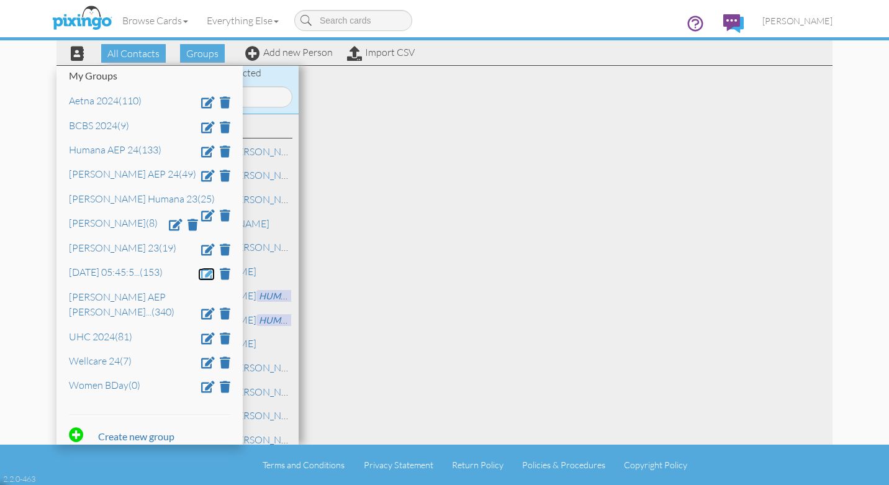
click at [208, 277] on span at bounding box center [208, 274] width 14 height 12
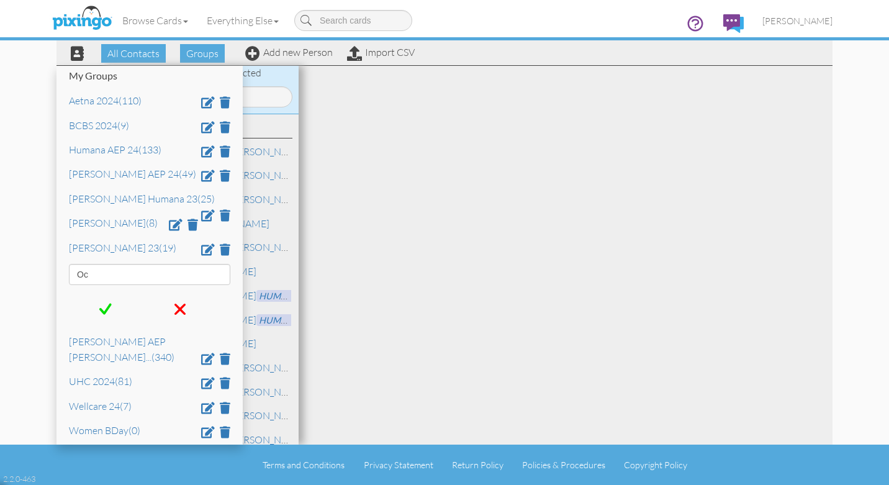
type input "O"
type input "Humana 26"
click at [104, 313] on span at bounding box center [105, 309] width 12 height 19
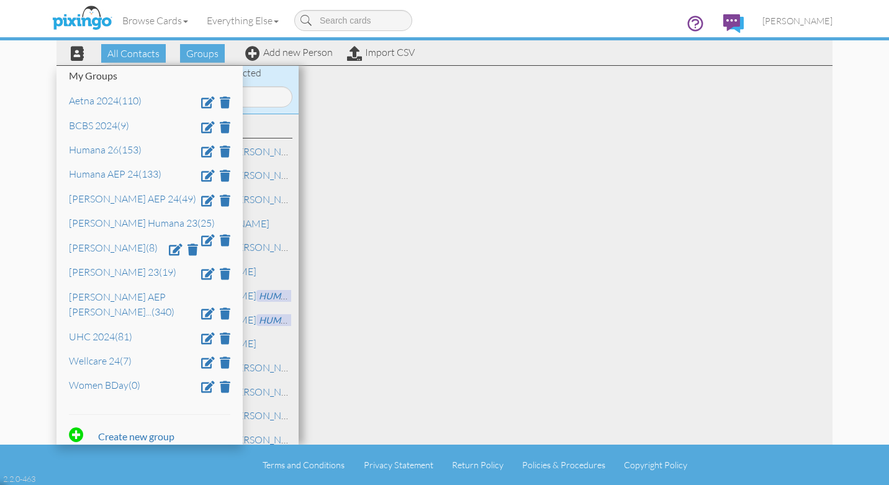
click at [477, 246] on div at bounding box center [566, 255] width 534 height 379
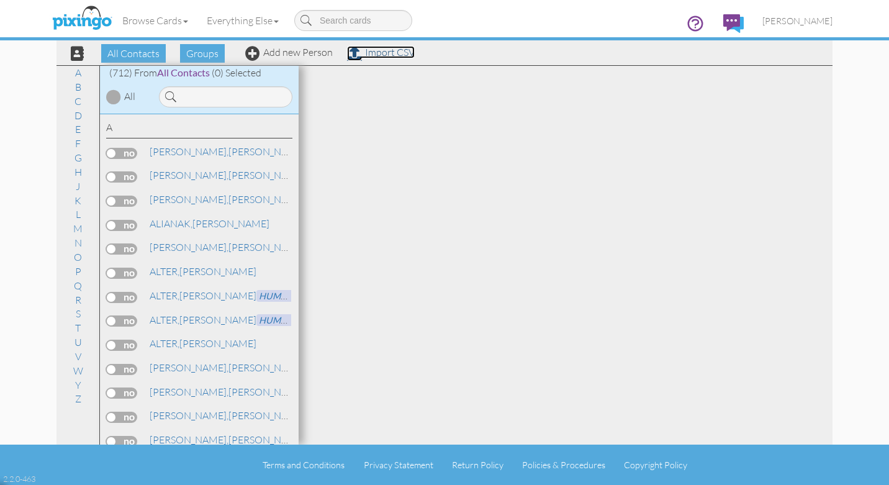
click at [394, 53] on link "Import CSV" at bounding box center [381, 52] width 68 height 12
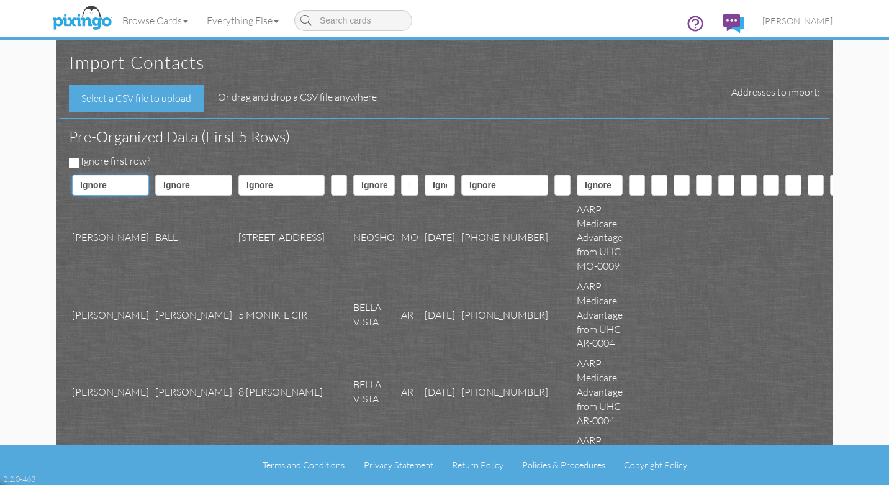
click at [109, 184] on select "Ignore ---------- First name Last name ---------- Address 1 Address 2 City Stat…" at bounding box center [110, 184] width 77 height 21
select select "object:30757"
click at [72, 174] on select "Ignore ---------- First name Last name ---------- Address 1 Address 2 City Stat…" at bounding box center [110, 184] width 77 height 21
click at [173, 185] on select "Ignore ---------- First name Last name ---------- Address 1 Address 2 City Stat…" at bounding box center [193, 184] width 77 height 21
select select "object:30758"
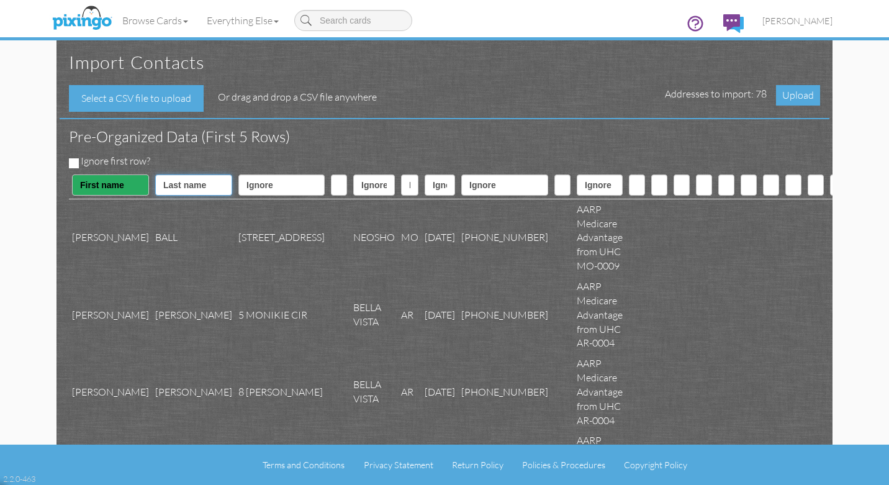
click at [155, 174] on select "Ignore ---------- First name Last name ---------- Address 1 Address 2 City Stat…" at bounding box center [193, 184] width 77 height 21
click at [238, 181] on select "Ignore ---------- First name Last name ---------- Address 1 Address 2 City Stat…" at bounding box center [281, 184] width 86 height 21
select select "object:30760"
click at [238, 174] on select "Ignore ---------- First name Last name ---------- Address 1 Address 2 City Stat…" at bounding box center [281, 184] width 86 height 21
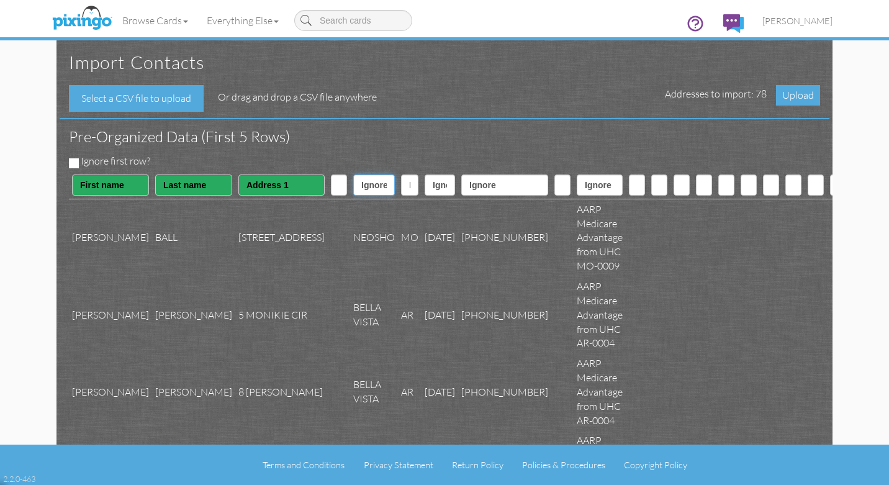
click at [353, 182] on select "Ignore ---------- First name Last name ---------- Address 1 Address 2 City Stat…" at bounding box center [374, 184] width 42 height 21
select select "object:30762"
click at [353, 174] on select "Ignore ---------- First name Last name ---------- Address 1 Address 2 City Stat…" at bounding box center [374, 184] width 42 height 21
click at [401, 184] on select "Ignore ---------- First name Last name ---------- Address 1 Address 2 City Stat…" at bounding box center [409, 184] width 17 height 21
select select "object:30763"
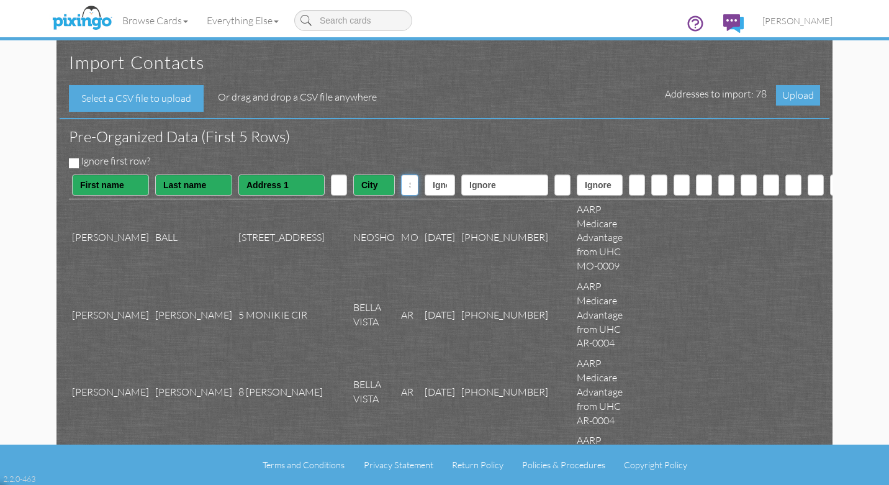
click at [401, 174] on select "Ignore ---------- First name Last name ---------- Address 1 Address 2 City Stat…" at bounding box center [409, 184] width 17 height 21
click at [425, 184] on select "Ignore ---------- First name Last name ---------- Address 1 Address 2 City Stat…" at bounding box center [440, 184] width 30 height 21
select select "object:30768"
click at [425, 174] on select "Ignore ---------- First name Last name ---------- Address 1 Address 2 City Stat…" at bounding box center [440, 184] width 30 height 21
click at [461, 182] on select "Ignore ---------- First name Last name ---------- Address 1 Address 2 City Stat…" at bounding box center [504, 184] width 87 height 21
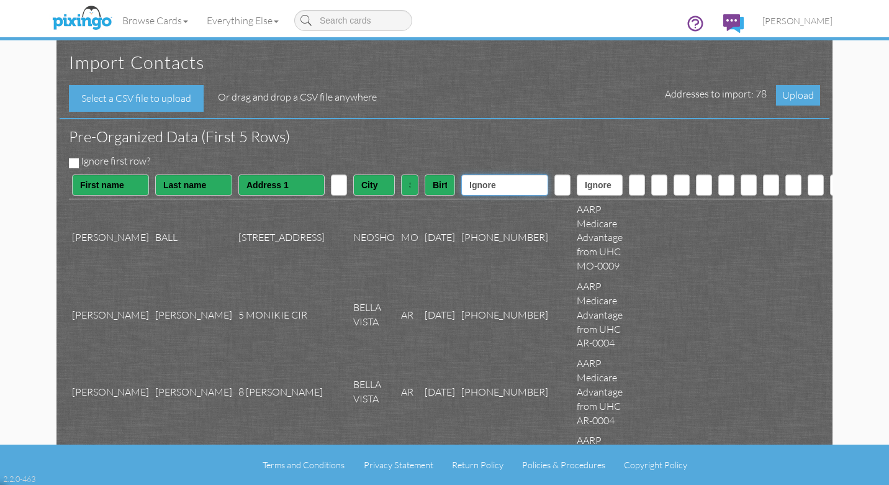
click at [461, 183] on select "Ignore ---------- First name Last name ---------- Address 1 Address 2 City Stat…" at bounding box center [504, 184] width 87 height 21
select select "object:30771"
click at [461, 174] on select "Ignore ---------- First name Last name ---------- Address 1 Address 2 City Stat…" at bounding box center [504, 184] width 87 height 21
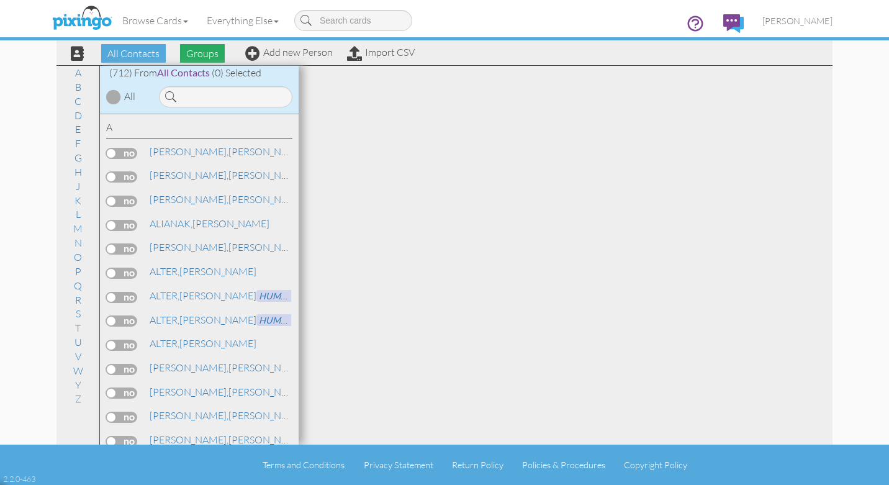
click at [201, 52] on span "Groups" at bounding box center [202, 53] width 45 height 19
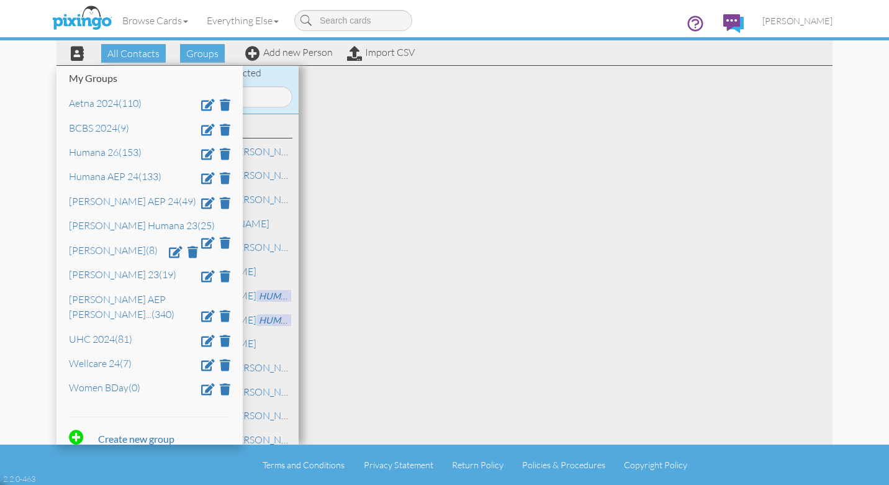
scroll to position [56, 0]
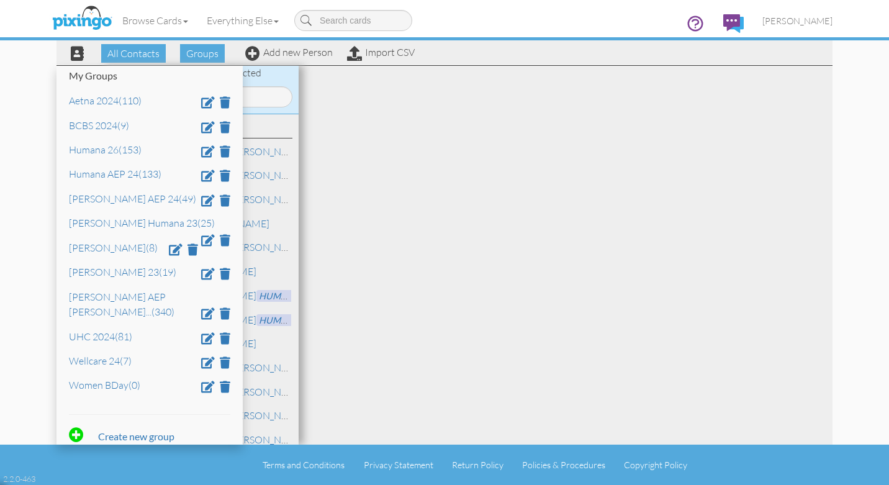
click at [413, 279] on div at bounding box center [566, 255] width 534 height 379
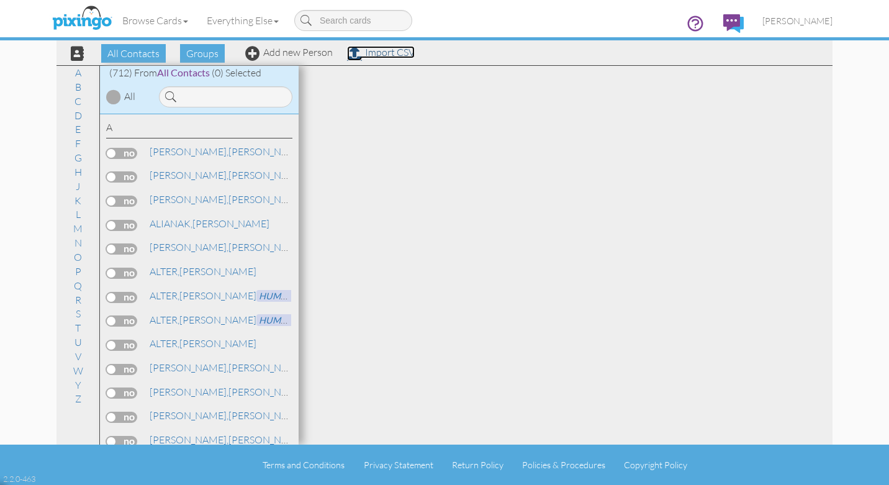
click at [389, 52] on link "Import CSV" at bounding box center [381, 52] width 68 height 12
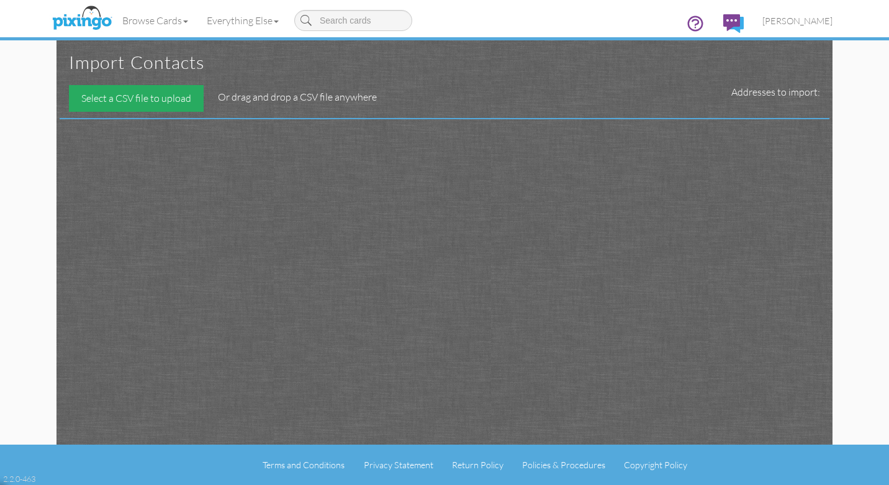
click at [145, 102] on div "Select a CSV file to upload" at bounding box center [136, 98] width 135 height 27
type input "C:\fakepath\UHC [PERSON_NAME] 26.csv"
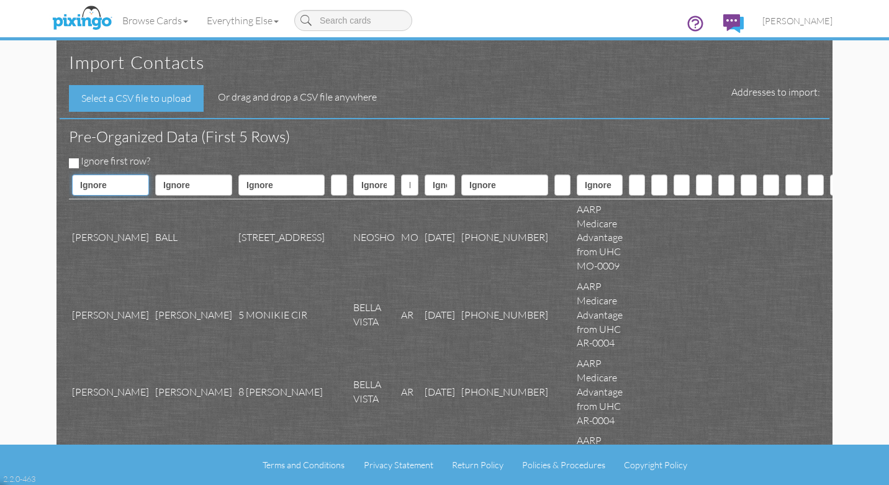
click at [109, 182] on select "Ignore ---------- First name Last name ---------- Address 1 Address 2 City Stat…" at bounding box center [110, 184] width 77 height 21
select select "object:35704"
click at [72, 174] on select "Ignore ---------- First name Last name ---------- Address 1 Address 2 City Stat…" at bounding box center [110, 184] width 77 height 21
click at [173, 186] on select "Ignore ---------- First name Last name ---------- Address 1 Address 2 City Stat…" at bounding box center [193, 184] width 77 height 21
select select "object:35705"
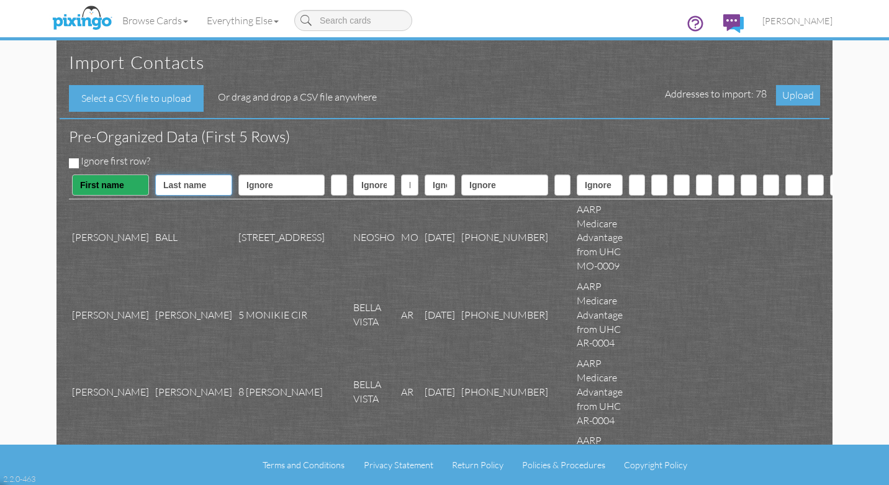
click at [155, 174] on select "Ignore ---------- First name Last name ---------- Address 1 Address 2 City Stat…" at bounding box center [193, 184] width 77 height 21
click at [238, 186] on select "Ignore ---------- First name Last name ---------- Address 1 Address 2 City Stat…" at bounding box center [281, 184] width 86 height 21
select select "object:35707"
click at [238, 174] on select "Ignore ---------- First name Last name ---------- Address 1 Address 2 City Stat…" at bounding box center [281, 184] width 86 height 21
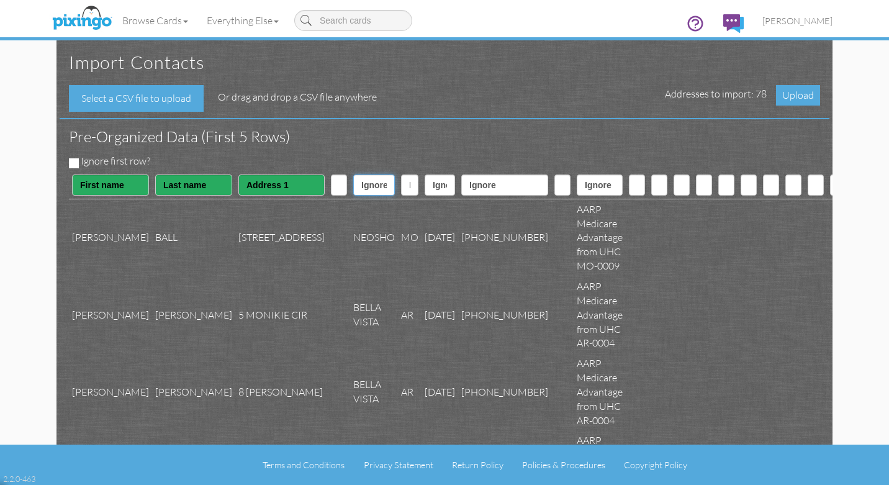
click at [353, 185] on select "Ignore ---------- First name Last name ---------- Address 1 Address 2 City Stat…" at bounding box center [374, 184] width 42 height 21
select select "object:35709"
click at [353, 174] on select "Ignore ---------- First name Last name ---------- Address 1 Address 2 City Stat…" at bounding box center [374, 184] width 42 height 21
click at [401, 184] on select "Ignore ---------- First name Last name ---------- Address 1 Address 2 City Stat…" at bounding box center [409, 184] width 17 height 21
select select "object:35710"
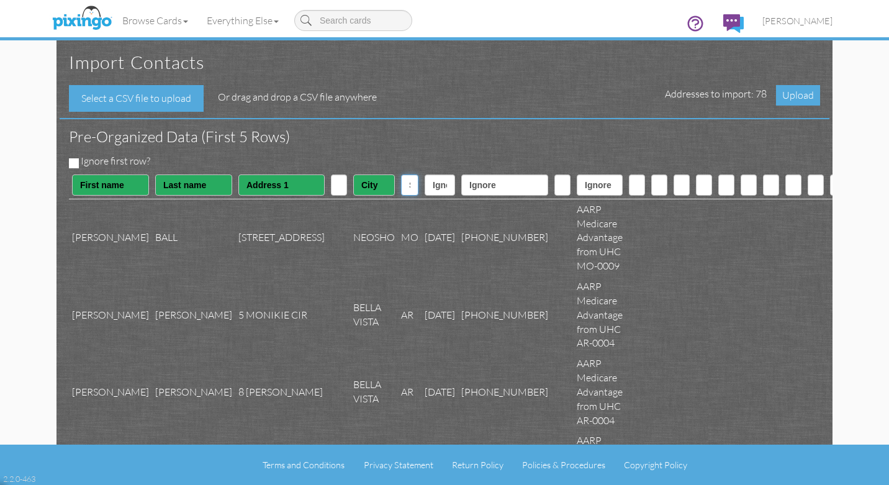
click at [401, 174] on select "Ignore ---------- First name Last name ---------- Address 1 Address 2 City Stat…" at bounding box center [409, 184] width 17 height 21
click at [425, 185] on select "Ignore ---------- First name Last name ---------- Address 1 Address 2 City Stat…" at bounding box center [440, 184] width 30 height 21
select select "object:35715"
click at [425, 174] on select "Ignore ---------- First name Last name ---------- Address 1 Address 2 City Stat…" at bounding box center [440, 184] width 30 height 21
click at [461, 184] on select "Ignore ---------- First name Last name ---------- Address 1 Address 2 City Stat…" at bounding box center [504, 184] width 87 height 21
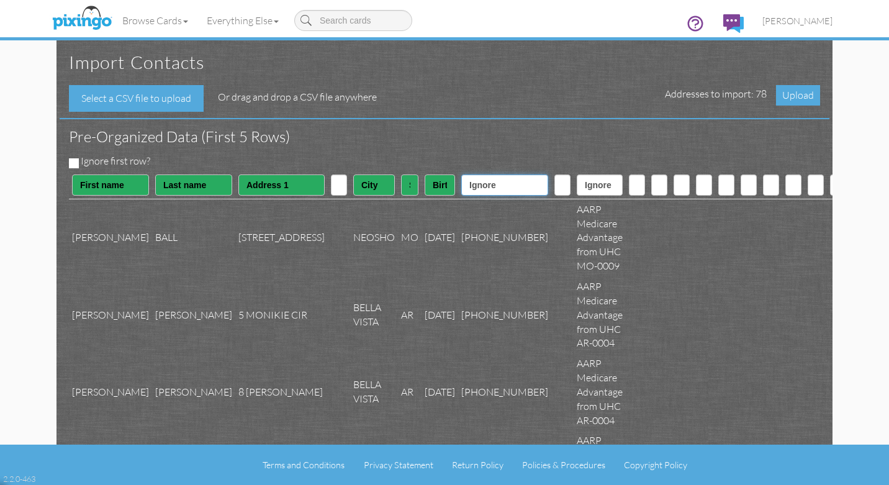
select select "object:35718"
click at [461, 174] on select "Ignore ---------- First name Last name ---------- Address 1 Address 2 City Stat…" at bounding box center [504, 184] width 87 height 21
click at [401, 184] on select "Ignore ---------- First name Last name ---------- Address 1 Address 2 City Stat…" at bounding box center [409, 184] width 17 height 21
click at [401, 174] on select "Ignore ---------- First name Last name ---------- Address 1 Address 2 City Stat…" at bounding box center [409, 184] width 17 height 21
click at [810, 20] on span "[PERSON_NAME]" at bounding box center [797, 21] width 70 height 11
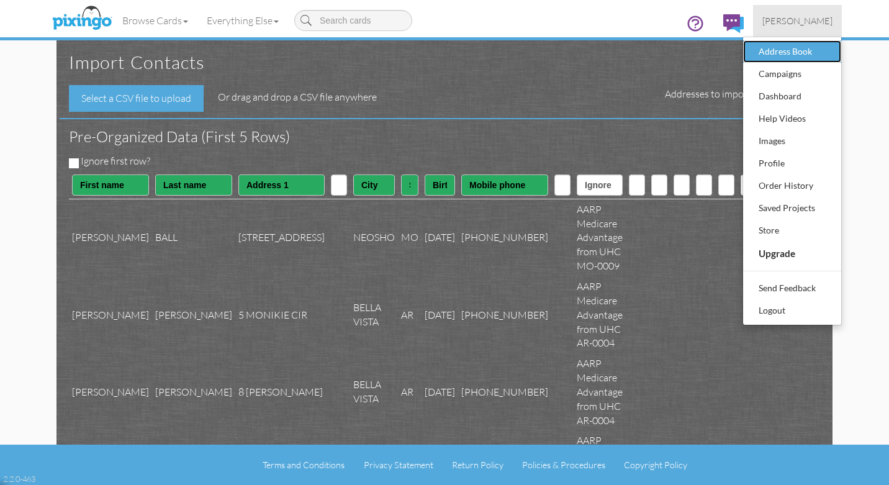
click at [780, 47] on div "Address Book" at bounding box center [791, 51] width 73 height 19
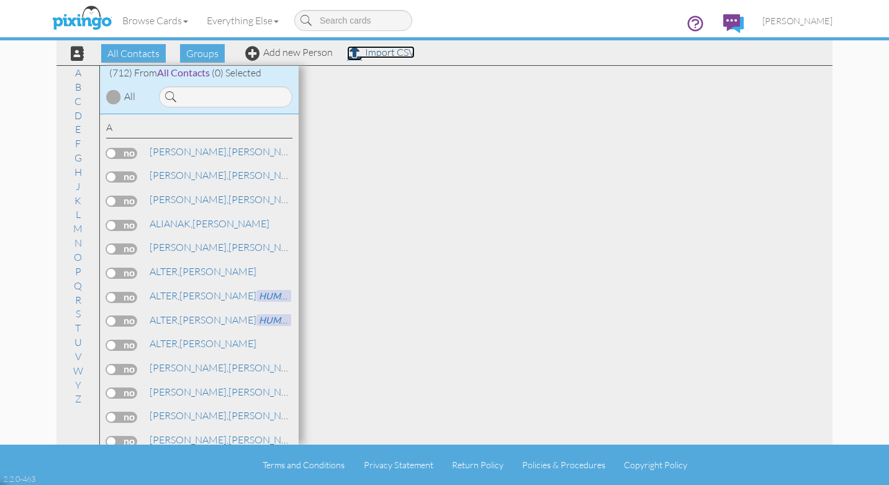
click at [383, 52] on link "Import CSV" at bounding box center [381, 52] width 68 height 12
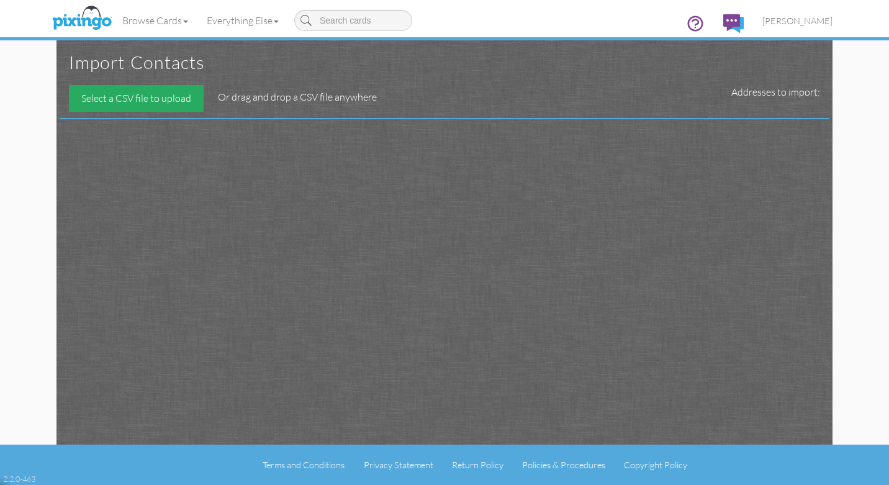
click at [133, 104] on div "Select a CSV file to upload" at bounding box center [136, 98] width 135 height 27
type input "C:\fakepath\UHC [PERSON_NAME] 2026.csv"
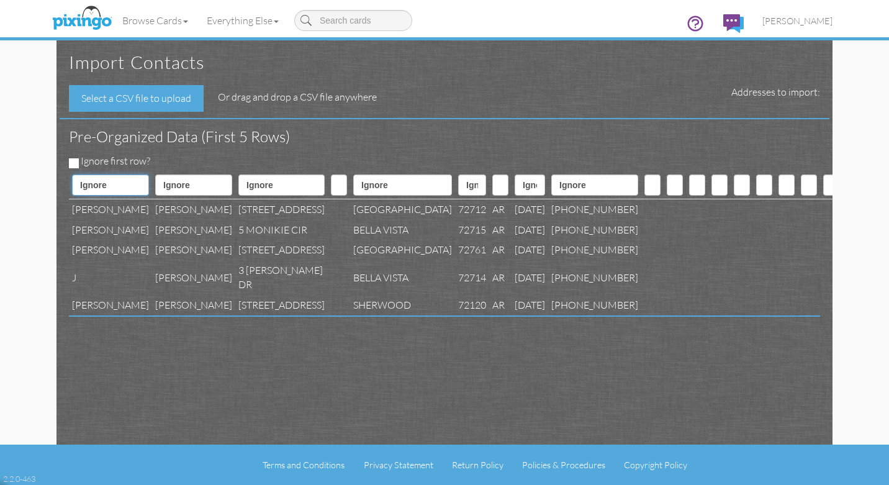
click at [111, 184] on select "Ignore ---------- First name Last name ---------- Address 1 Address 2 City Stat…" at bounding box center [110, 184] width 77 height 21
select select "object:40647"
click at [72, 174] on select "Ignore ---------- First name Last name ---------- Address 1 Address 2 City Stat…" at bounding box center [110, 184] width 77 height 21
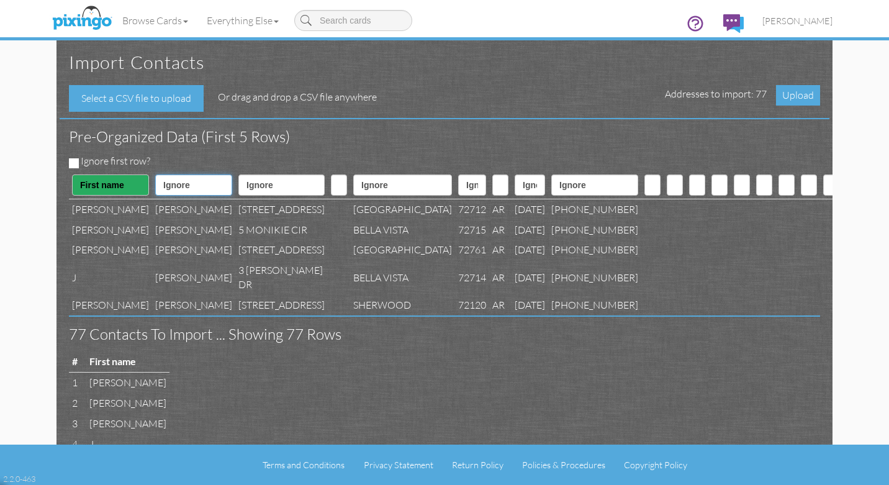
click at [169, 183] on select "Ignore ---------- First name Last name ---------- Address 1 Address 2 City Stat…" at bounding box center [193, 184] width 77 height 21
select select "object:40648"
click at [155, 174] on select "Ignore ---------- First name Last name ---------- Address 1 Address 2 City Stat…" at bounding box center [193, 184] width 77 height 21
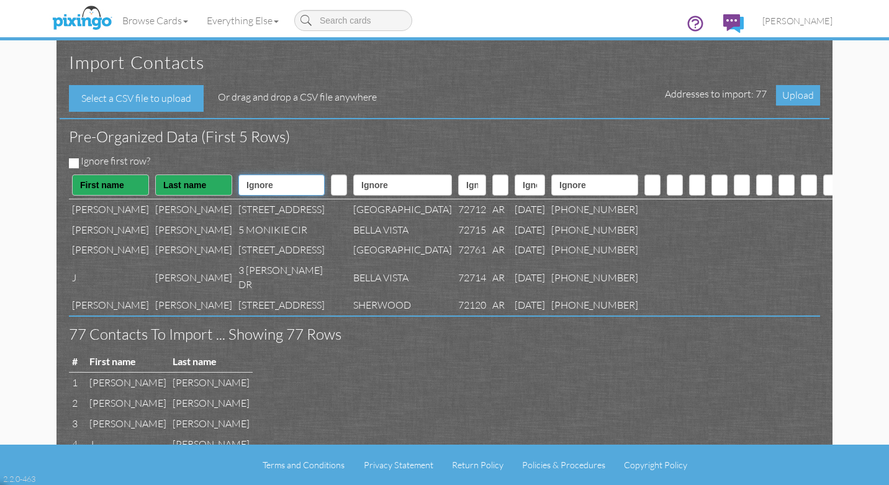
click at [238, 183] on select "Ignore ---------- First name Last name ---------- Address 1 Address 2 City Stat…" at bounding box center [281, 184] width 86 height 21
select select "object:40650"
click at [238, 174] on select "Ignore ---------- First name Last name ---------- Address 1 Address 2 City Stat…" at bounding box center [281, 184] width 86 height 21
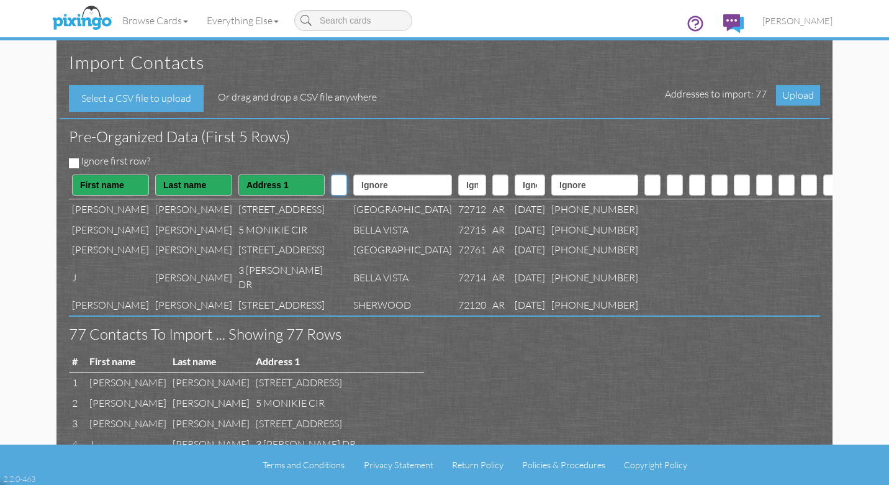
click at [331, 183] on select "Ignore ---------- First name Last name ---------- Address 1 Address 2 City Stat…" at bounding box center [339, 184] width 16 height 21
click at [353, 185] on select "Ignore ---------- First name Last name ---------- Address 1 Address 2 City Stat…" at bounding box center [402, 184] width 99 height 21
select select "object:40652"
click at [353, 174] on select "Ignore ---------- First name Last name ---------- Address 1 Address 2 City Stat…" at bounding box center [402, 184] width 99 height 21
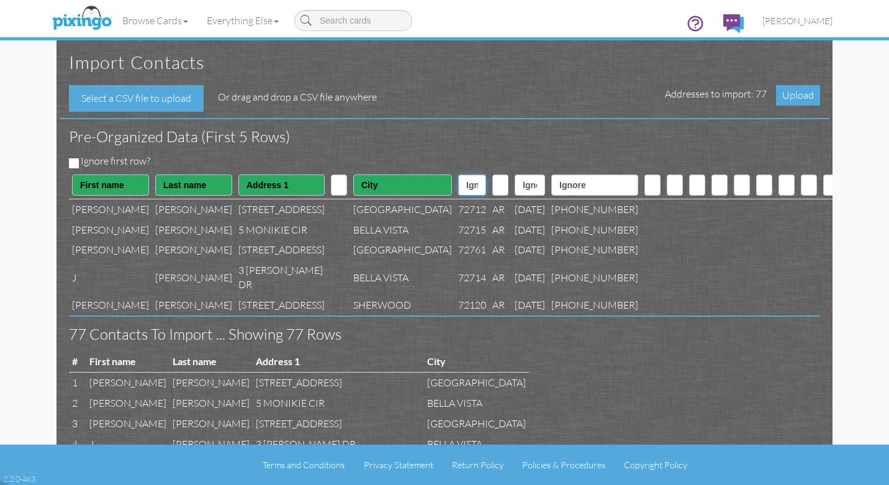
click at [458, 184] on select "Ignore ---------- First name Last name ---------- Address 1 Address 2 City Stat…" at bounding box center [472, 184] width 28 height 21
select select "object:40654"
click at [458, 174] on select "Ignore ---------- First name Last name ---------- Address 1 Address 2 City Stat…" at bounding box center [472, 184] width 28 height 21
click at [492, 186] on select "Ignore ---------- First name Last name ---------- Address 1 Address 2 City Stat…" at bounding box center [500, 184] width 16 height 21
select select "object:40653"
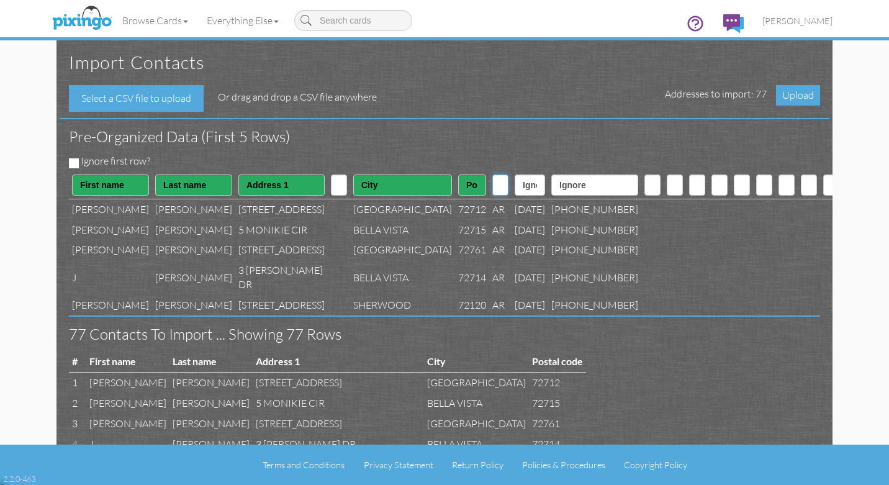
click at [492, 174] on select "Ignore ---------- First name Last name ---------- Address 1 Address 2 City Stat…" at bounding box center [500, 184] width 16 height 21
click at [515, 182] on select "Ignore ---------- First name Last name ---------- Address 1 Address 2 City Stat…" at bounding box center [530, 184] width 30 height 21
select select "object:40658"
click at [515, 174] on select "Ignore ---------- First name Last name ---------- Address 1 Address 2 City Stat…" at bounding box center [530, 184] width 30 height 21
click at [551, 181] on select "Ignore ---------- First name Last name ---------- Address 1 Address 2 City Stat…" at bounding box center [594, 184] width 87 height 21
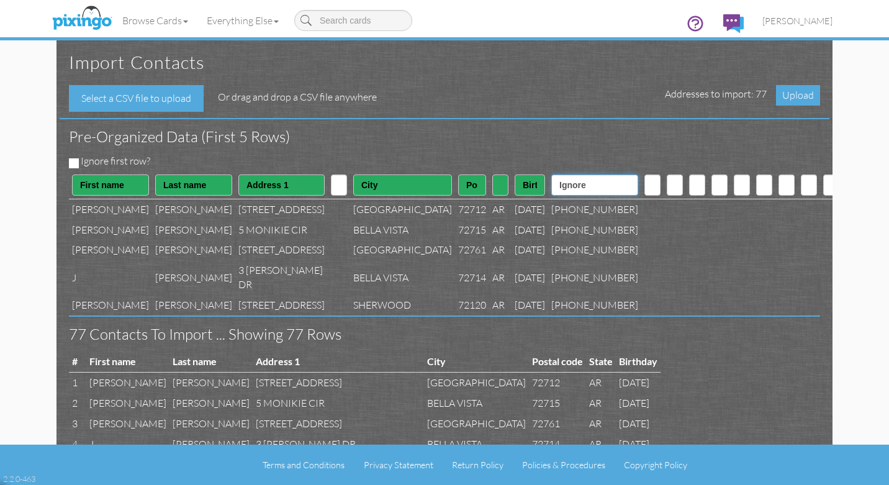
select select "object:40661"
click at [551, 174] on select "Ignore ---------- First name Last name ---------- Address 1 Address 2 City Stat…" at bounding box center [594, 184] width 87 height 21
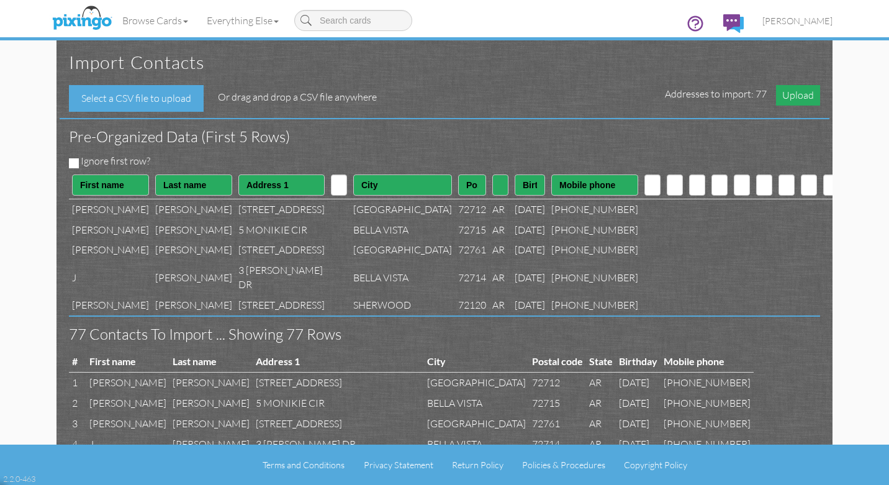
click at [800, 96] on span "Upload" at bounding box center [798, 95] width 44 height 20
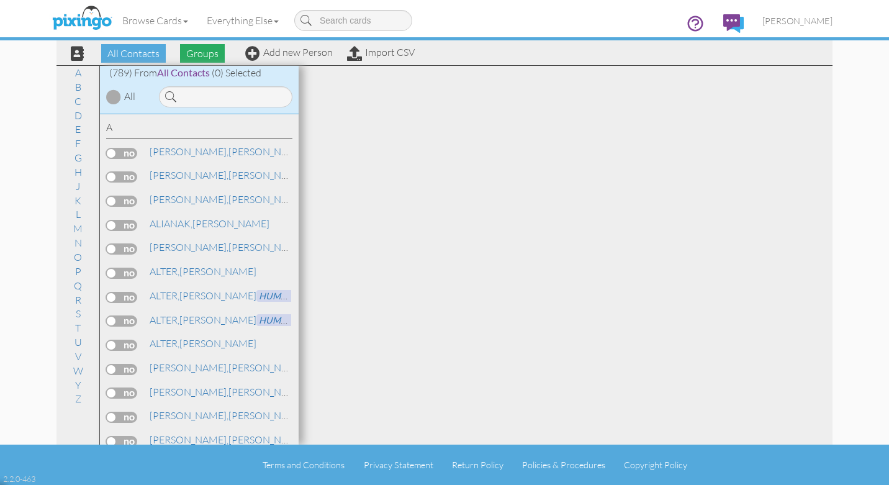
click at [199, 53] on span "Groups" at bounding box center [202, 53] width 45 height 19
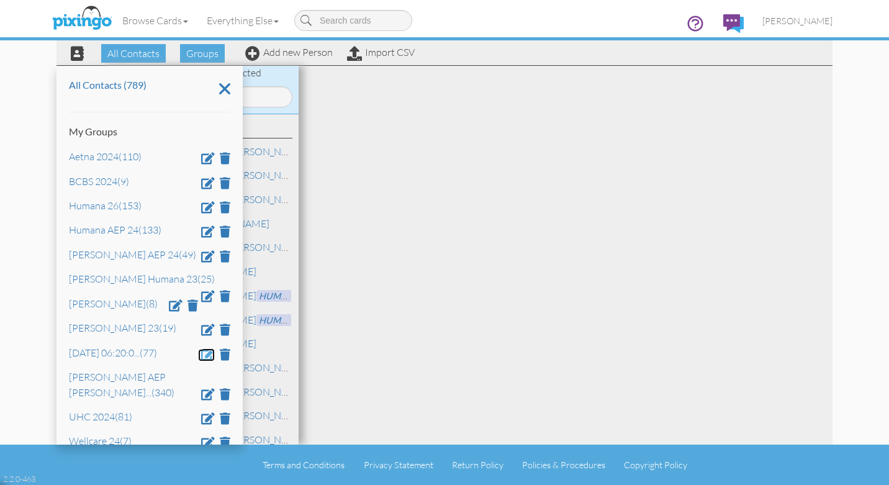
click at [207, 358] on span at bounding box center [208, 354] width 14 height 12
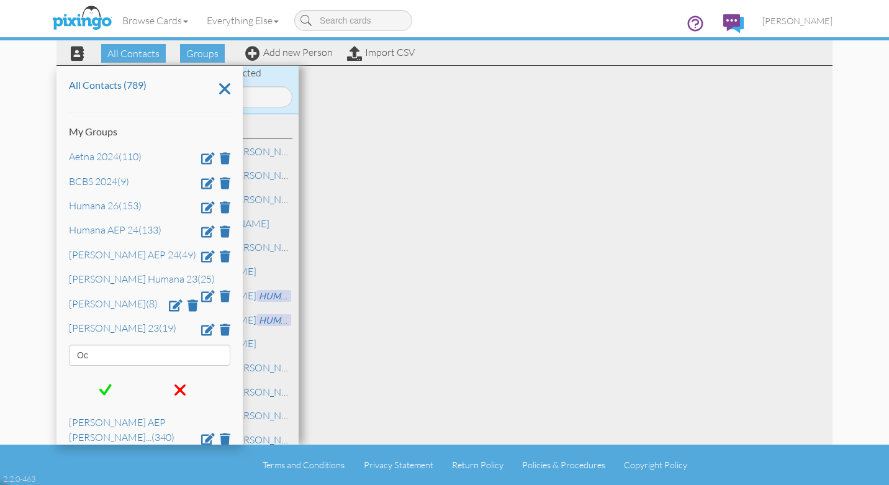
type input "O"
type input "UHC 26"
click at [108, 392] on span at bounding box center [105, 389] width 12 height 19
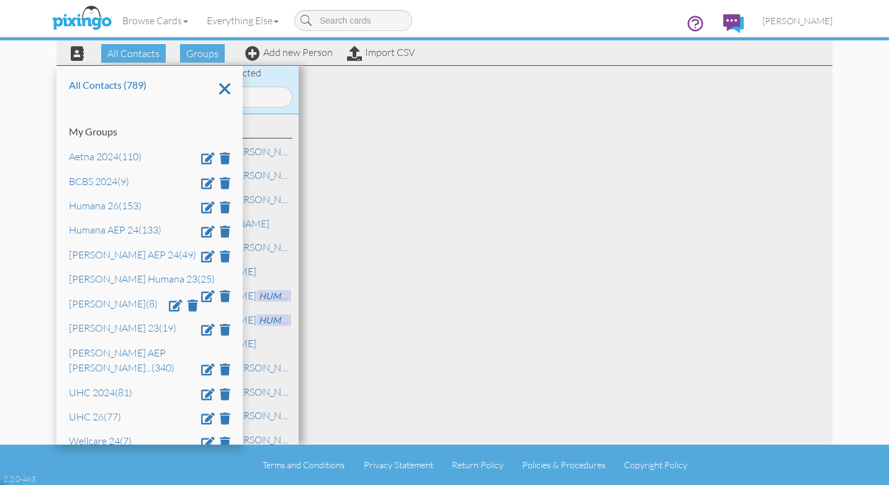
click at [27, 114] on contacts "Toggle navigation Visit Pixingo Mobile Browse Cards Business Accounting Automot…" at bounding box center [444, 242] width 889 height 485
